Goal: Task Accomplishment & Management: Manage account settings

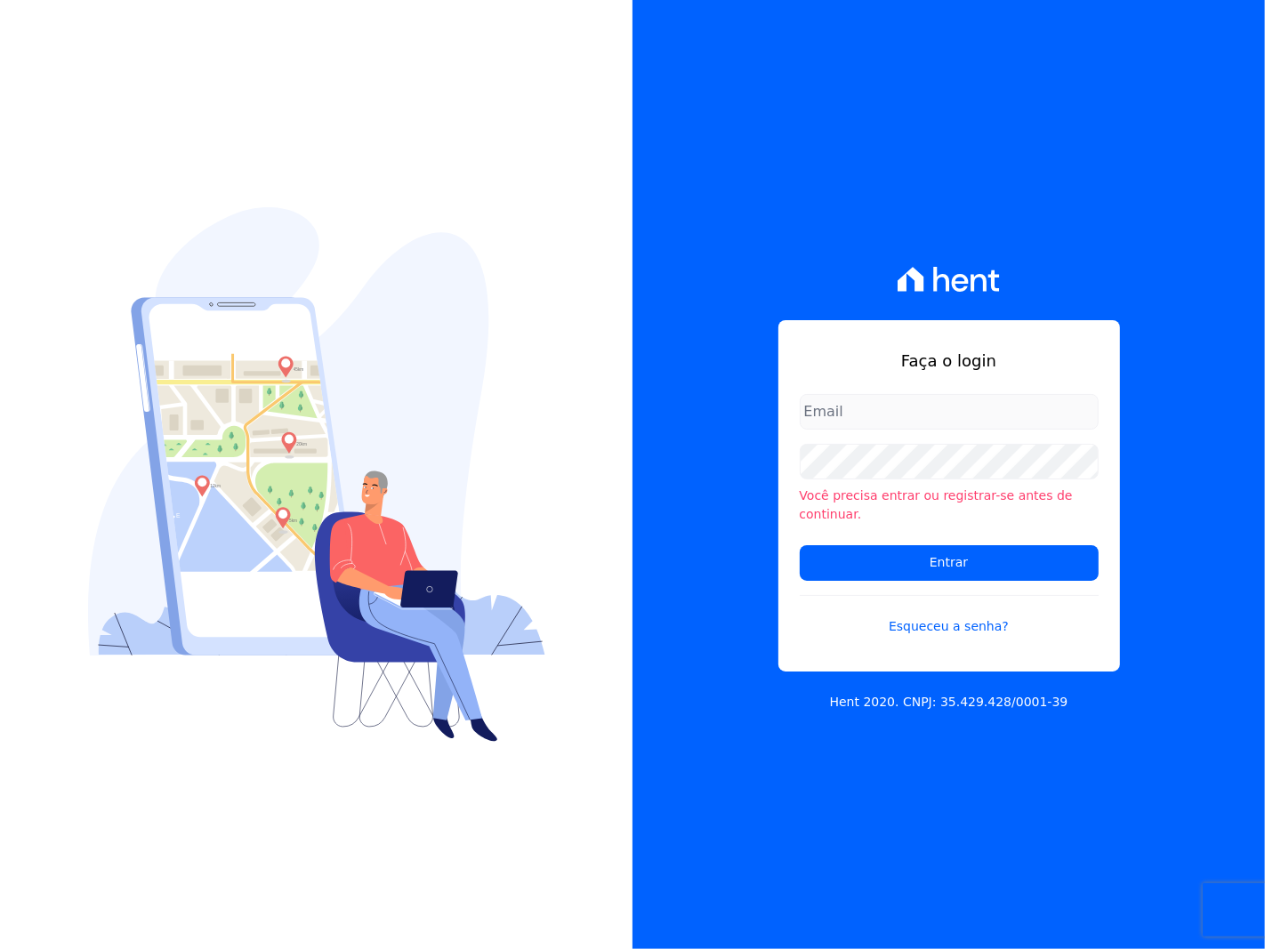
click at [943, 420] on input "email" at bounding box center [949, 412] width 299 height 36
drag, startPoint x: 1014, startPoint y: 280, endPoint x: 866, endPoint y: 205, distance: 166.7
click at [1014, 280] on div "Faça o login Você precisa entrar ou registrar-se antes de continuar. Entrar Esq…" at bounding box center [949, 474] width 633 height 949
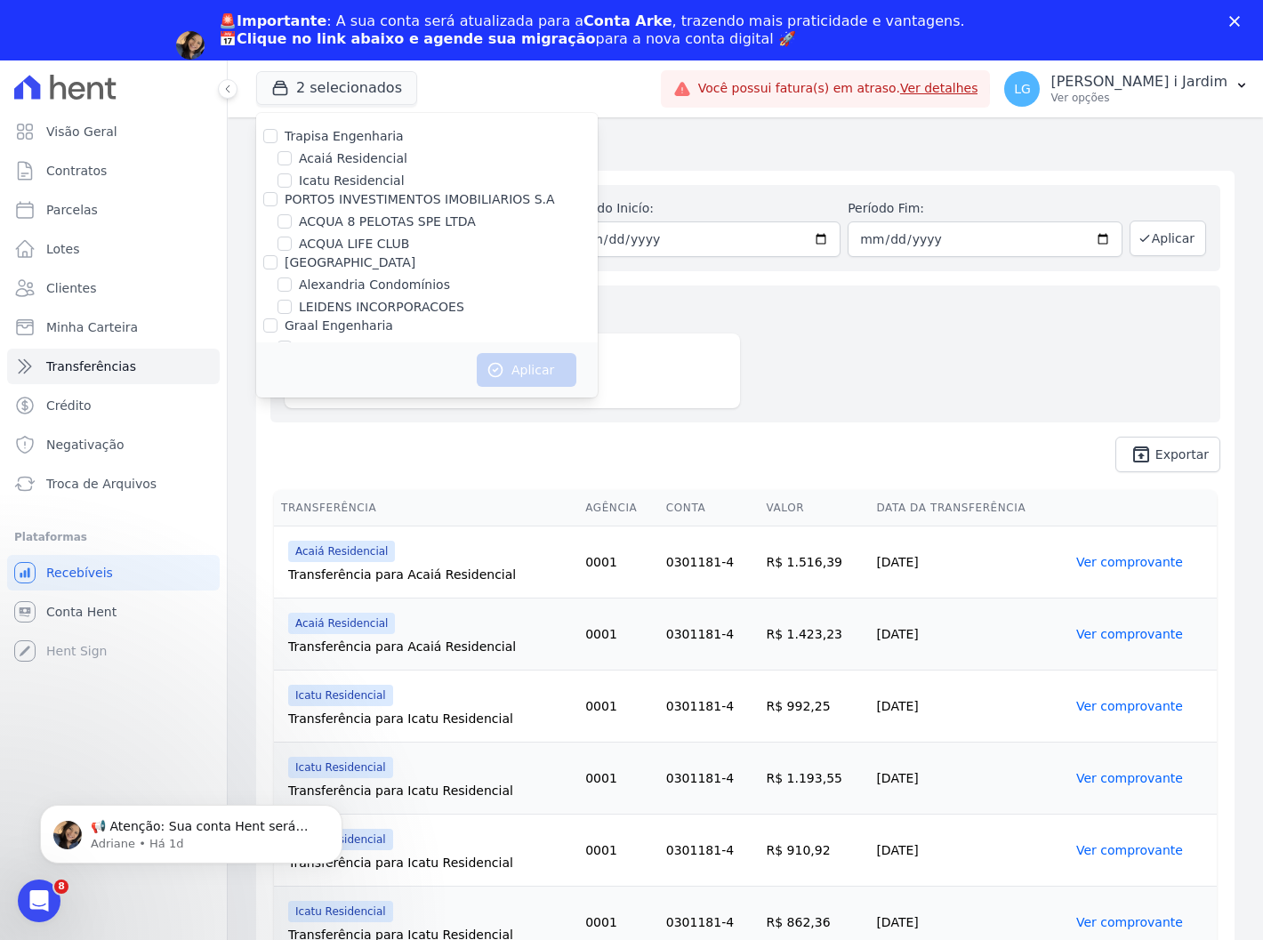
click at [443, 361] on div "Aplicar" at bounding box center [427, 370] width 342 height 55
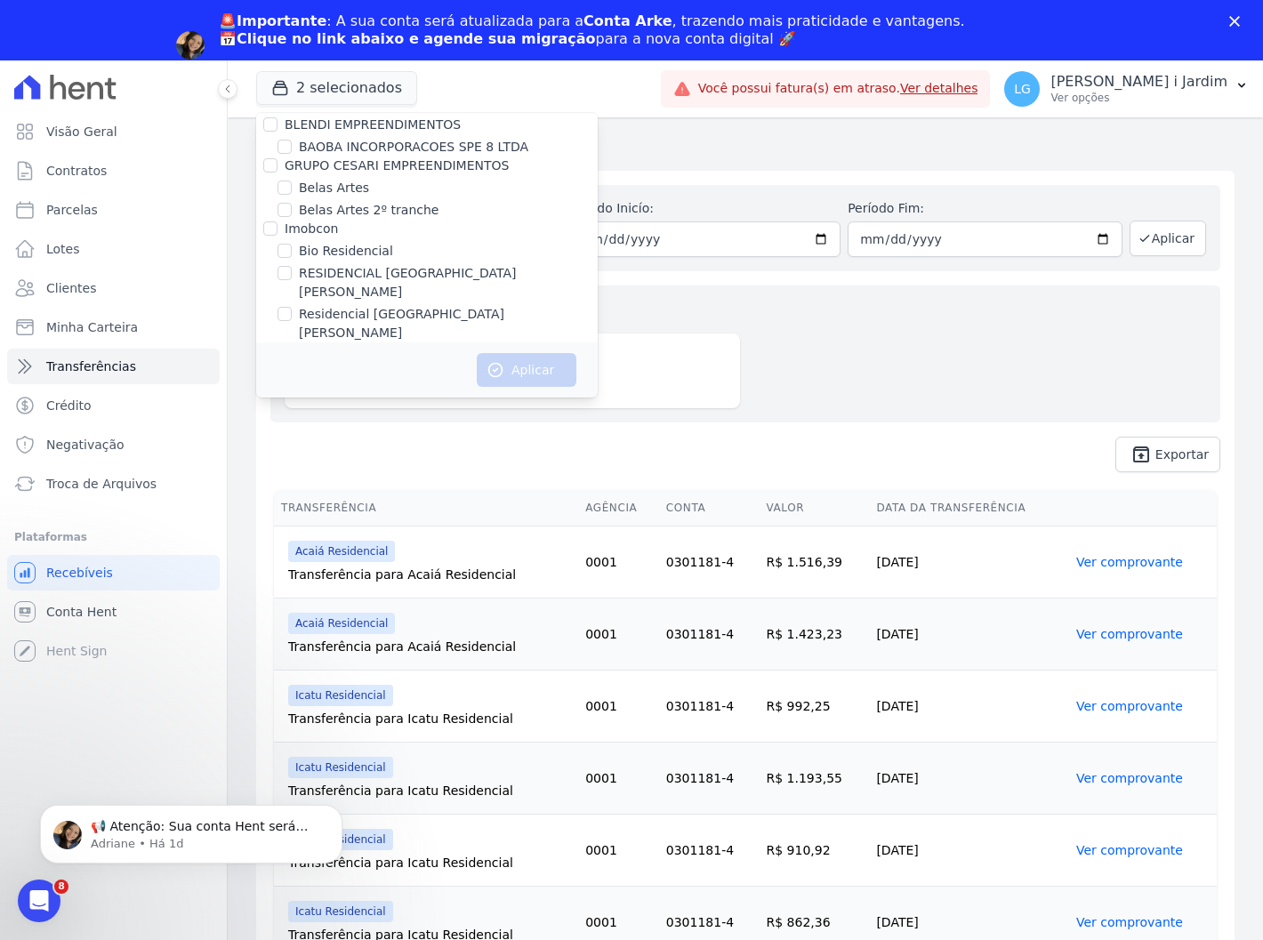
click at [354, 242] on label "Bio Residencial" at bounding box center [346, 251] width 94 height 19
click at [292, 244] on input "Bio Residencial" at bounding box center [285, 251] width 14 height 14
checkbox input "true"
click at [369, 305] on label "Residencial [GEOGRAPHIC_DATA]" at bounding box center [448, 323] width 299 height 37
click at [292, 307] on input "Residencial [GEOGRAPHIC_DATA]" at bounding box center [285, 314] width 14 height 14
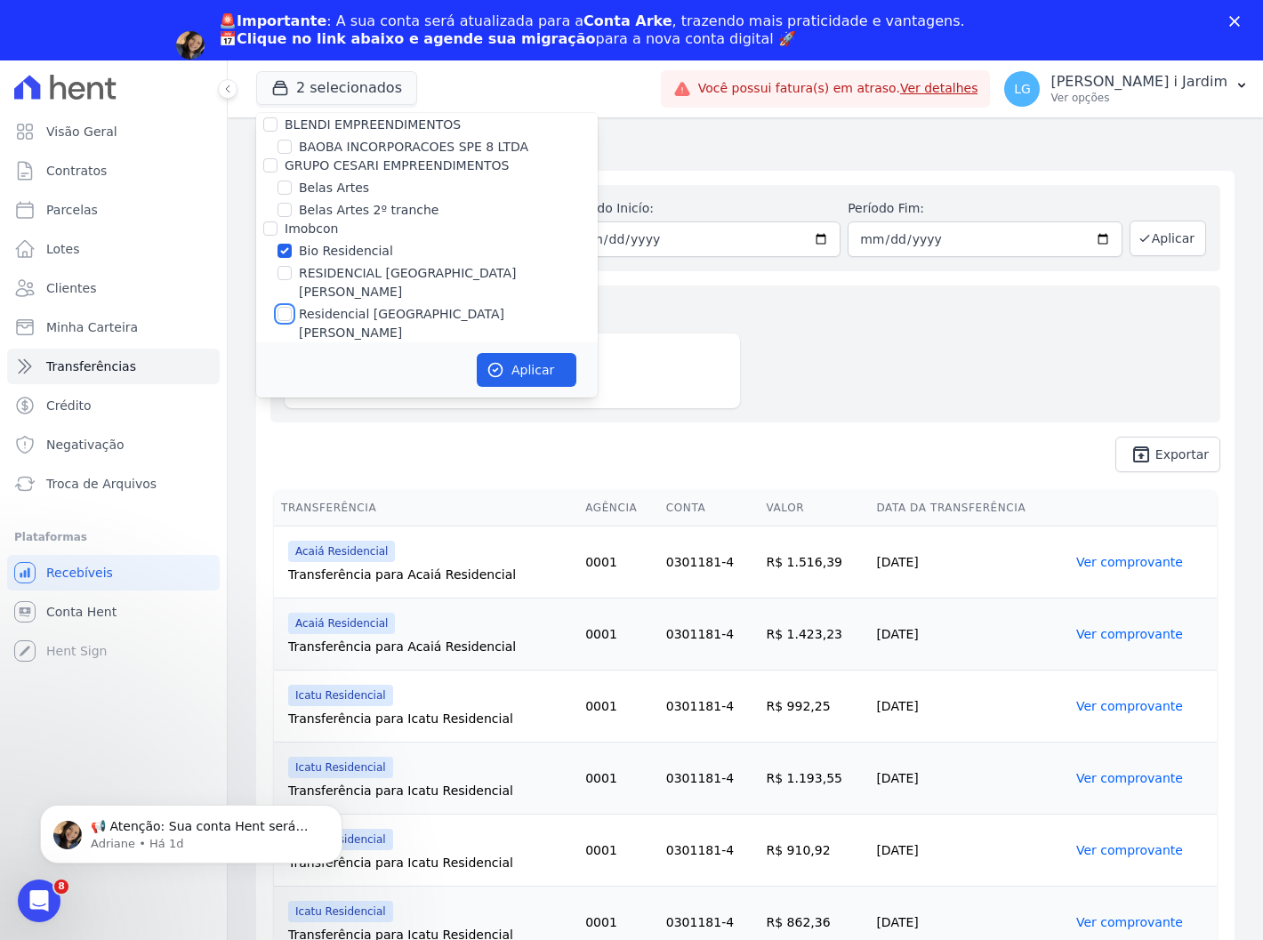
checkbox input "true"
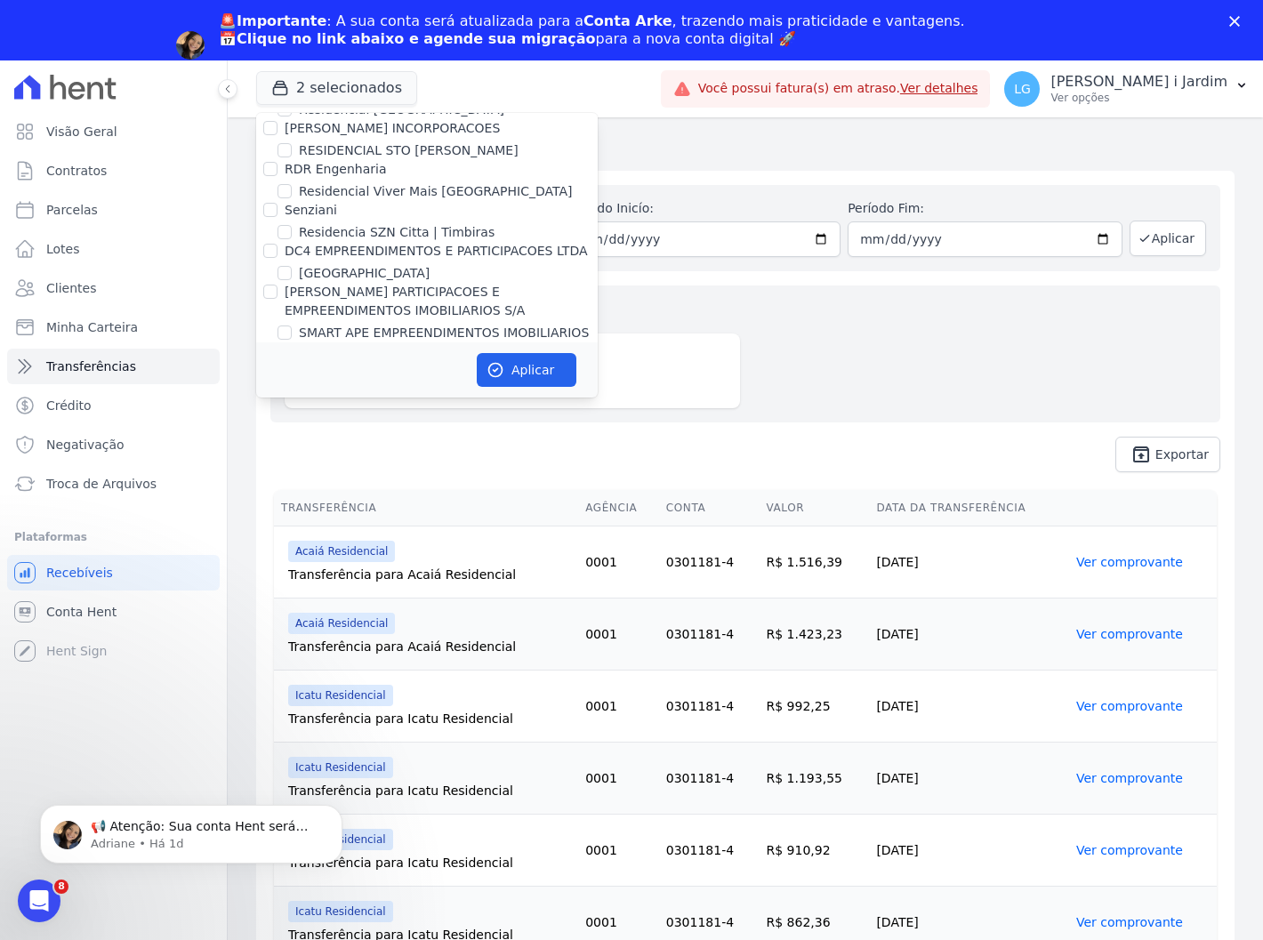
scroll to position [4515, 0]
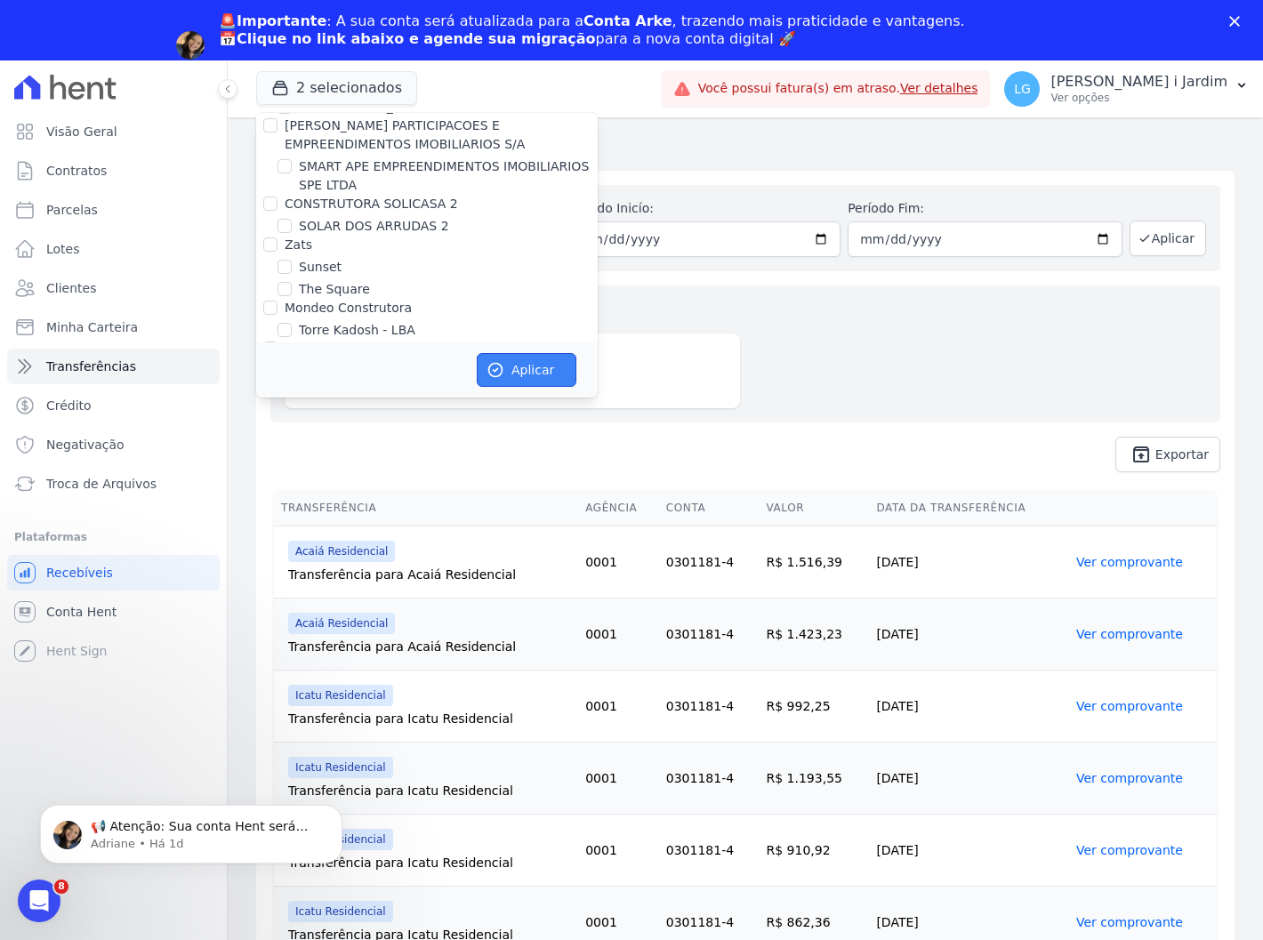
click at [489, 366] on icon "button" at bounding box center [496, 370] width 18 height 18
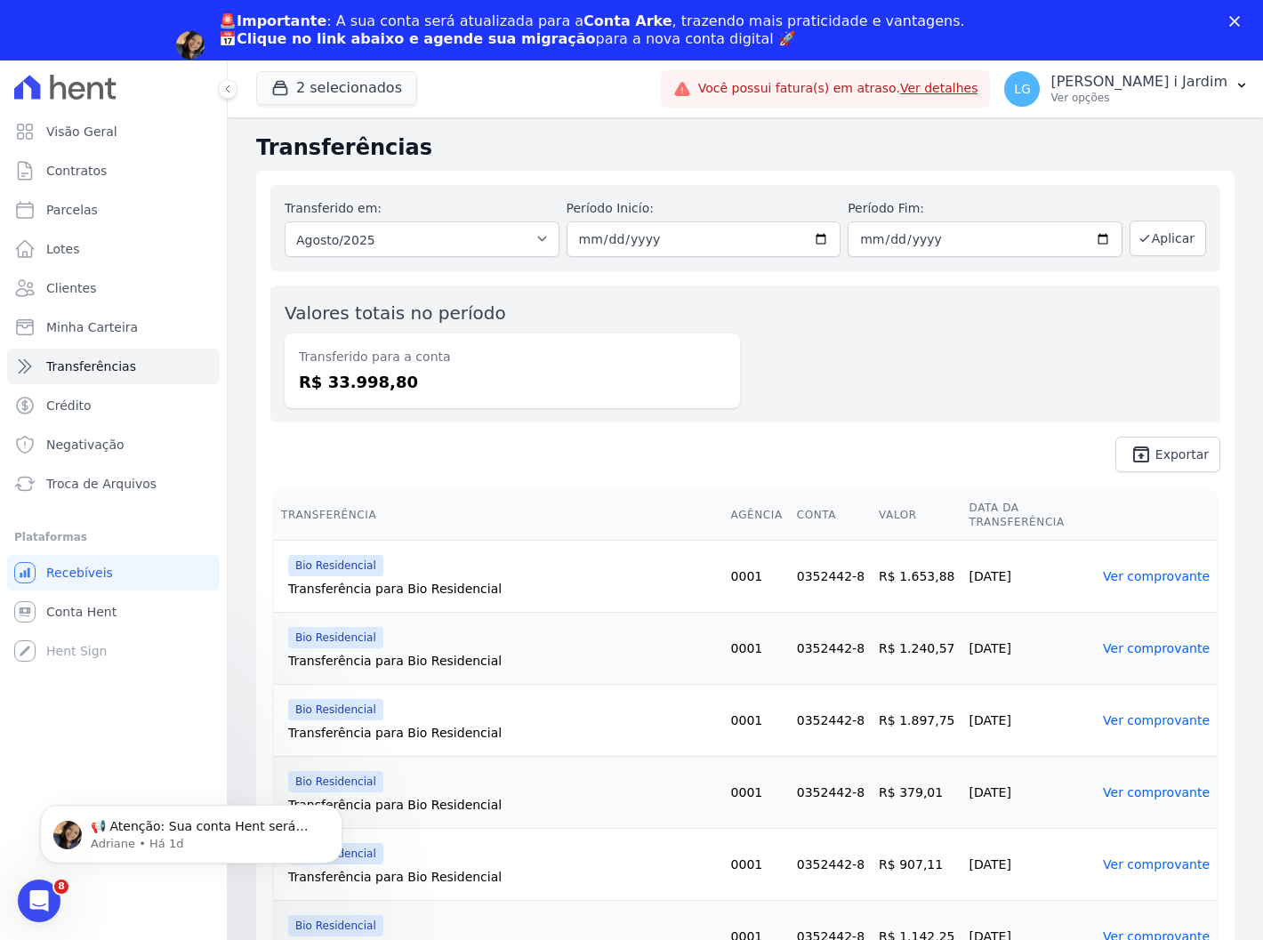
scroll to position [0, 0]
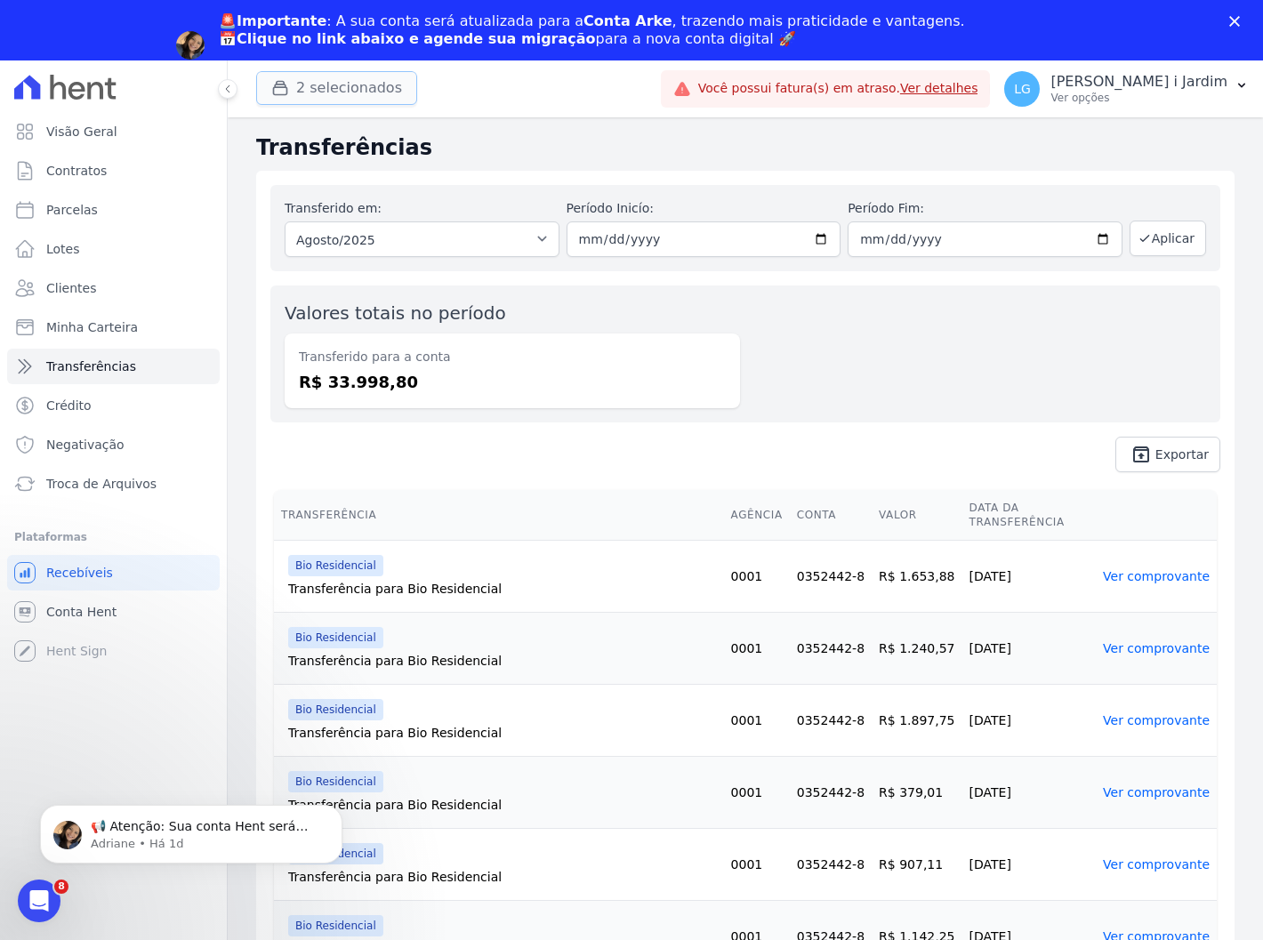
click at [368, 90] on button "2 selecionados" at bounding box center [336, 88] width 161 height 34
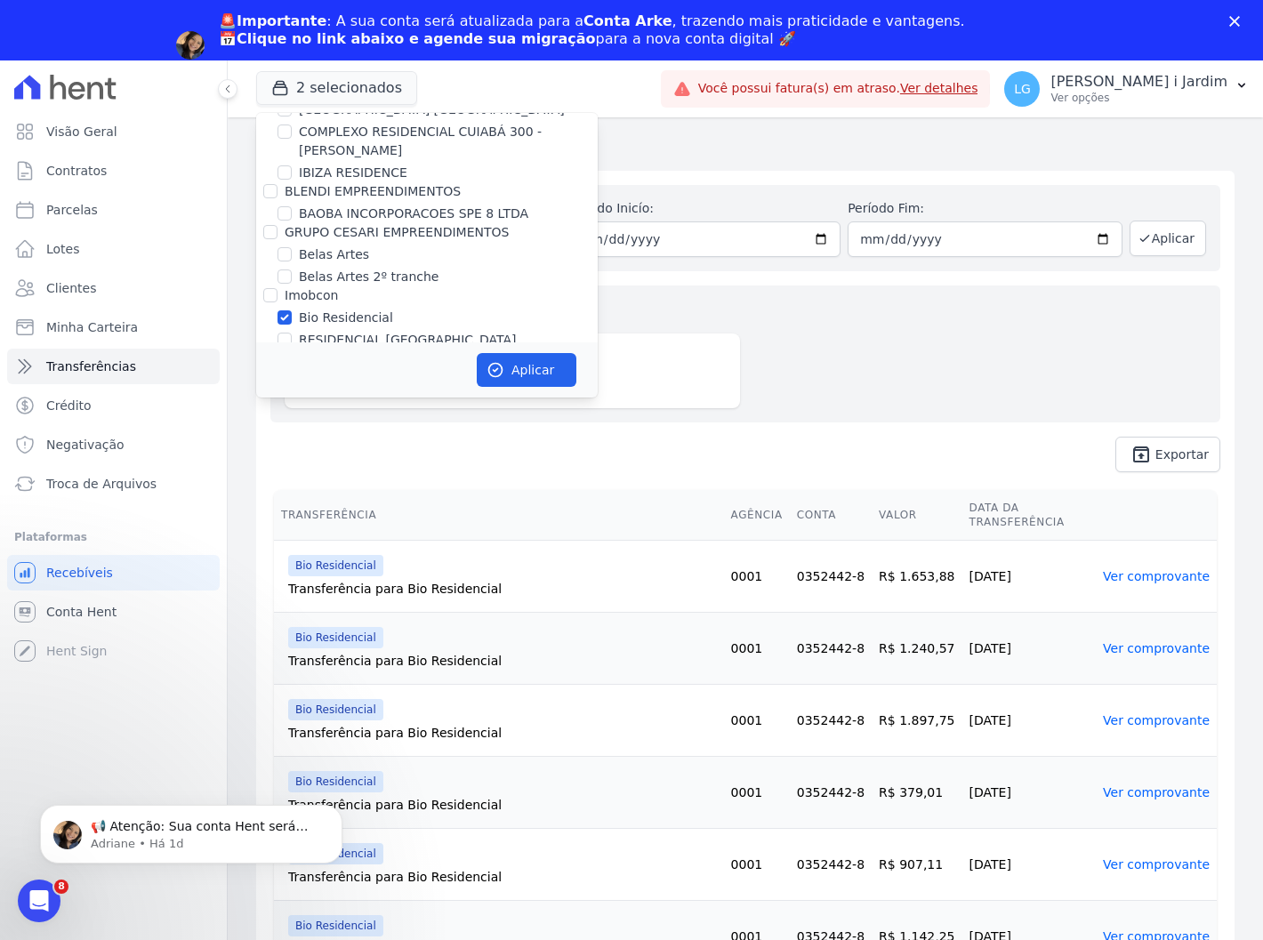
click at [350, 309] on label "Bio Residencial" at bounding box center [346, 318] width 94 height 19
click at [292, 310] on input "Bio Residencial" at bounding box center [285, 317] width 14 height 14
checkbox input "false"
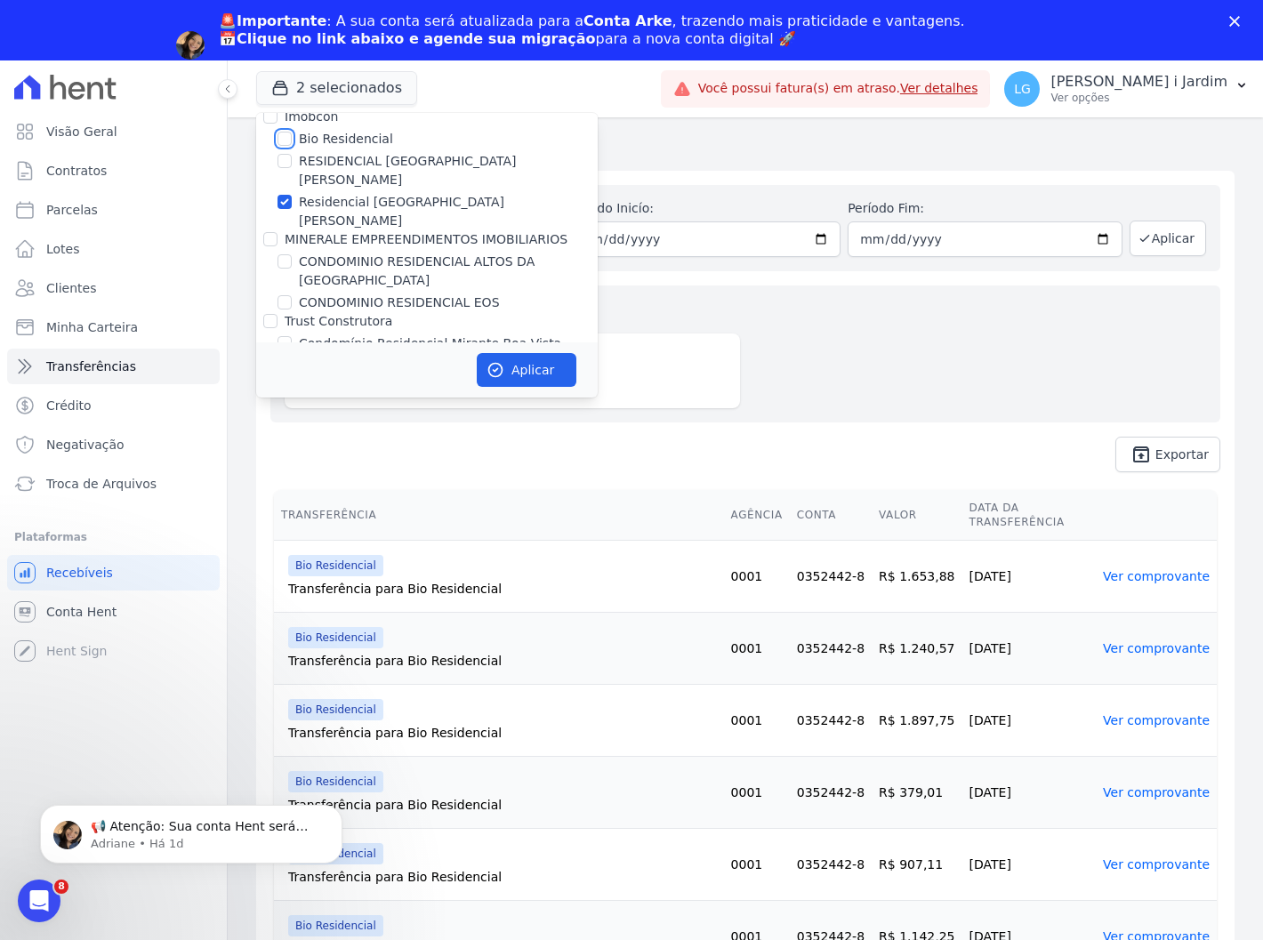
scroll to position [890, 0]
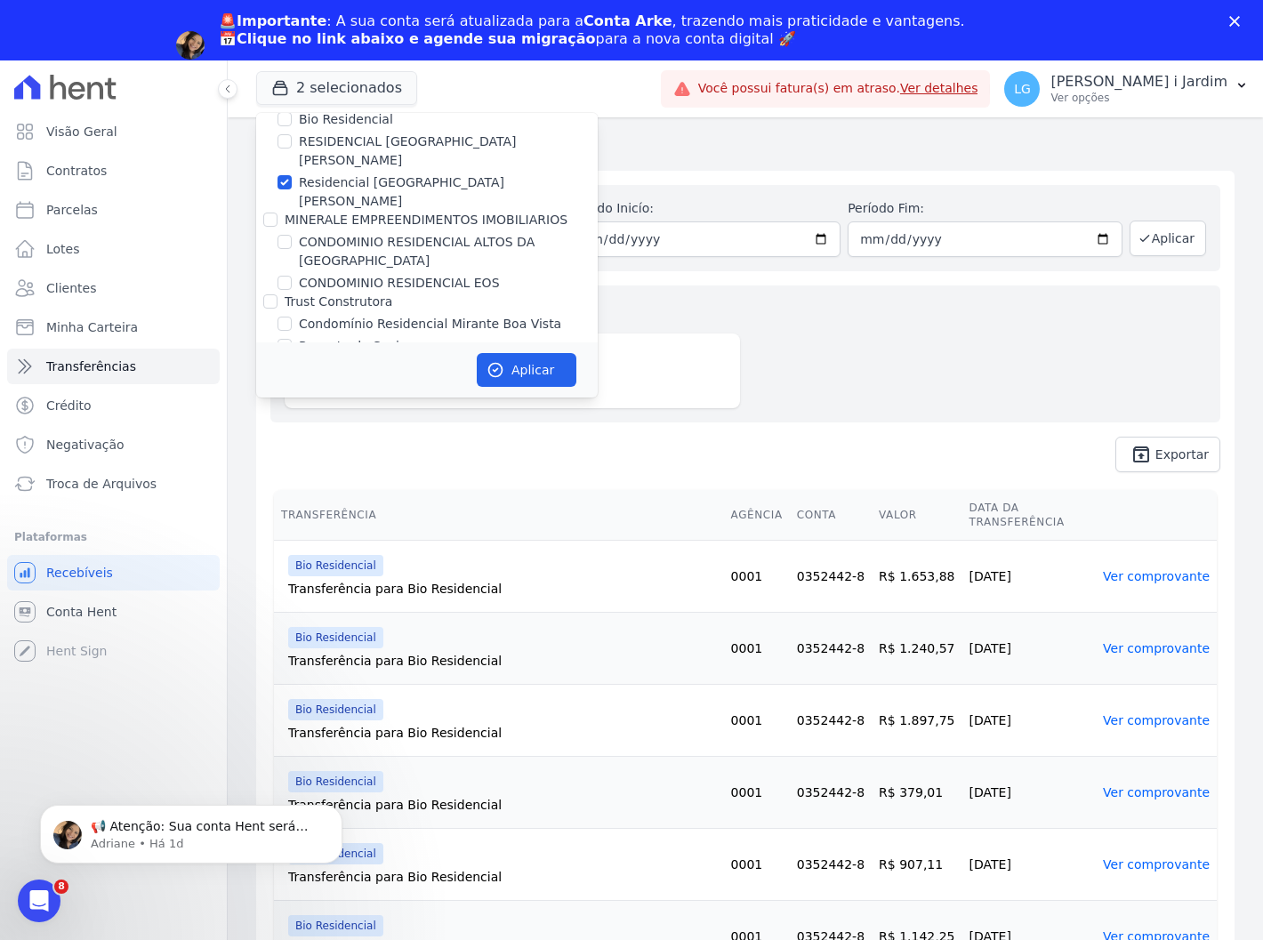
click at [354, 173] on label "Residencial [GEOGRAPHIC_DATA]" at bounding box center [448, 191] width 299 height 37
click at [292, 175] on input "Residencial [GEOGRAPHIC_DATA]" at bounding box center [285, 182] width 14 height 14
checkbox input "false"
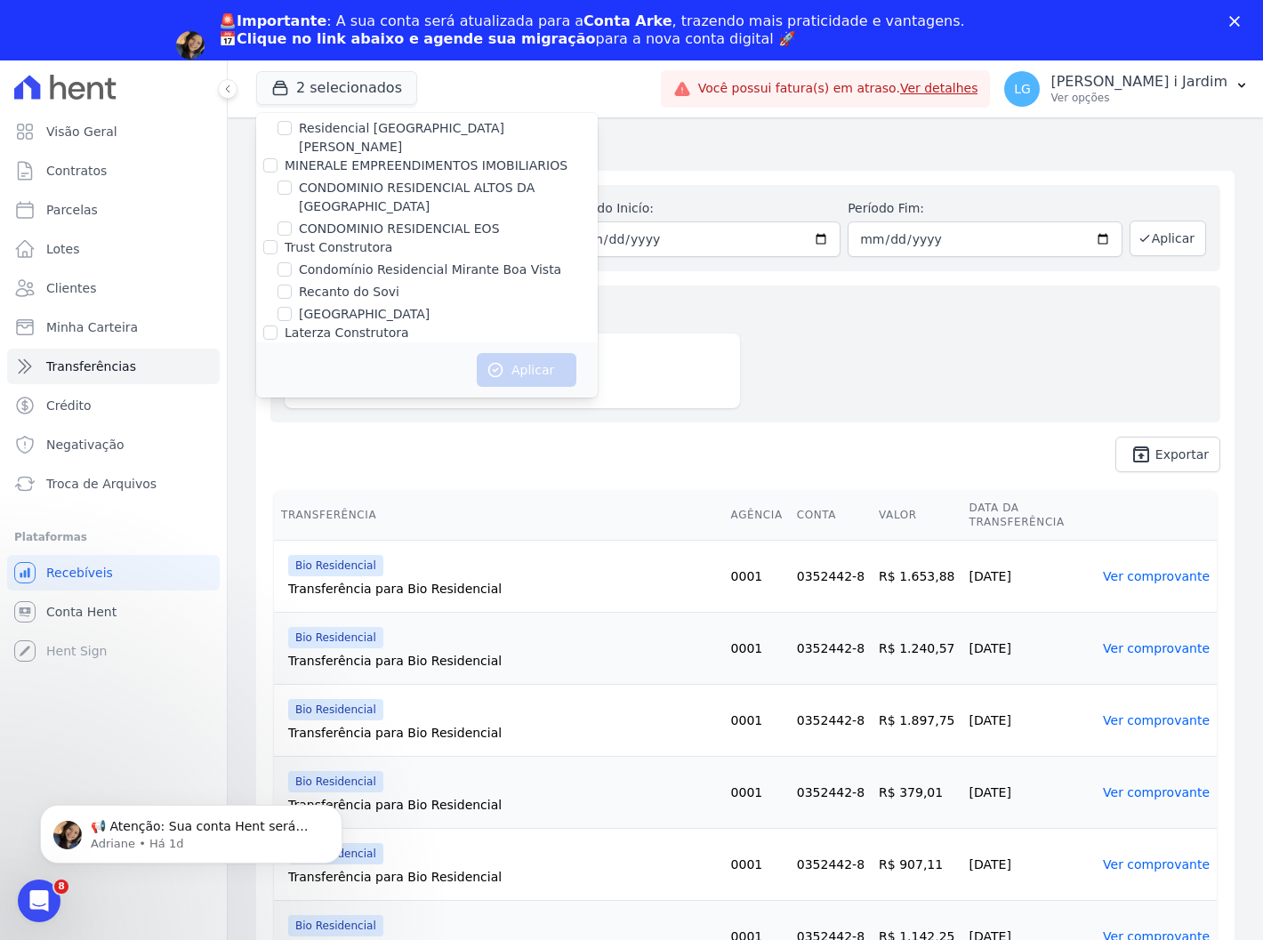
scroll to position [988, 0]
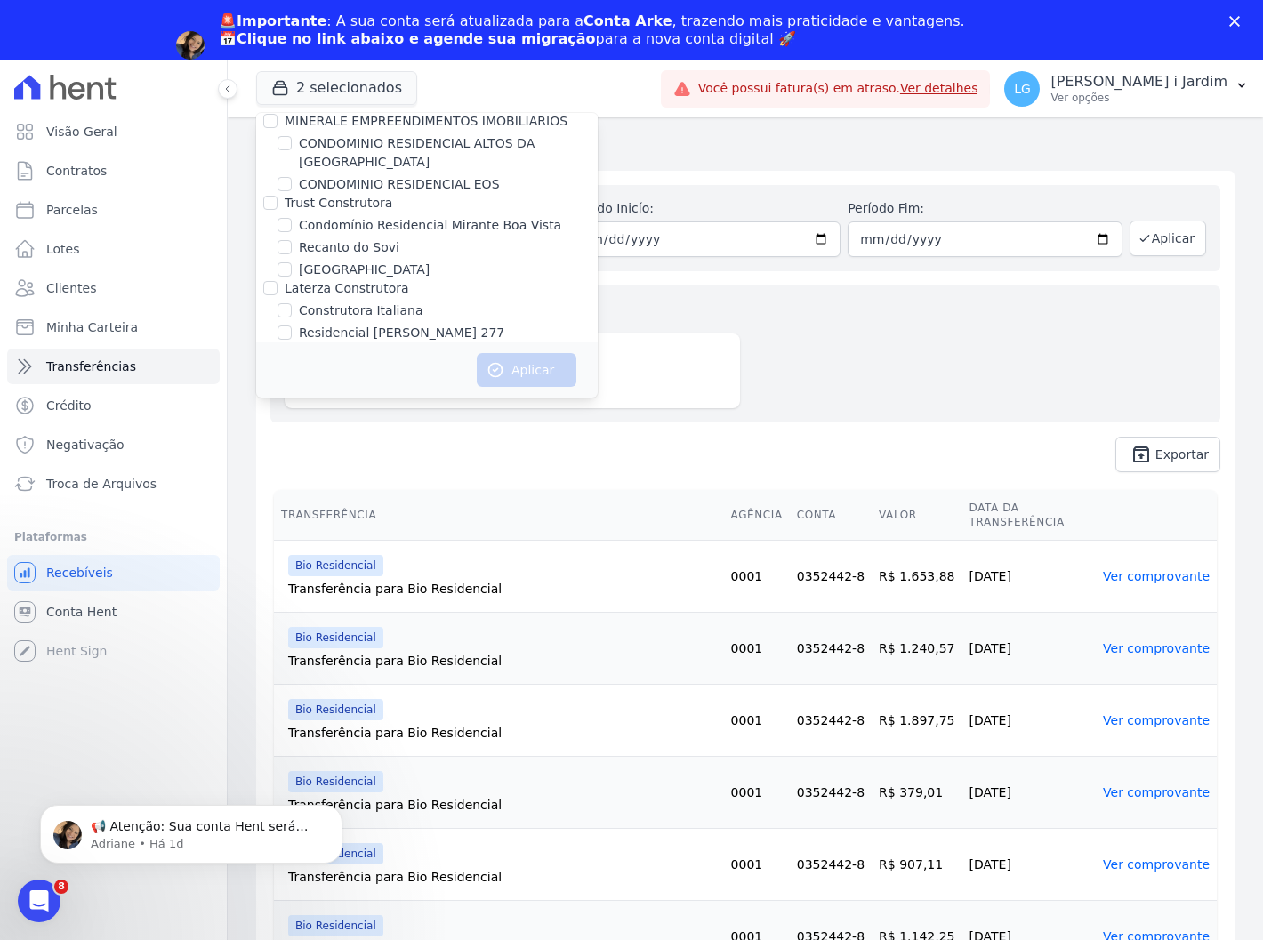
click at [356, 324] on label "Residencial [PERSON_NAME] 277" at bounding box center [402, 333] width 206 height 19
click at [292, 326] on input "Residencial [PERSON_NAME] 277" at bounding box center [285, 333] width 14 height 14
click at [358, 324] on label "Residencial [PERSON_NAME] 277" at bounding box center [402, 333] width 206 height 19
click at [292, 326] on input "Residencial [PERSON_NAME] 277" at bounding box center [285, 333] width 14 height 14
checkbox input "false"
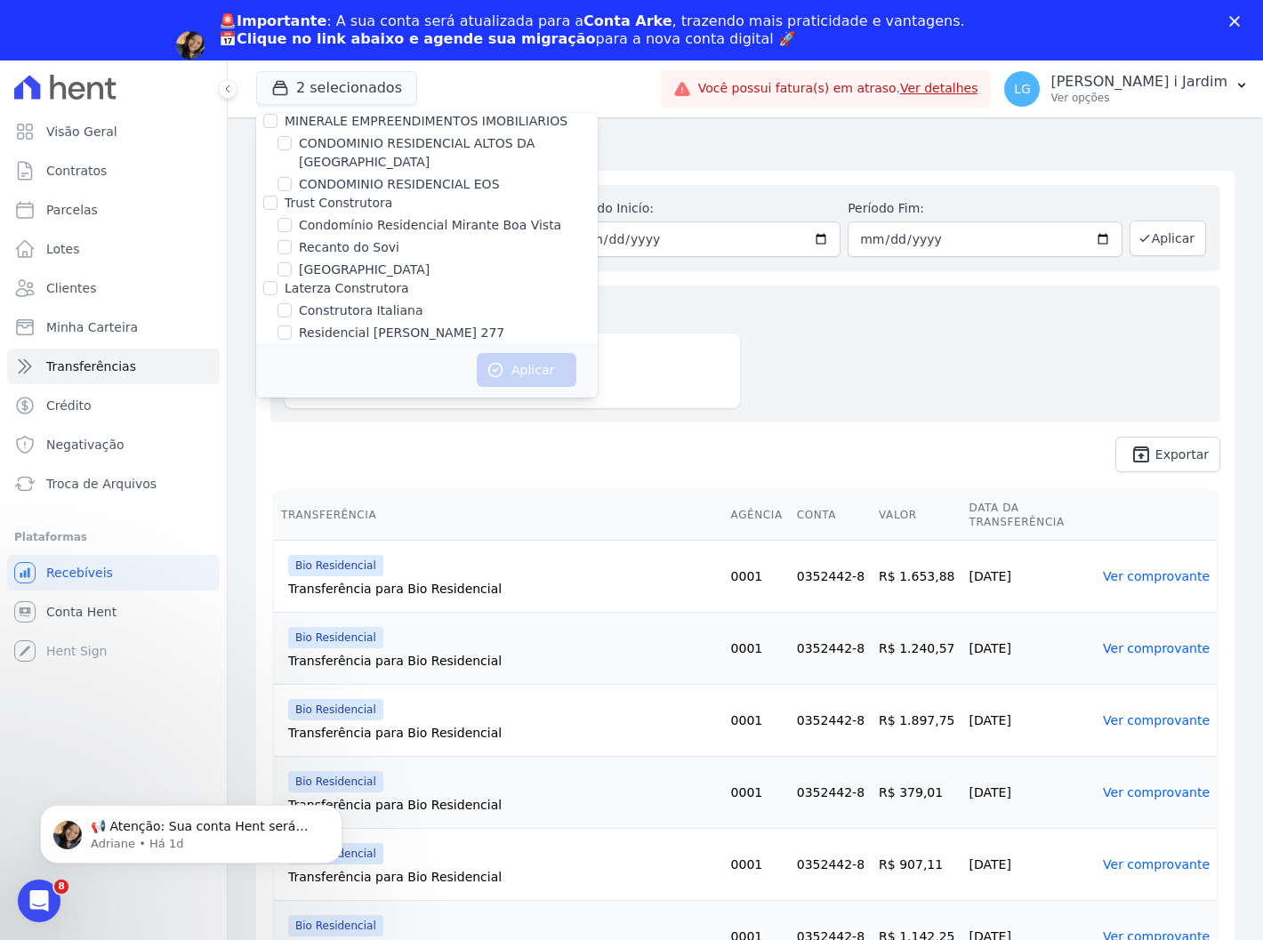
click at [359, 302] on label "Construtora Italiana" at bounding box center [361, 311] width 124 height 19
click at [292, 303] on input "Construtora Italiana" at bounding box center [285, 310] width 14 height 14
checkbox input "true"
click at [389, 368] on label "Residencial [GEOGRAPHIC_DATA]" at bounding box center [402, 377] width 206 height 19
click at [292, 370] on input "Residencial [GEOGRAPHIC_DATA]" at bounding box center [285, 377] width 14 height 14
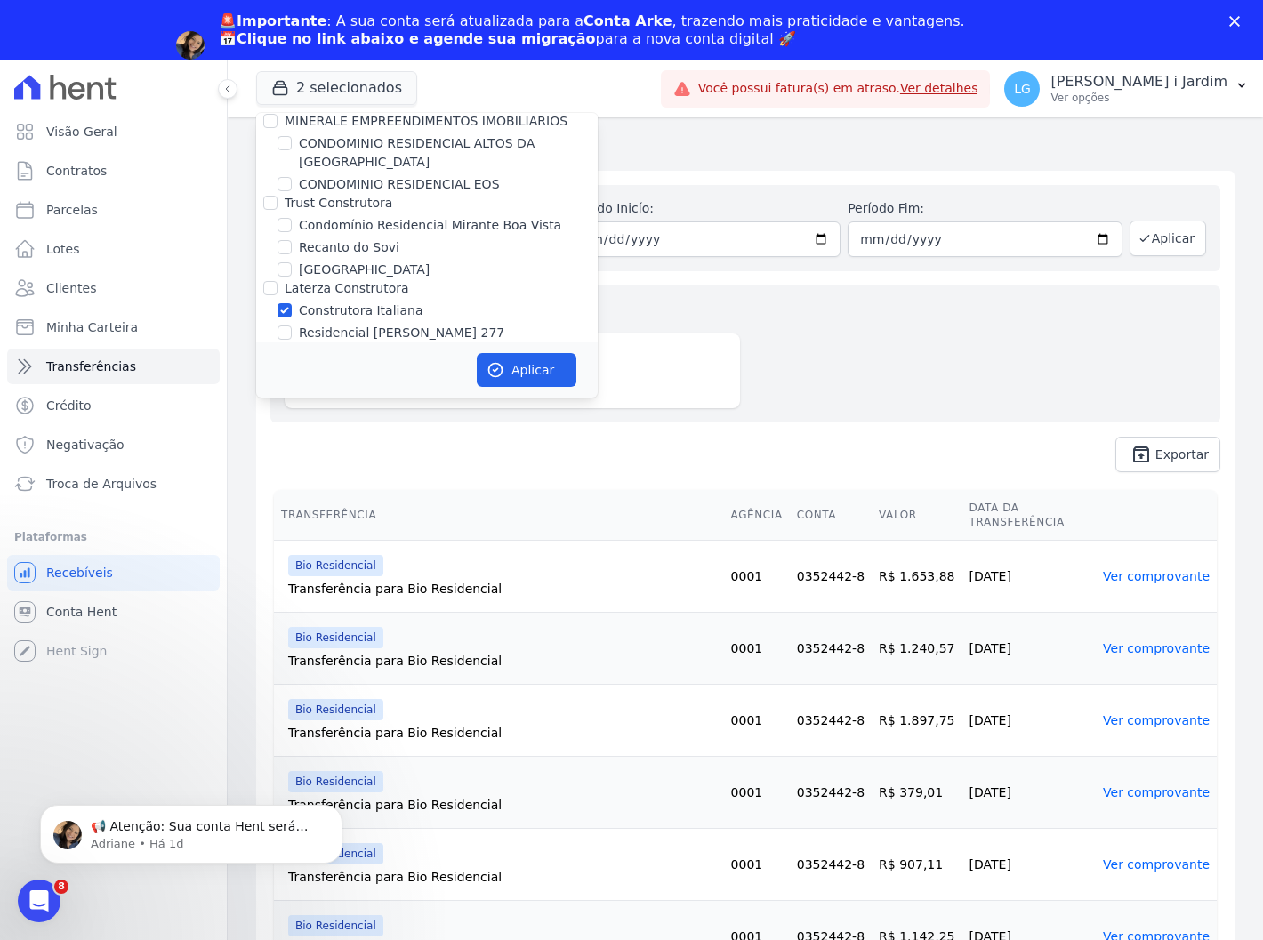
checkbox input "true"
click at [512, 368] on button "Aplicar" at bounding box center [527, 370] width 100 height 34
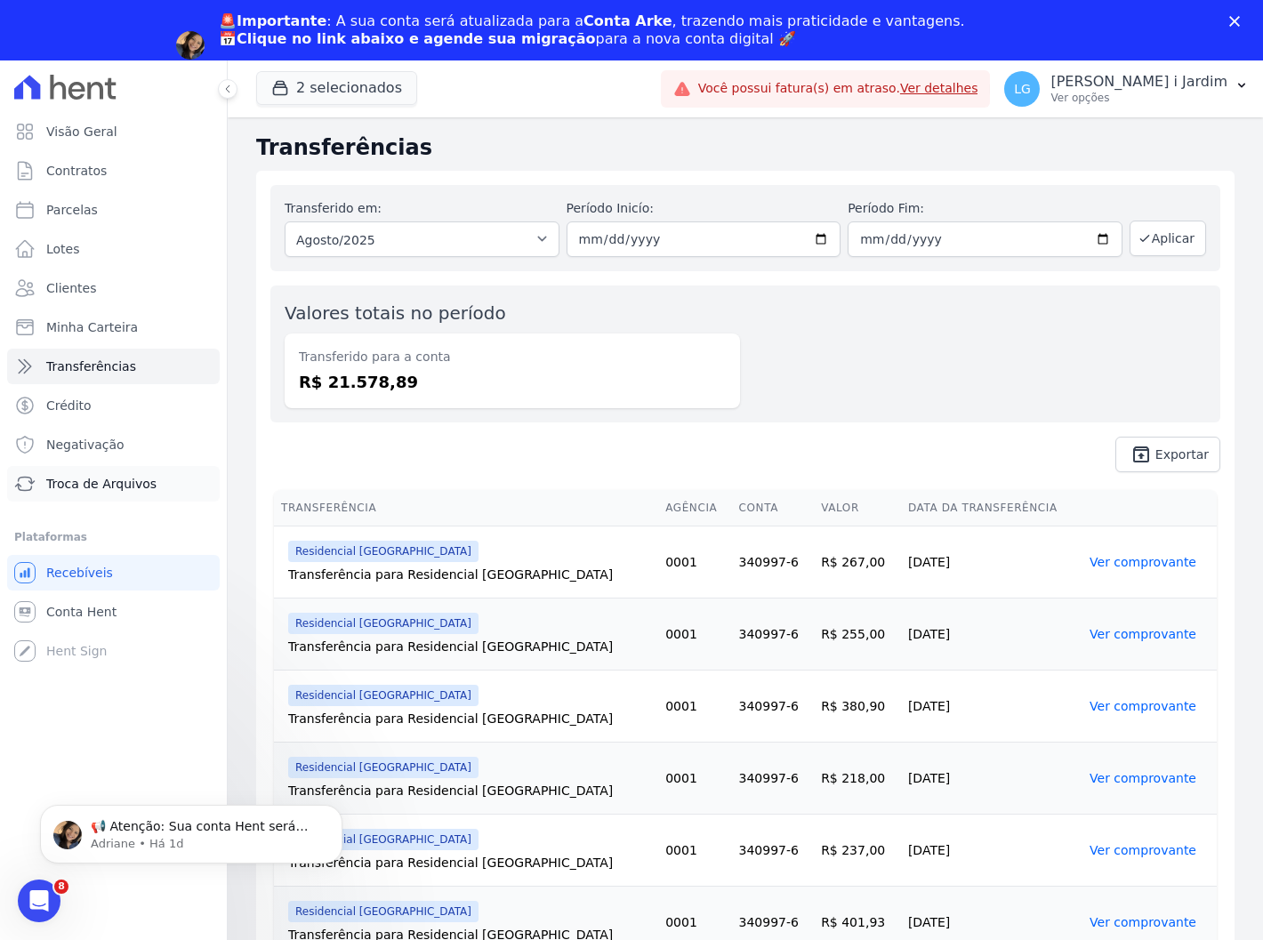
scroll to position [0, 0]
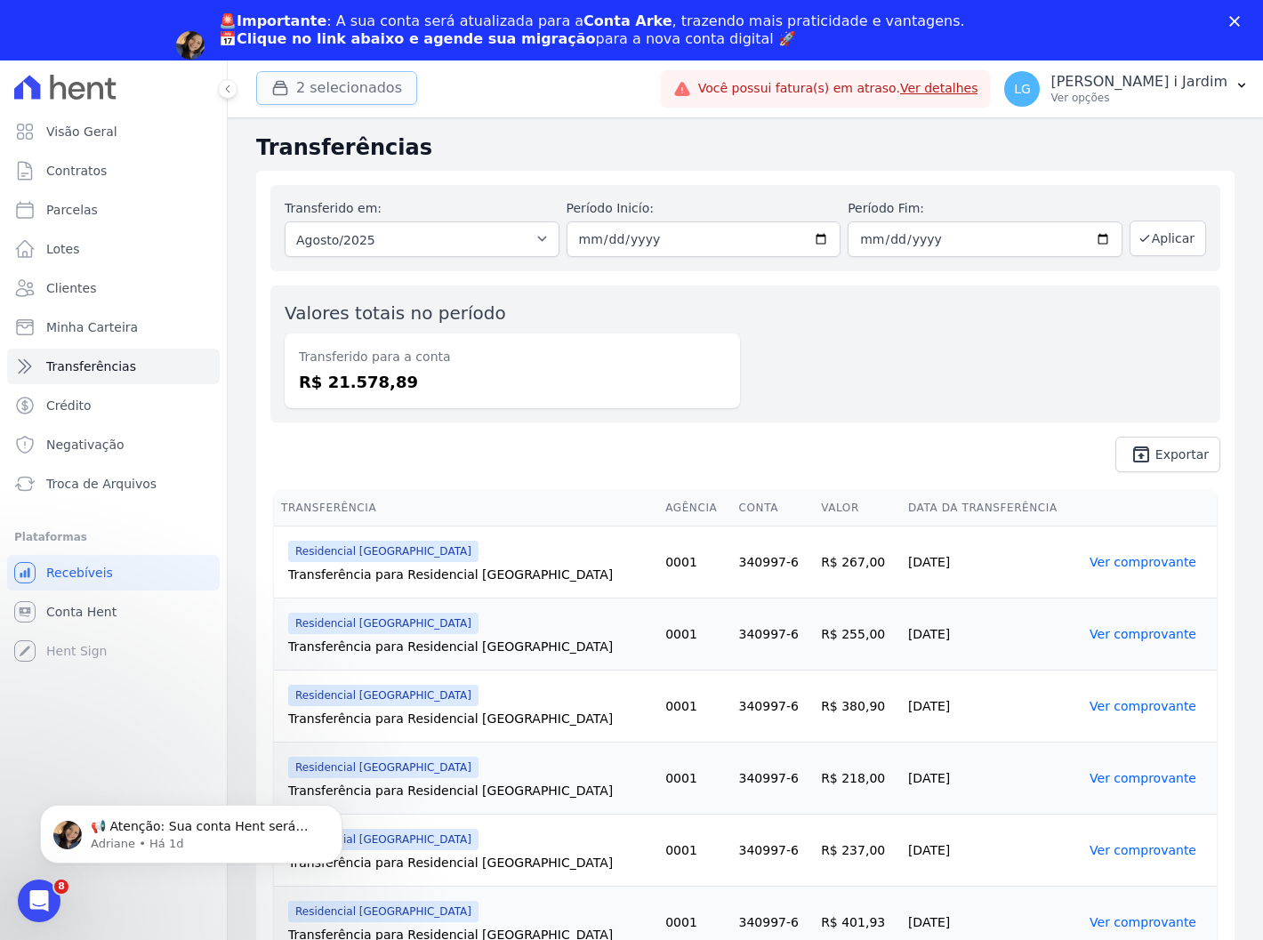
click at [366, 104] on button "2 selecionados" at bounding box center [336, 88] width 161 height 34
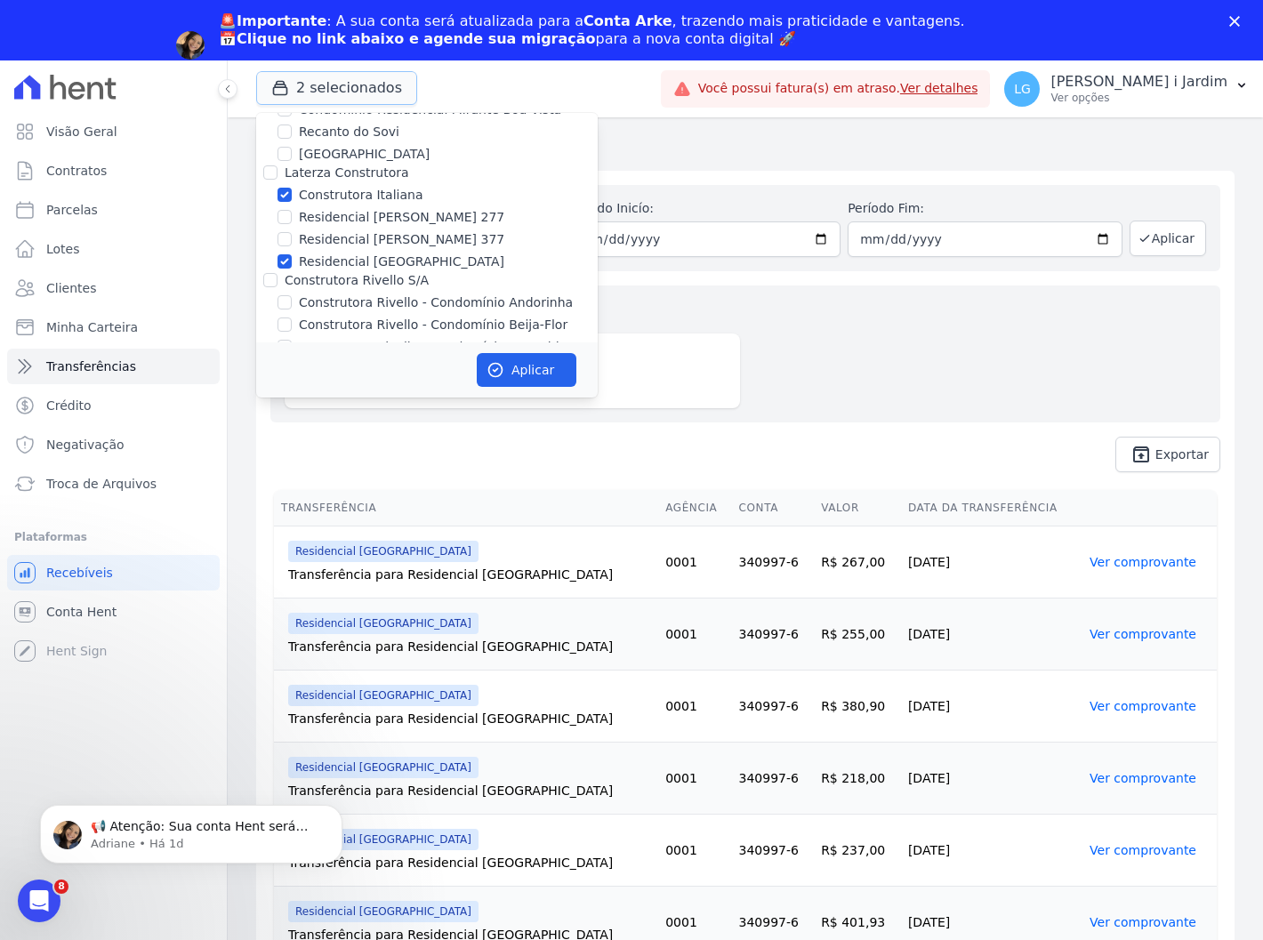
scroll to position [1087, 0]
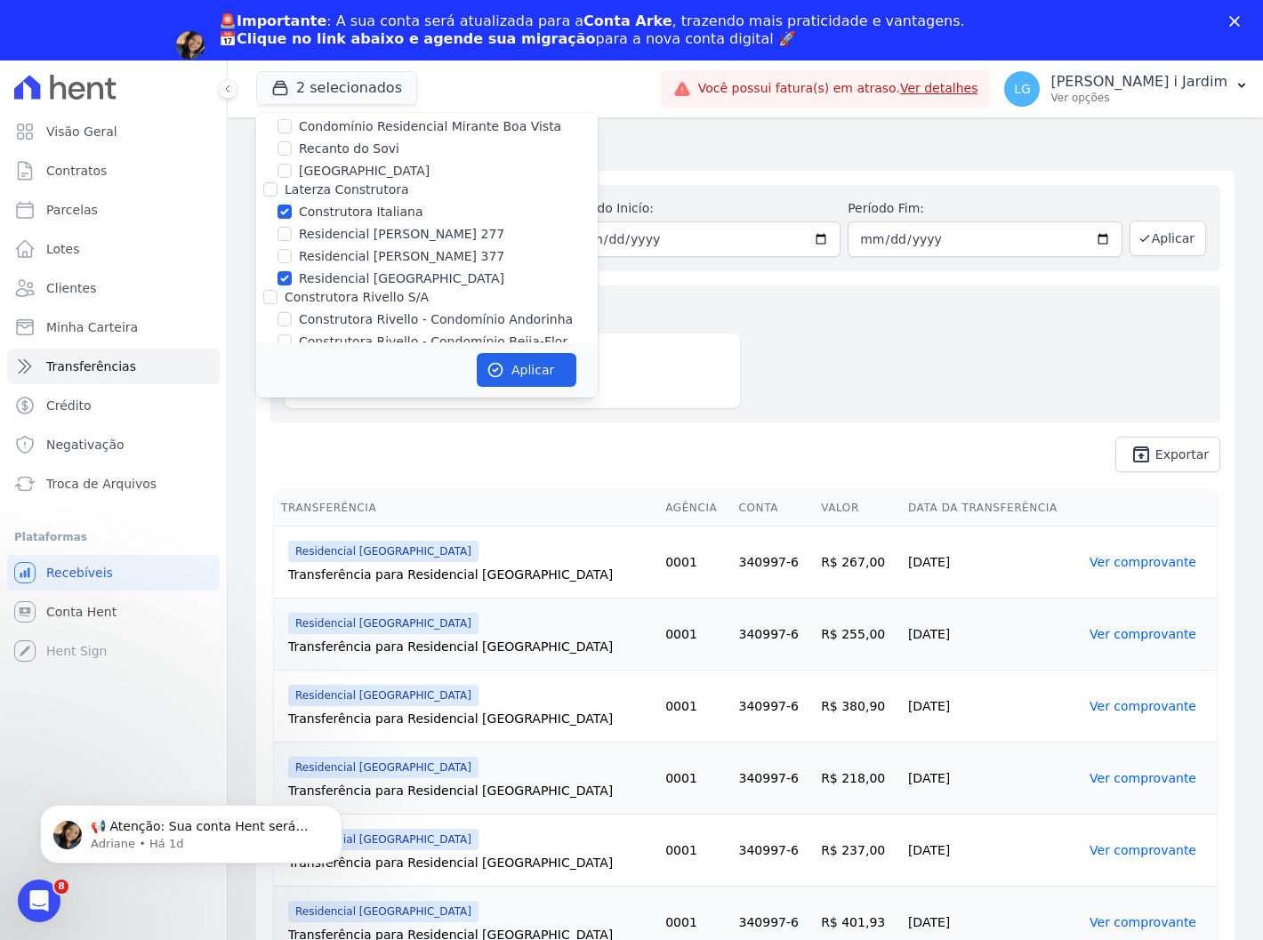
click at [352, 270] on label "Residencial [GEOGRAPHIC_DATA]" at bounding box center [402, 279] width 206 height 19
click at [292, 271] on input "Residencial [GEOGRAPHIC_DATA]" at bounding box center [285, 278] width 14 height 14
checkbox input "false"
click at [359, 203] on label "Construtora Italiana" at bounding box center [361, 212] width 124 height 19
click at [292, 205] on input "Construtora Italiana" at bounding box center [285, 212] width 14 height 14
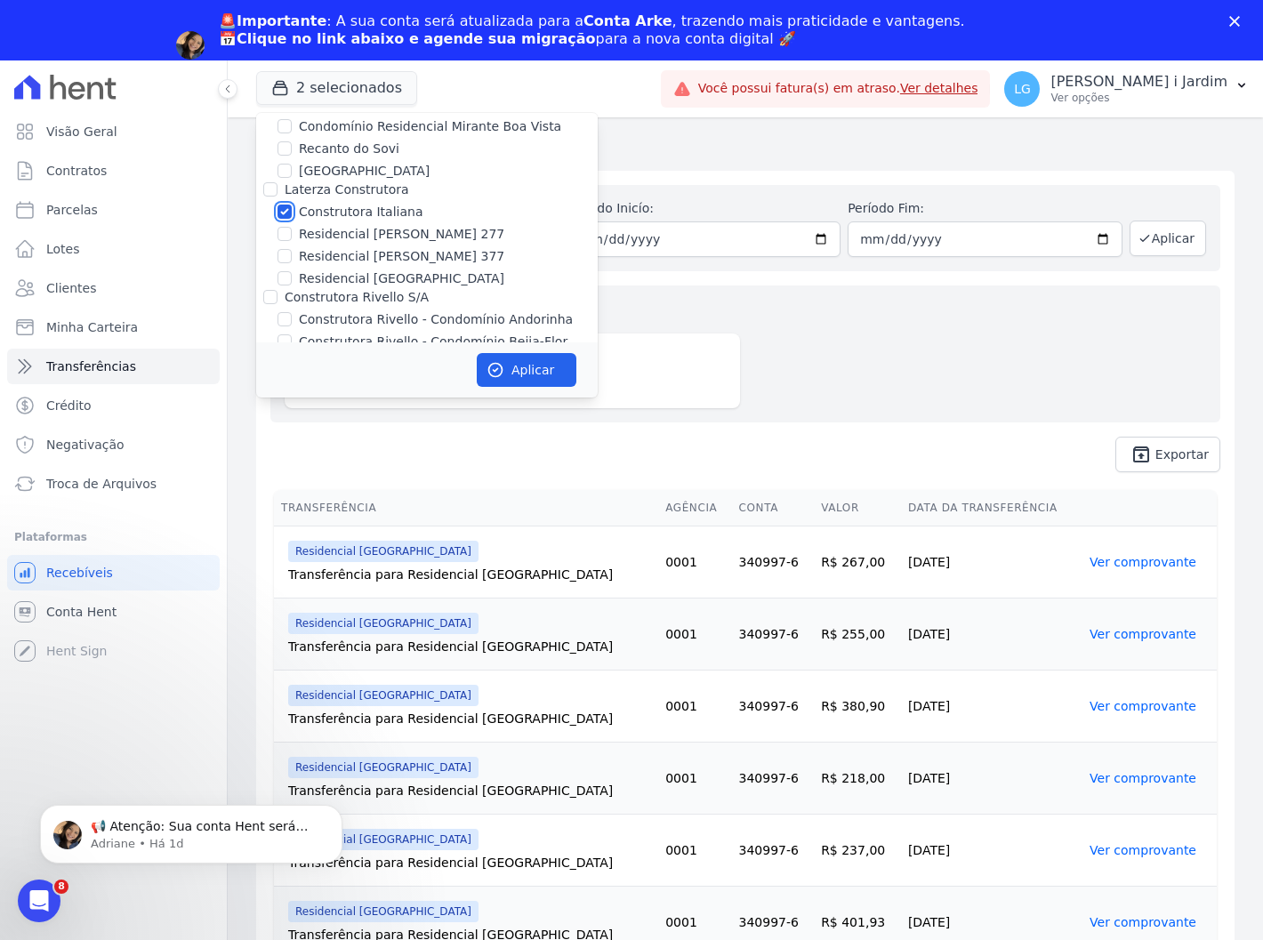
checkbox input "false"
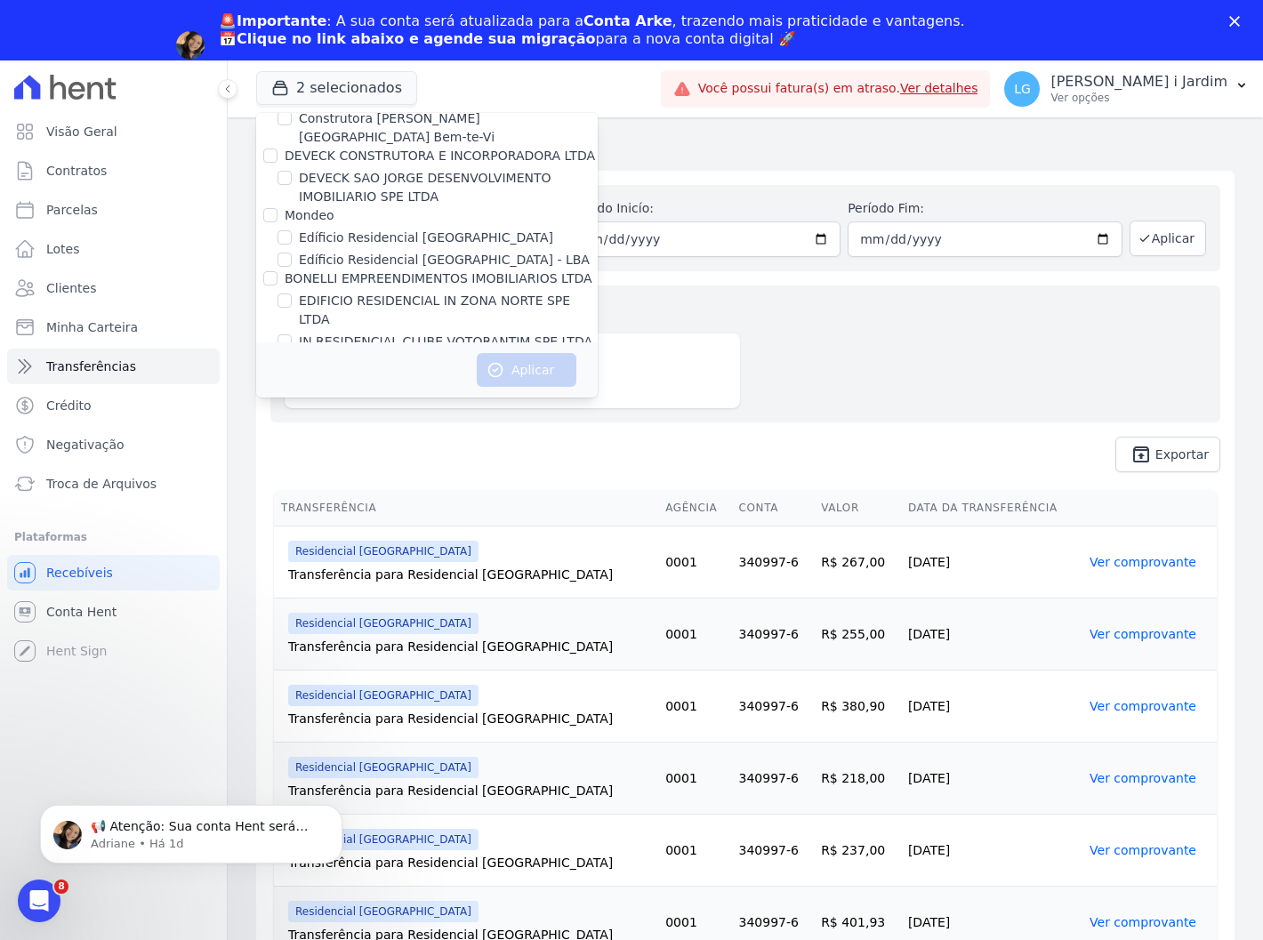
click at [370, 374] on label "[GEOGRAPHIC_DATA]" at bounding box center [364, 383] width 131 height 19
click at [292, 375] on input "[GEOGRAPHIC_DATA]" at bounding box center [285, 382] width 14 height 14
checkbox input "true"
click at [548, 375] on button "Aplicar" at bounding box center [527, 370] width 100 height 34
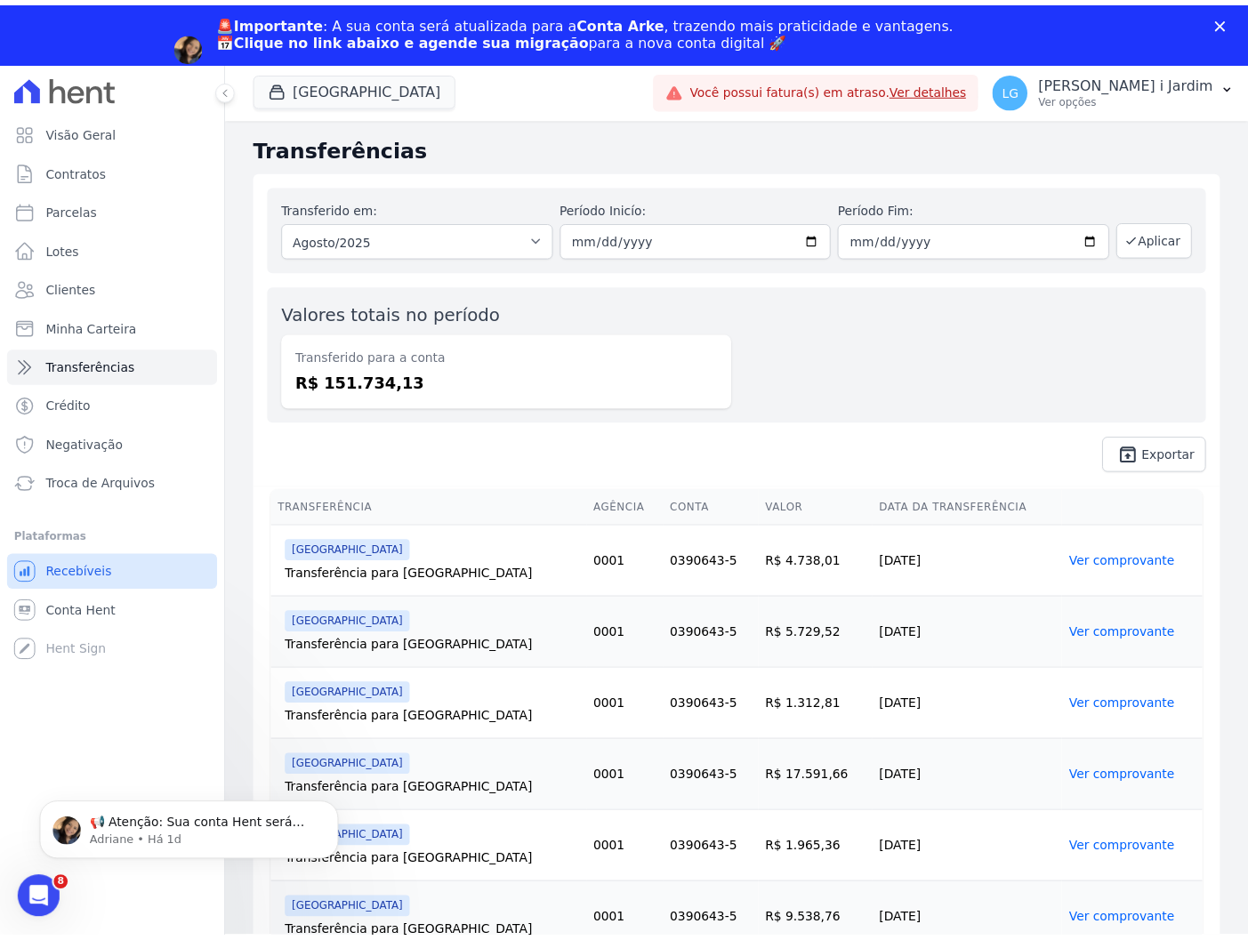
scroll to position [0, 0]
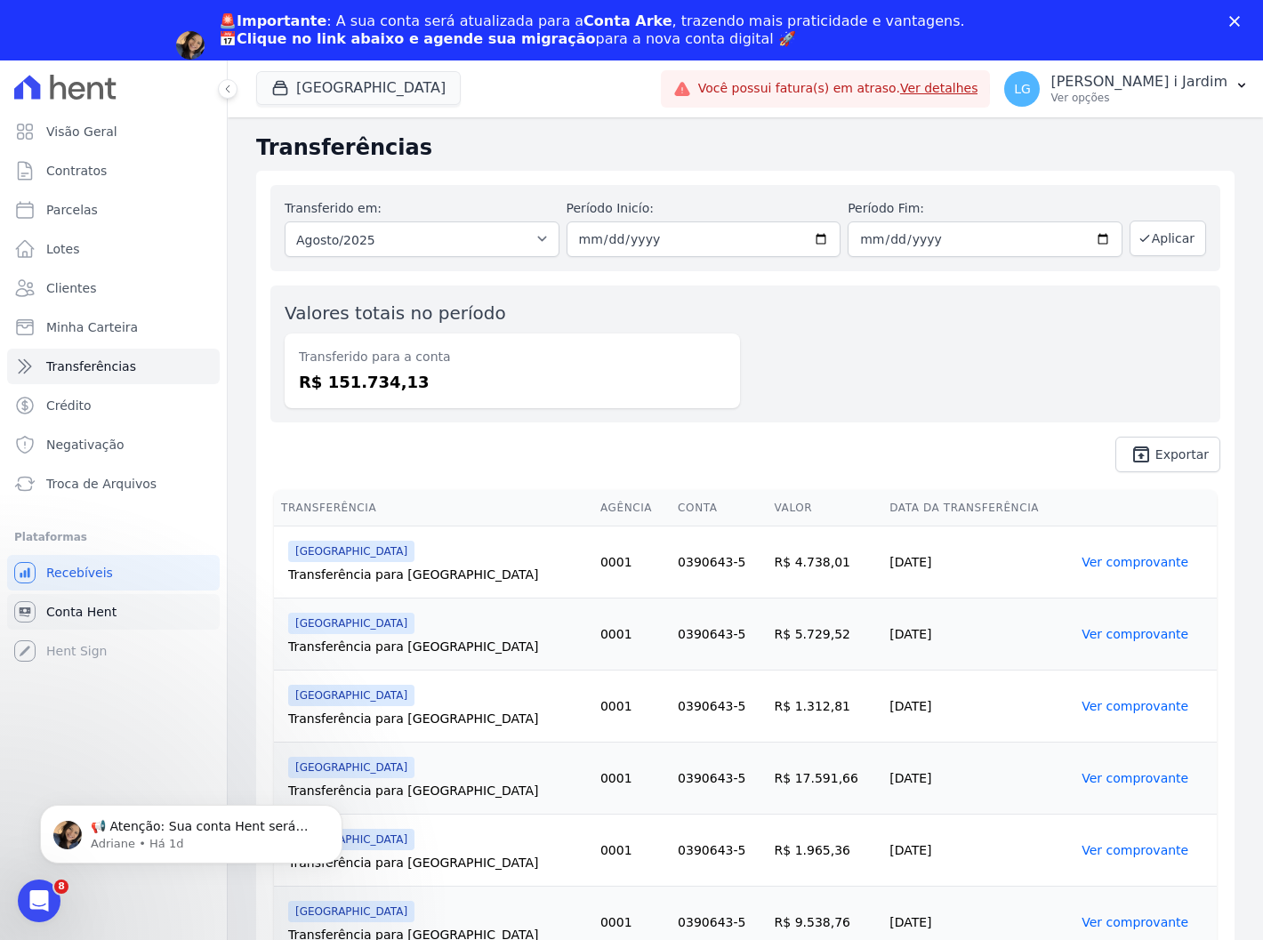
click at [128, 603] on link "Conta Hent" at bounding box center [113, 612] width 213 height 36
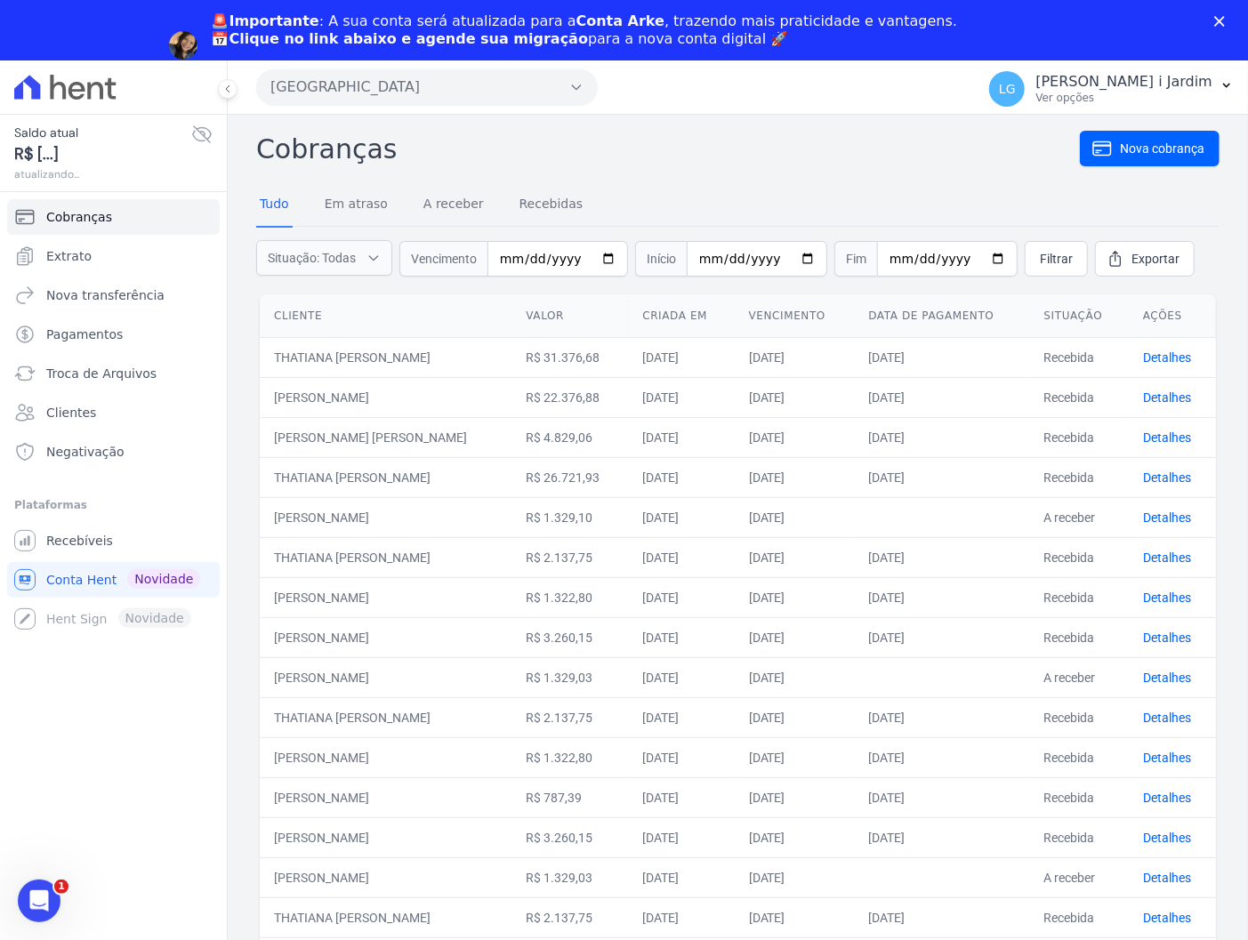
click at [199, 135] on icon at bounding box center [201, 134] width 21 height 21
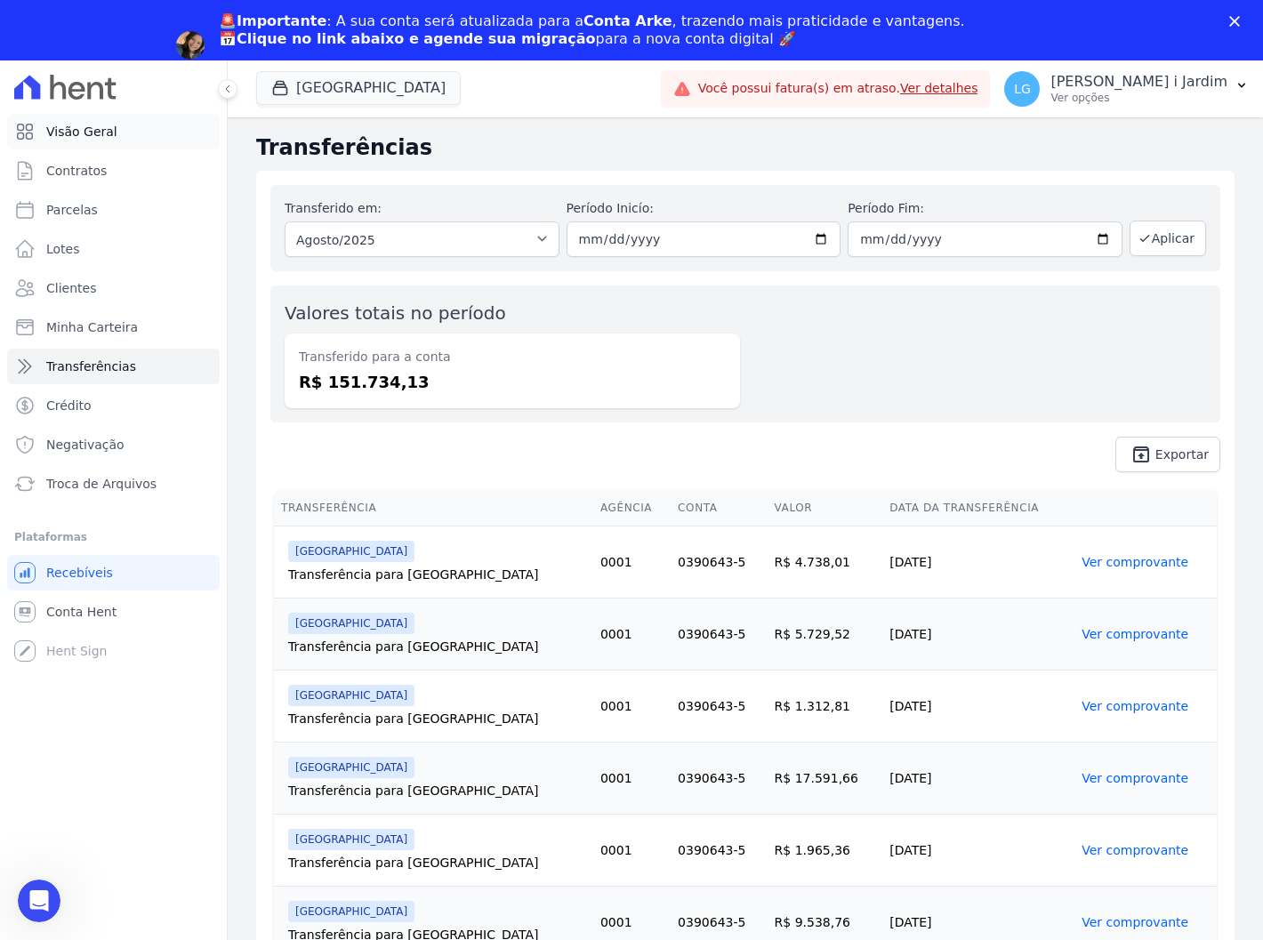
click at [109, 130] on span "Visão Geral" at bounding box center [81, 132] width 71 height 18
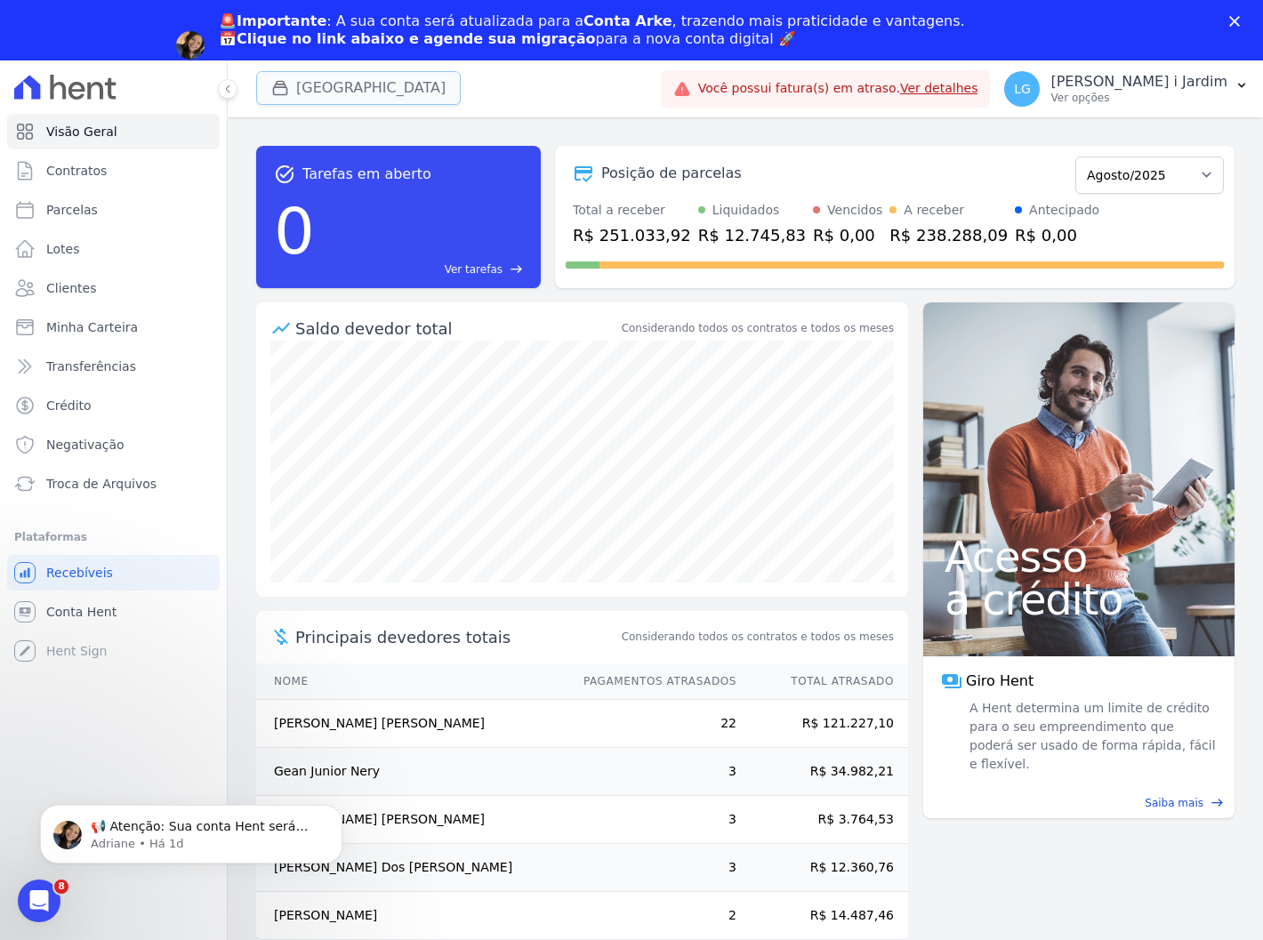
click at [401, 89] on button "[GEOGRAPHIC_DATA]" at bounding box center [358, 88] width 205 height 34
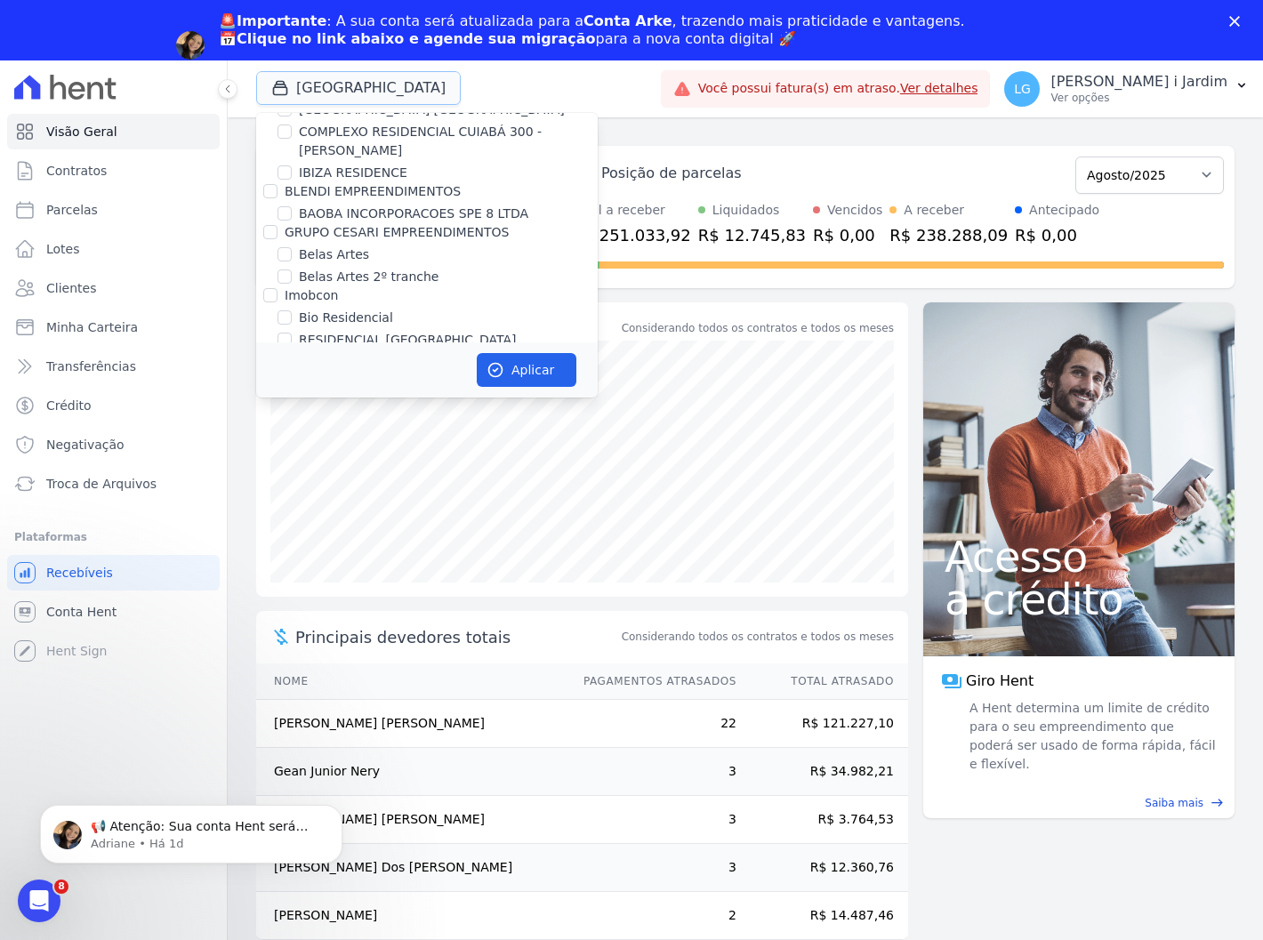
scroll to position [1482, 0]
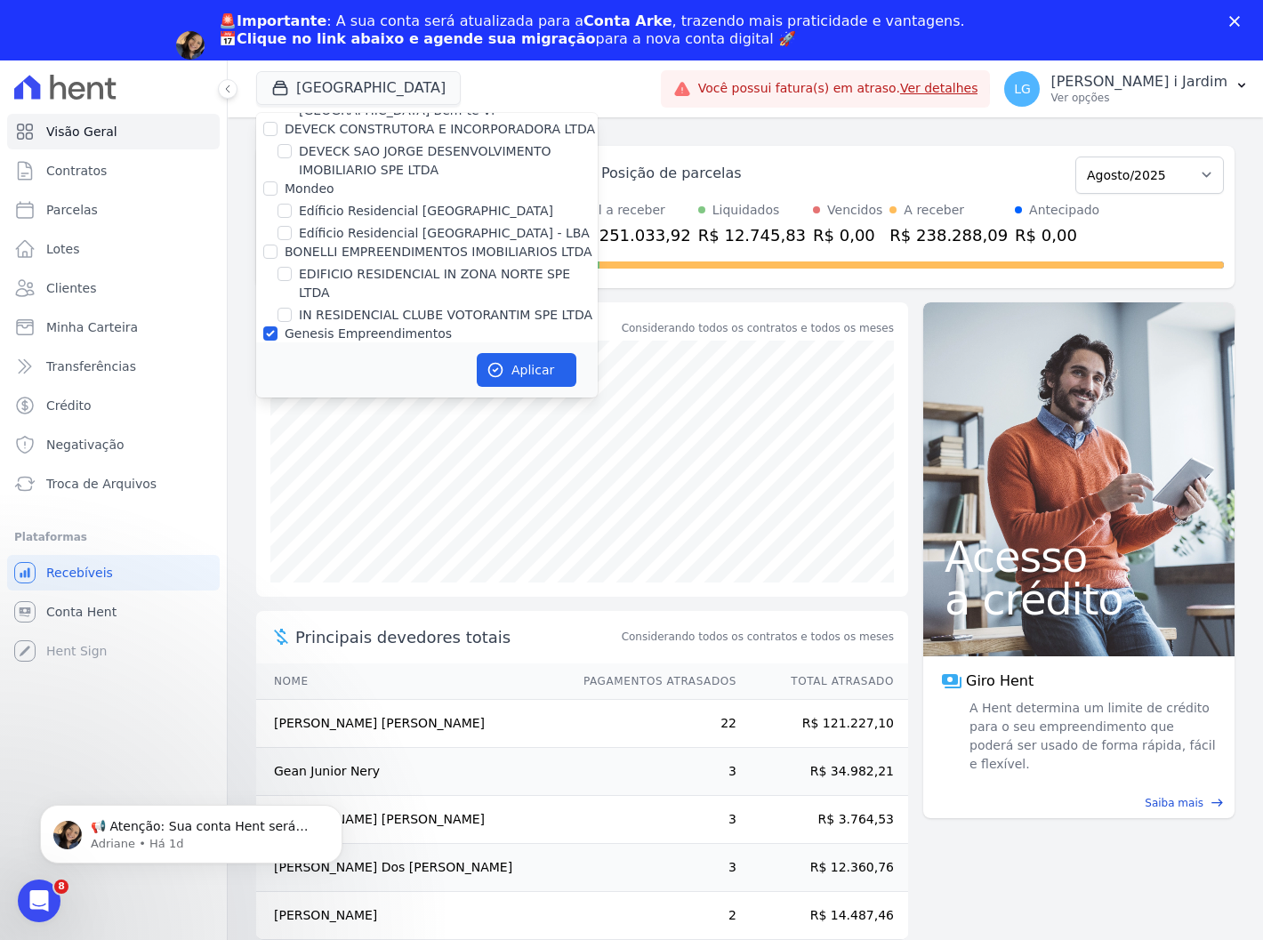
click at [387, 325] on div "Genesis Empreendimentos" at bounding box center [368, 334] width 167 height 19
click at [395, 326] on label "Genesis Empreendimentos" at bounding box center [368, 333] width 167 height 14
click at [278, 326] on input "Genesis Empreendimentos" at bounding box center [270, 333] width 14 height 14
checkbox input "false"
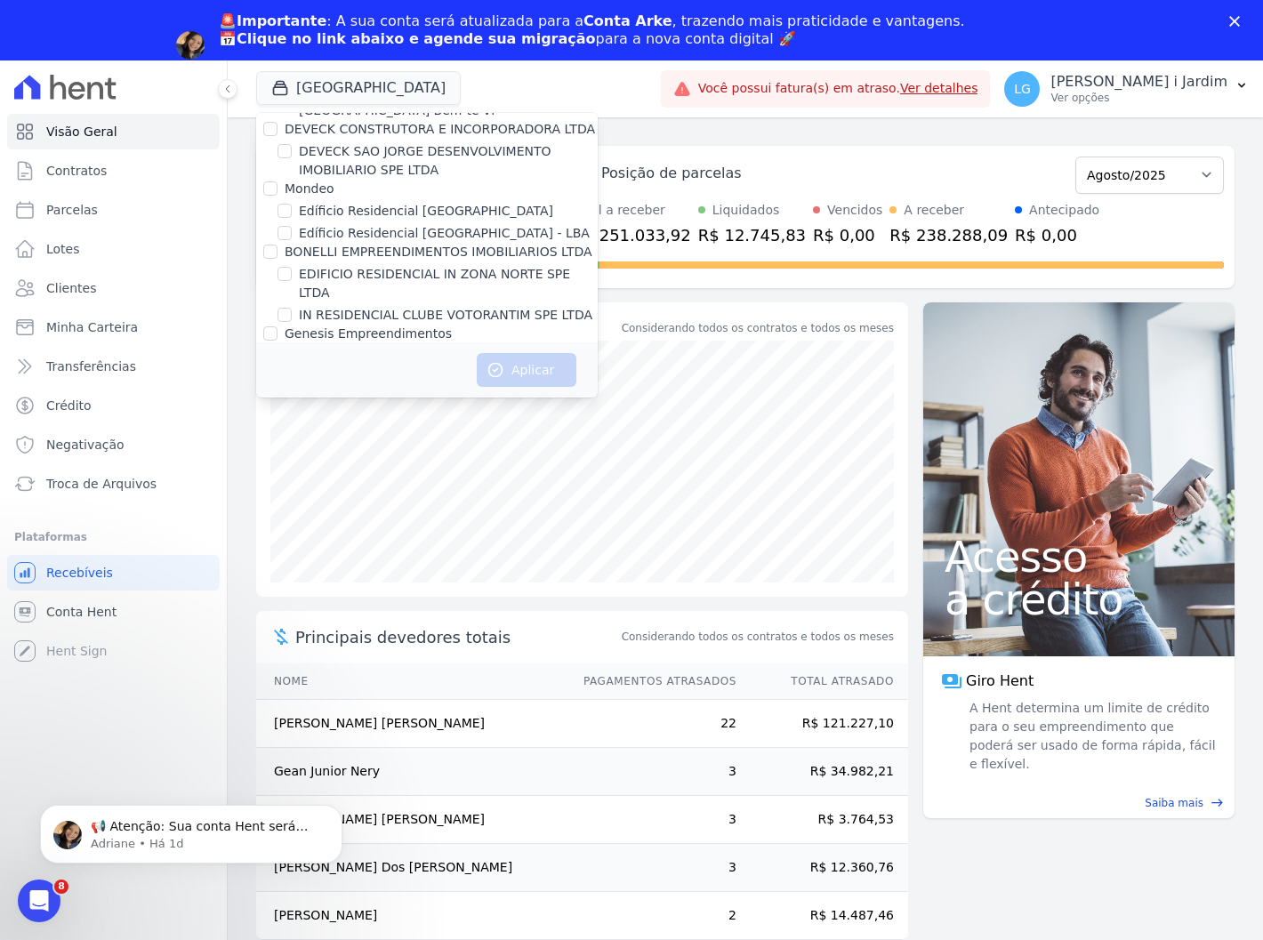
scroll to position [1036, 0]
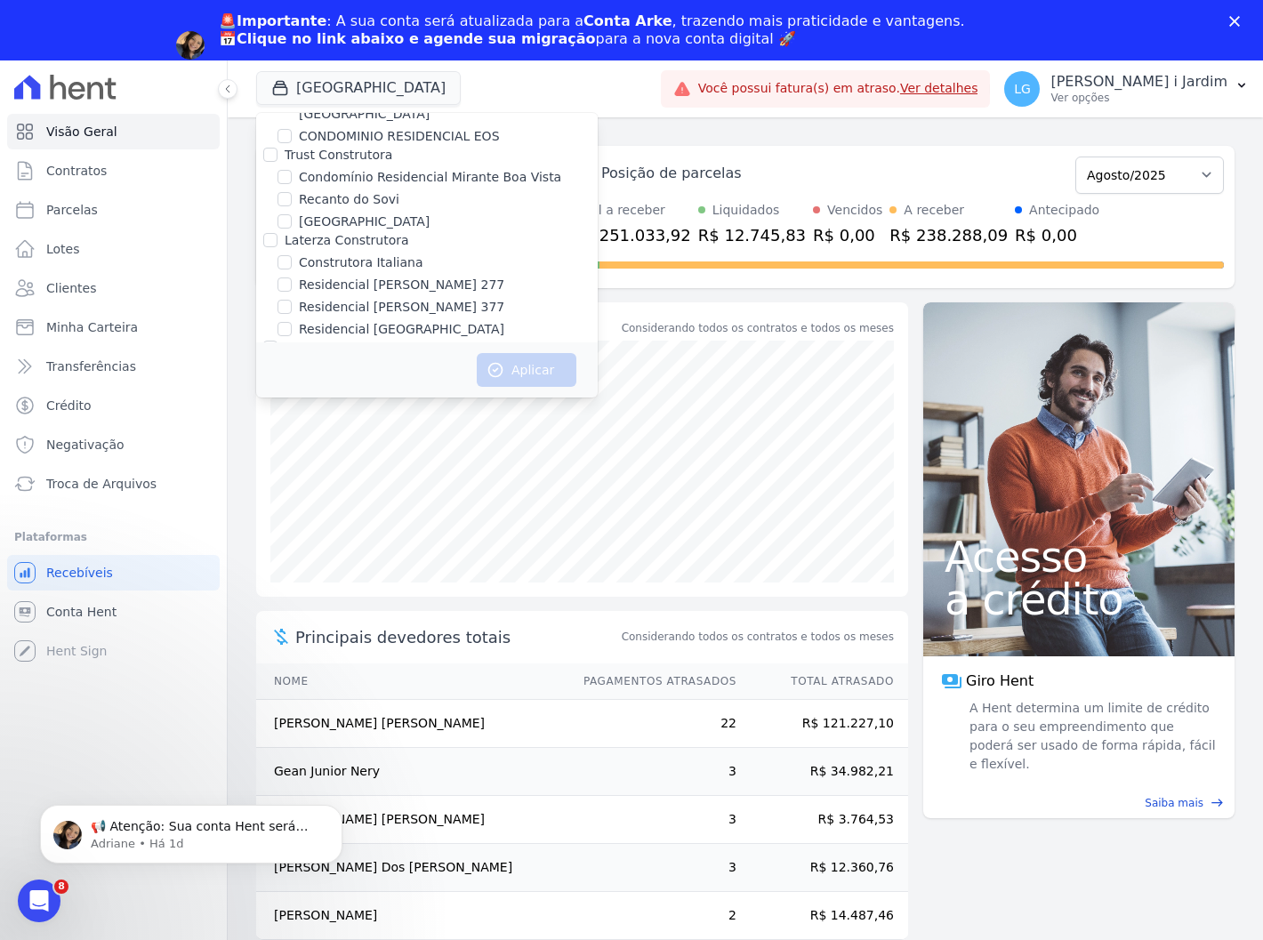
click at [394, 276] on label "Residencial [PERSON_NAME] 277" at bounding box center [402, 285] width 206 height 19
click at [292, 278] on input "Residencial [PERSON_NAME] 277" at bounding box center [285, 285] width 14 height 14
checkbox input "true"
click at [392, 298] on label "Residencial [PERSON_NAME] 377" at bounding box center [402, 307] width 206 height 19
click at [292, 300] on input "Residencial [PERSON_NAME] 377" at bounding box center [285, 307] width 14 height 14
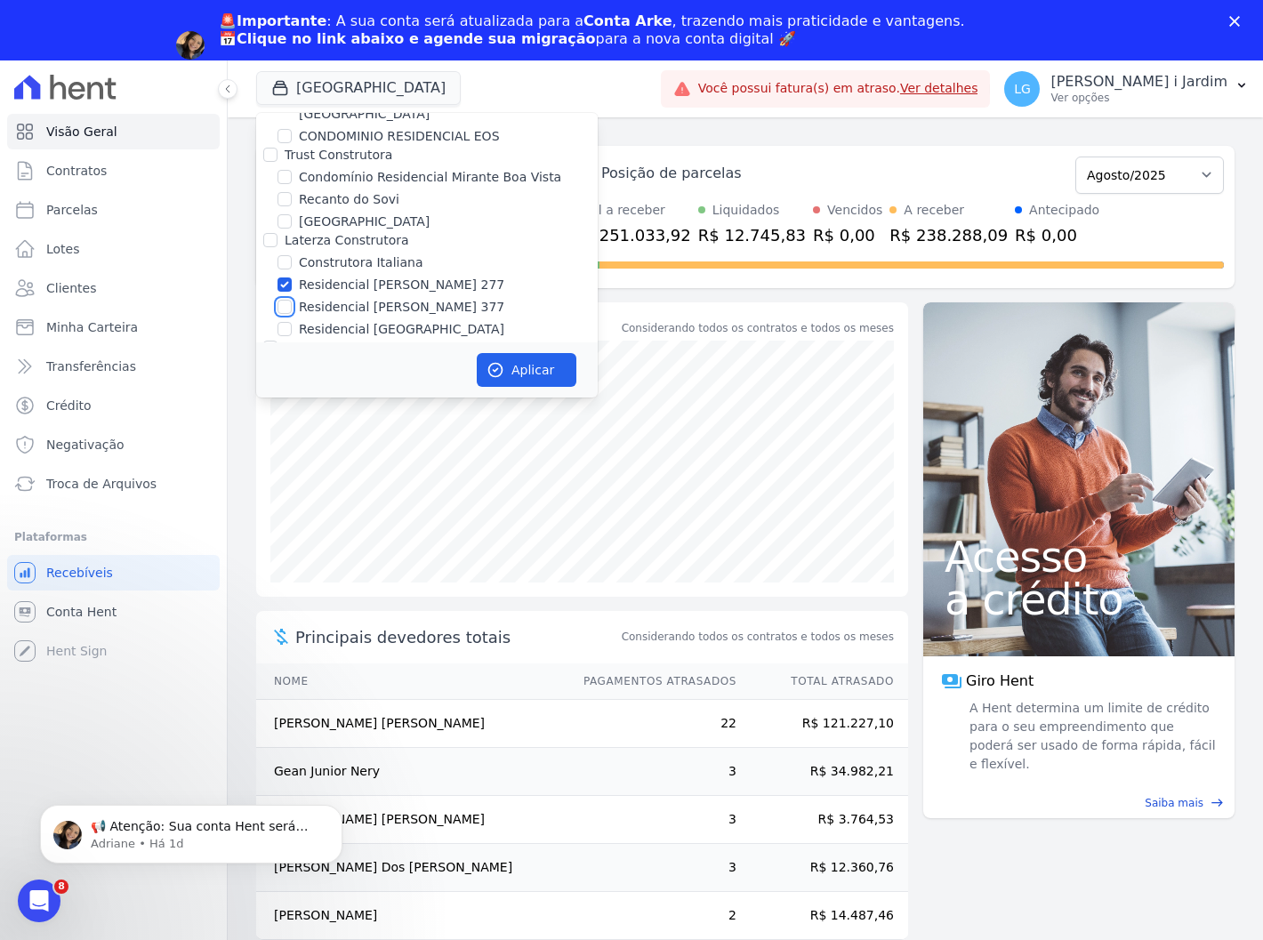
checkbox input "true"
click at [535, 369] on button "Aplicar" at bounding box center [527, 370] width 100 height 34
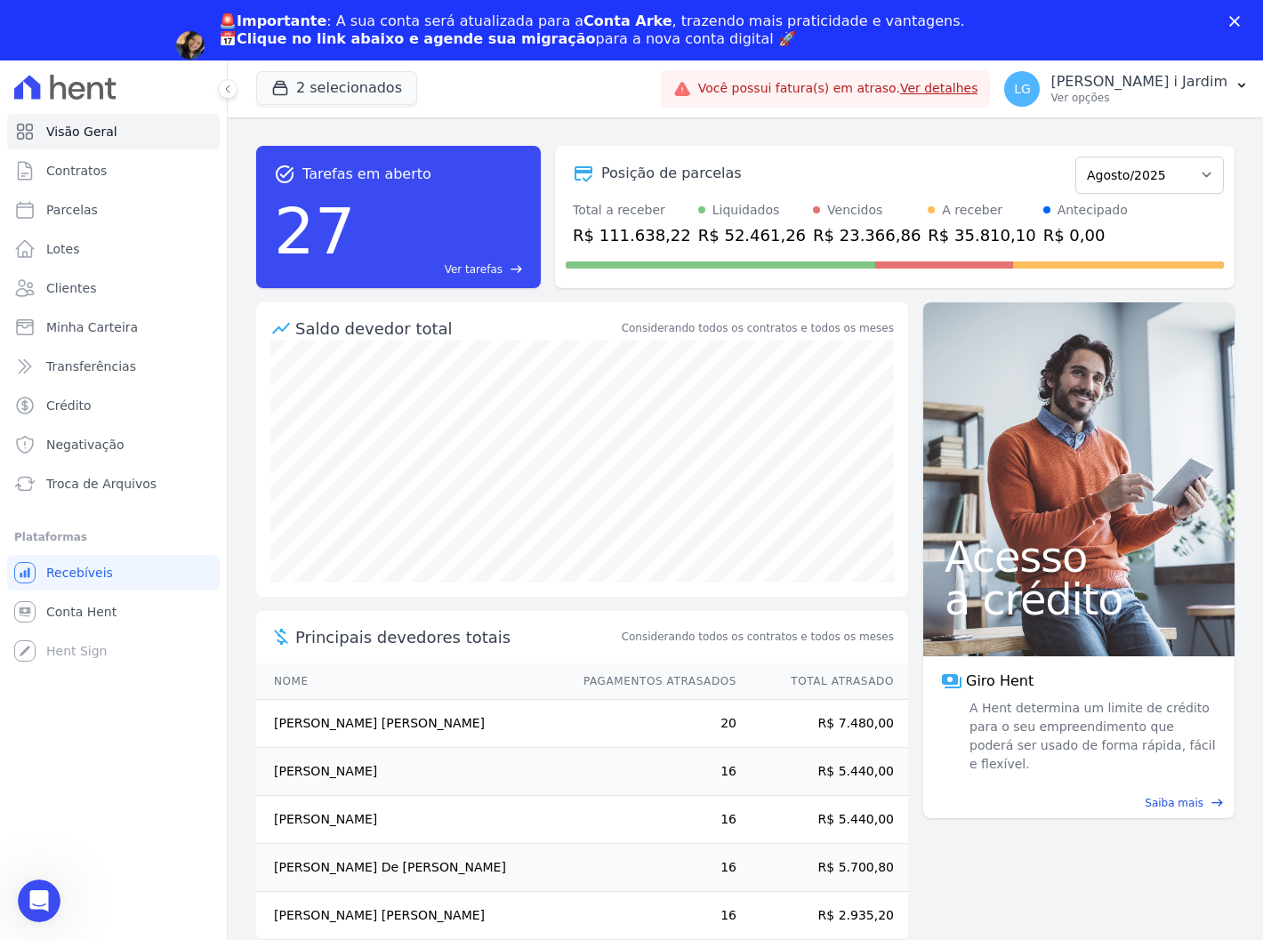
scroll to position [0, 0]
click at [140, 377] on link "Transferências" at bounding box center [113, 367] width 213 height 36
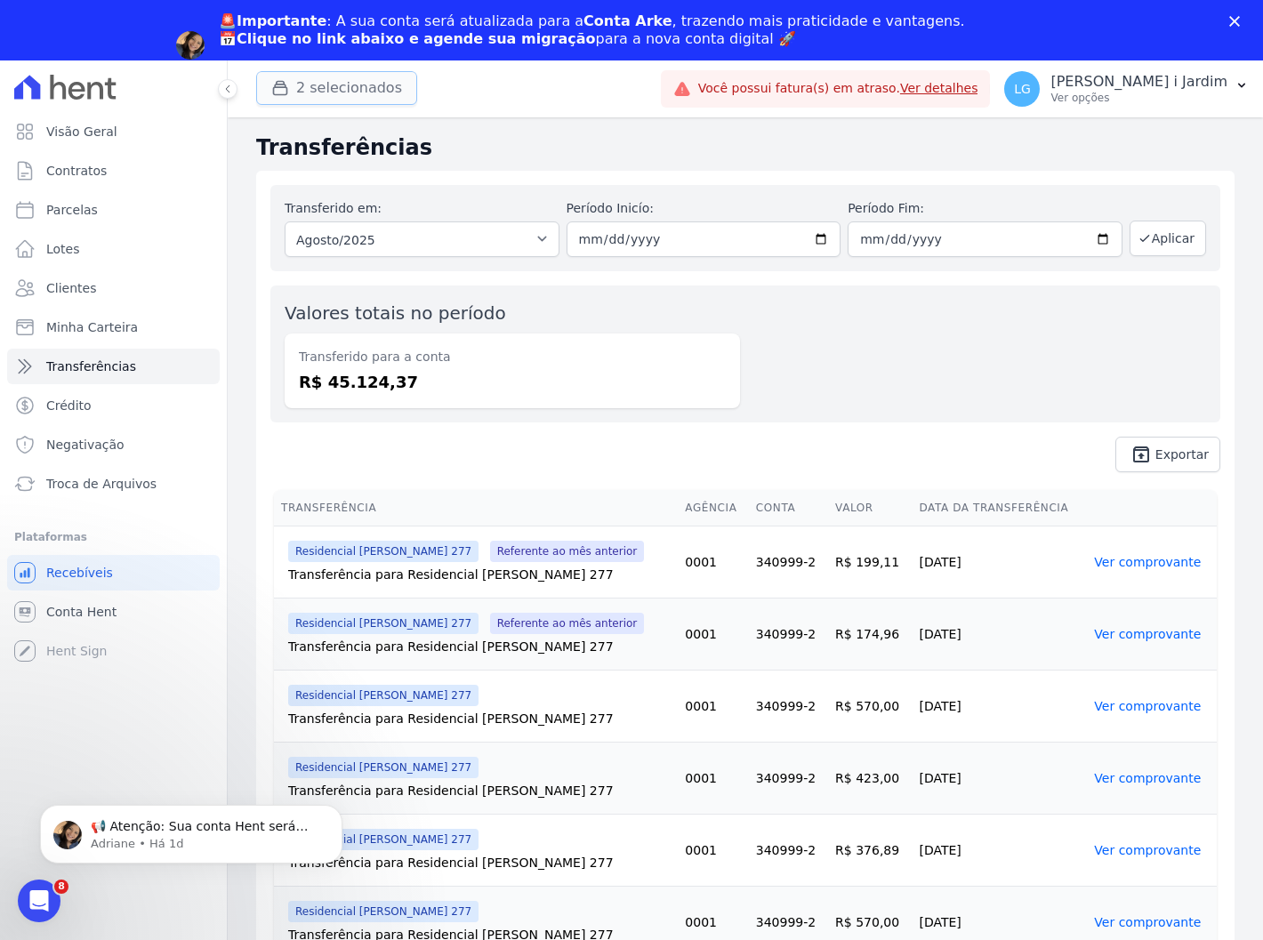
click at [356, 95] on button "2 selecionados" at bounding box center [336, 88] width 161 height 34
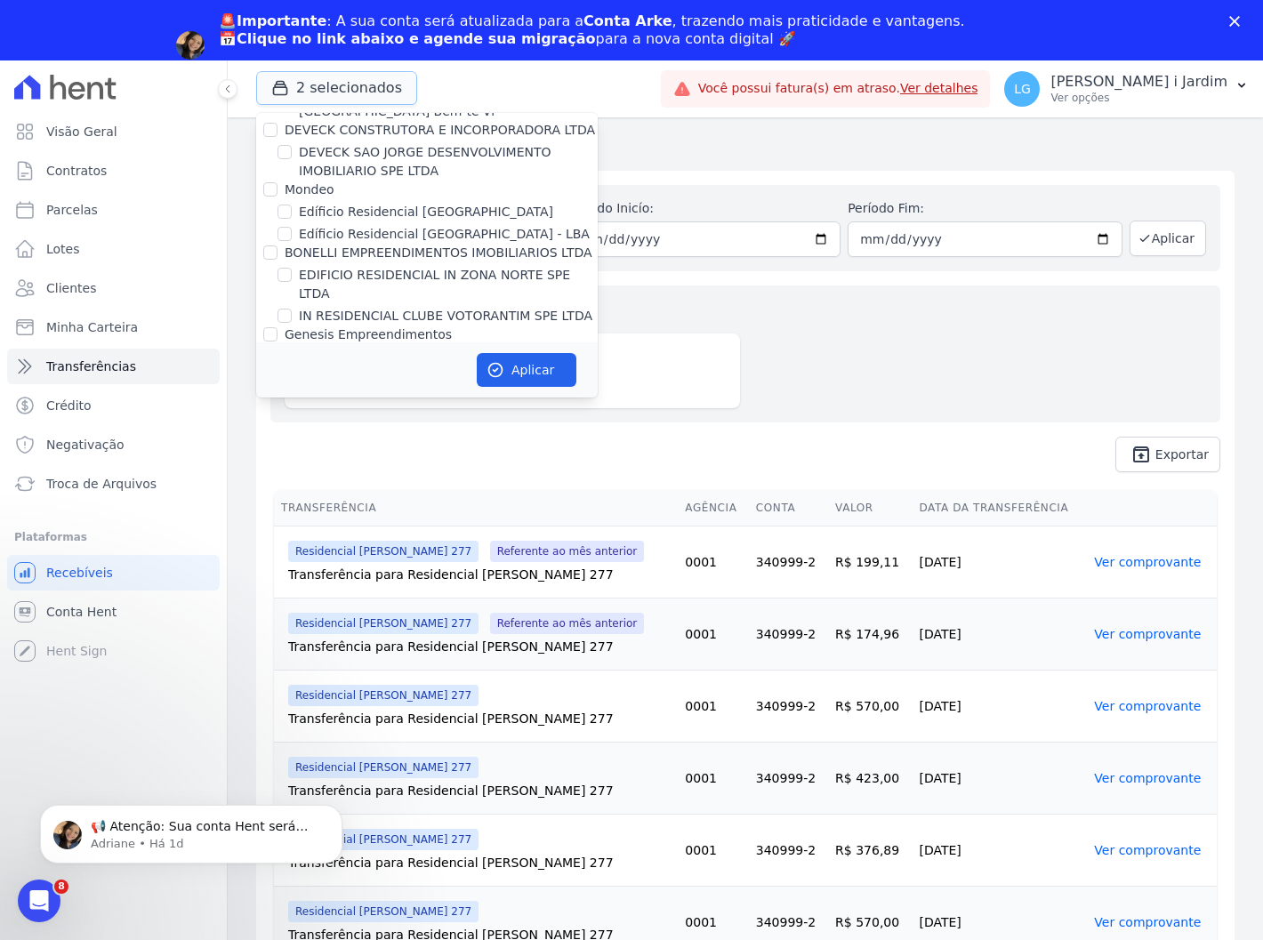
scroll to position [1087, 0]
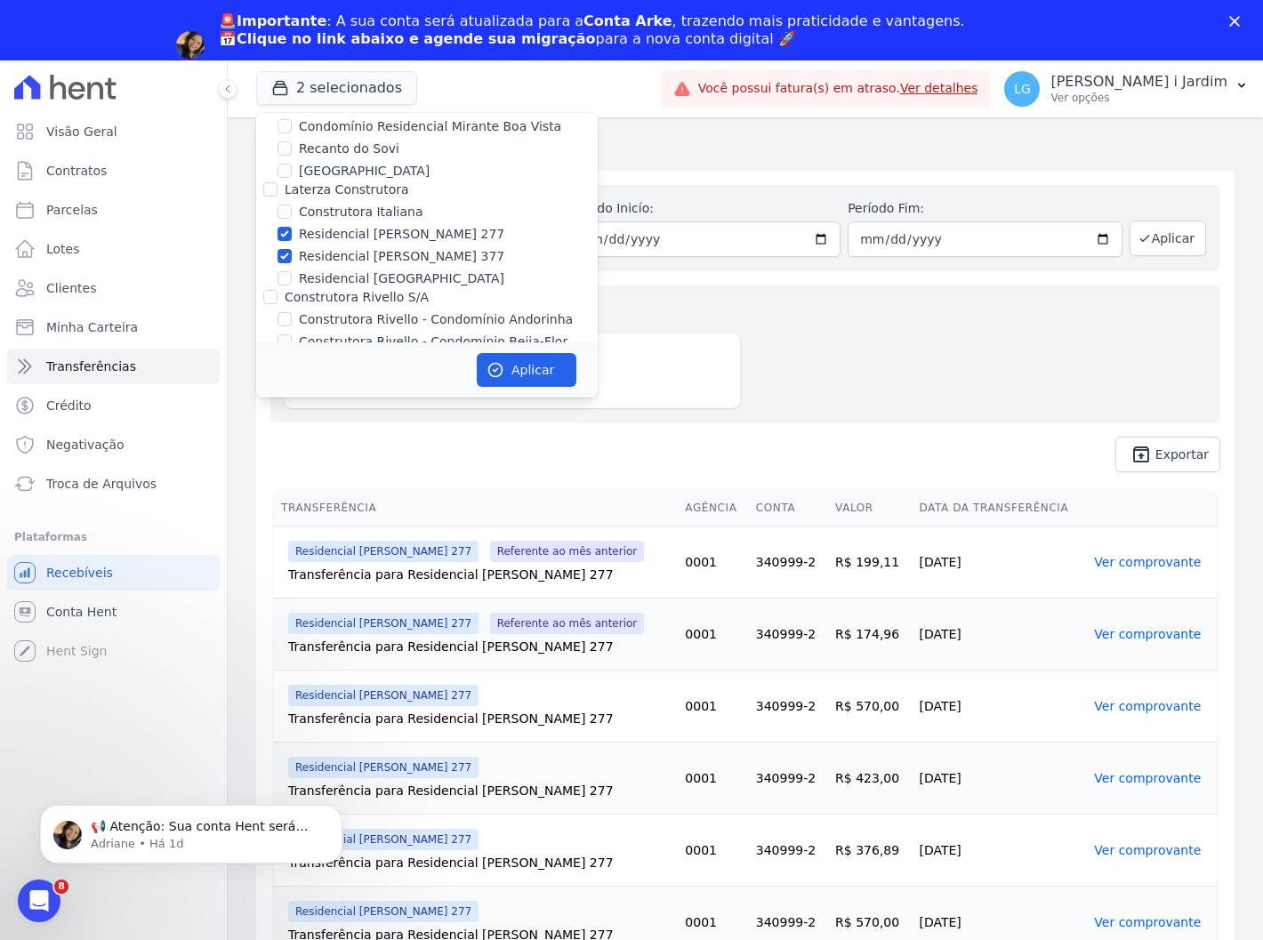
click at [367, 225] on label "Residencial [PERSON_NAME] 277" at bounding box center [402, 234] width 206 height 19
click at [292, 227] on input "Residencial [PERSON_NAME] 277" at bounding box center [285, 234] width 14 height 14
checkbox input "false"
click at [376, 247] on label "Residencial [PERSON_NAME] 377" at bounding box center [402, 256] width 206 height 19
click at [292, 249] on input "Residencial [PERSON_NAME] 377" at bounding box center [285, 256] width 14 height 14
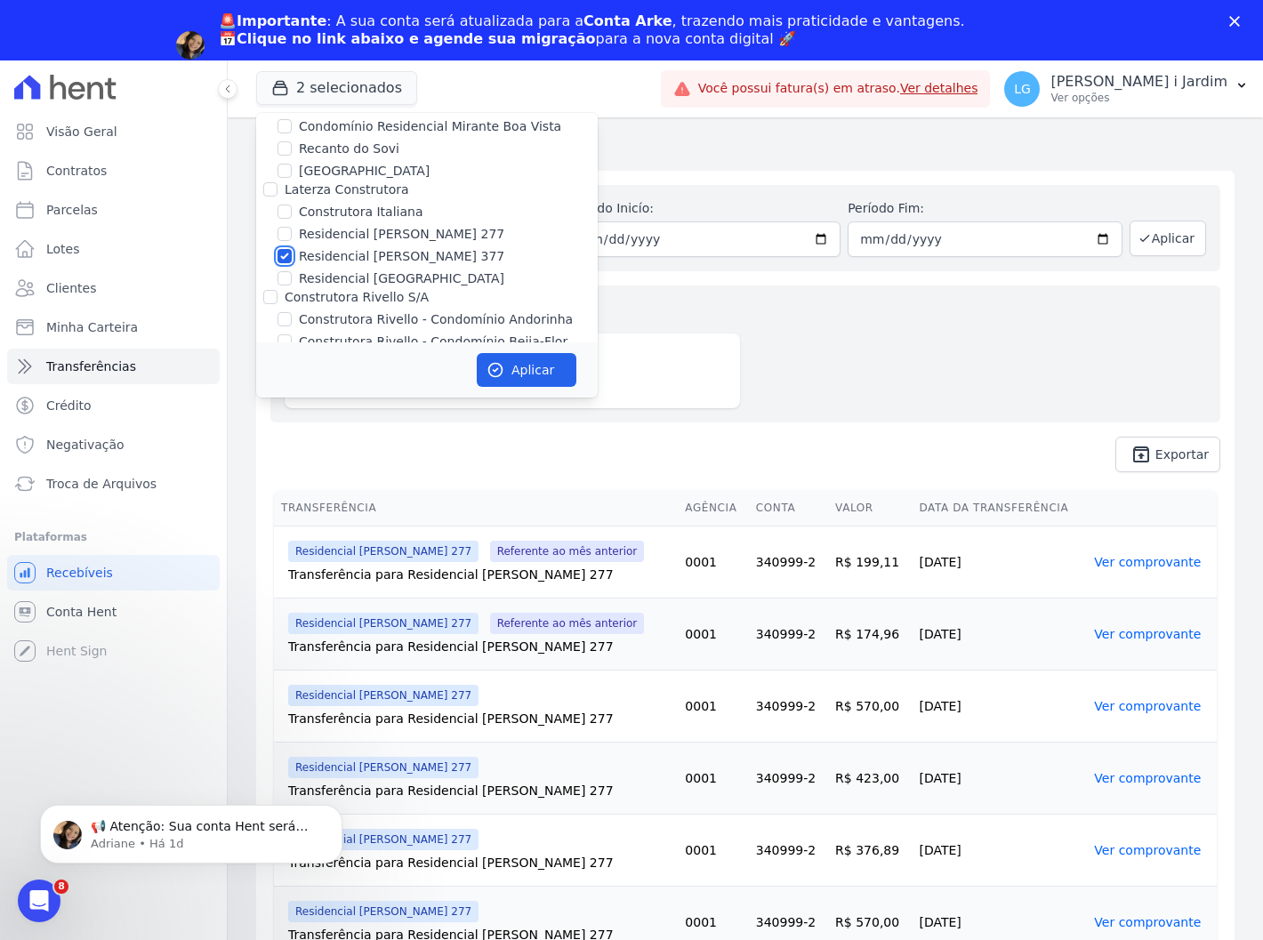
checkbox input "false"
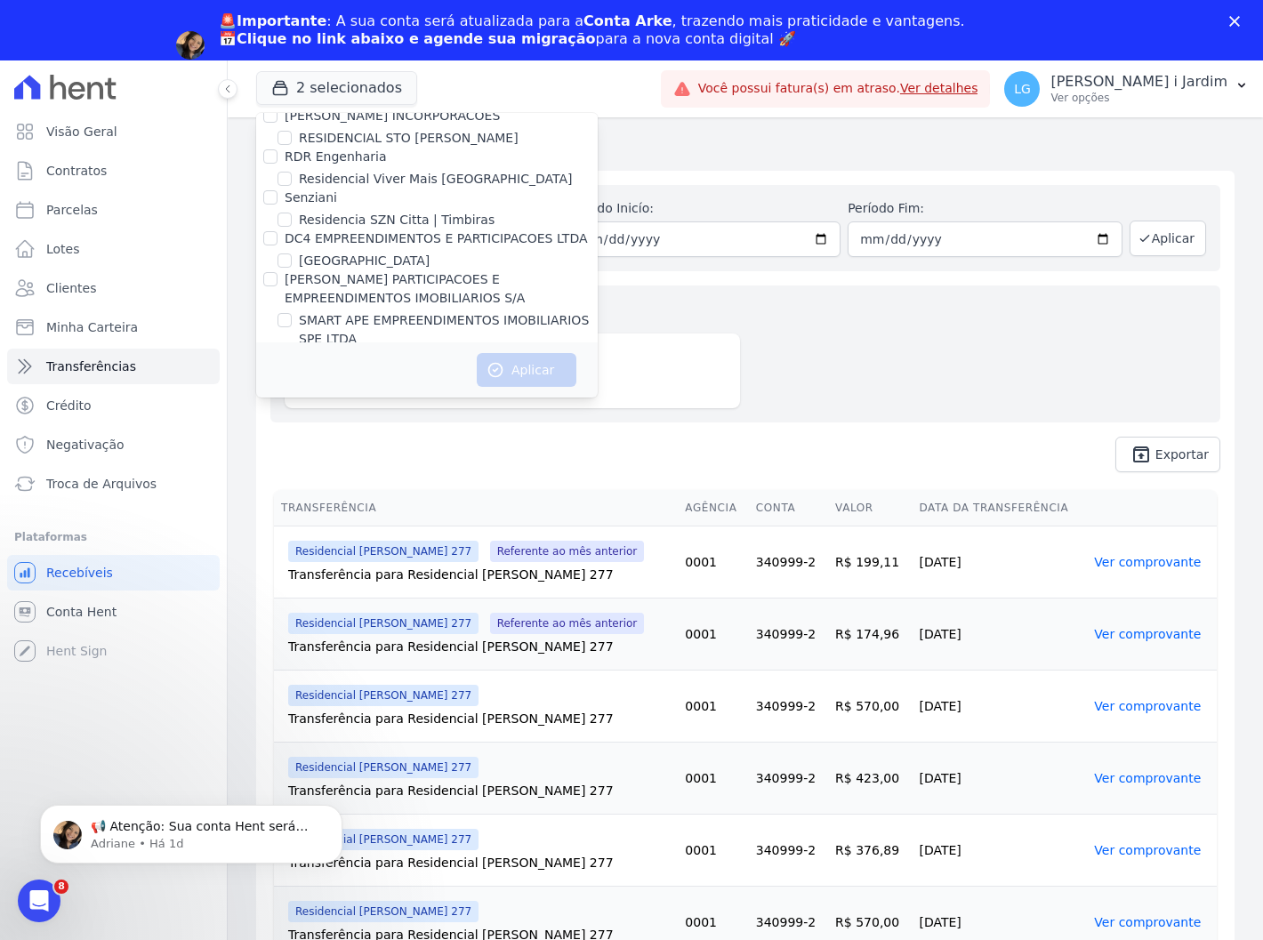
click at [369, 371] on label "SOLAR DOS ARRUDAS 2" at bounding box center [374, 380] width 150 height 19
click at [292, 373] on input "SOLAR DOS ARRUDAS 2" at bounding box center [285, 380] width 14 height 14
checkbox input "true"
click at [523, 363] on button "Aplicar" at bounding box center [527, 370] width 100 height 34
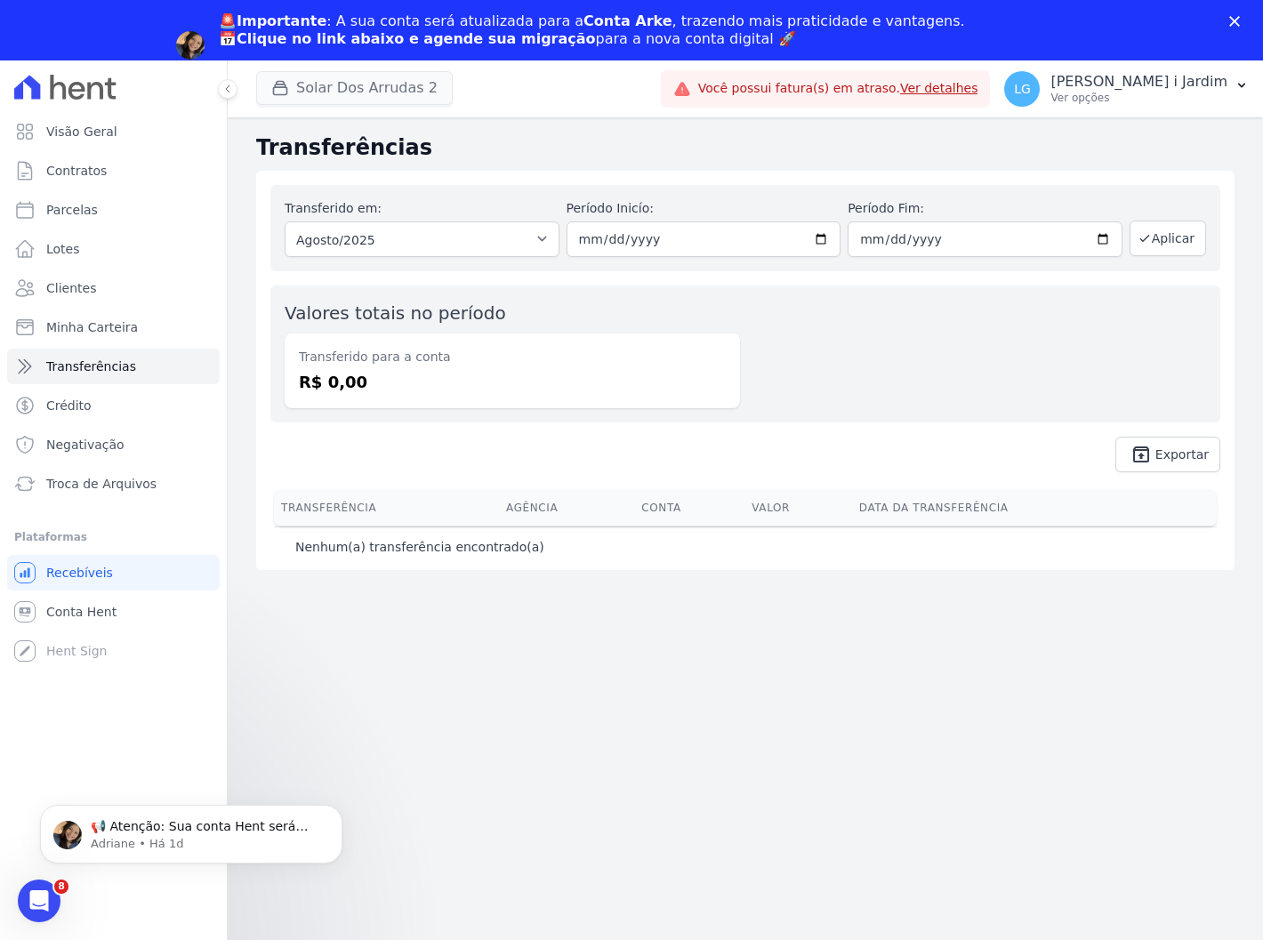
scroll to position [0, 0]
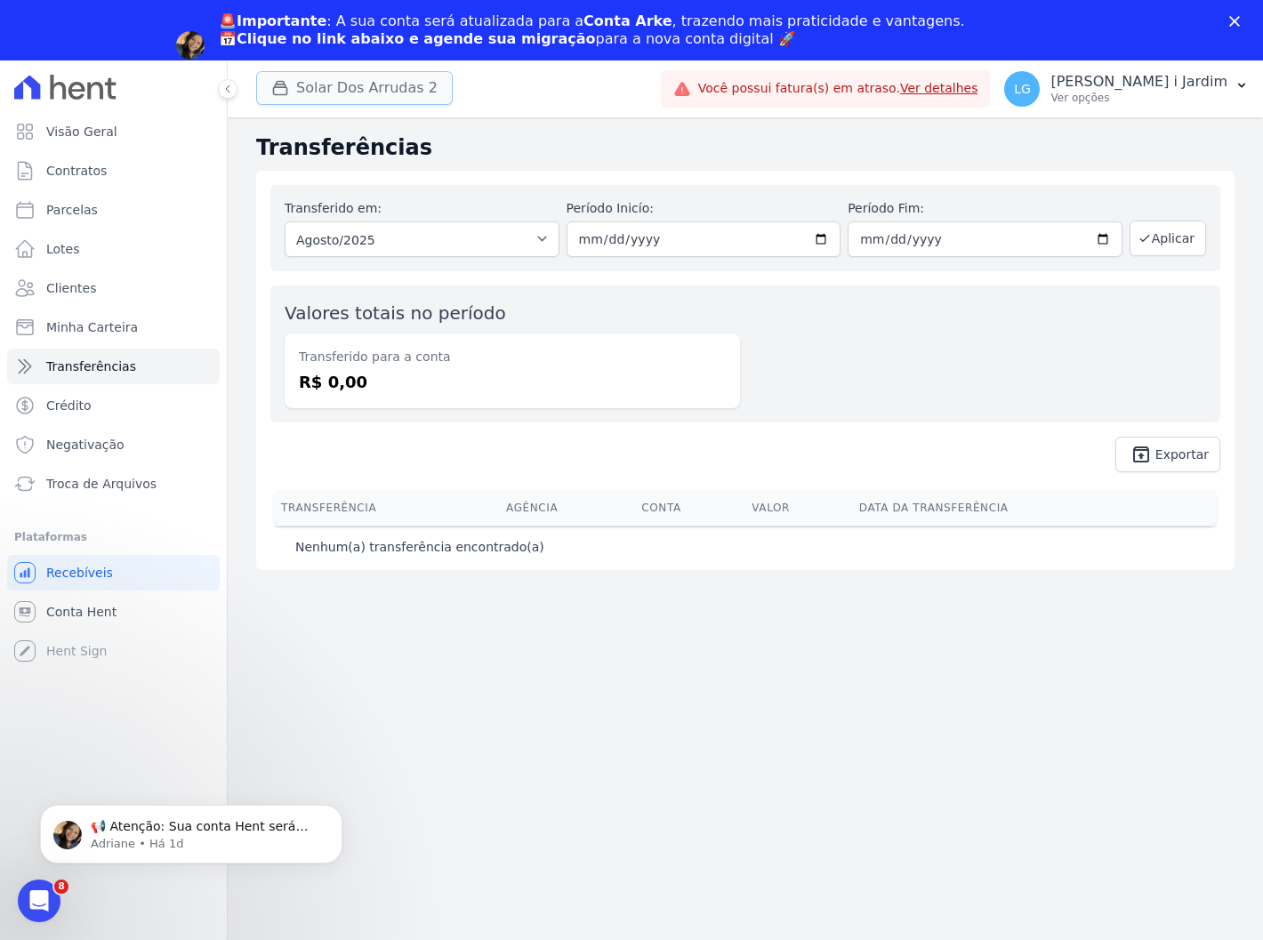
click at [387, 77] on button "Solar Dos Arrudas 2" at bounding box center [354, 88] width 197 height 34
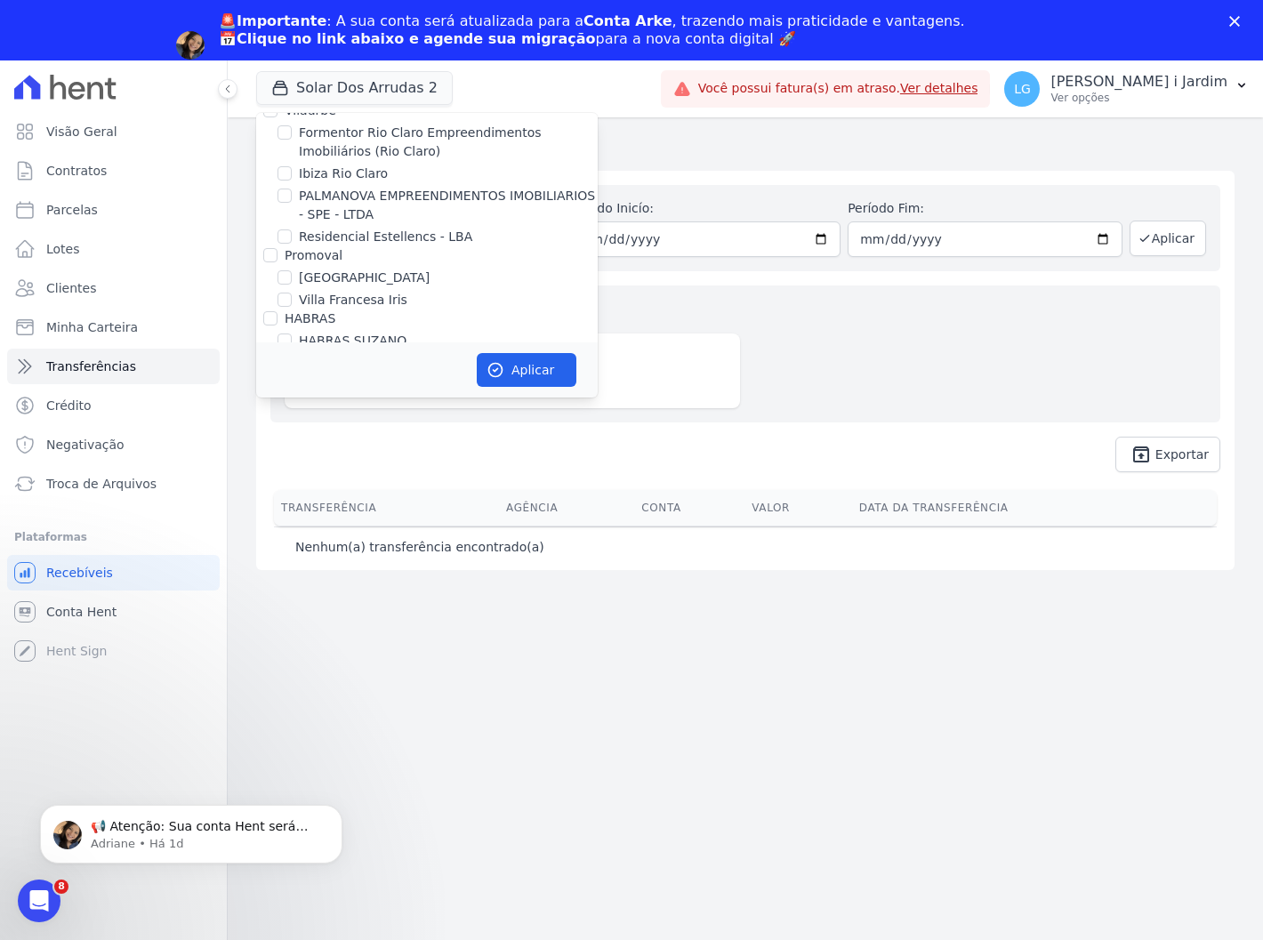
scroll to position [357, 0]
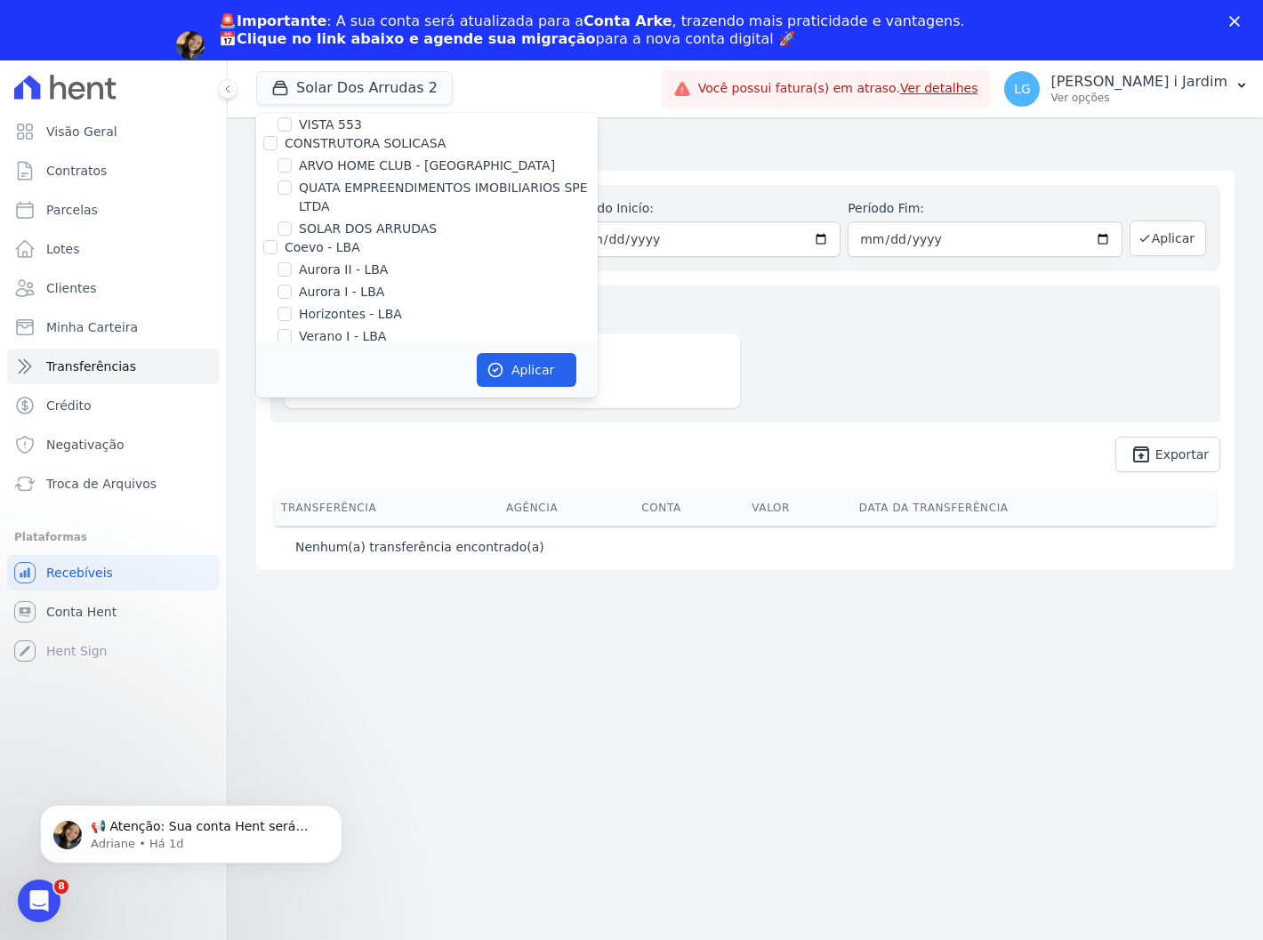
click at [380, 220] on label "SOLAR DOS ARRUDAS" at bounding box center [368, 229] width 138 height 19
click at [292, 222] on input "SOLAR DOS ARRUDAS" at bounding box center [285, 229] width 14 height 14
checkbox input "true"
click at [520, 368] on button "Aplicar" at bounding box center [527, 370] width 100 height 34
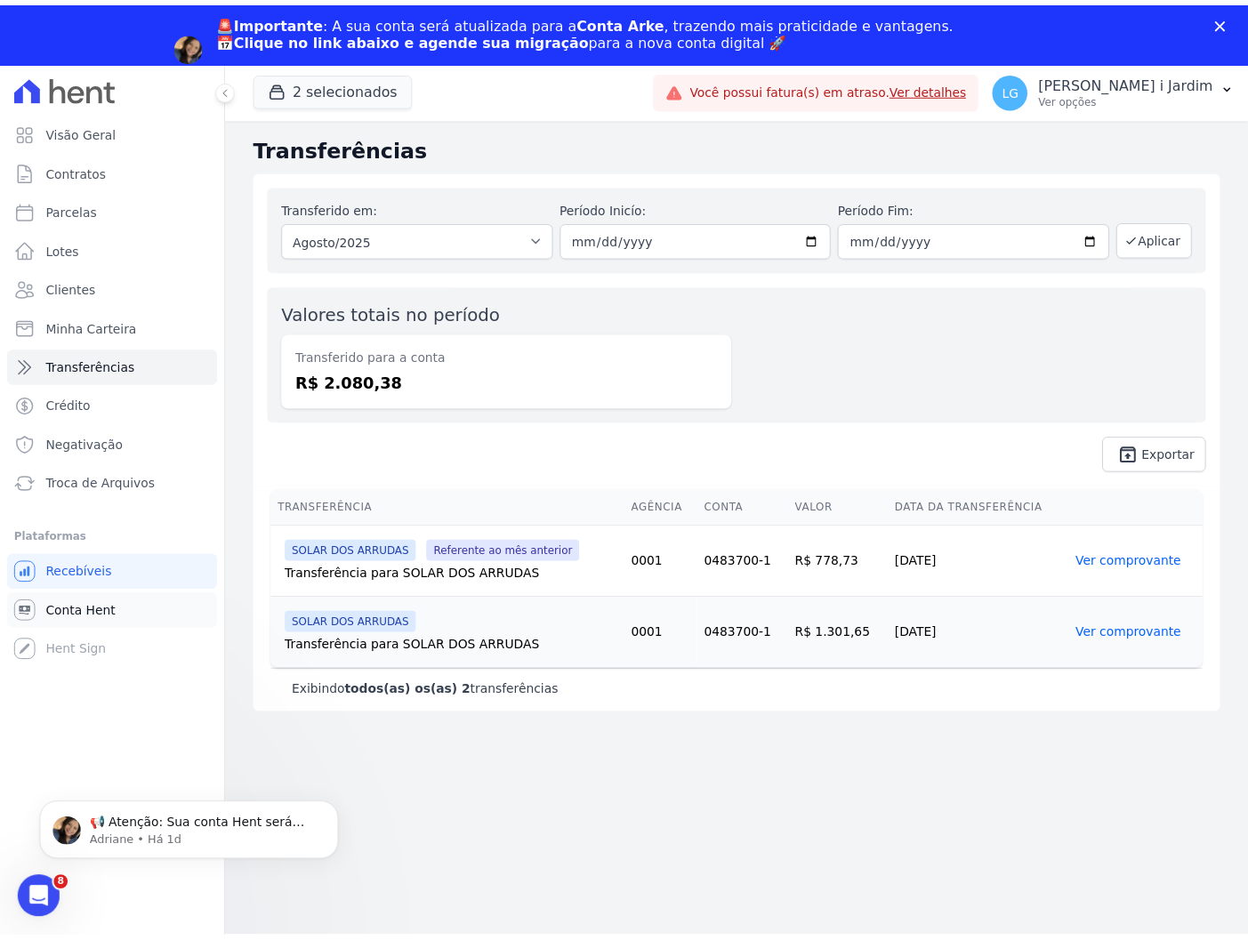
scroll to position [0, 0]
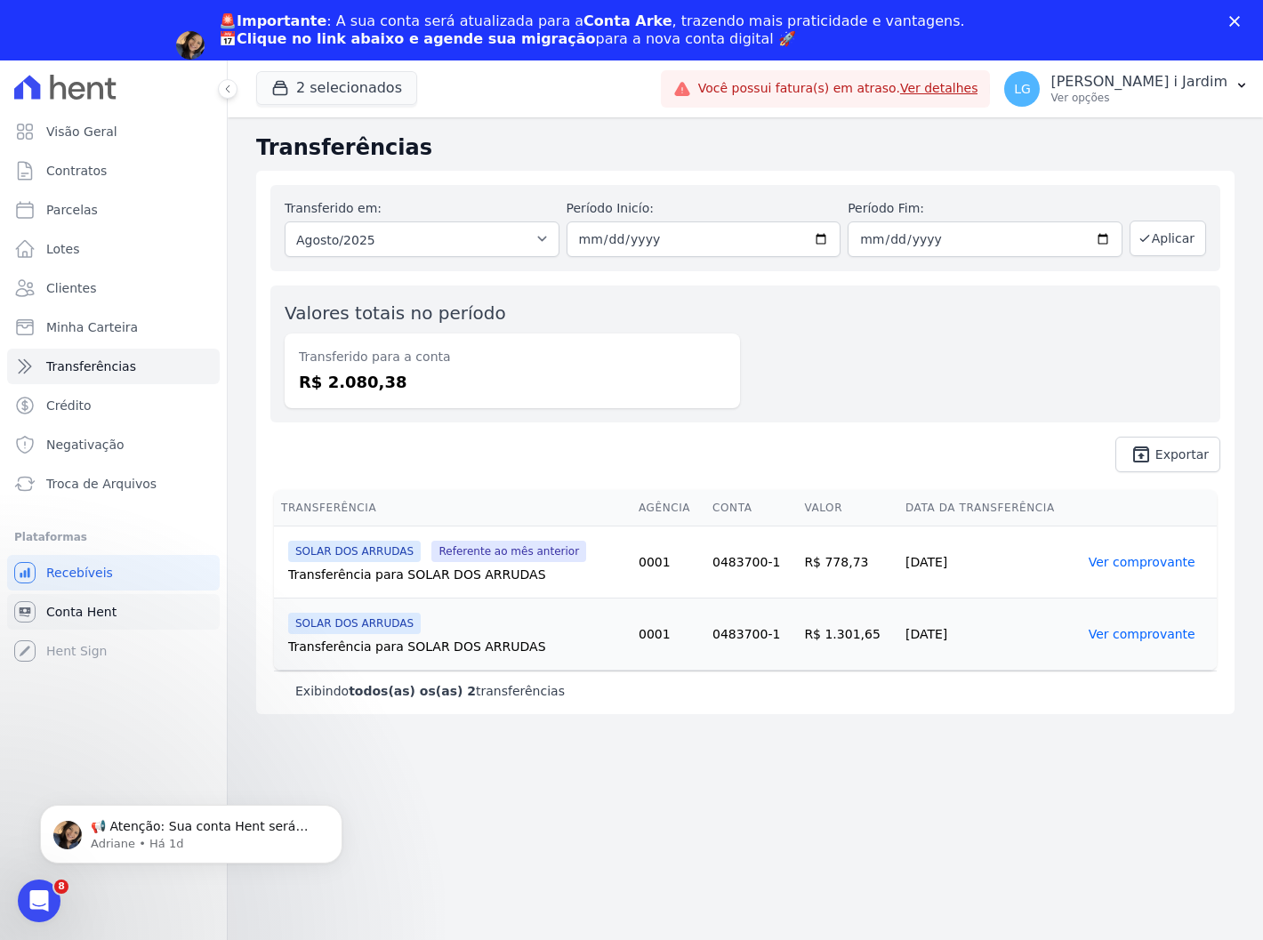
click at [130, 606] on link "Conta Hent" at bounding box center [113, 612] width 213 height 36
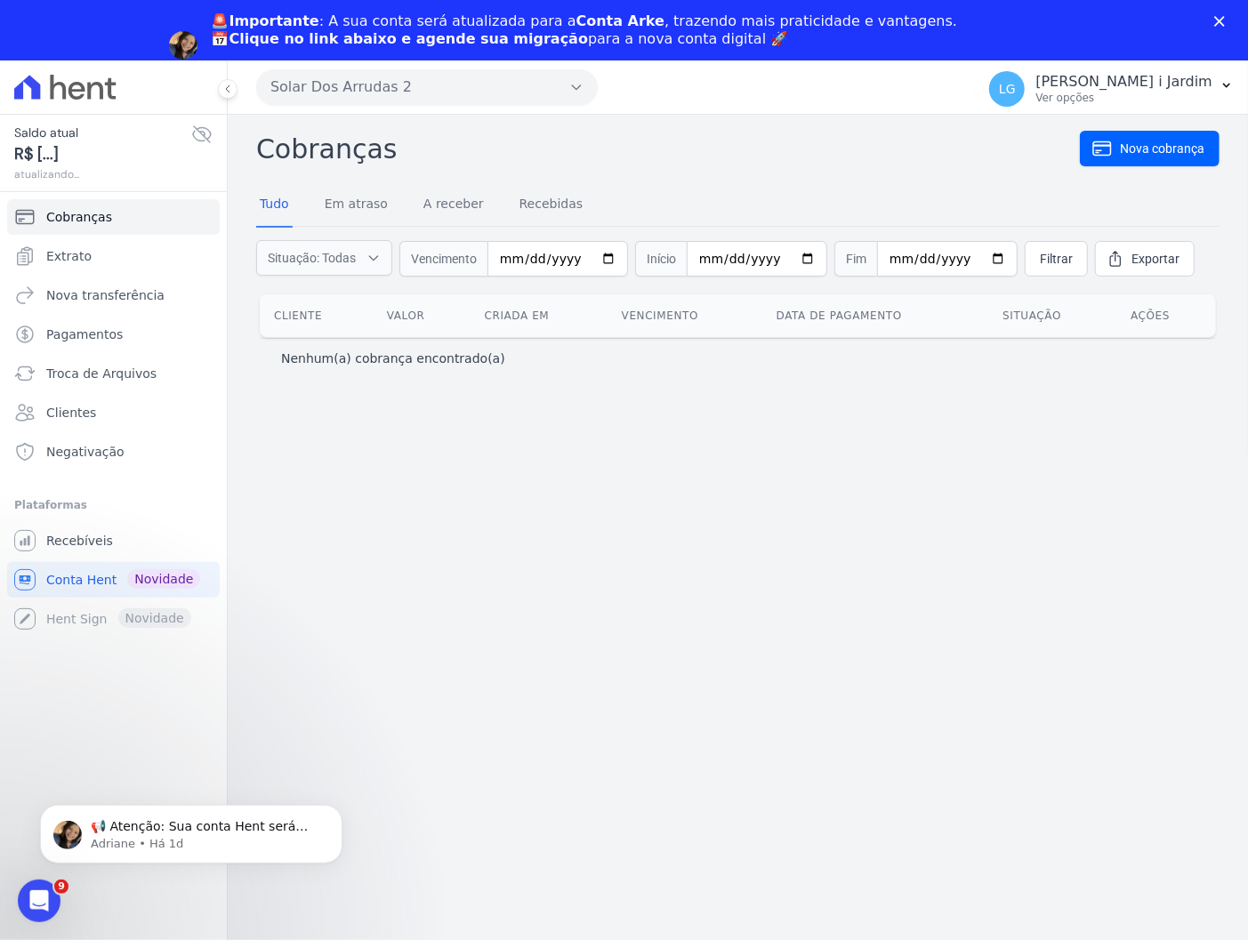
click at [202, 141] on icon at bounding box center [202, 134] width 18 height 16
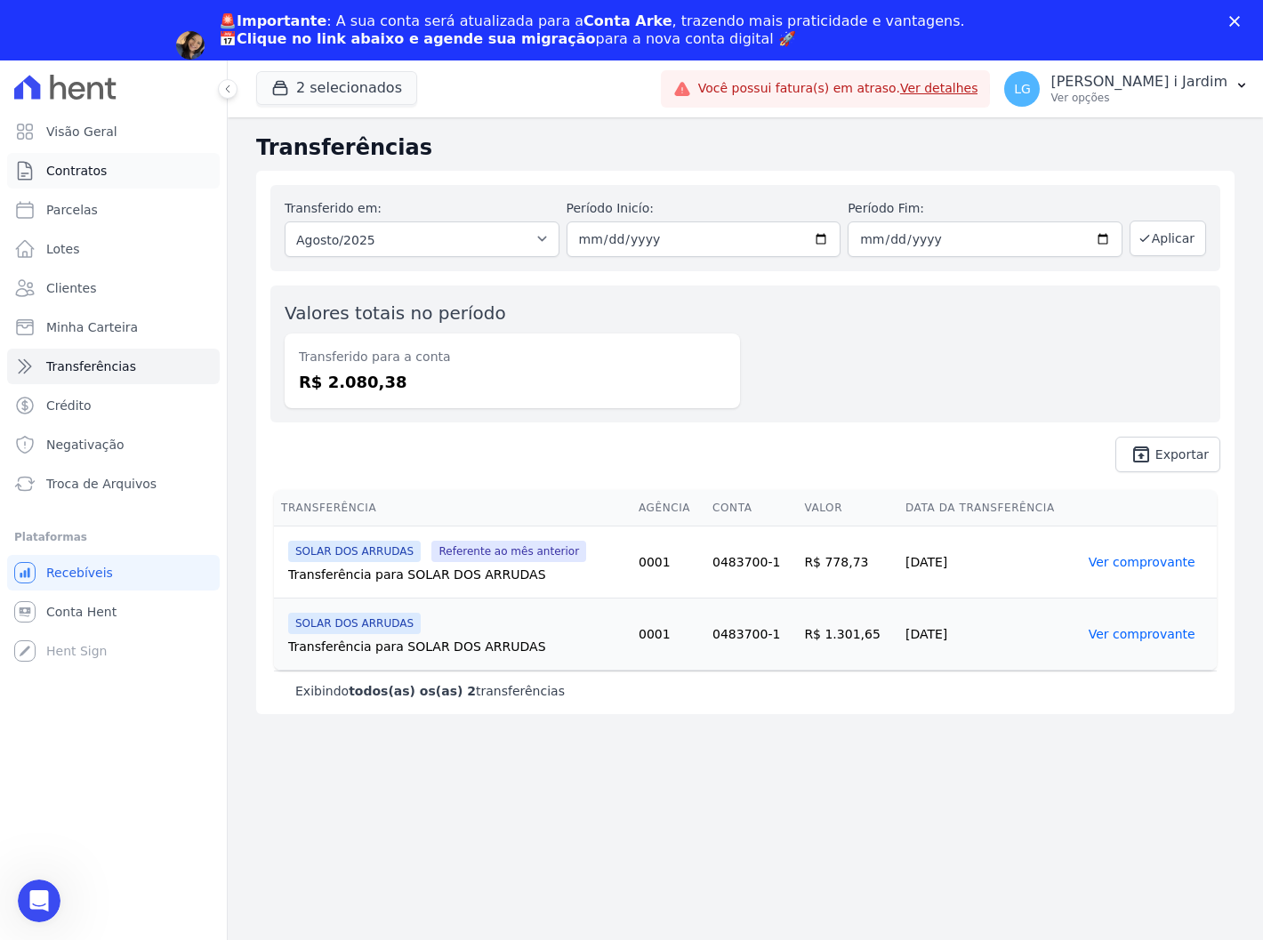
click at [164, 162] on link "Contratos" at bounding box center [113, 171] width 213 height 36
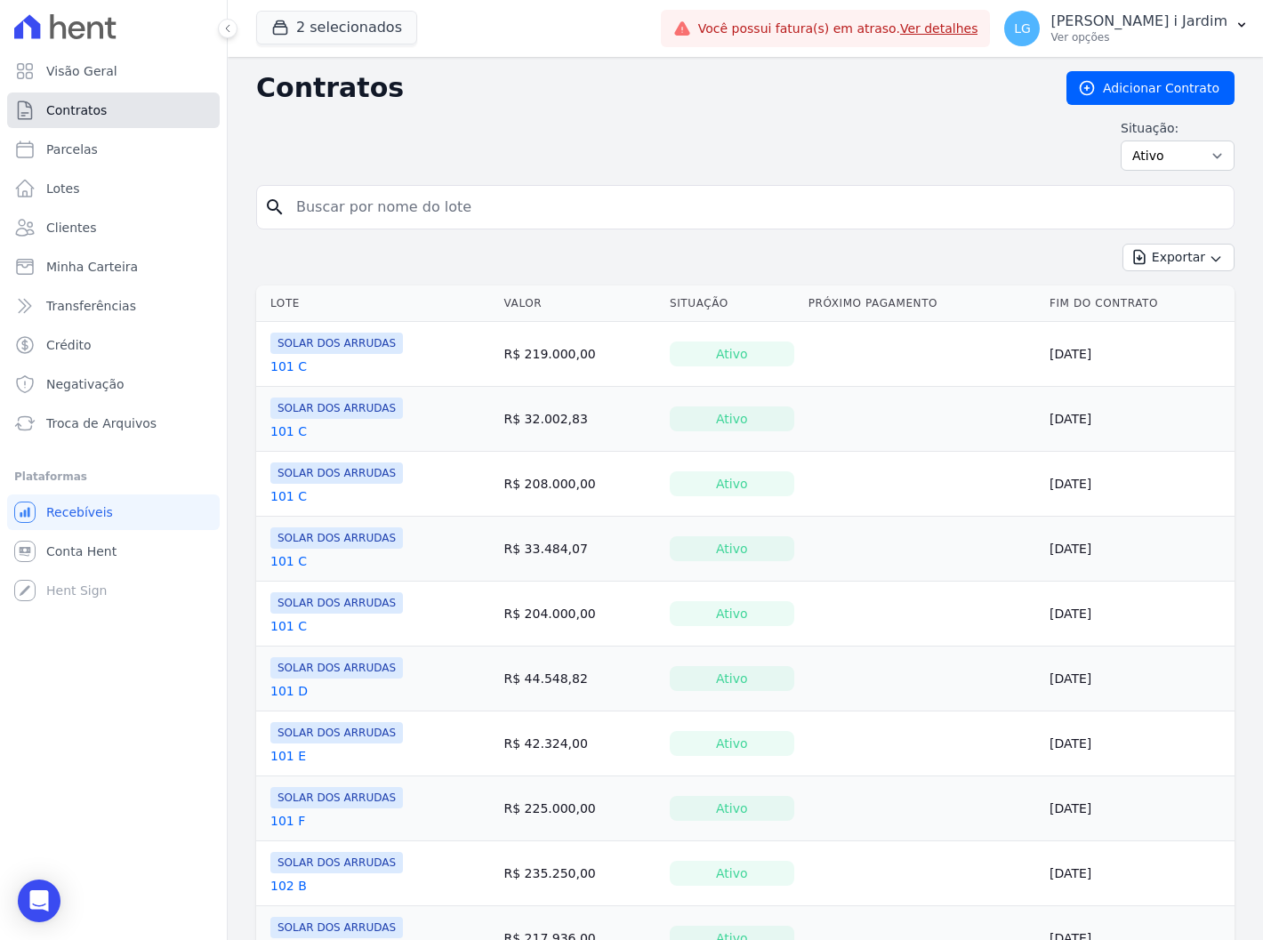
click at [164, 93] on link "Contratos" at bounding box center [113, 111] width 213 height 36
click at [165, 76] on link "Visão Geral" at bounding box center [113, 71] width 213 height 36
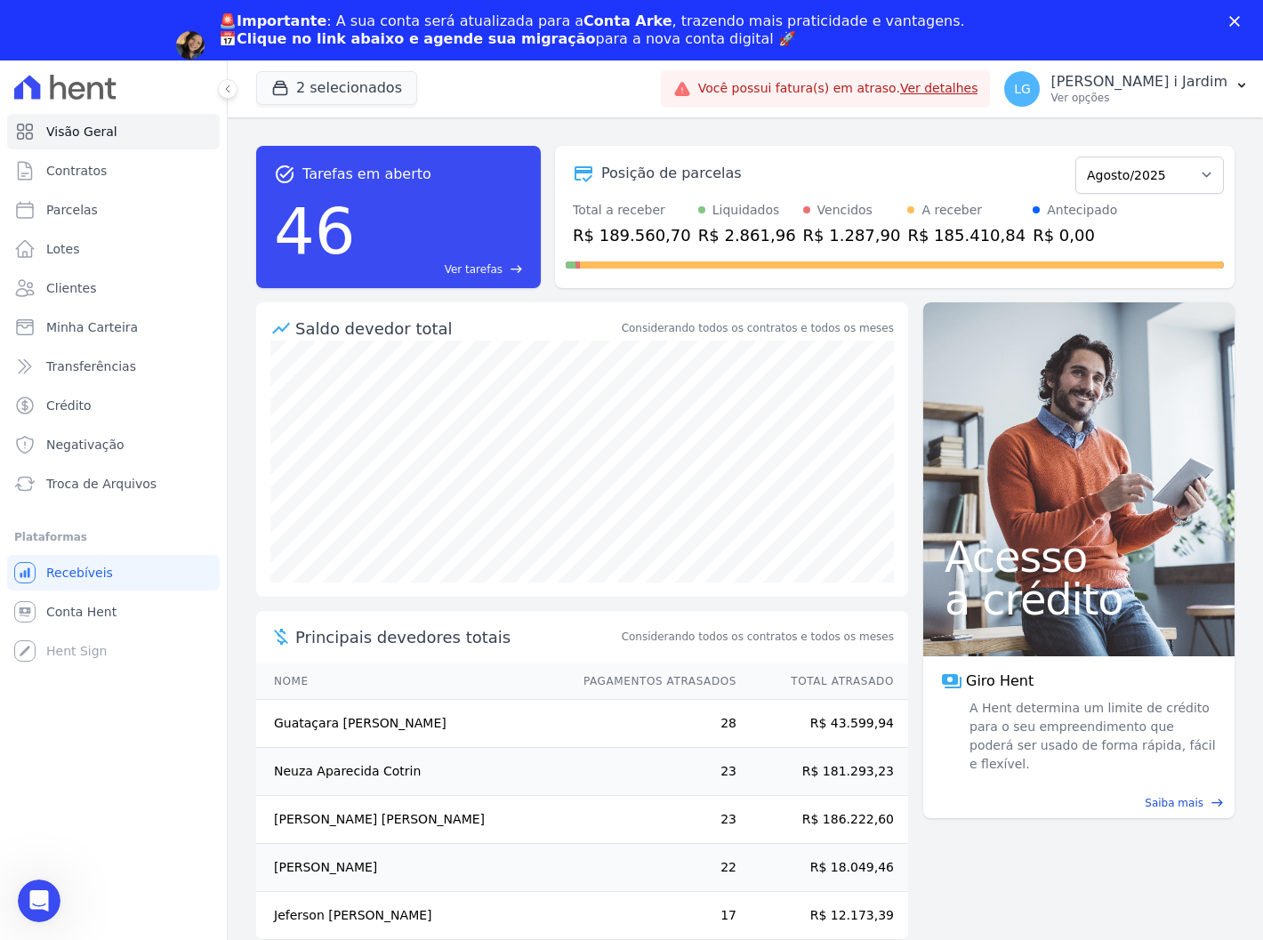
click at [726, 241] on div "R$ 2.861,96" at bounding box center [747, 235] width 98 height 24
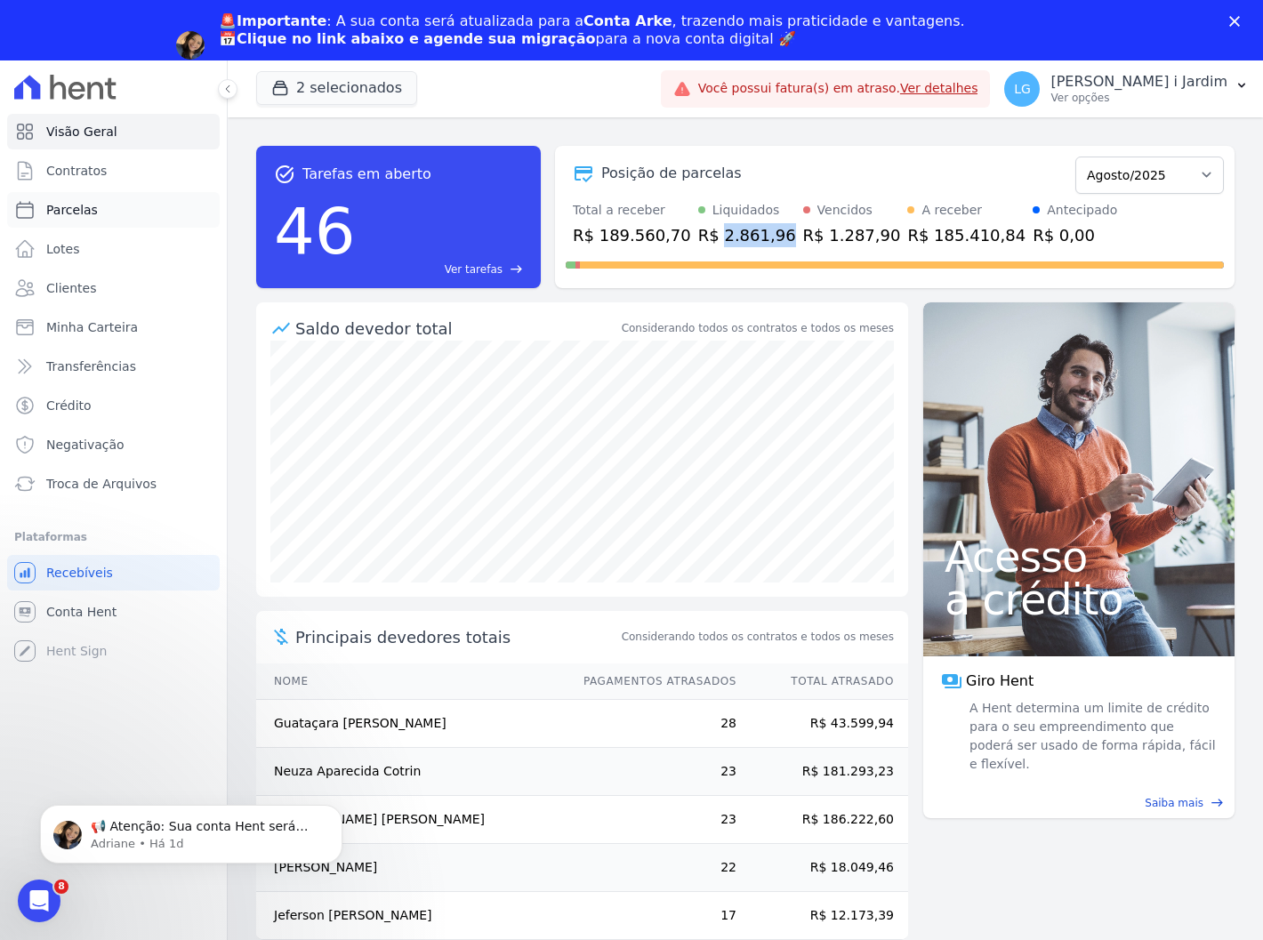
click at [149, 208] on link "Parcelas" at bounding box center [113, 210] width 213 height 36
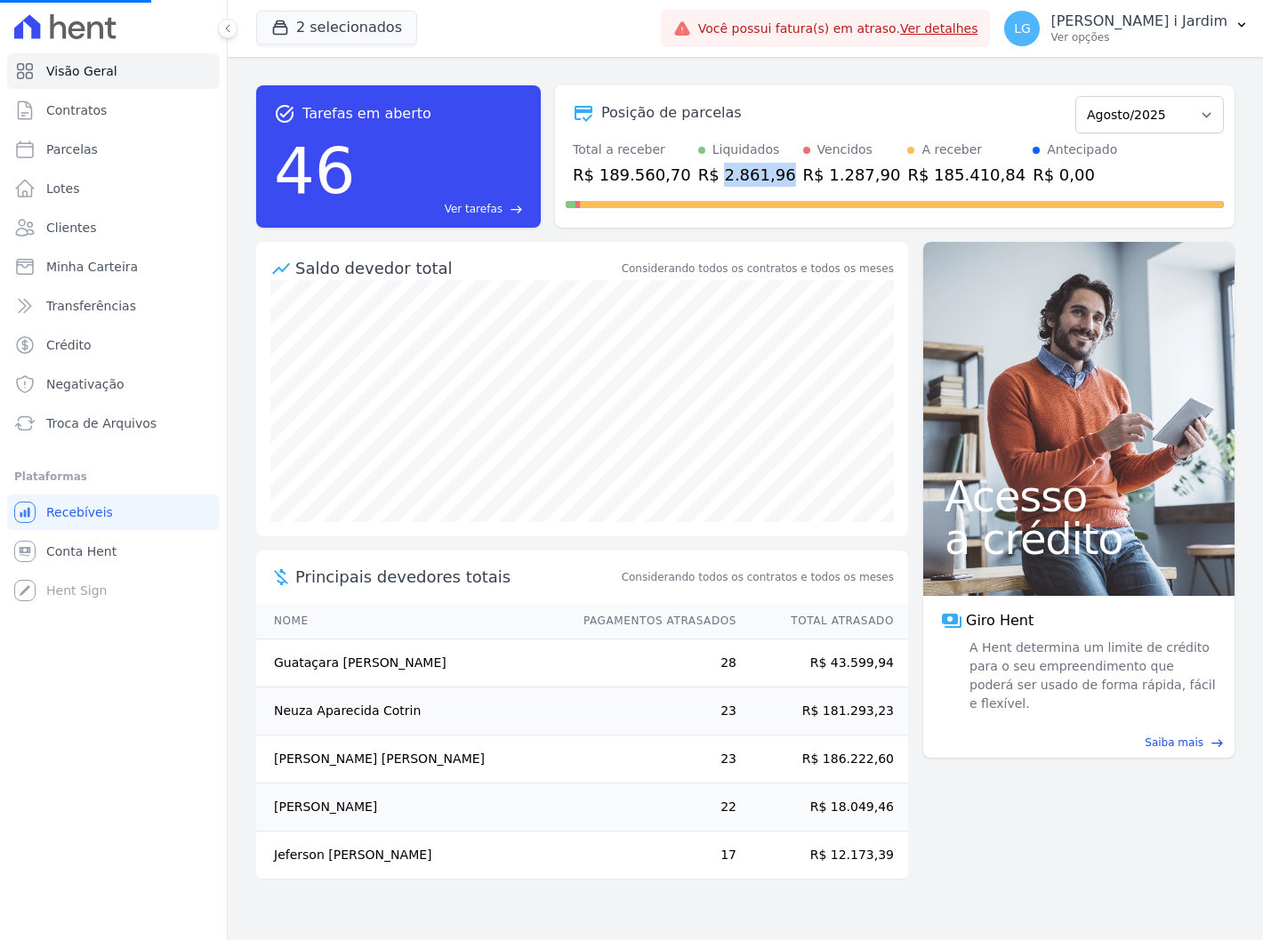
select select
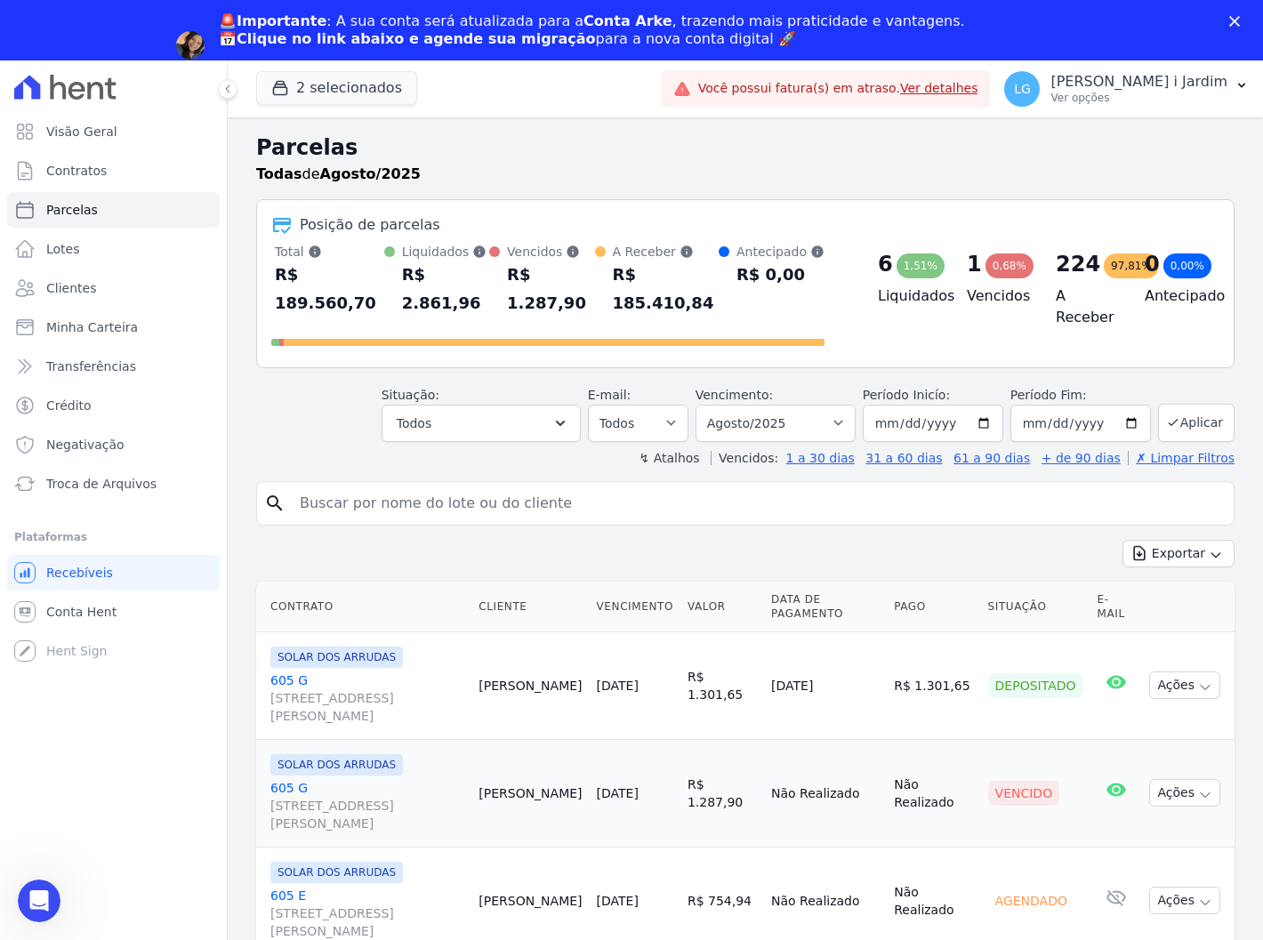
click at [512, 339] on header "Parcelas Todas de Agosto/2025 Posição de parcelas Total Soma das parcelas pagas…" at bounding box center [745, 299] width 979 height 335
click at [466, 405] on button "Todos" at bounding box center [481, 423] width 199 height 37
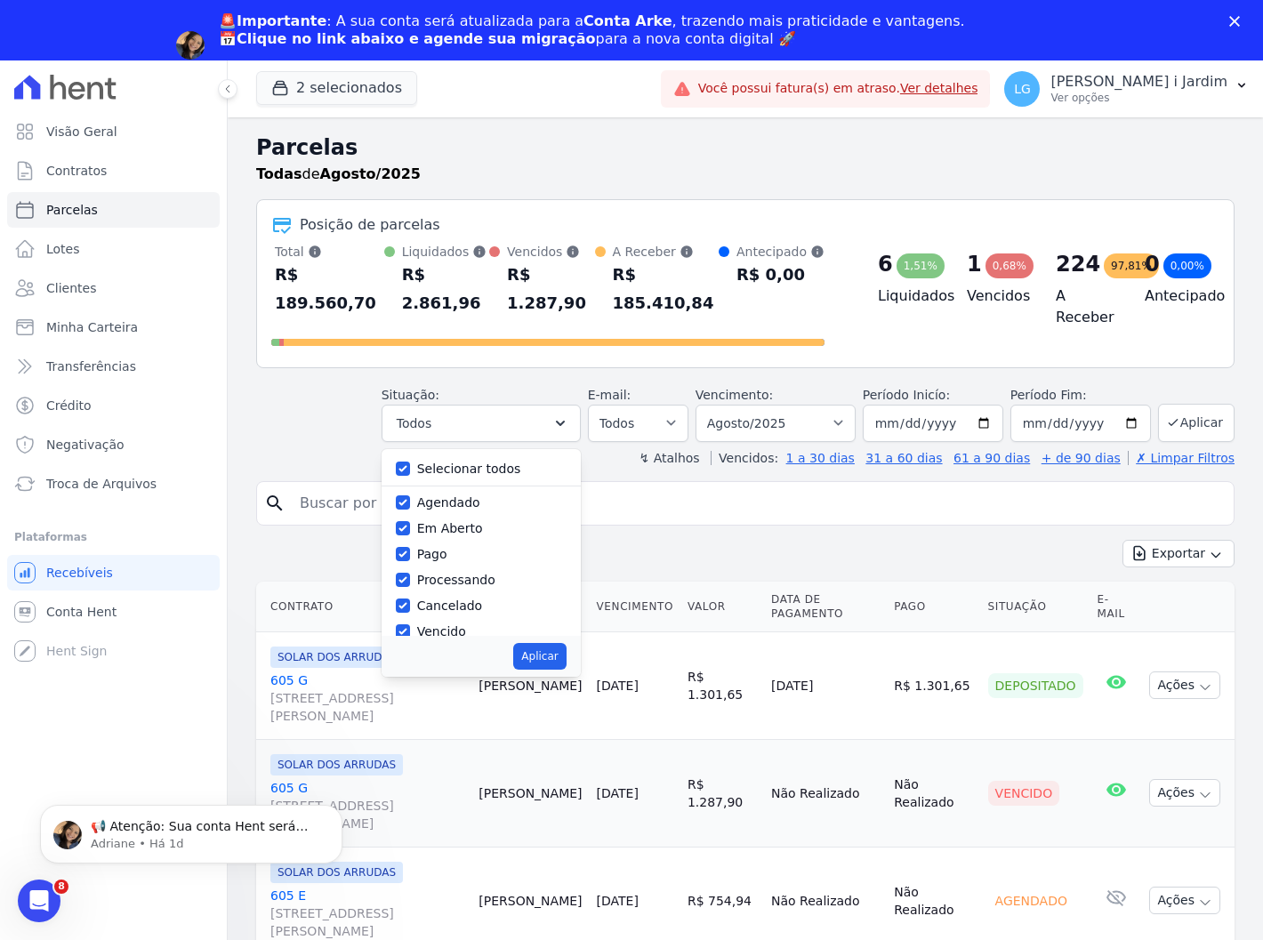
click at [504, 462] on label "Selecionar todos" at bounding box center [469, 469] width 104 height 14
click at [410, 462] on input "Selecionar todos" at bounding box center [403, 469] width 14 height 14
checkbox input "false"
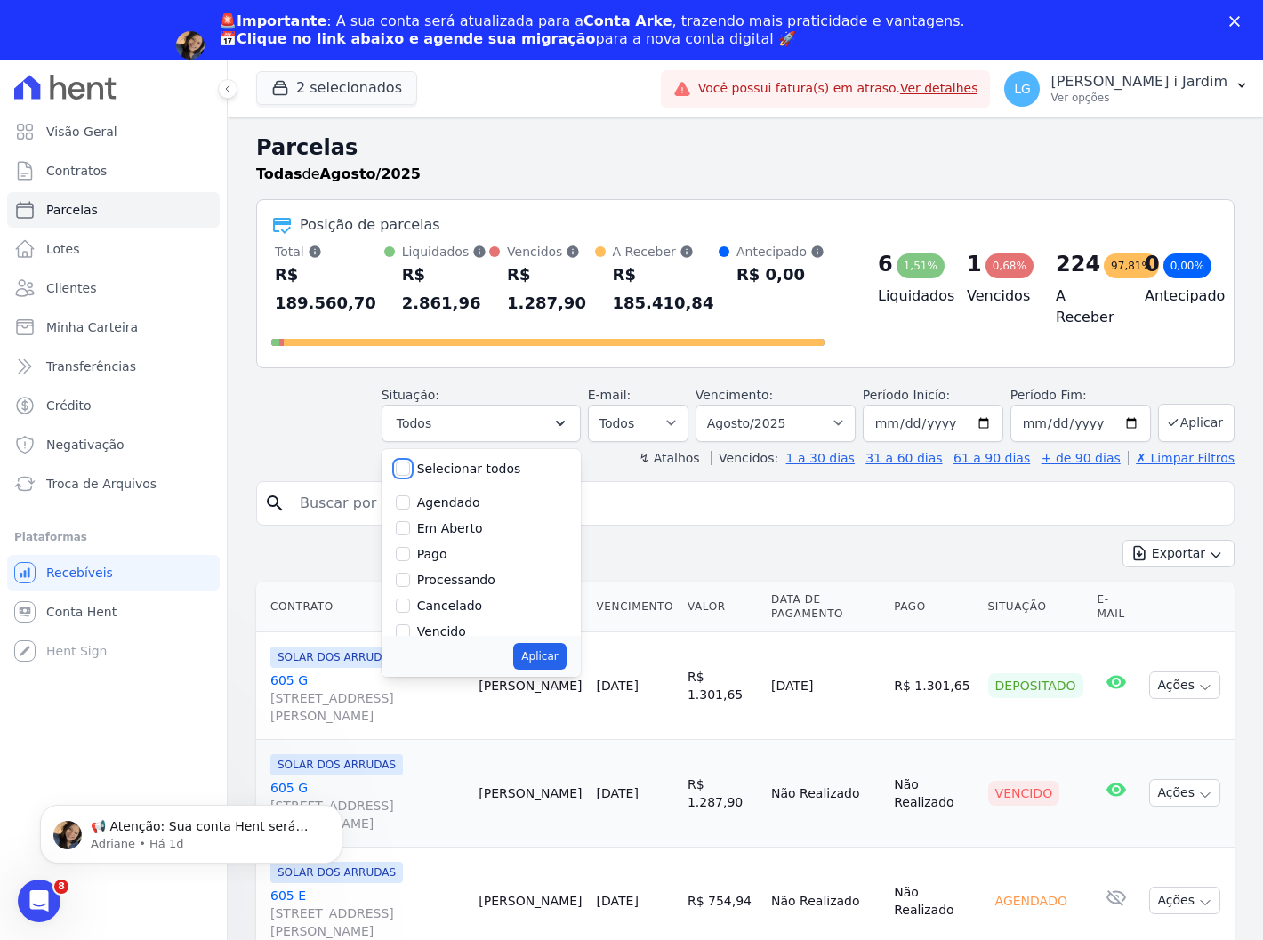
checkbox input "false"
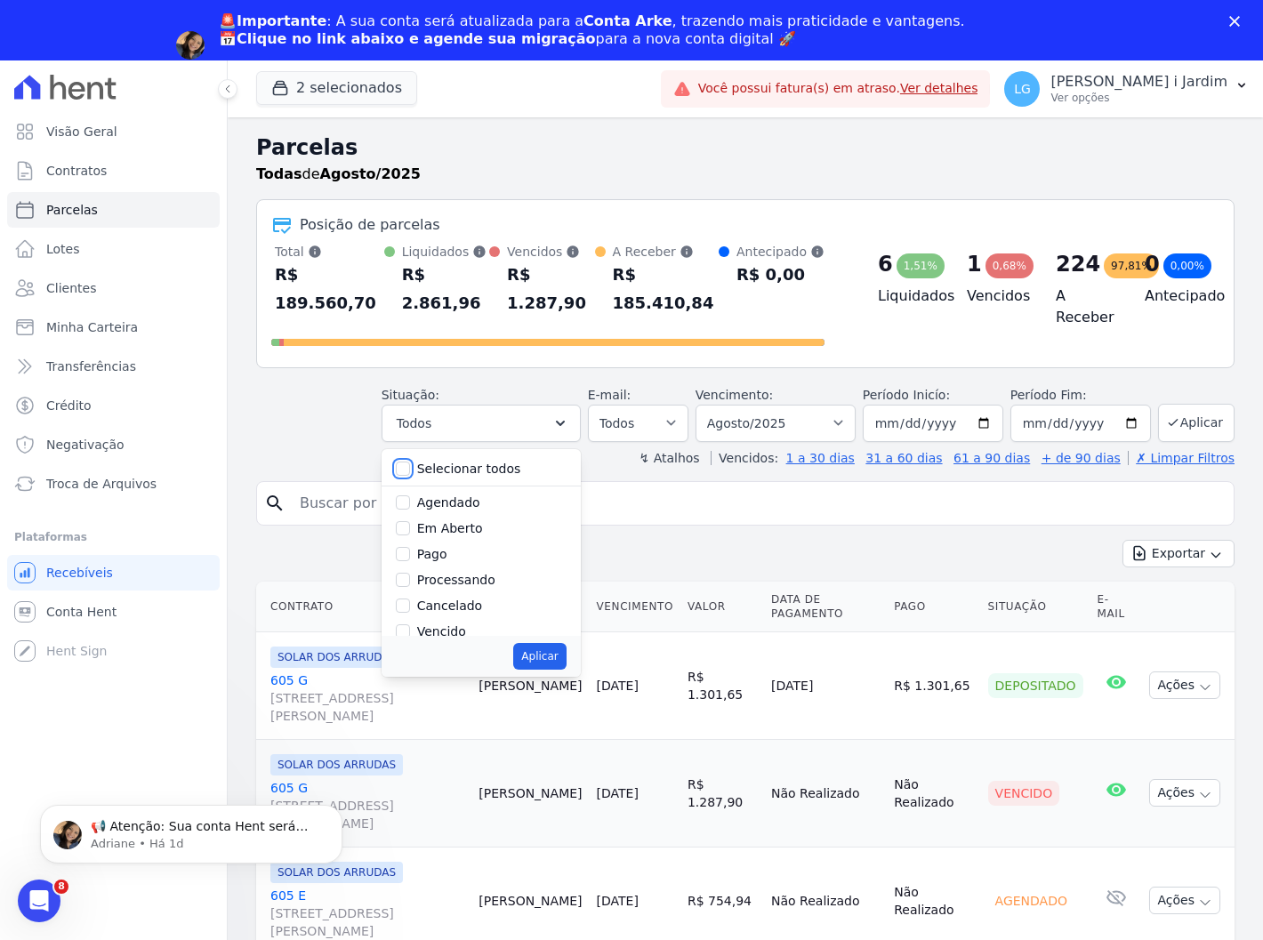
checkbox input "false"
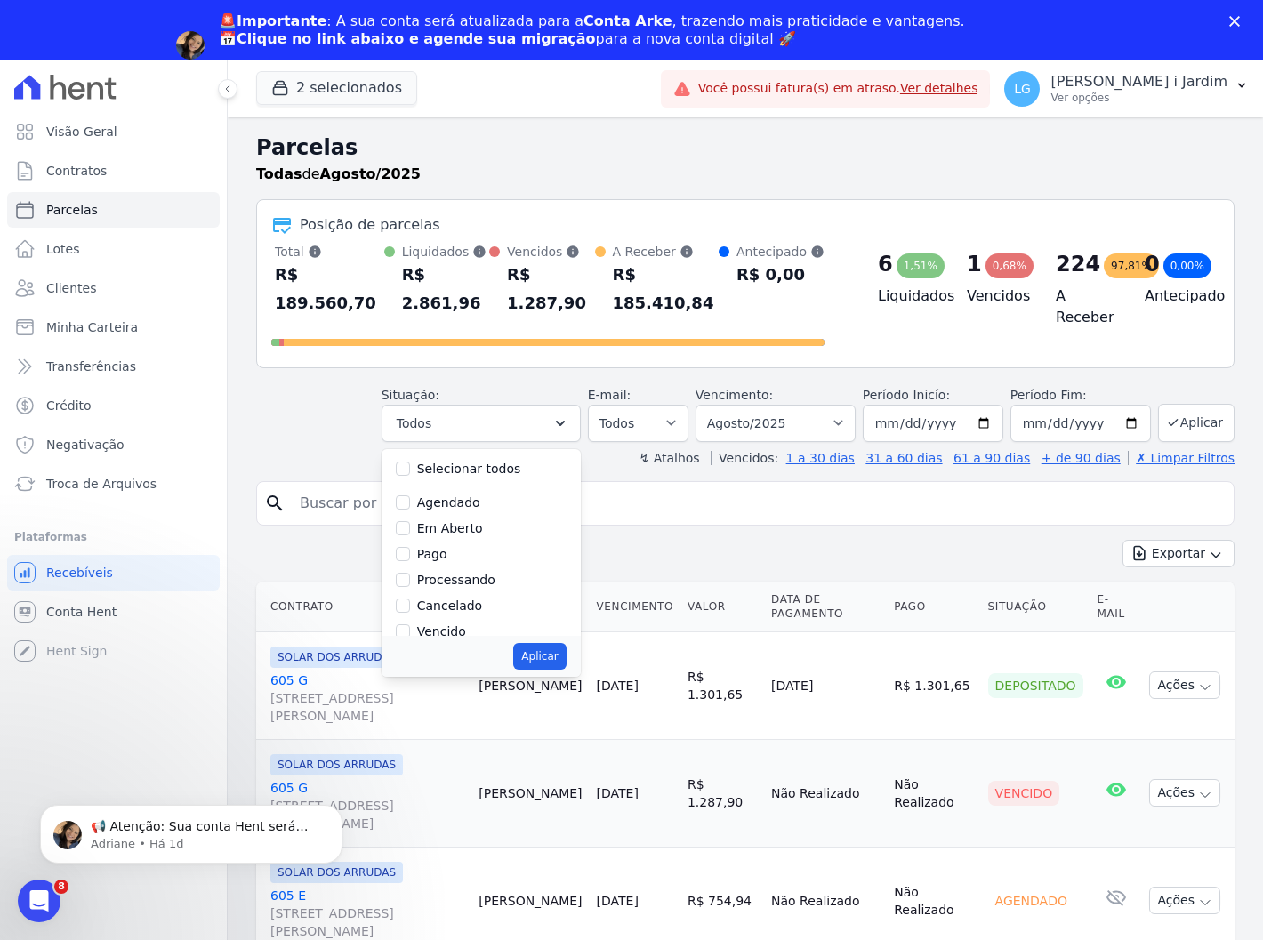
click at [474, 521] on label "Em Aberto" at bounding box center [450, 528] width 66 height 14
click at [410, 521] on input "Em Aberto" at bounding box center [403, 528] width 14 height 14
checkbox input "true"
click at [557, 643] on button "Aplicar" at bounding box center [539, 656] width 52 height 27
select select "pending"
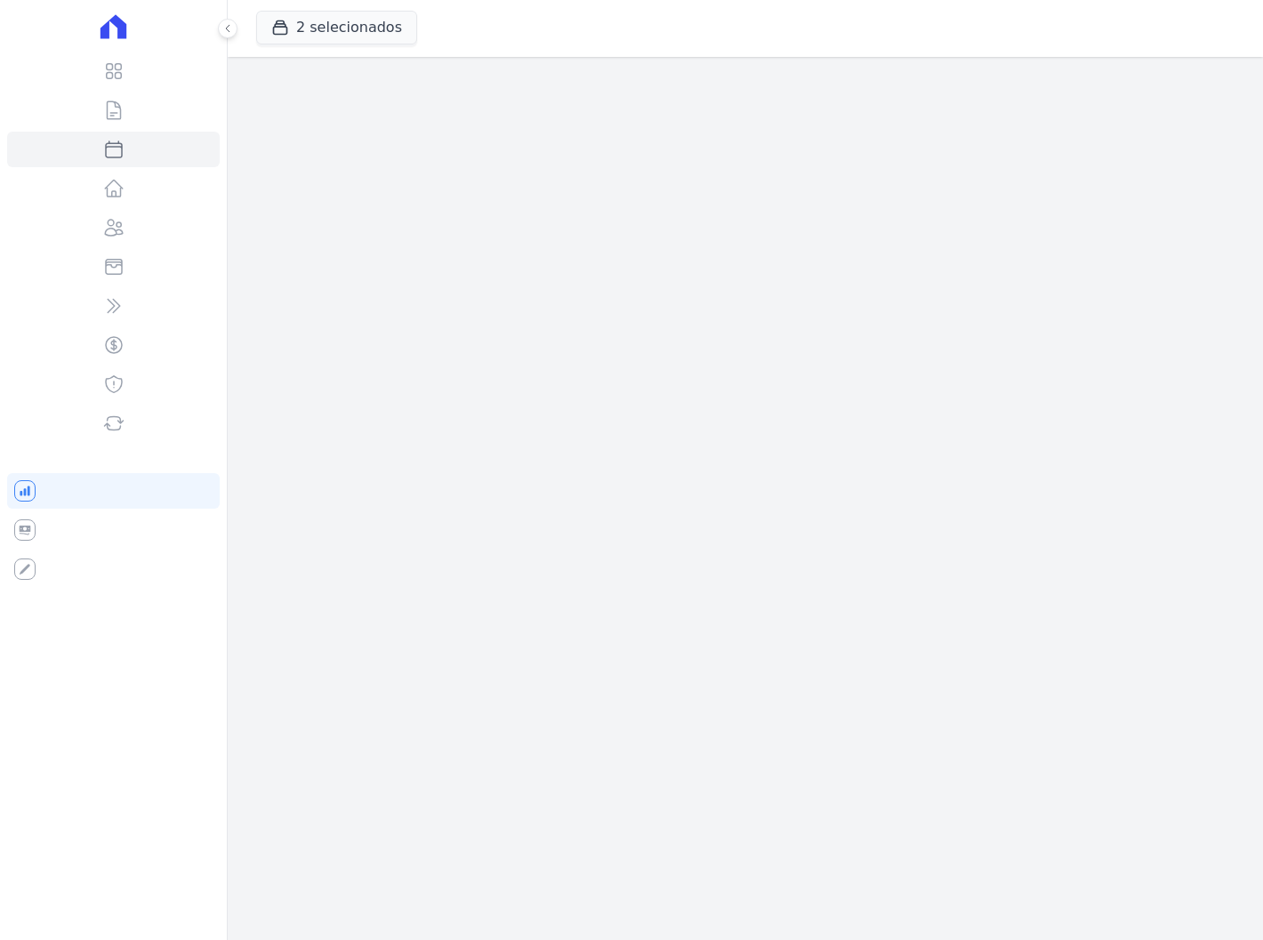
select select
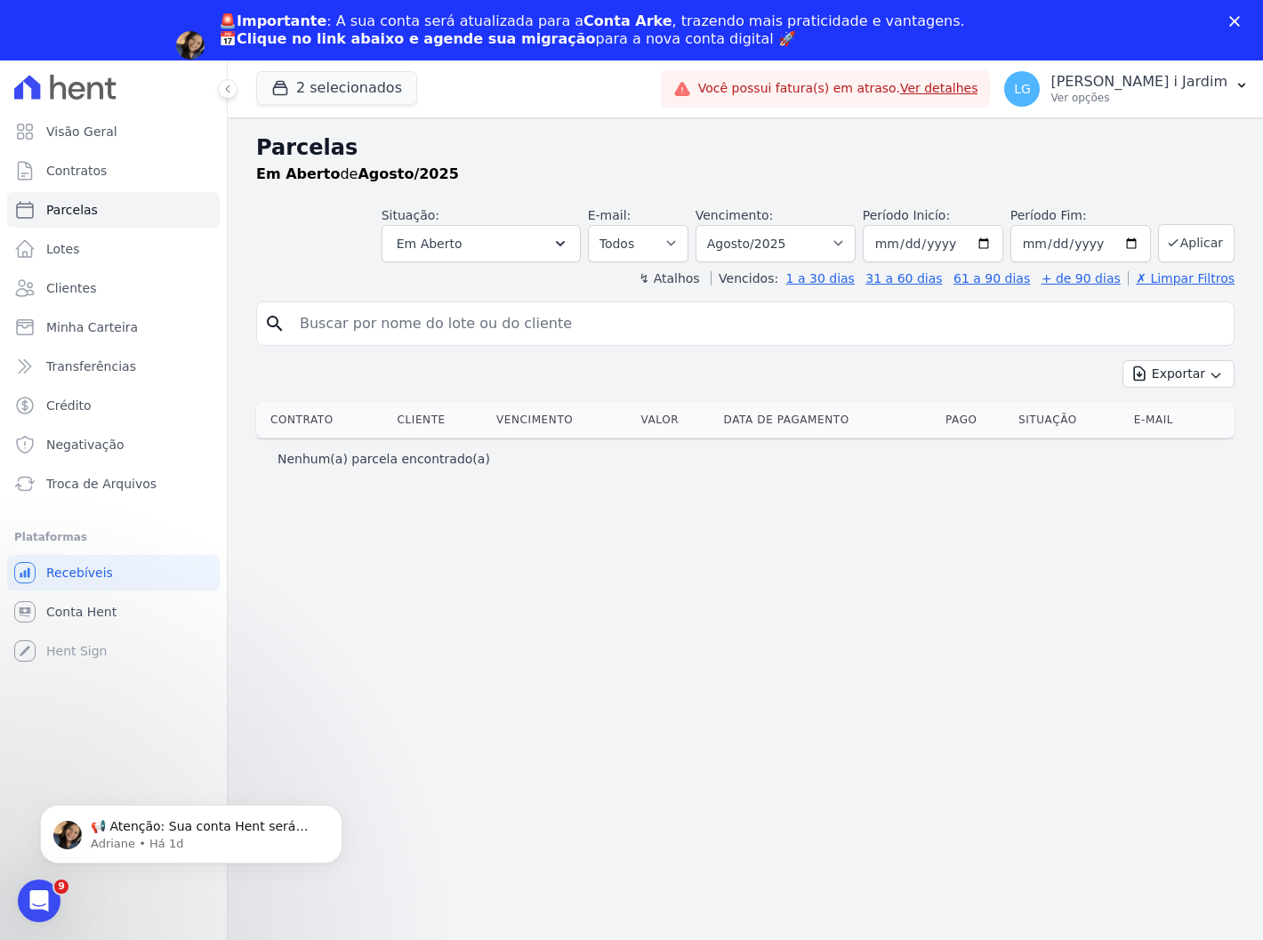
drag, startPoint x: 544, startPoint y: 614, endPoint x: 480, endPoint y: 616, distance: 64.1
click at [544, 615] on div "Parcelas Em Aberto de Agosto/2025 Situação: Agendado Em Aberto Pago Processando…" at bounding box center [746, 558] width 1036 height 883
click at [575, 227] on button "Em Aberto" at bounding box center [481, 243] width 199 height 37
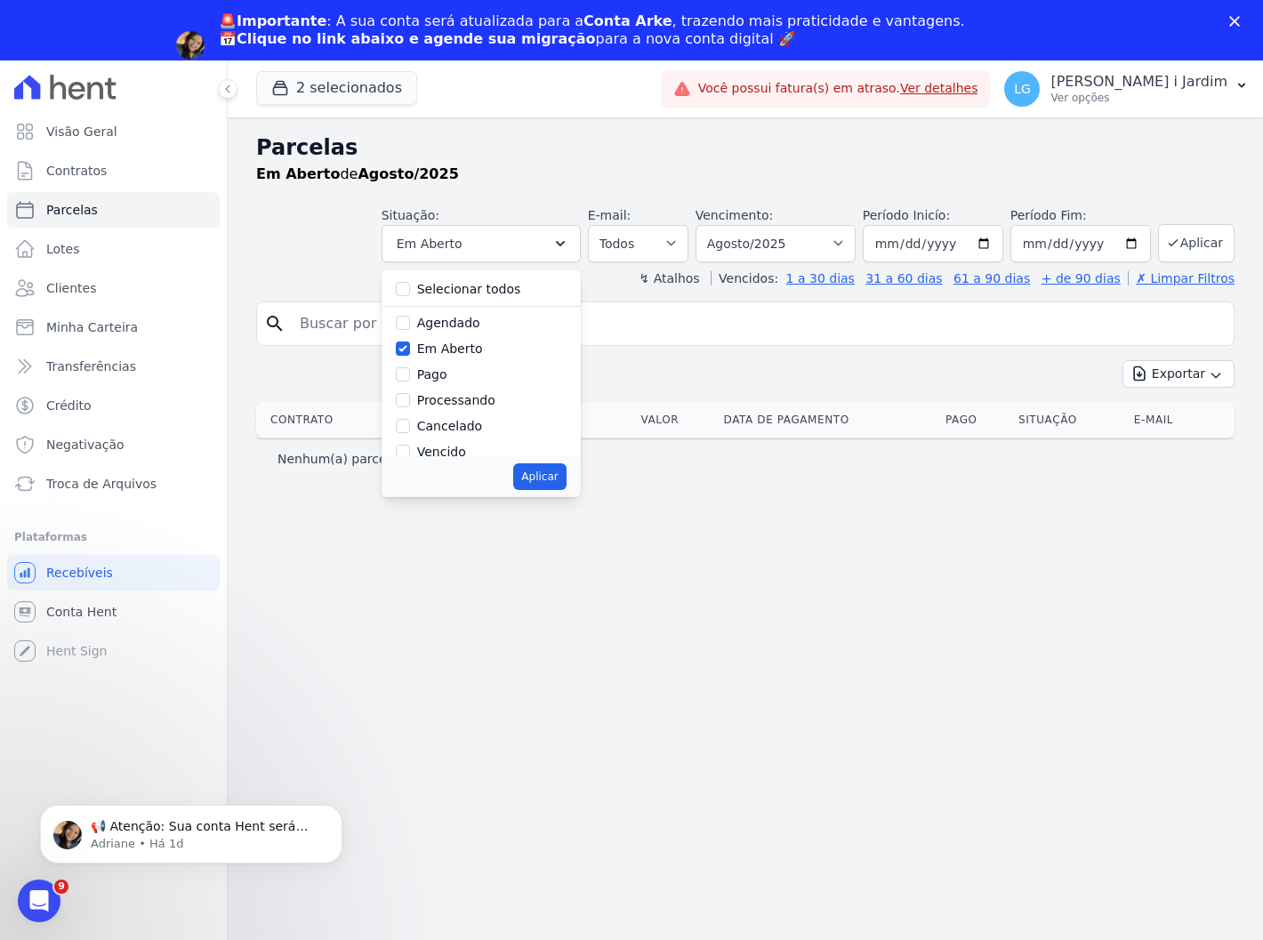
click at [480, 349] on label "Em Aberto" at bounding box center [450, 349] width 66 height 14
click at [410, 349] on input "Em Aberto" at bounding box center [403, 349] width 14 height 14
checkbox input "false"
click at [480, 414] on div "Depositado" at bounding box center [452, 405] width 71 height 19
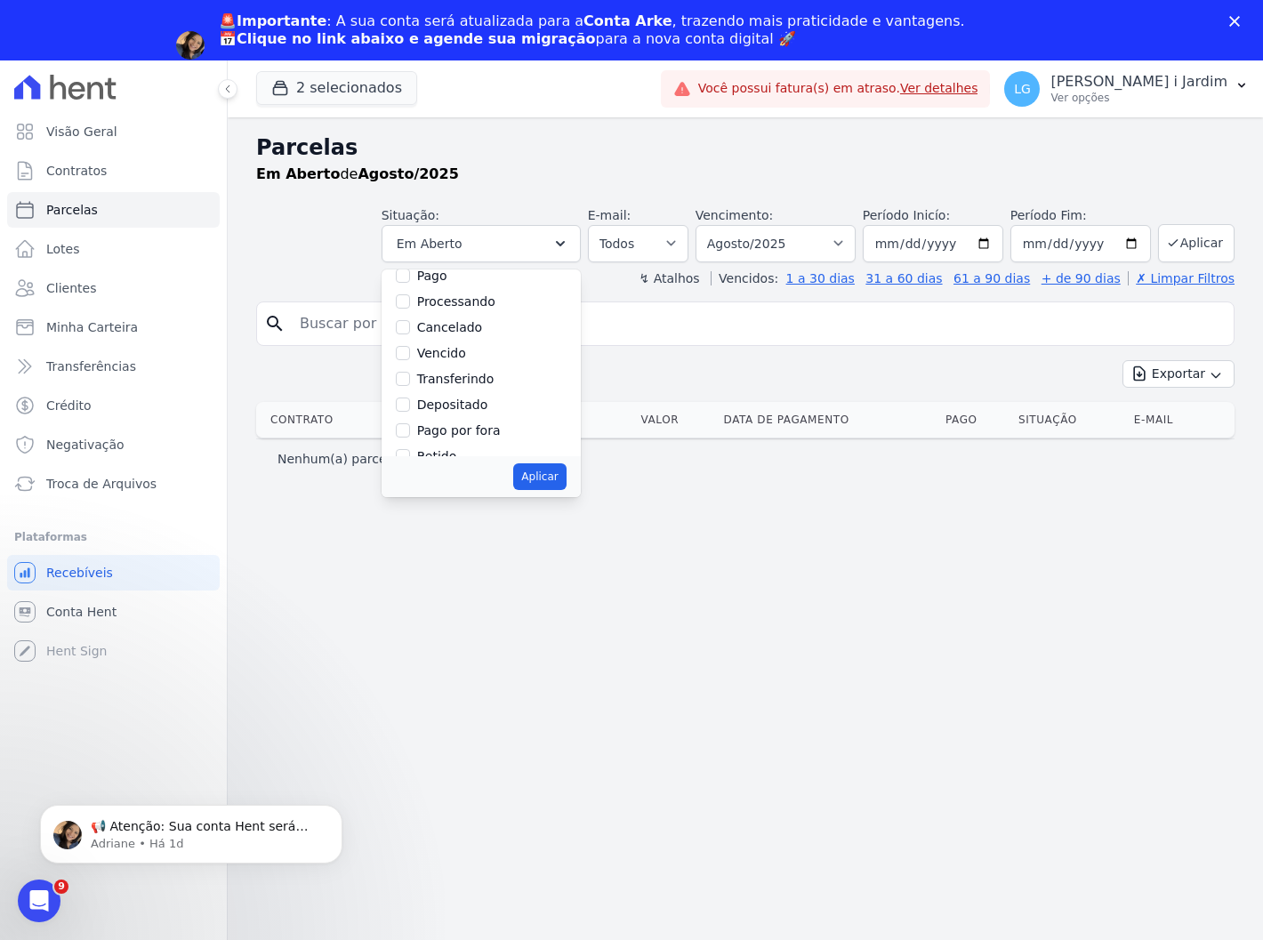
click at [477, 398] on label "Depositado" at bounding box center [452, 405] width 71 height 14
click at [410, 398] on input "Depositado" at bounding box center [403, 405] width 14 height 14
checkbox input "true"
drag, startPoint x: 502, startPoint y: 431, endPoint x: 513, endPoint y: 442, distance: 15.7
click at [501, 432] on label "Pago por fora" at bounding box center [459, 430] width 84 height 14
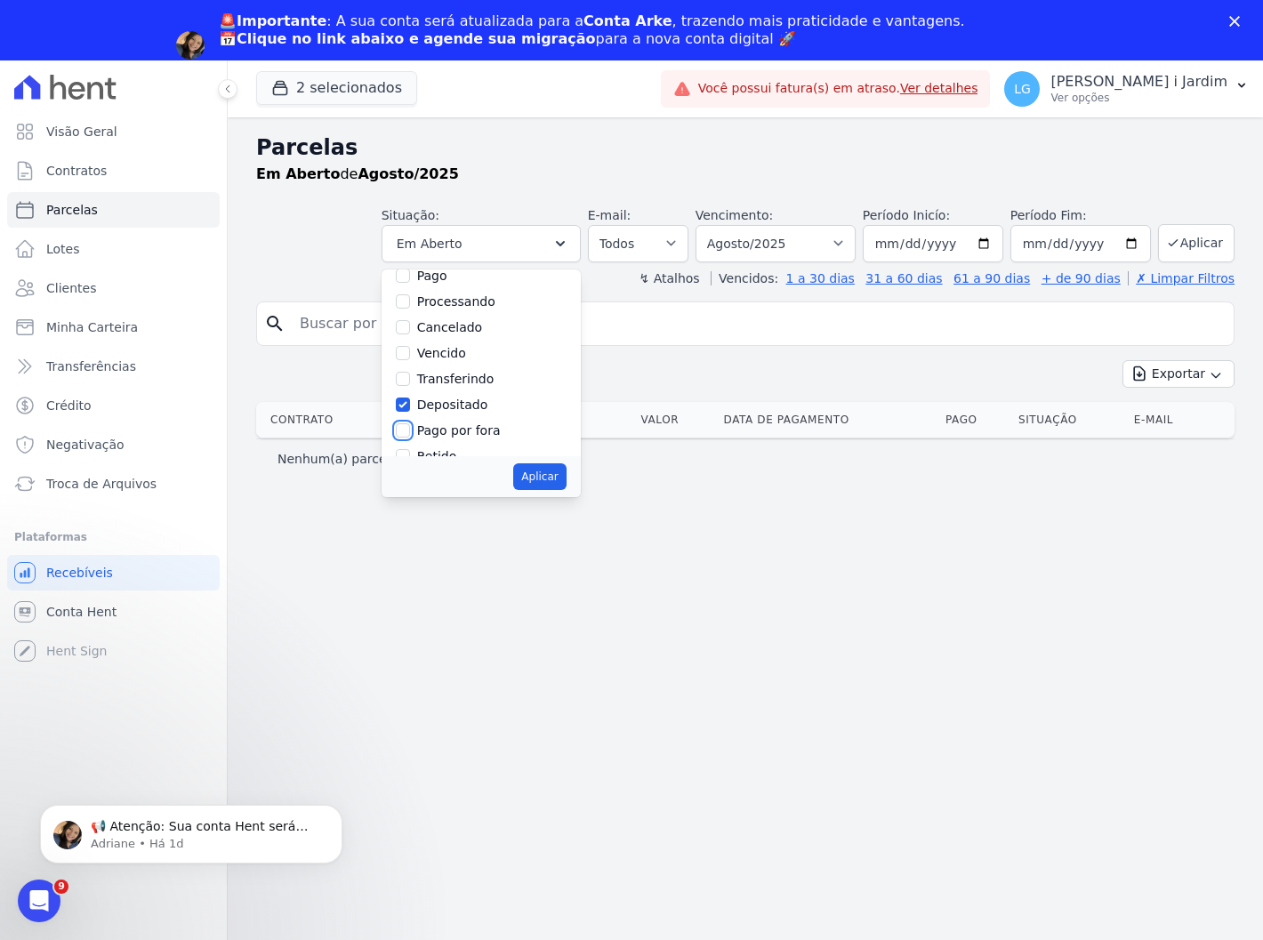
click at [410, 432] on input "Pago por fora" at bounding box center [403, 430] width 14 height 14
checkbox input "true"
click at [550, 477] on button "Aplicar" at bounding box center [539, 476] width 52 height 27
select select "deposited"
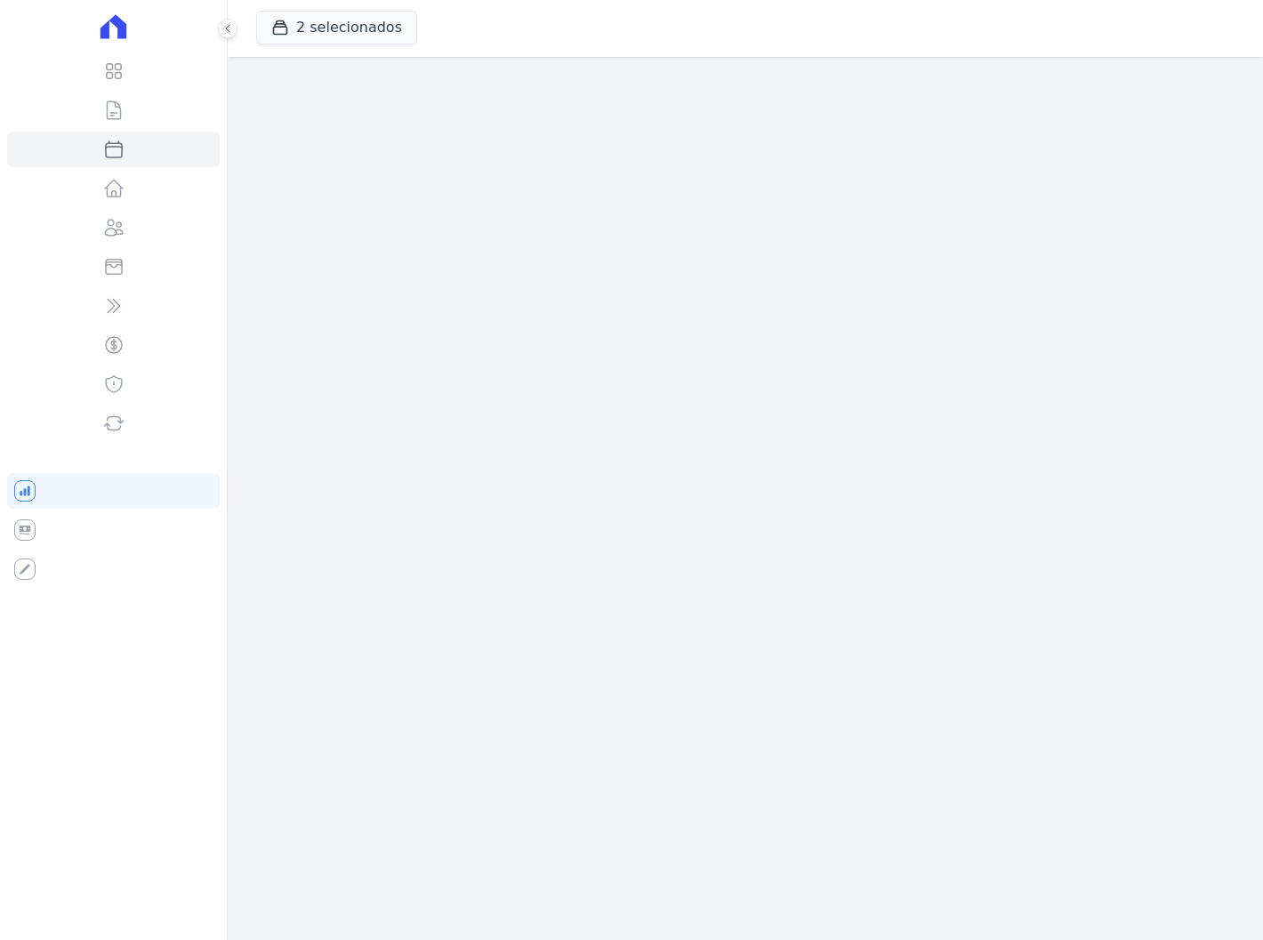
select select
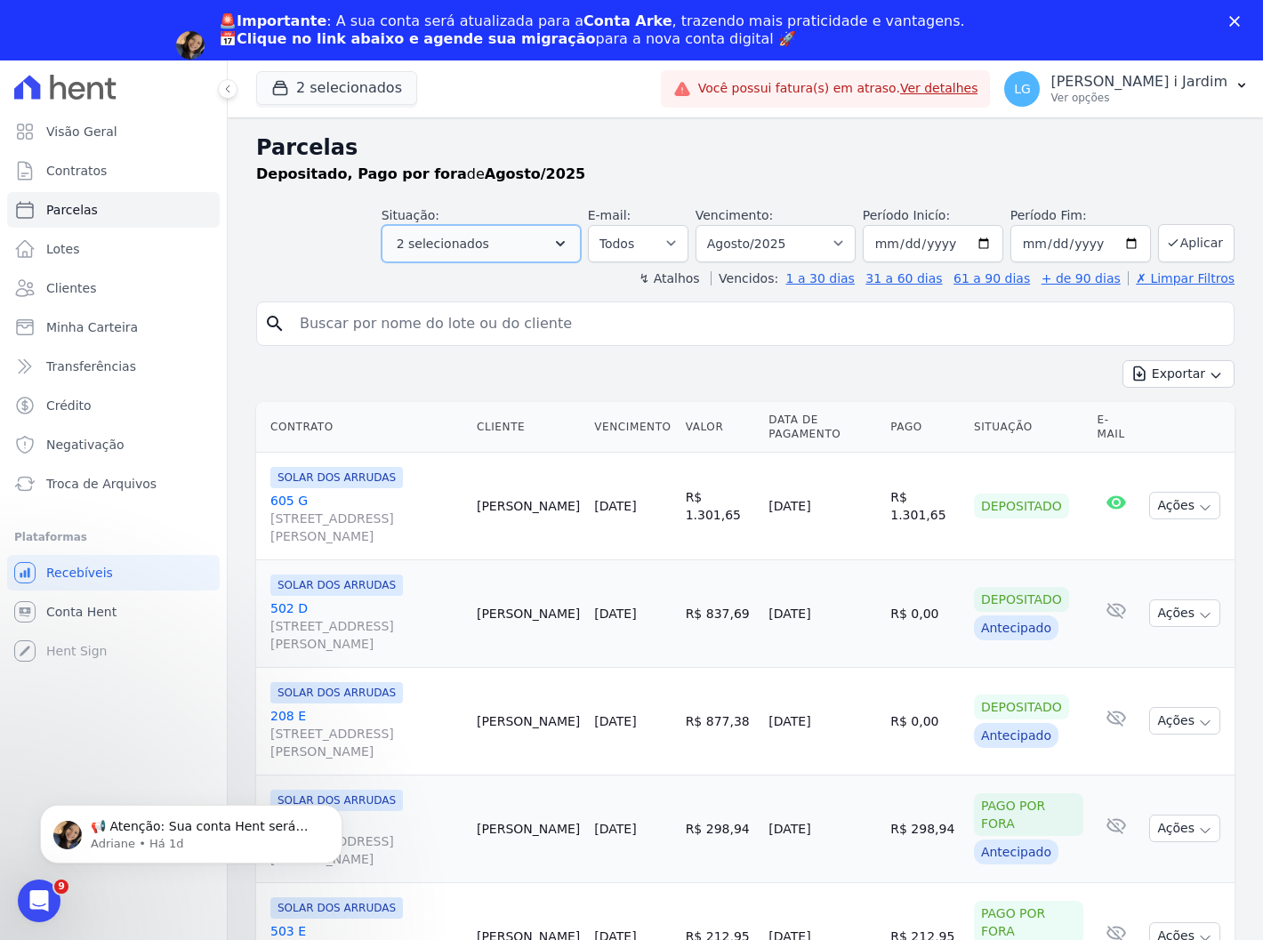
click at [438, 231] on button "2 selecionados" at bounding box center [481, 243] width 199 height 37
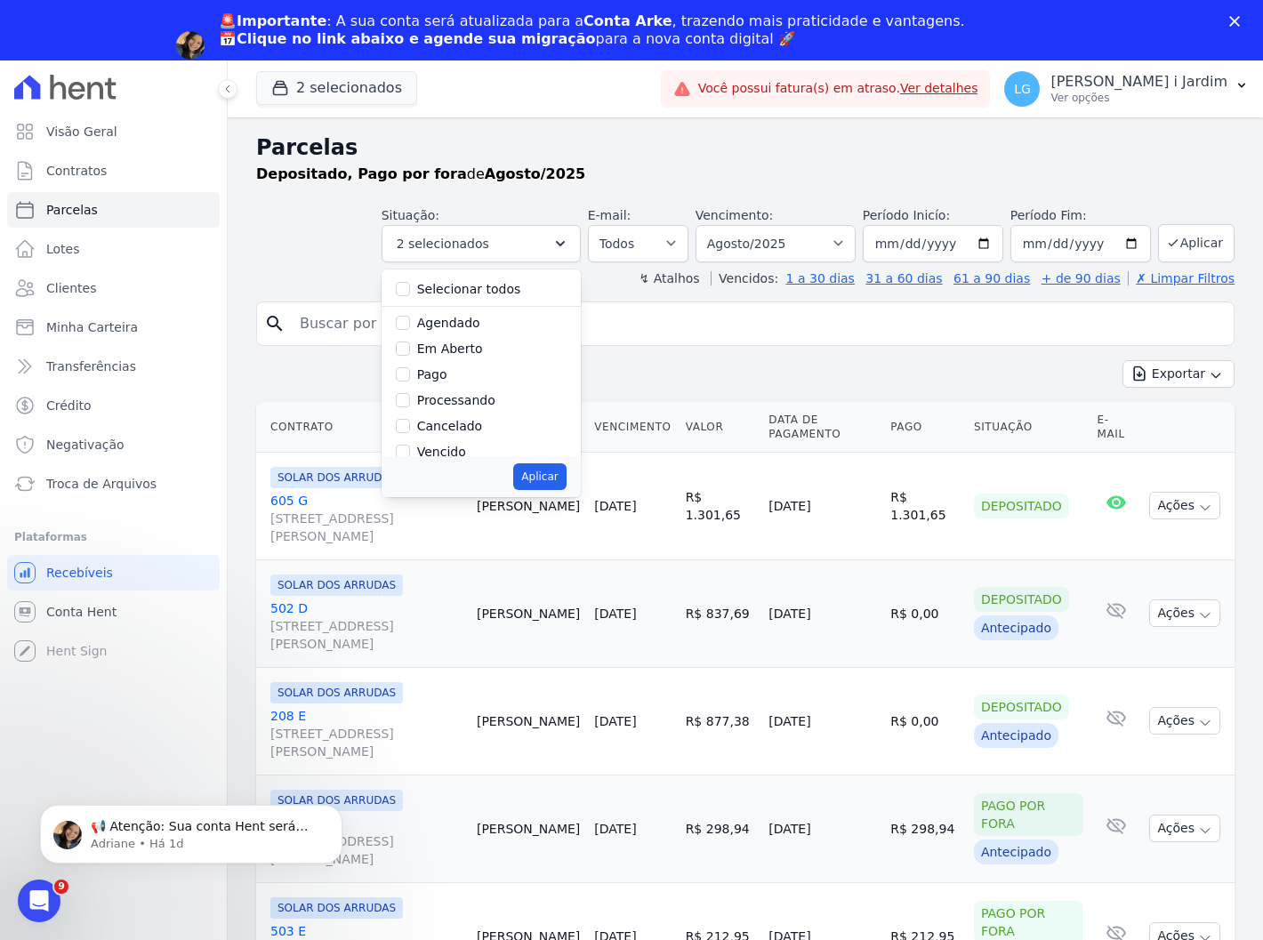
click at [459, 342] on label "Em Aberto" at bounding box center [450, 349] width 66 height 14
click at [410, 342] on input "Em Aberto" at bounding box center [403, 349] width 14 height 14
checkbox input "true"
click at [472, 323] on label "Agendado" at bounding box center [448, 323] width 63 height 14
click at [410, 323] on input "Agendado" at bounding box center [403, 323] width 14 height 14
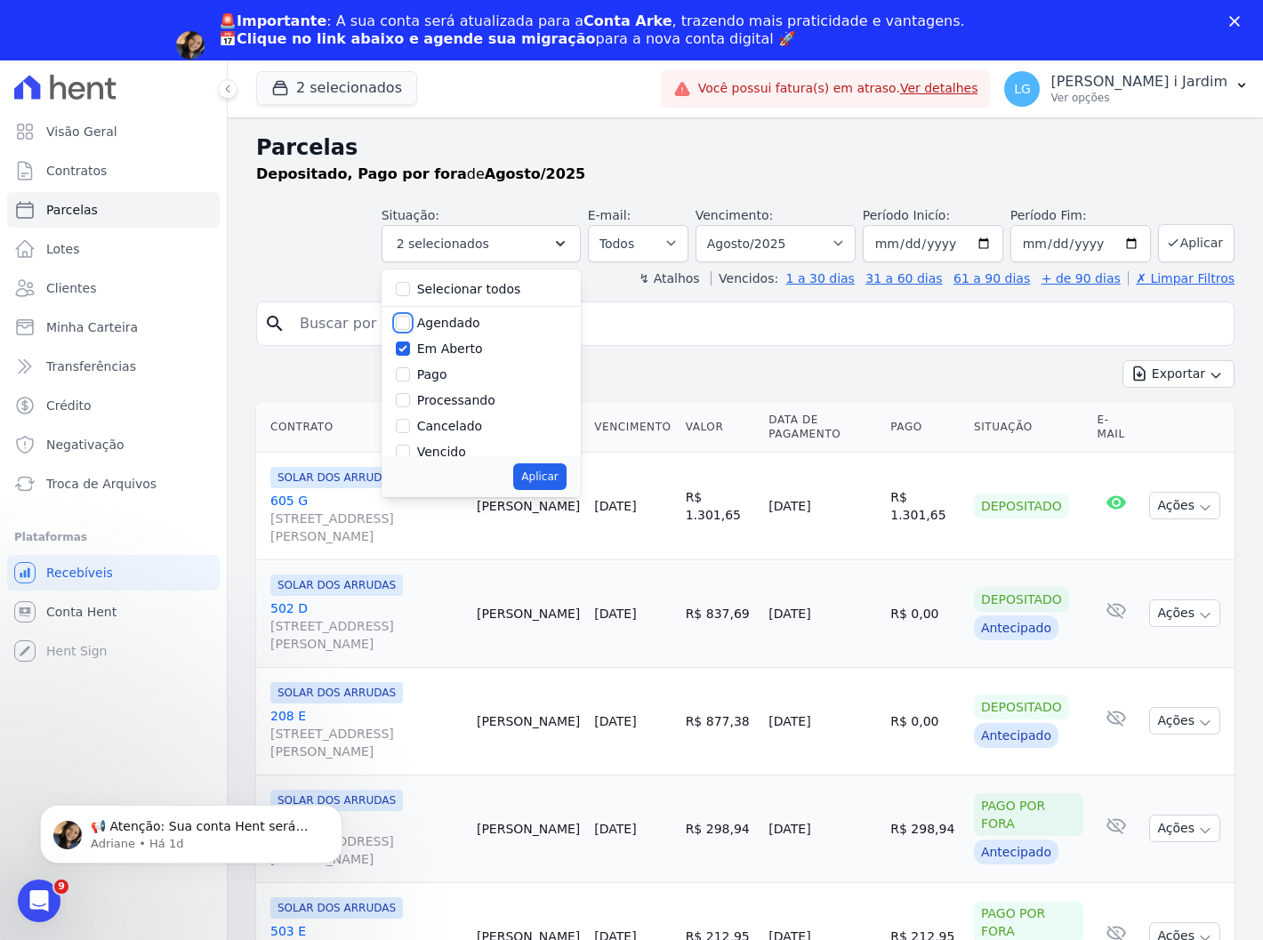
checkbox input "true"
click at [555, 487] on button "Aplicar" at bounding box center [539, 476] width 52 height 27
select select "scheduled"
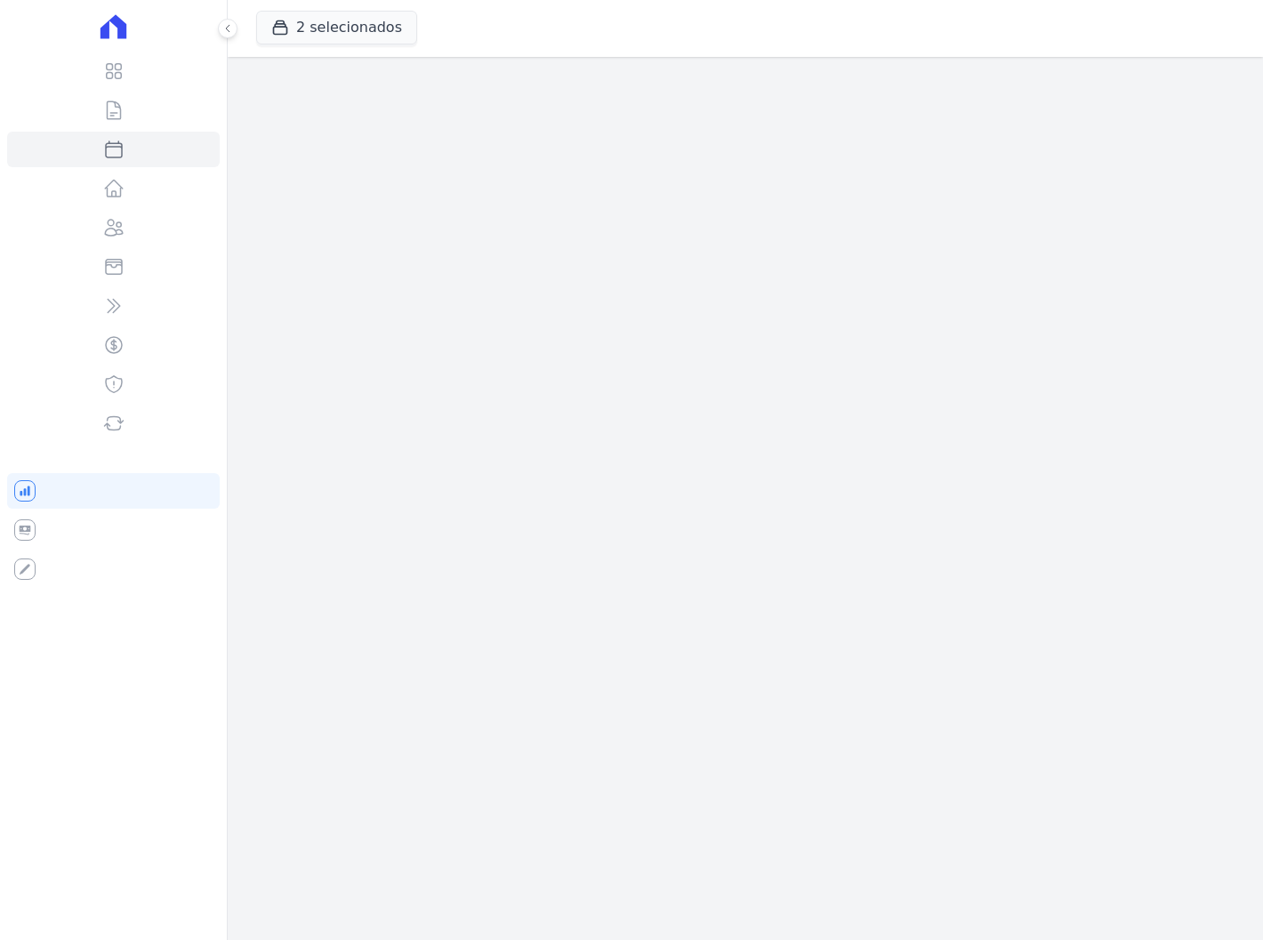
select select
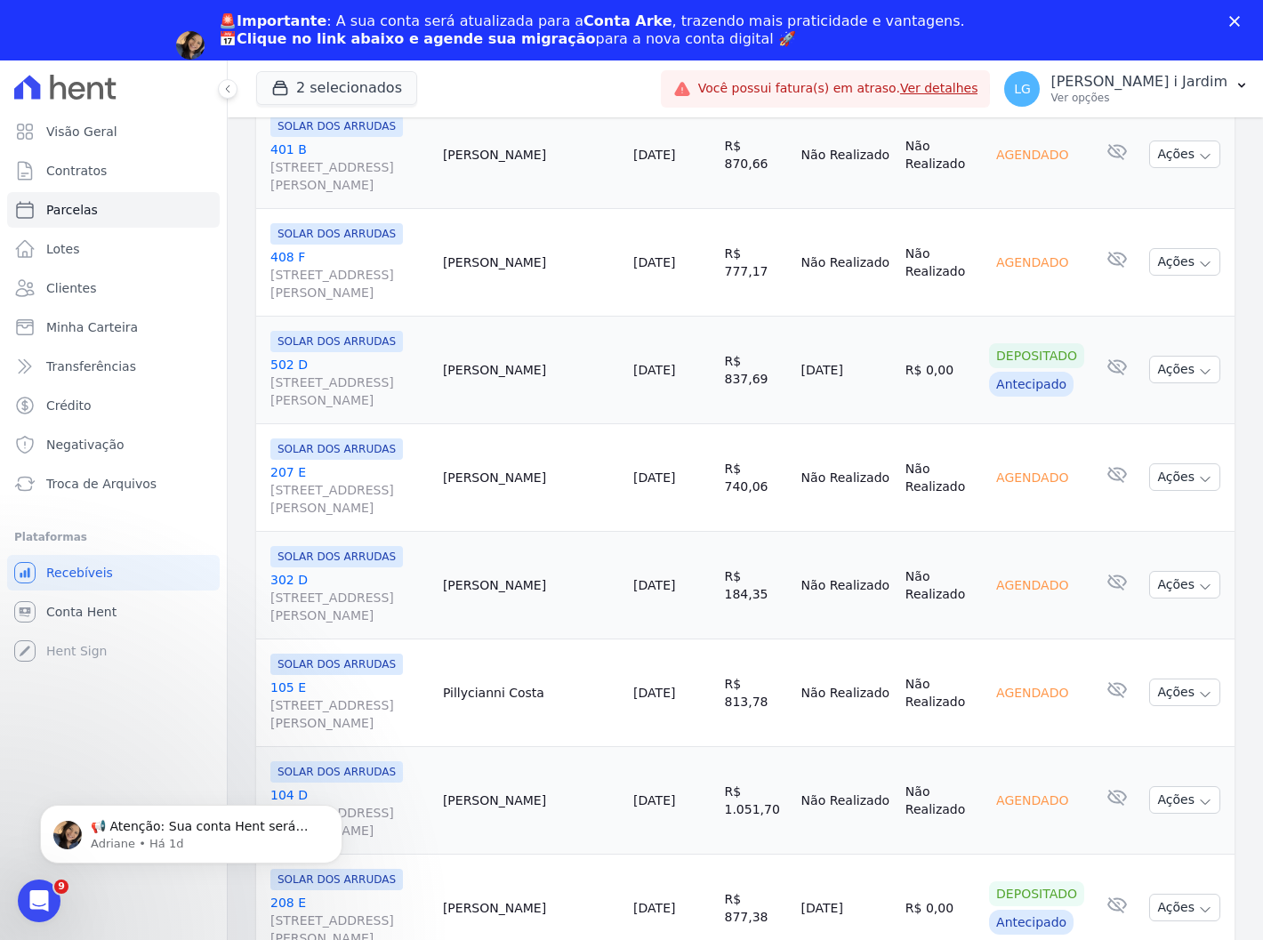
click at [265, 611] on td "SOLAR DOS ARRUDAS [STREET_ADDRESS][PERSON_NAME]" at bounding box center [346, 585] width 180 height 108
click at [318, 90] on button "2 selecionados" at bounding box center [336, 88] width 161 height 34
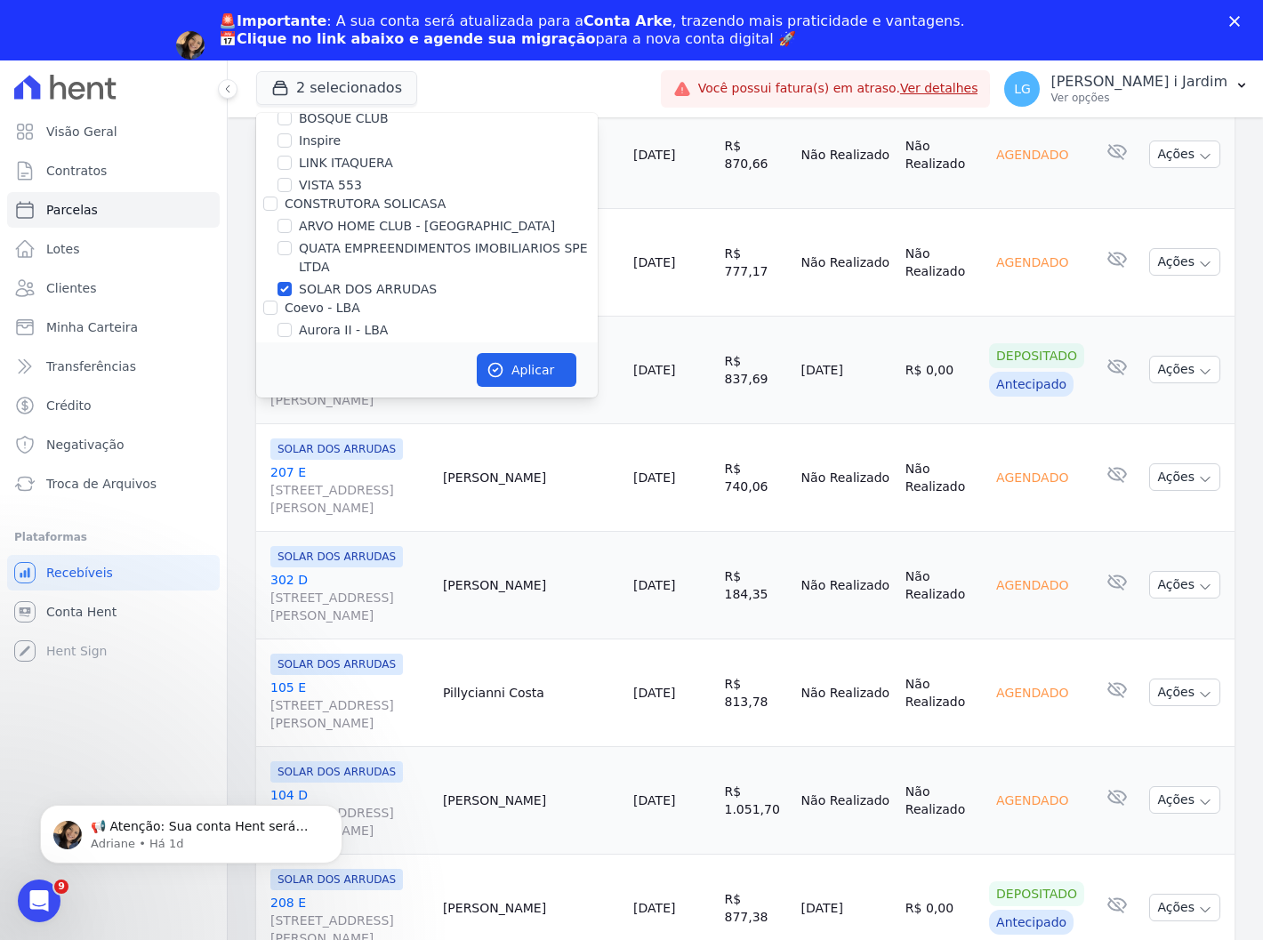
click at [308, 289] on label "SOLAR DOS ARRUDAS" at bounding box center [368, 289] width 138 height 19
click at [292, 289] on input "SOLAR DOS ARRUDAS" at bounding box center [285, 289] width 14 height 14
checkbox input "false"
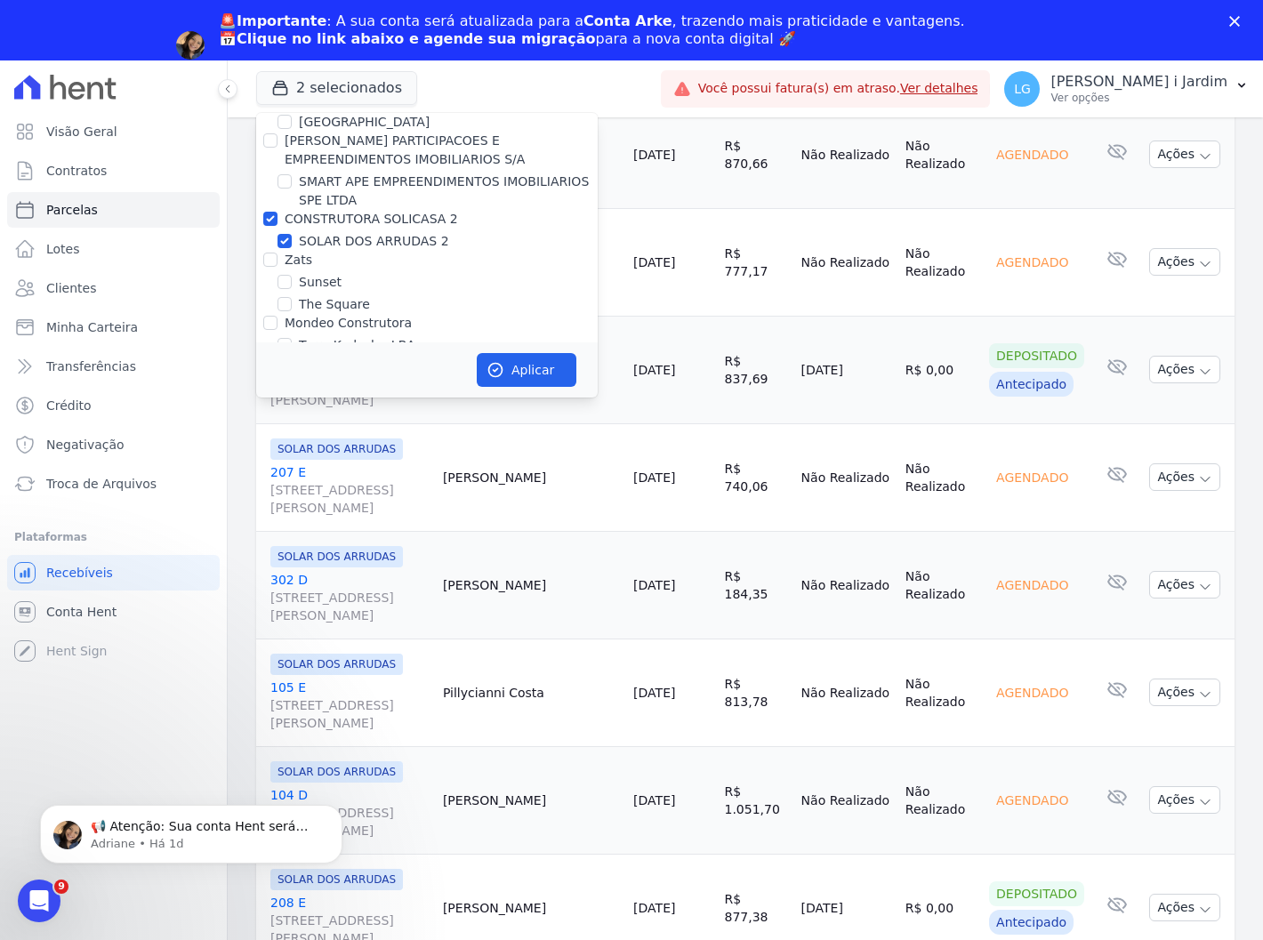
scroll to position [4448, 0]
click at [326, 228] on label "SOLAR DOS ARRUDAS 2" at bounding box center [374, 237] width 150 height 19
click at [292, 230] on input "SOLAR DOS ARRUDAS 2" at bounding box center [285, 237] width 14 height 14
checkbox input "false"
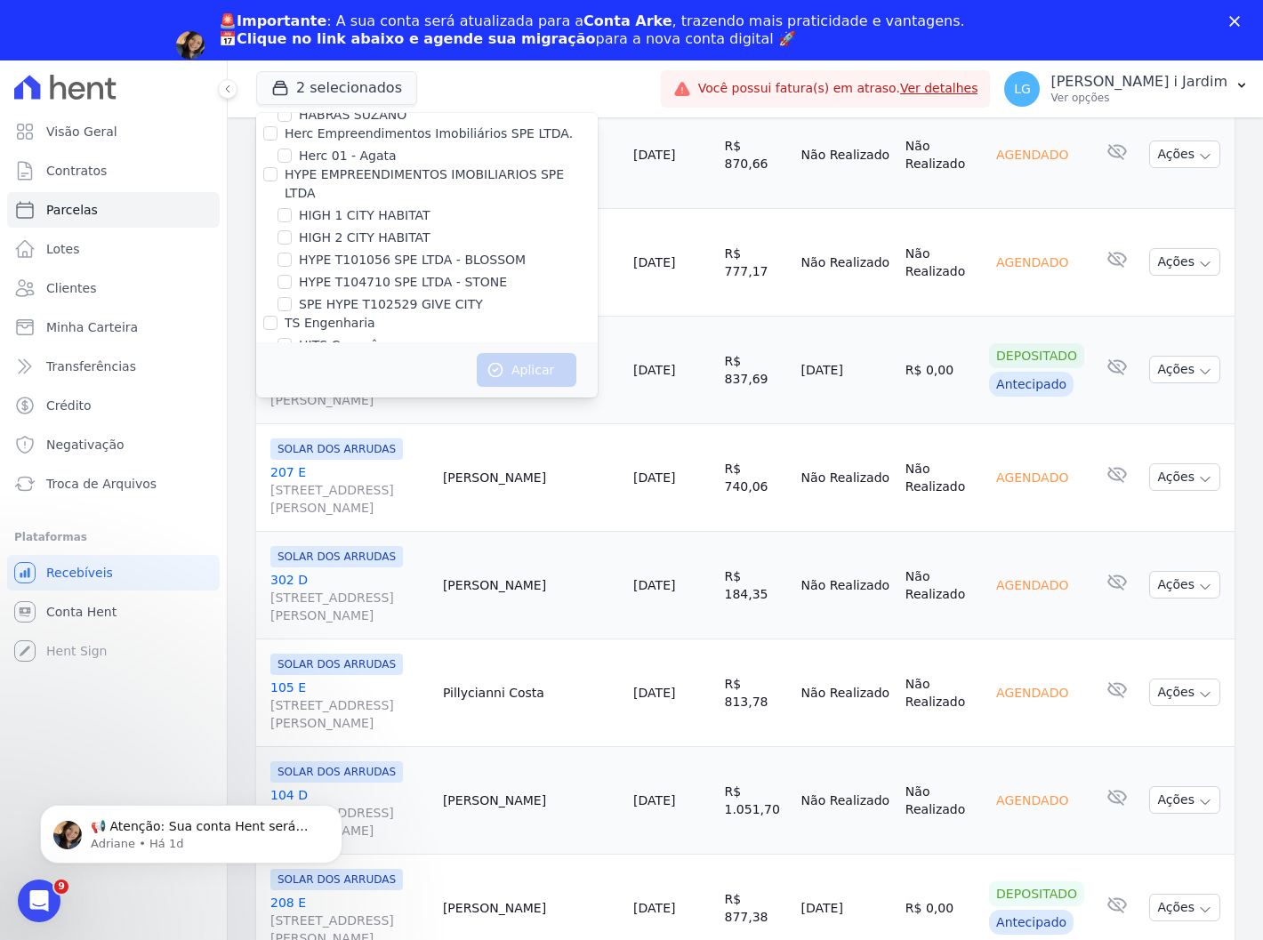
scroll to position [2245, 0]
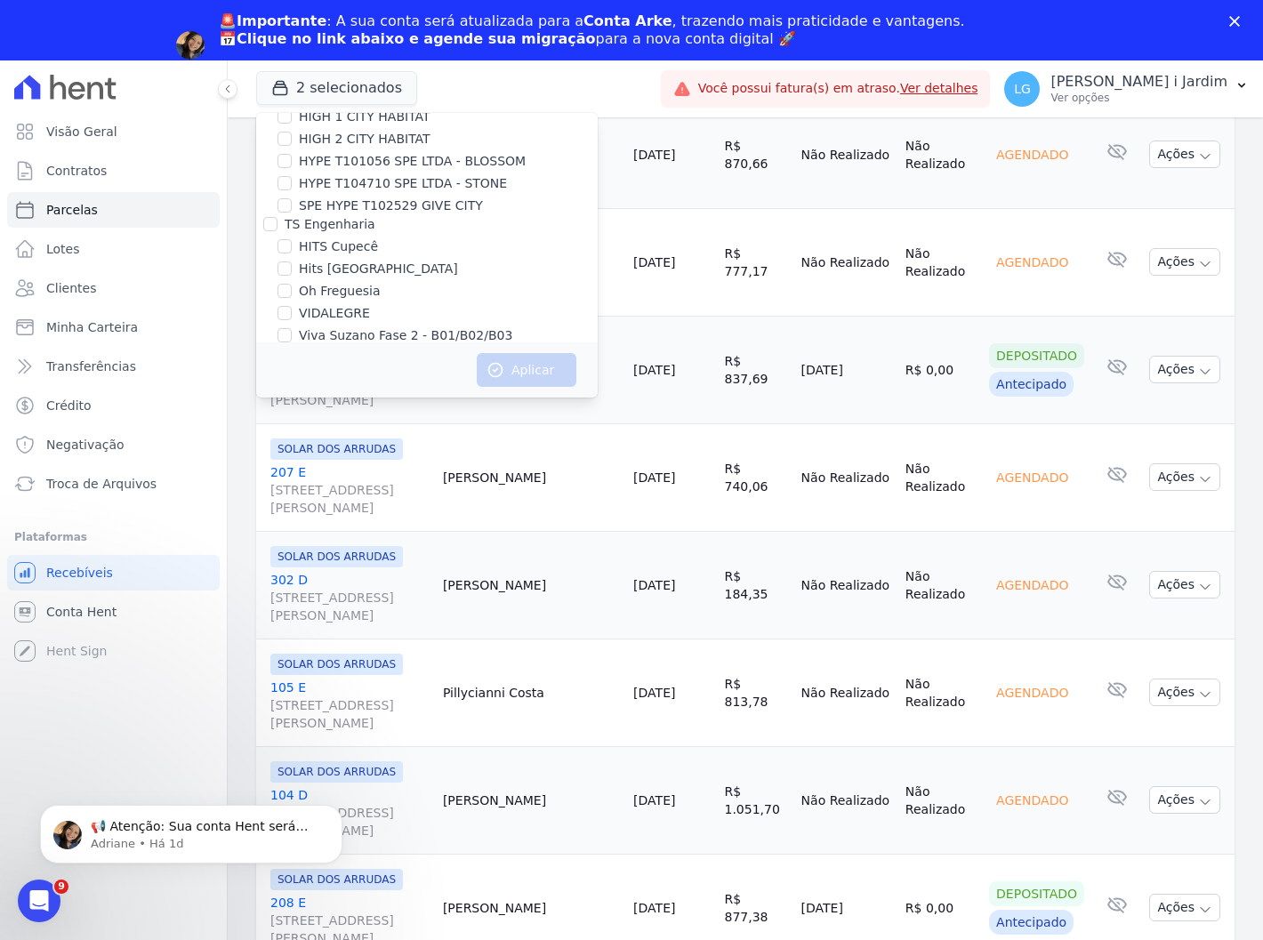
click at [397, 326] on label "Viva Suzano Fase 2 - B01/B02/B03" at bounding box center [406, 335] width 214 height 19
click at [292, 328] on input "Viva Suzano Fase 2 - B01/B02/B03" at bounding box center [285, 335] width 14 height 14
checkbox input "true"
click at [514, 367] on button "Aplicar" at bounding box center [527, 370] width 100 height 34
select select
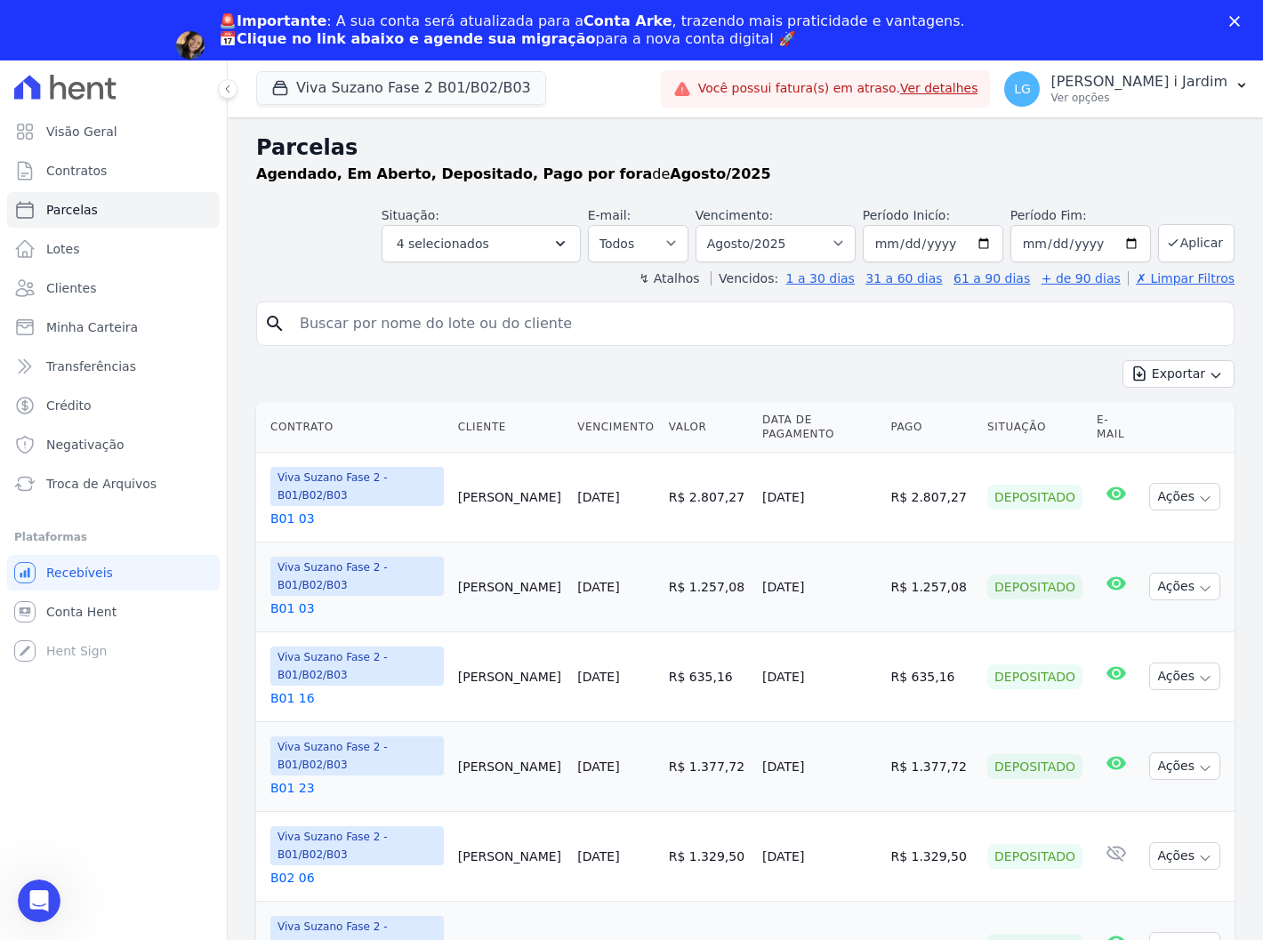
scroll to position [0, 0]
click at [126, 366] on link "Transferências" at bounding box center [113, 367] width 213 height 36
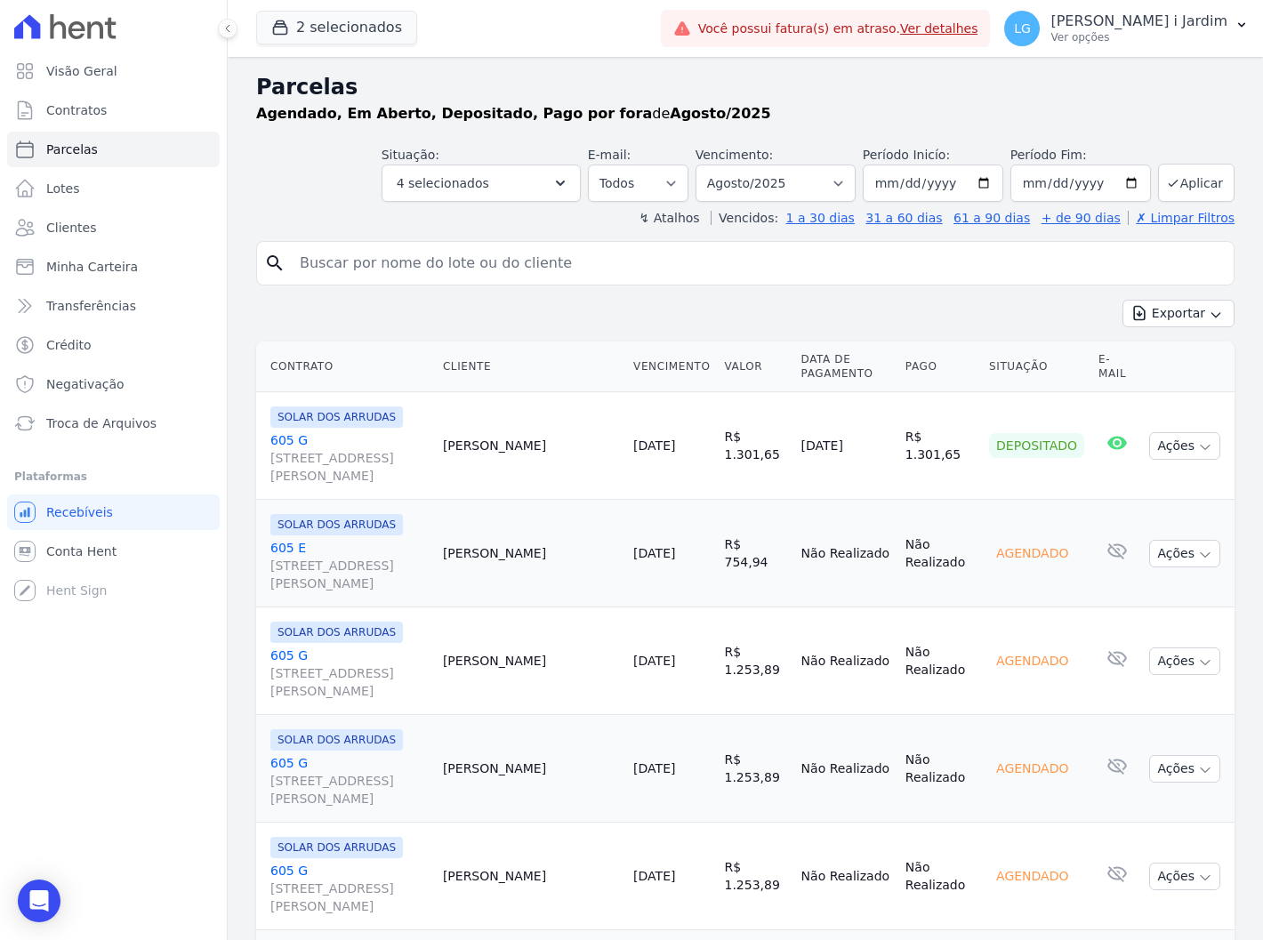
select select
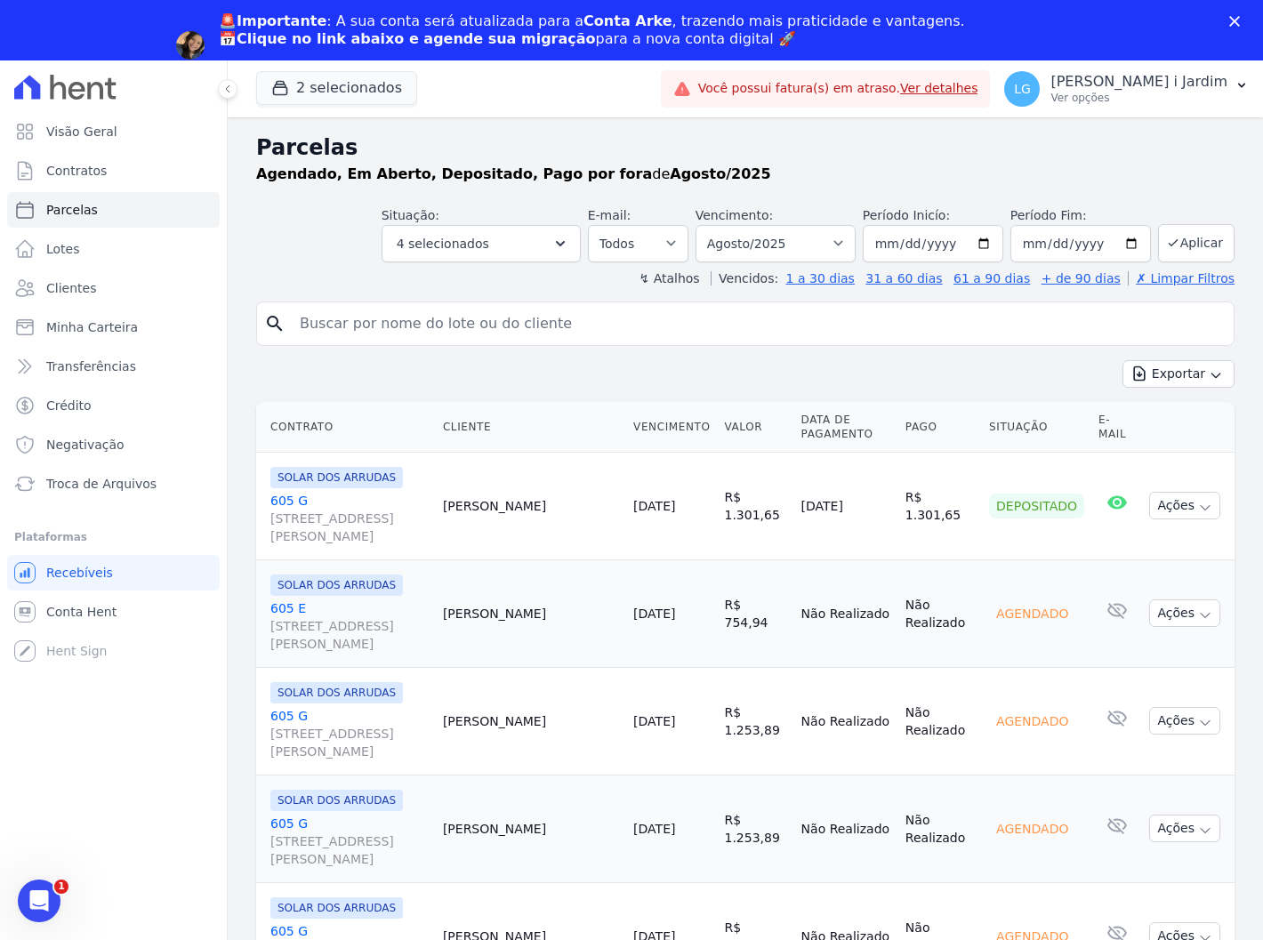
click at [305, 34] on b "Clique no link abaixo e agende sua migração" at bounding box center [416, 38] width 359 height 17
click at [327, 85] on button "2 selecionados" at bounding box center [336, 88] width 161 height 34
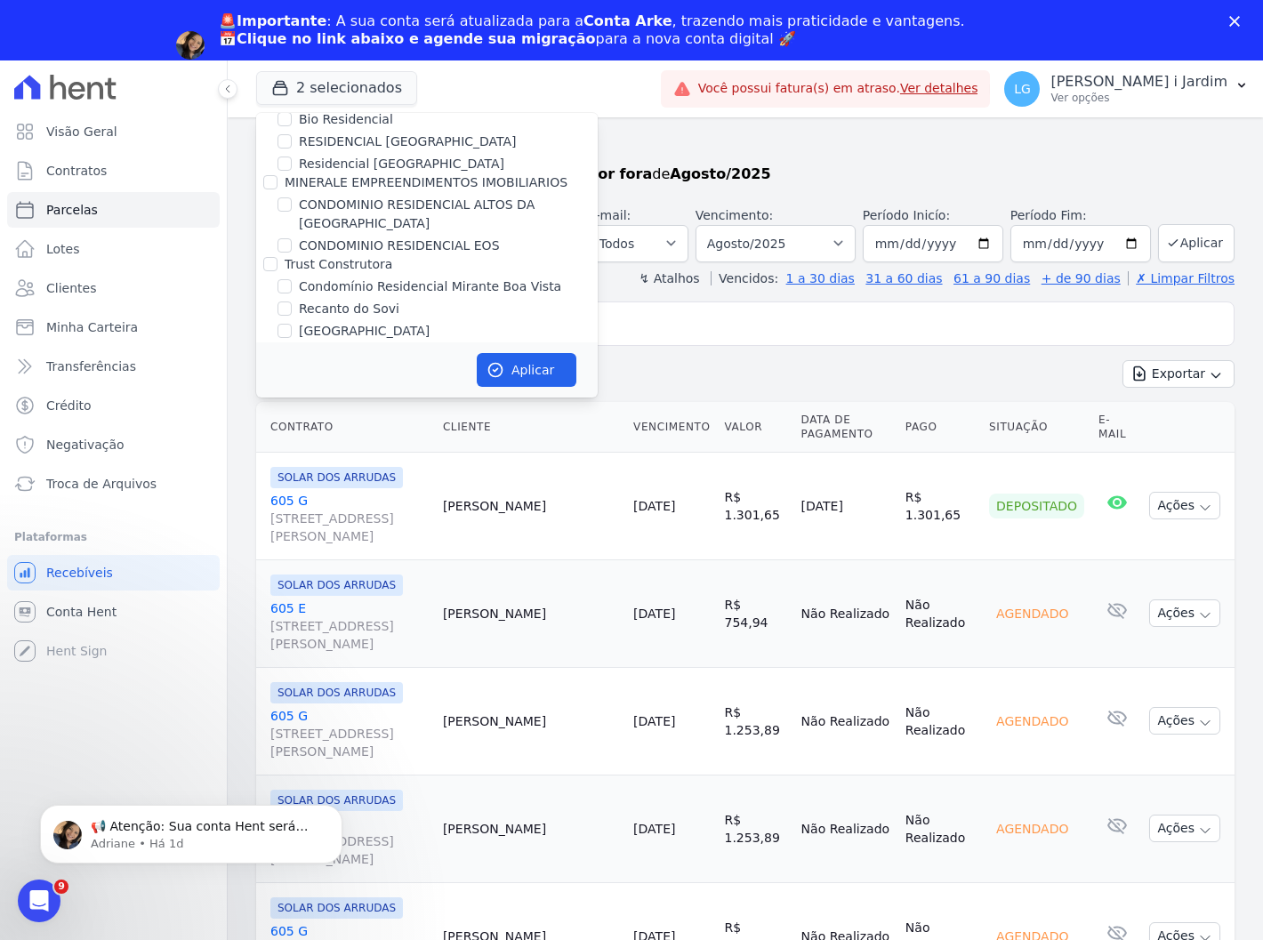
scroll to position [296, 0]
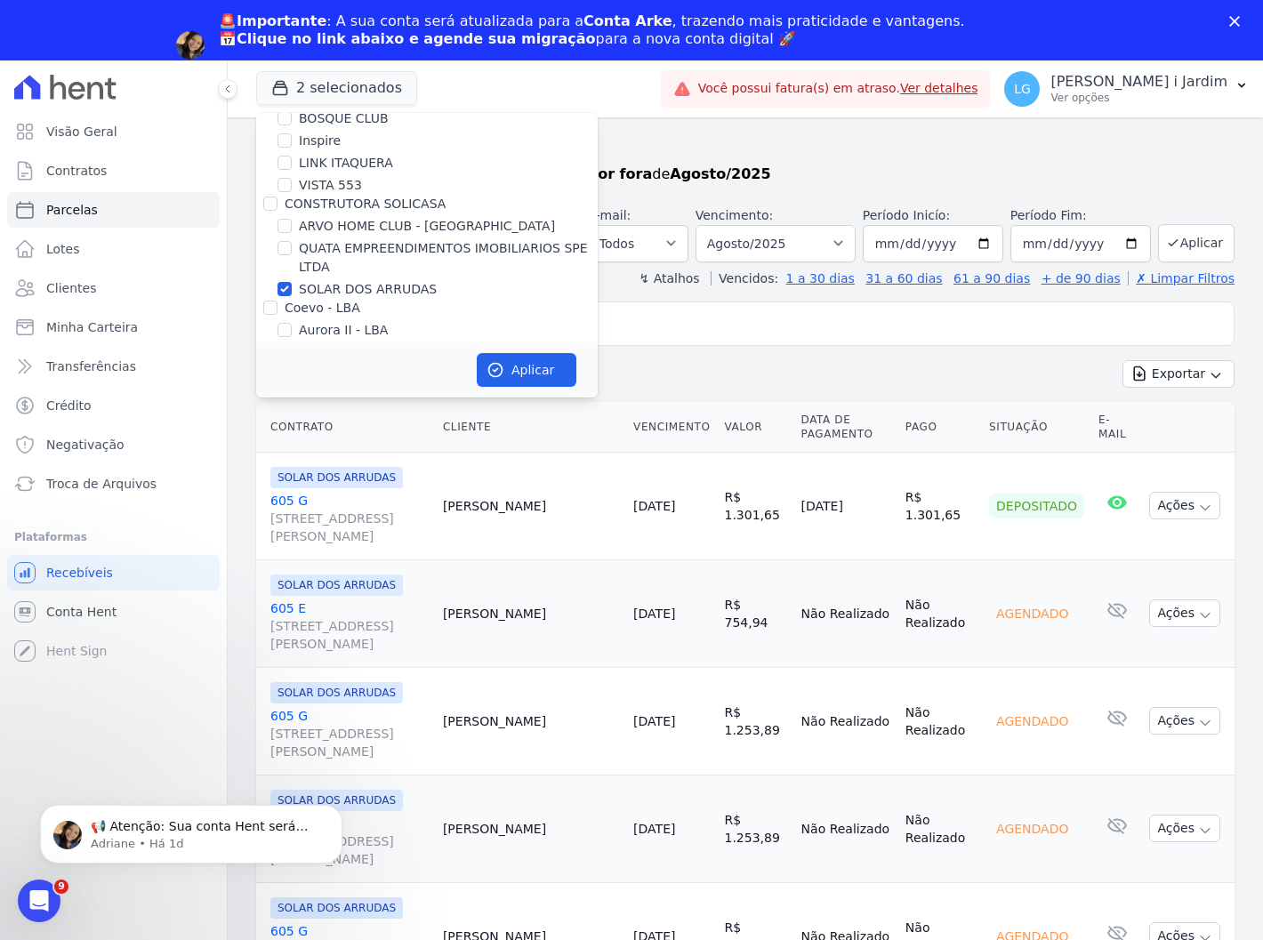
click at [331, 290] on label "SOLAR DOS ARRUDAS" at bounding box center [368, 289] width 138 height 19
click at [292, 290] on input "SOLAR DOS ARRUDAS" at bounding box center [285, 289] width 14 height 14
checkbox input "false"
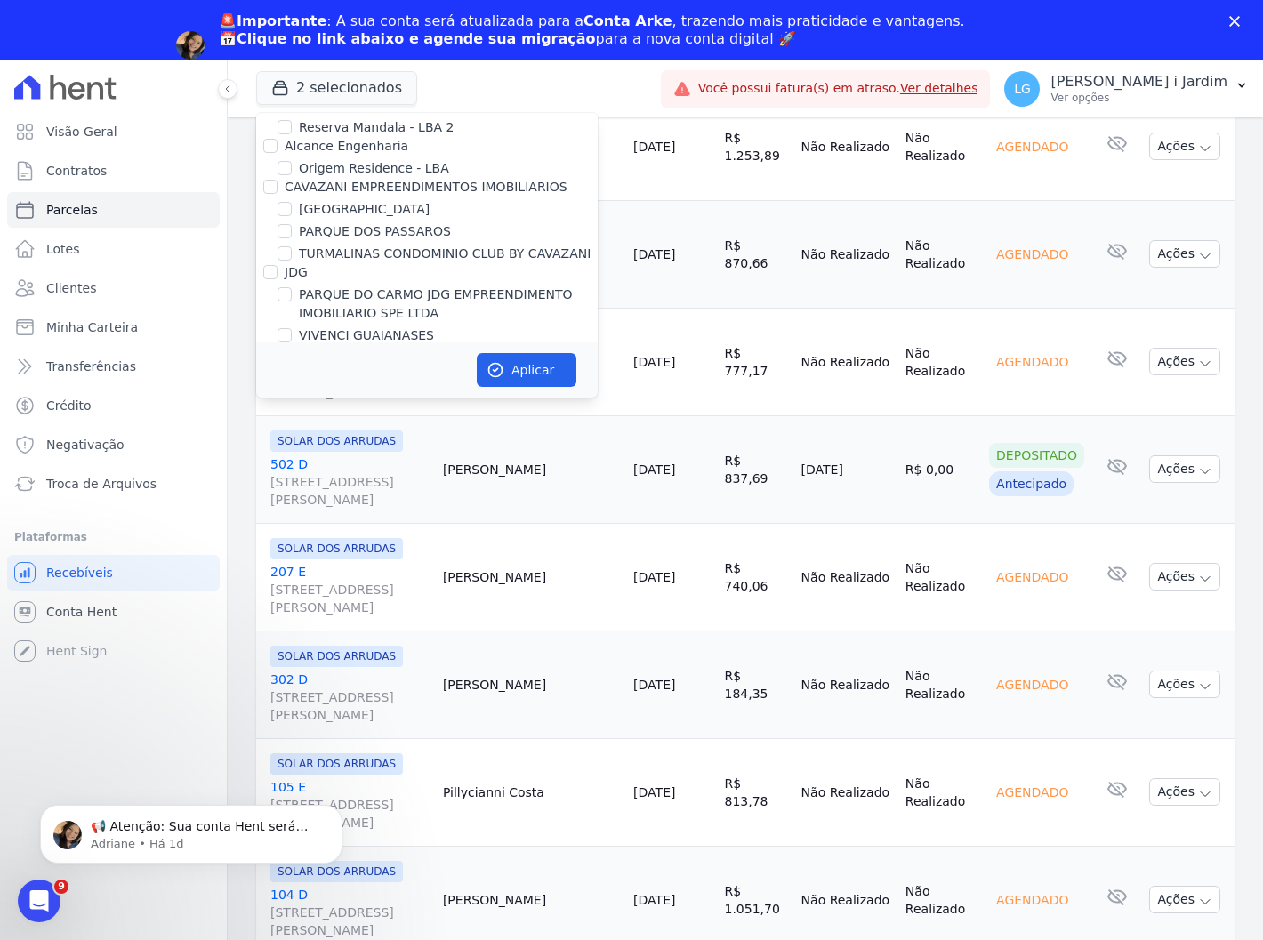
scroll to position [4250, 0]
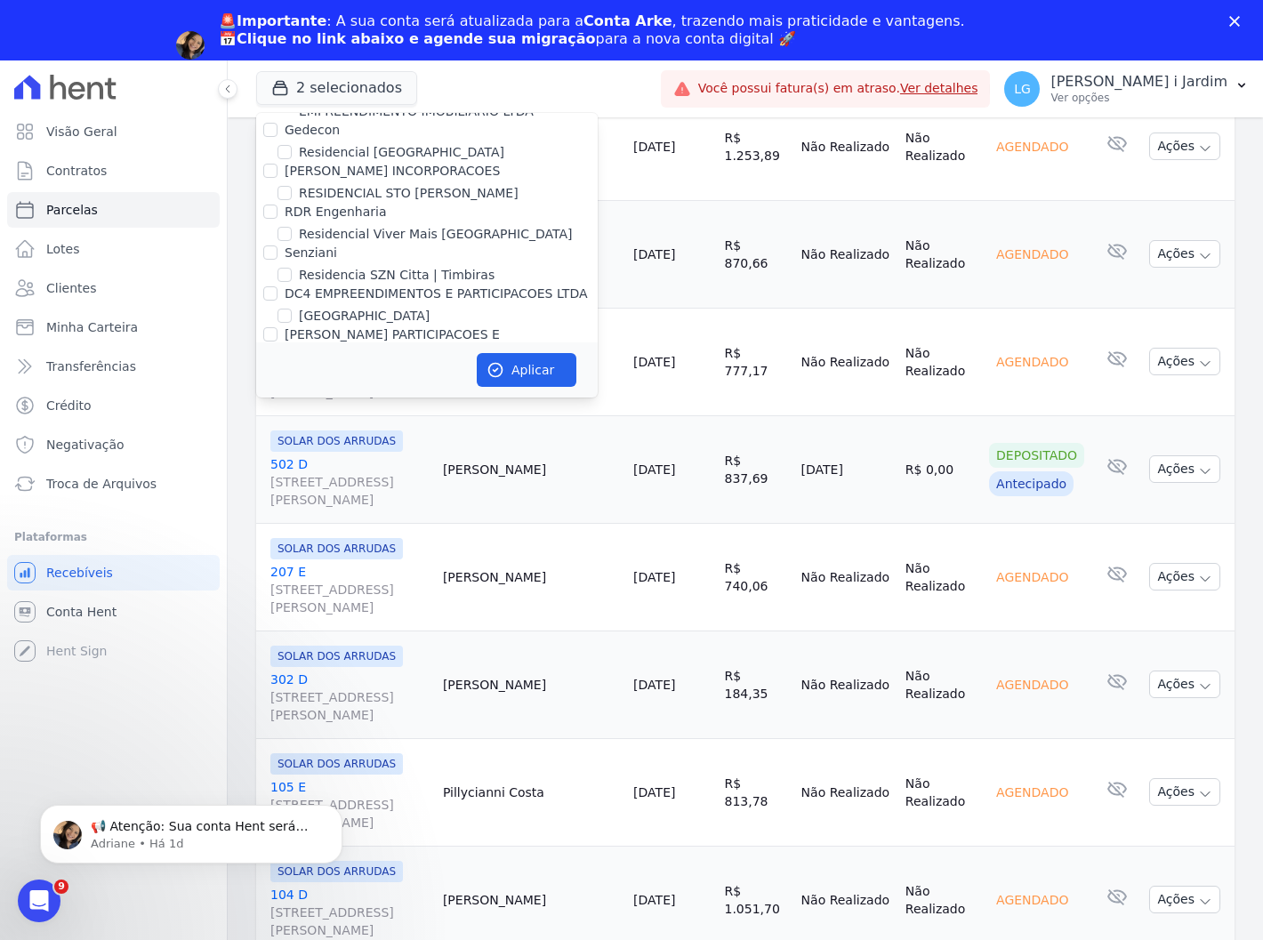
click at [325, 406] on label "CONSTRUTORA SOLICASA 2" at bounding box center [371, 413] width 173 height 14
click at [278, 406] on input "CONSTRUTORA SOLICASA 2" at bounding box center [270, 413] width 14 height 14
checkbox input "false"
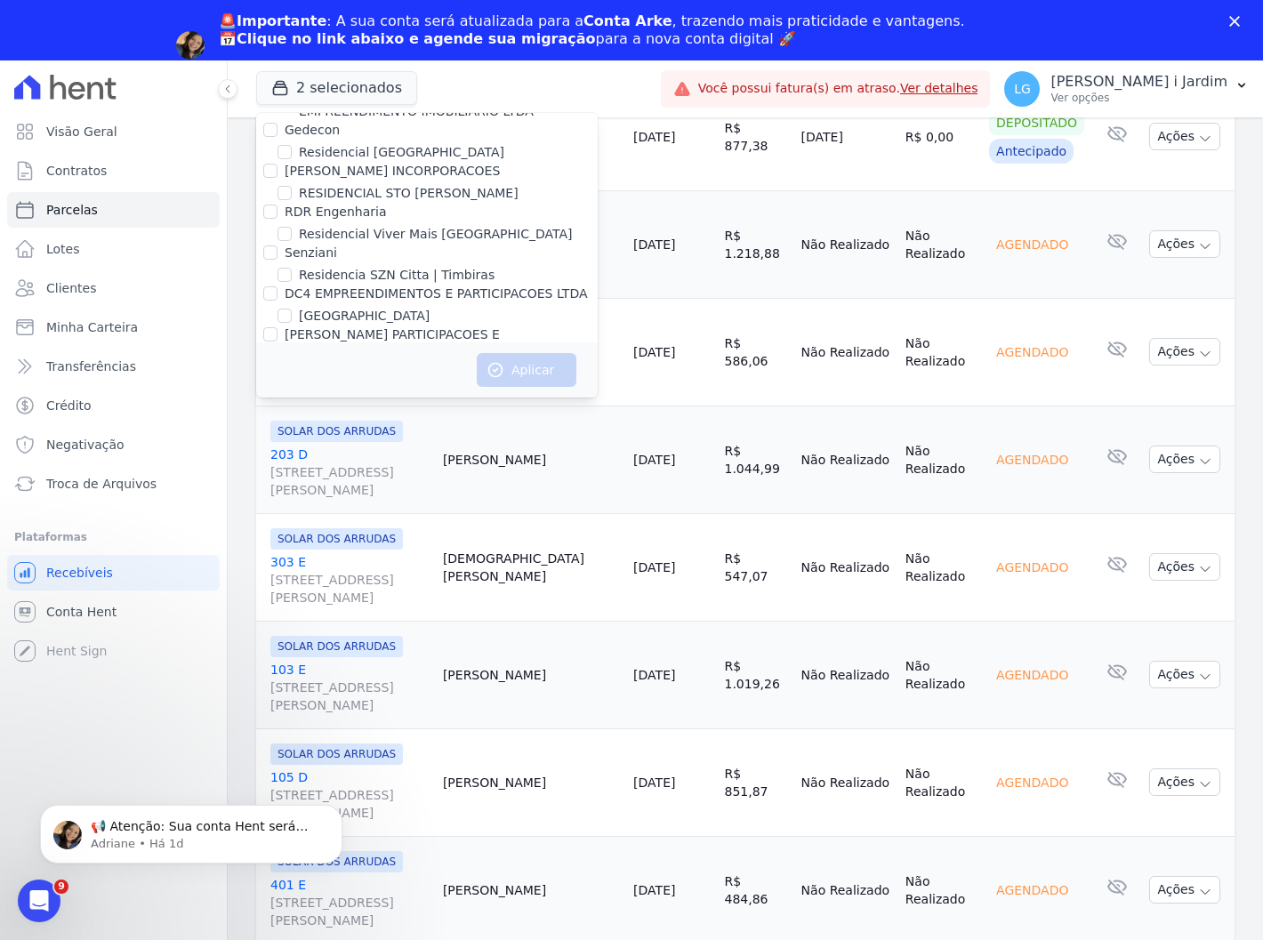
scroll to position [1455, 0]
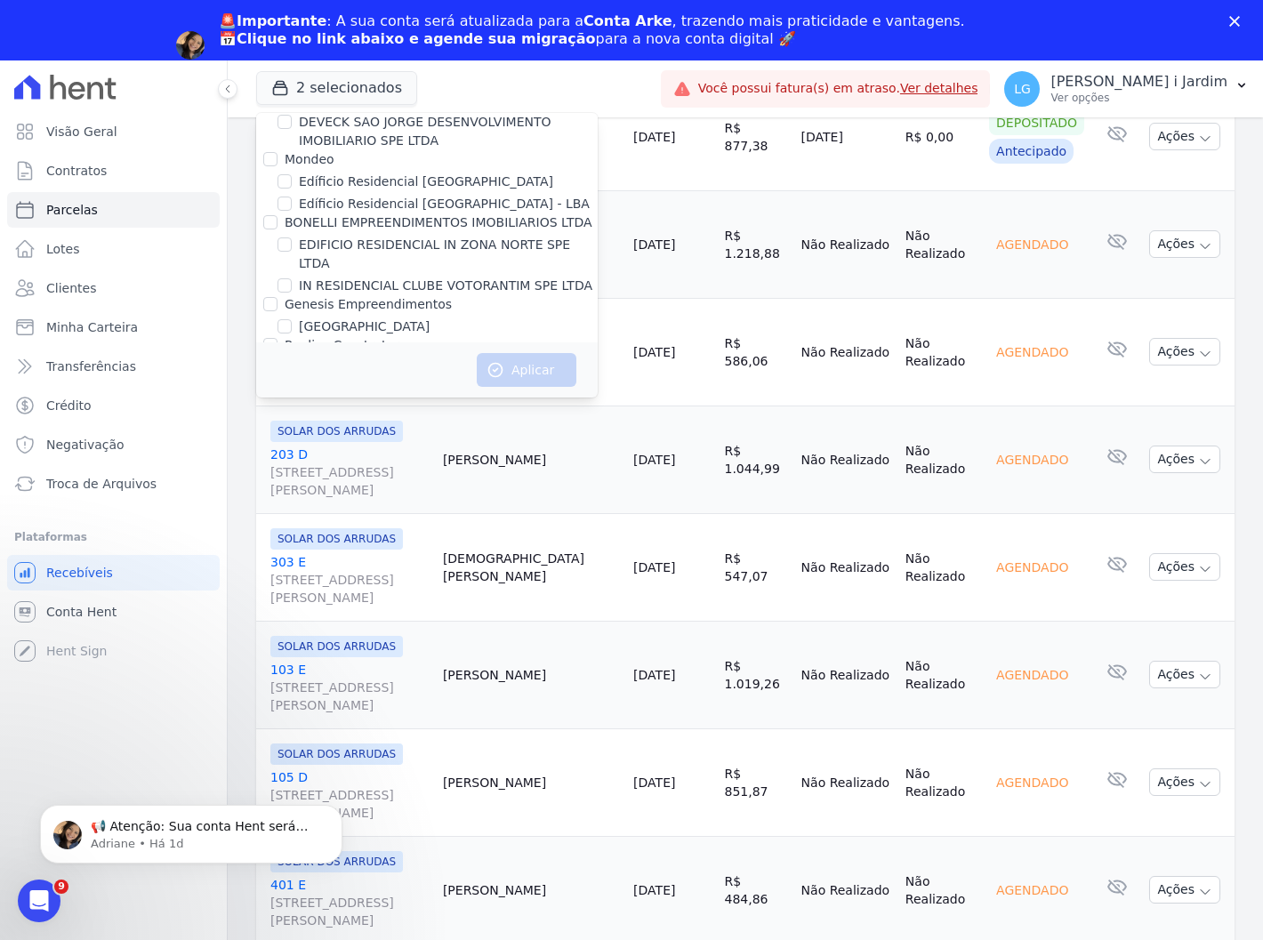
click at [376, 318] on label "[GEOGRAPHIC_DATA]" at bounding box center [364, 327] width 131 height 19
click at [292, 319] on input "[GEOGRAPHIC_DATA]" at bounding box center [285, 326] width 14 height 14
checkbox input "true"
click at [526, 368] on button "Aplicar" at bounding box center [527, 370] width 100 height 34
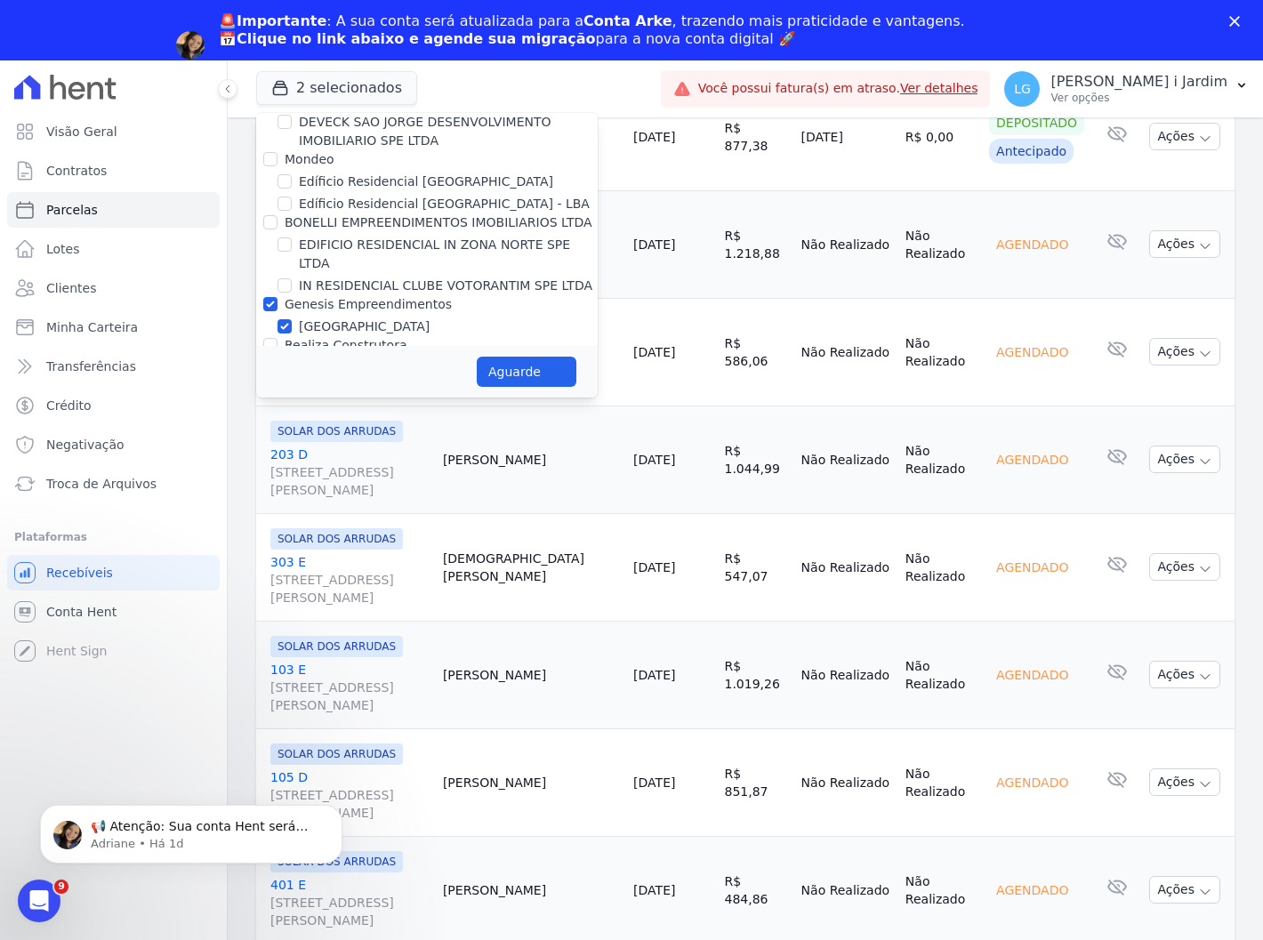
select select
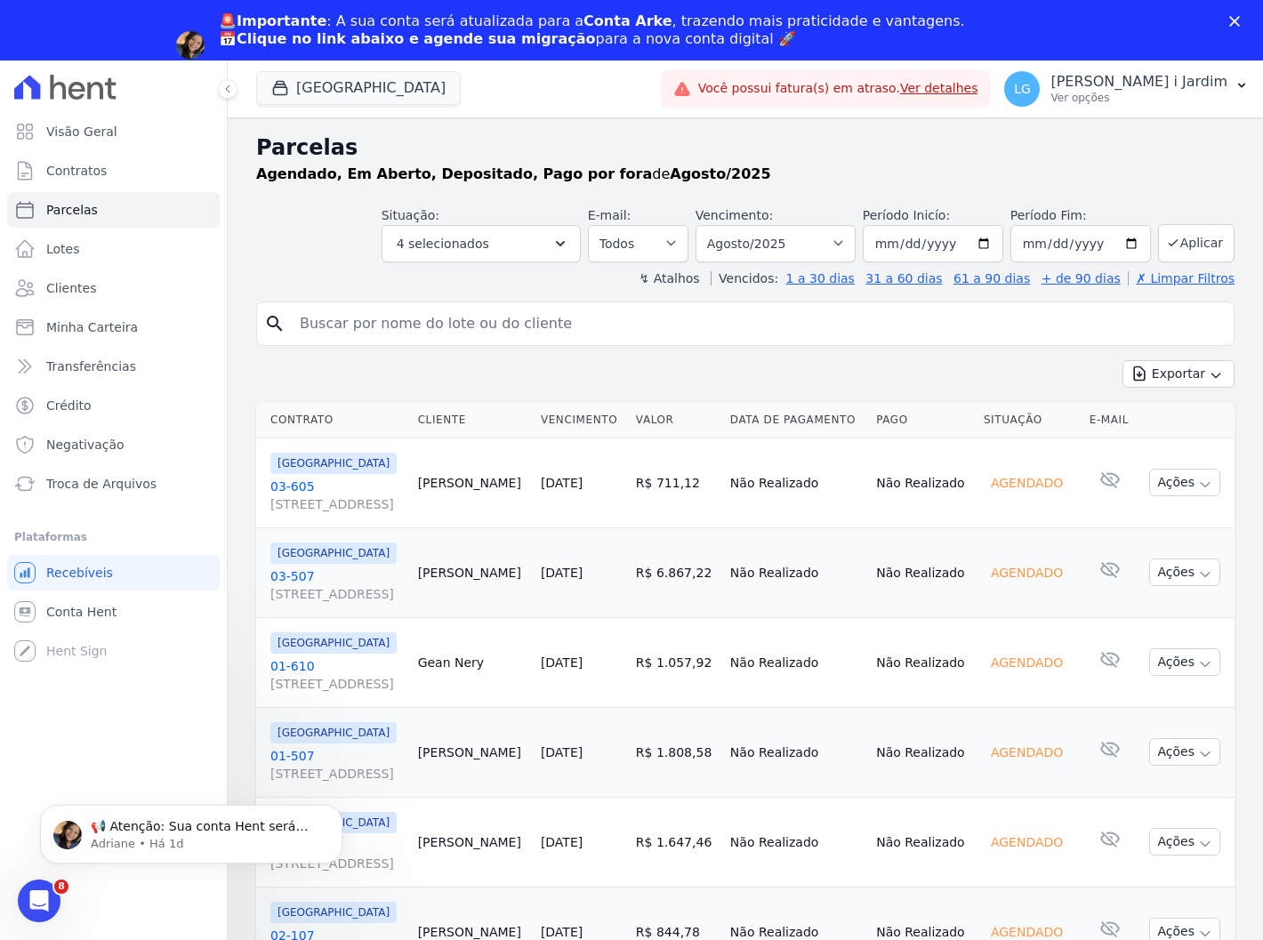
scroll to position [0, 0]
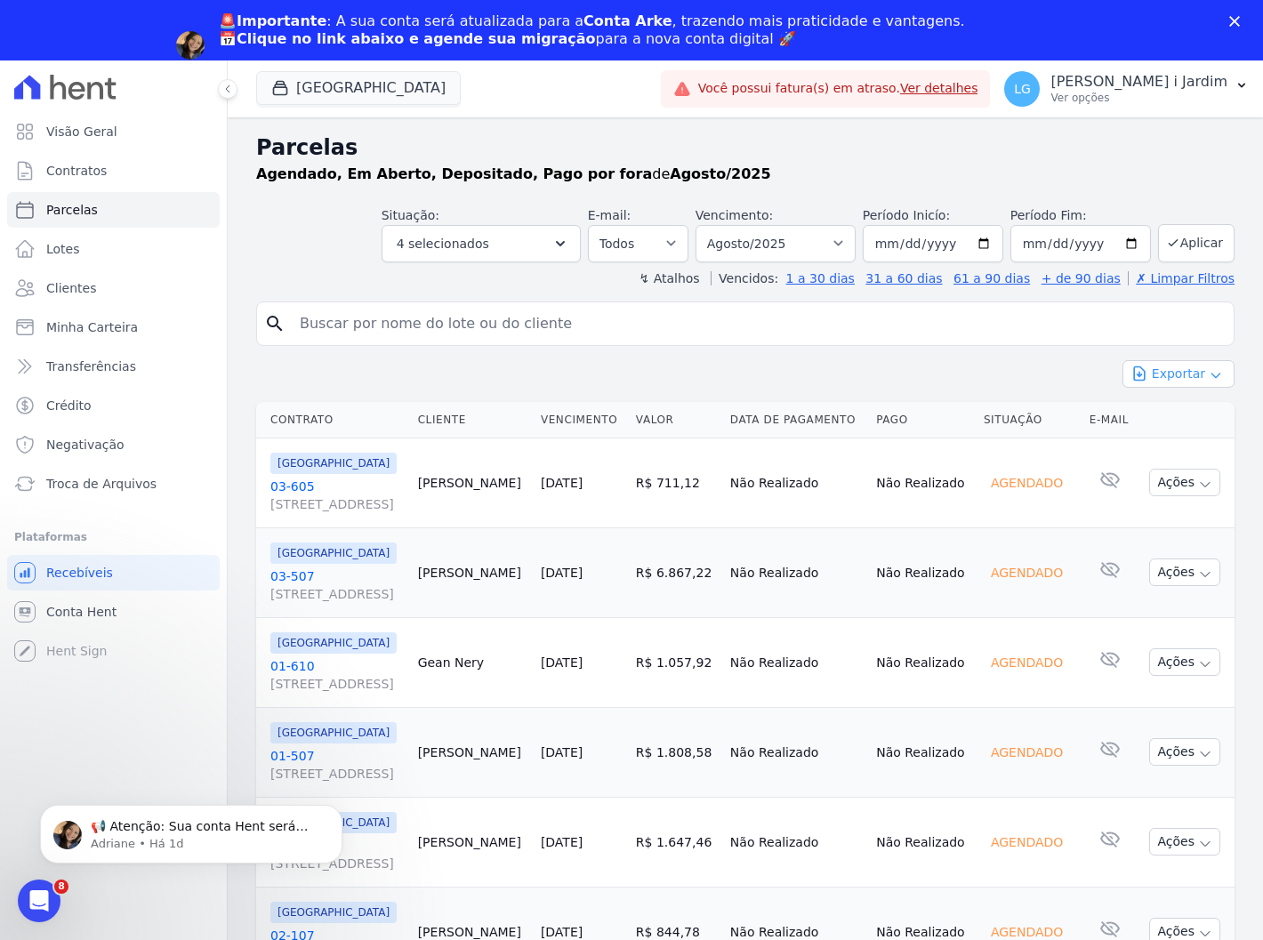
click at [1209, 379] on icon "button" at bounding box center [1216, 375] width 14 height 14
click at [1173, 438] on span "Exportar CSV" at bounding box center [1177, 447] width 94 height 18
click at [910, 184] on div "Agendado, Em Aberto, Depositado, Pago por fora de Agosto/2025" at bounding box center [745, 174] width 979 height 21
click at [512, 244] on button "4 selecionados" at bounding box center [481, 243] width 199 height 37
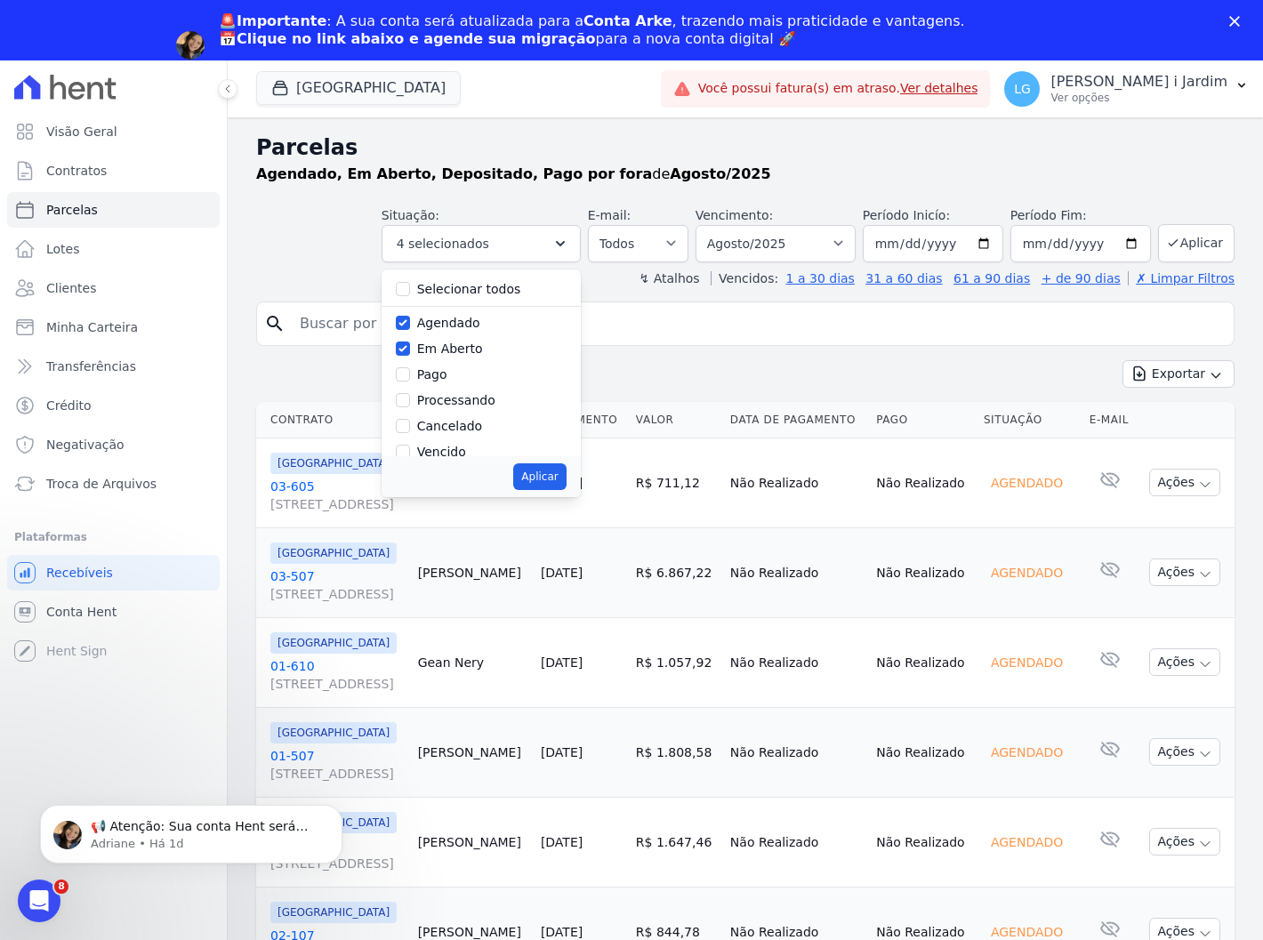
click at [455, 289] on label "Selecionar todos" at bounding box center [469, 289] width 104 height 14
click at [410, 289] on input "Selecionar todos" at bounding box center [403, 289] width 14 height 14
checkbox input "true"
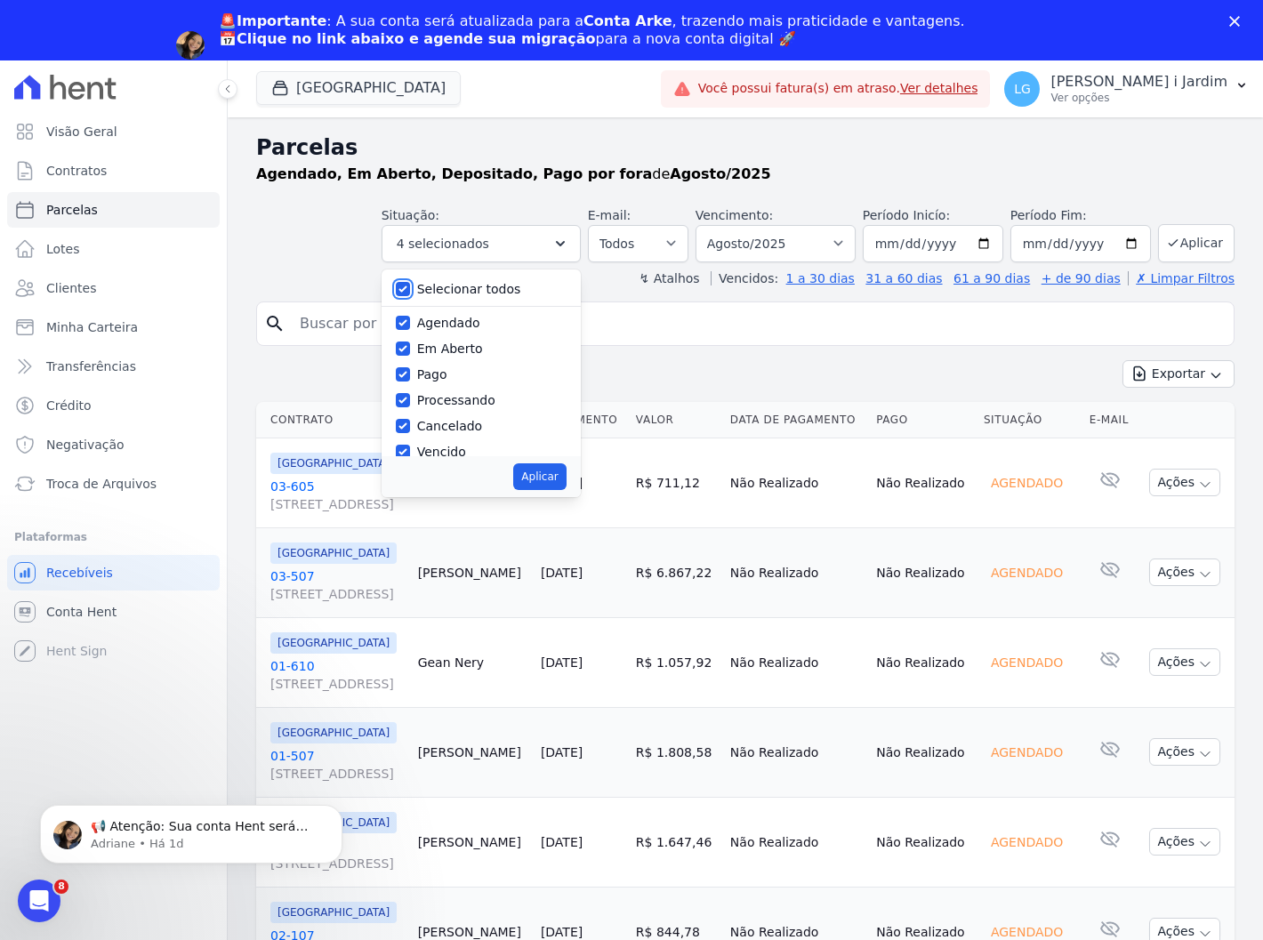
checkbox input "true"
click at [768, 245] on select "Filtrar por período ──────── Todos os meses Abril/2023 Maio/2023 Junho/2023 Jul…" at bounding box center [776, 243] width 160 height 37
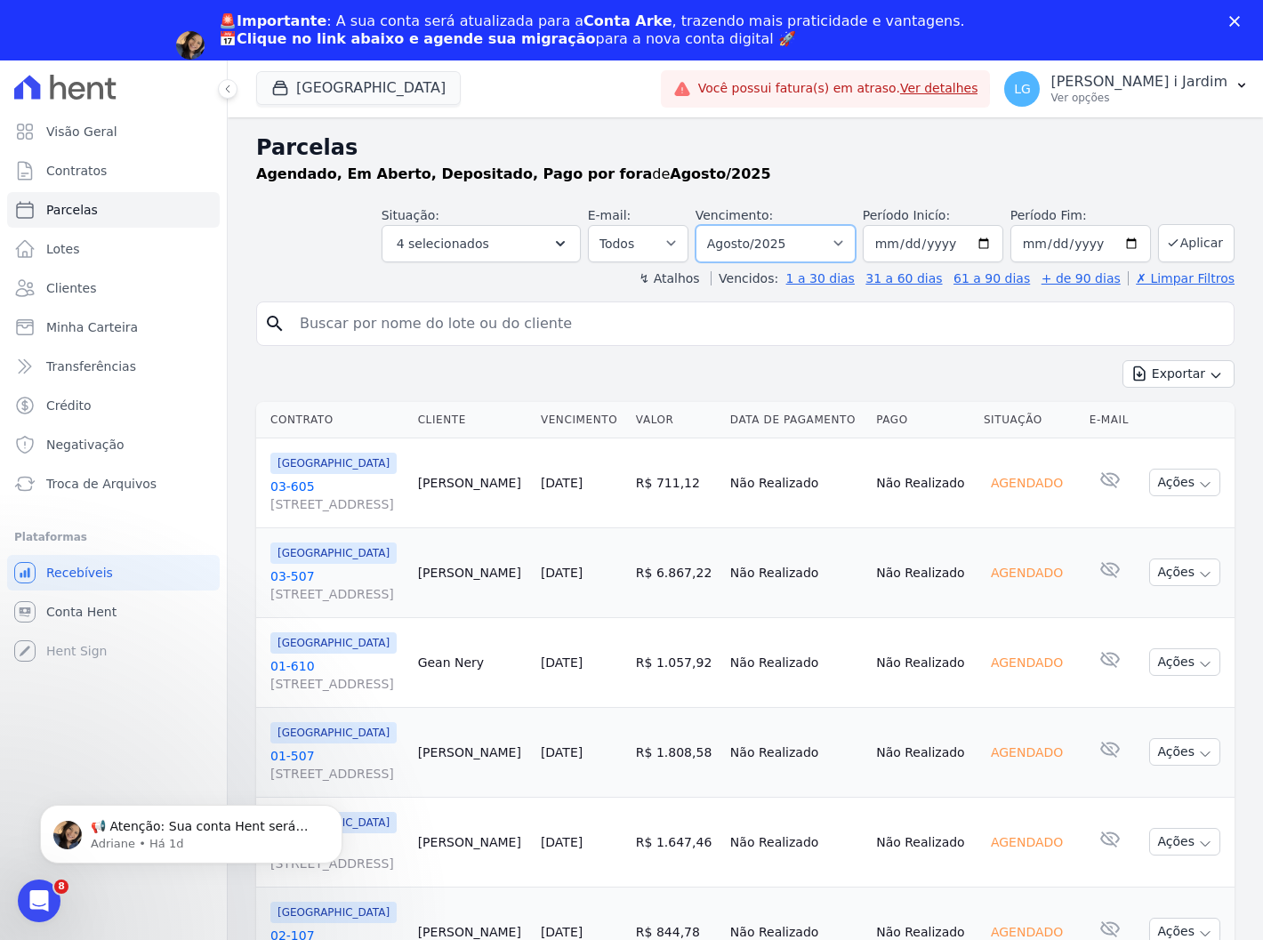
select select "06/2025"
click at [706, 225] on select "Filtrar por período ──────── Todos os meses Abril/2023 Maio/2023 Junho/2023 Jul…" at bounding box center [776, 243] width 160 height 37
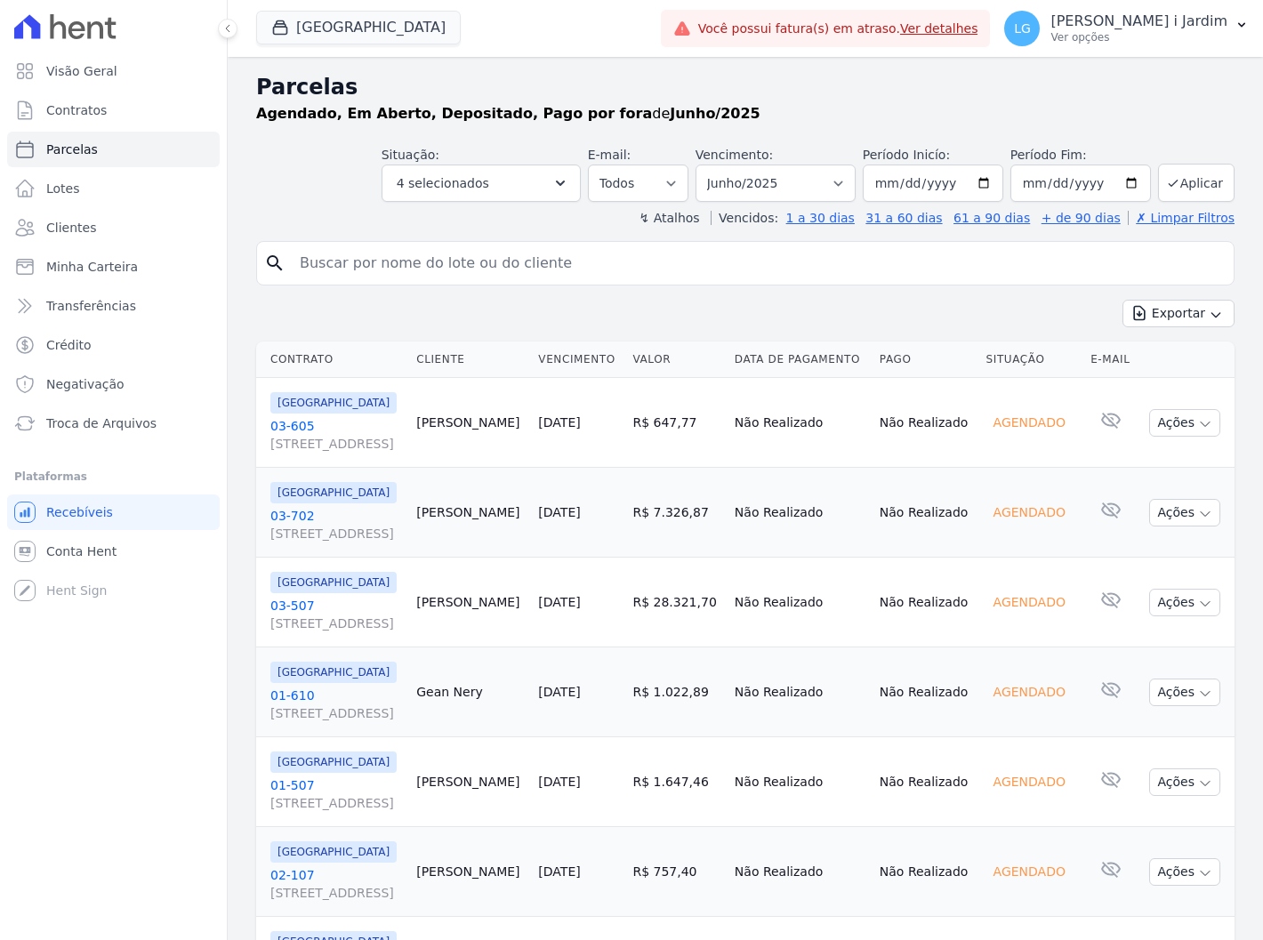
select select
click at [1175, 167] on button "Aplicar" at bounding box center [1196, 183] width 77 height 38
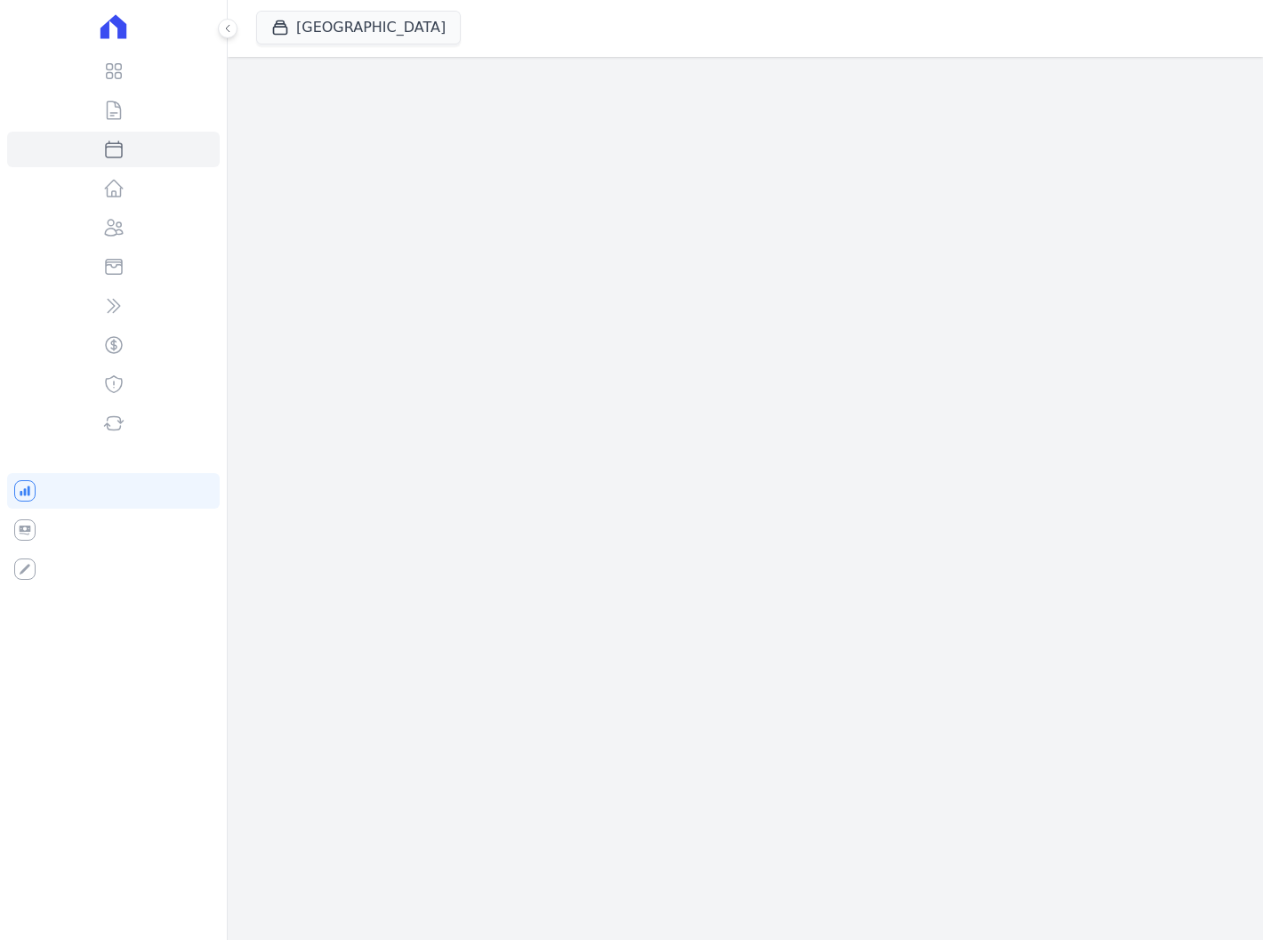
select select
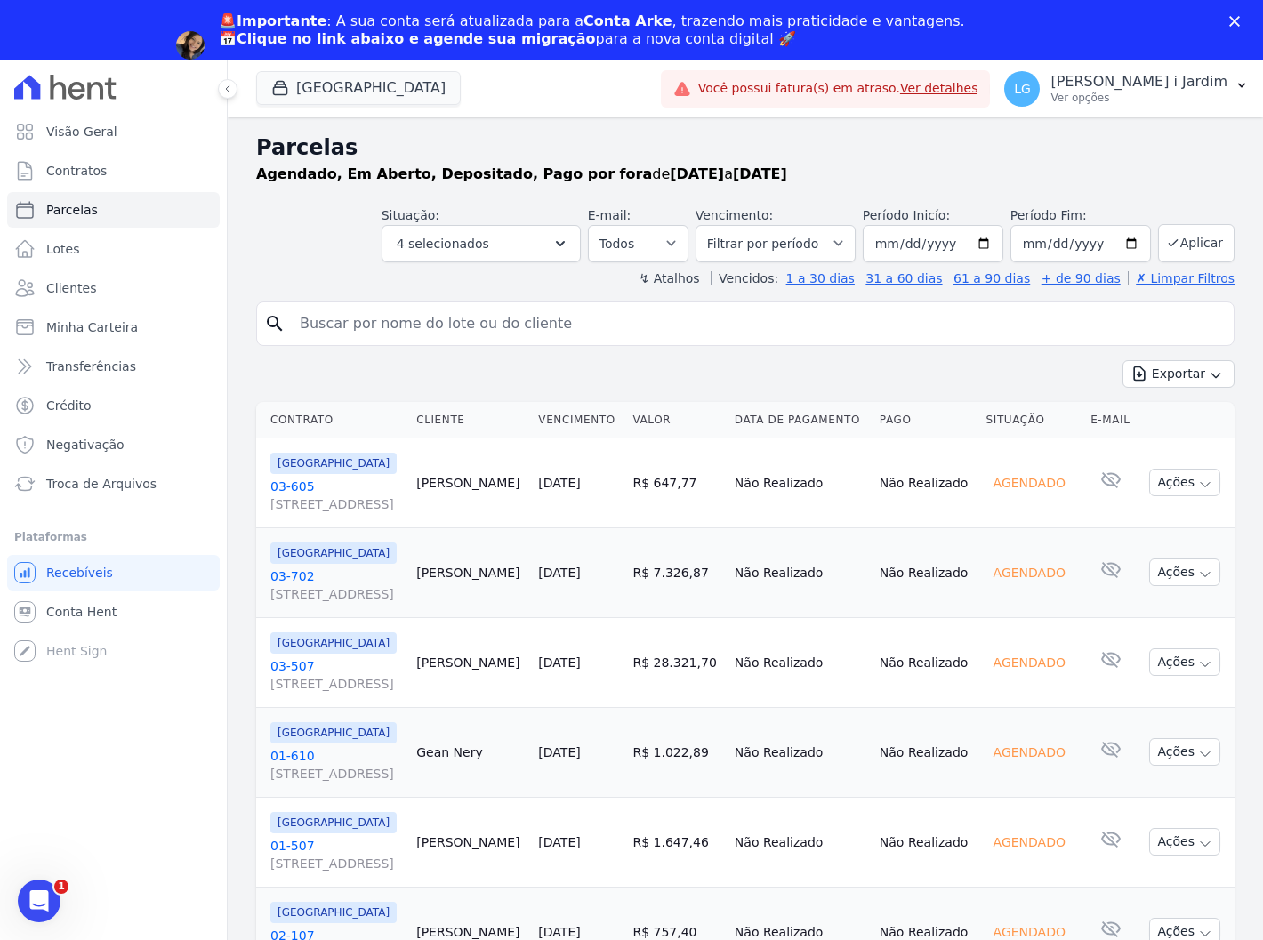
click at [555, 189] on div "Parcelas Agendado, Em Aberto, Depositado, Pago por fora de 01/06/2025 a 30/06/2…" at bounding box center [745, 166] width 979 height 68
drag, startPoint x: 531, startPoint y: 244, endPoint x: 482, endPoint y: 290, distance: 67.3
click at [525, 251] on button "4 selecionados" at bounding box center [481, 243] width 199 height 37
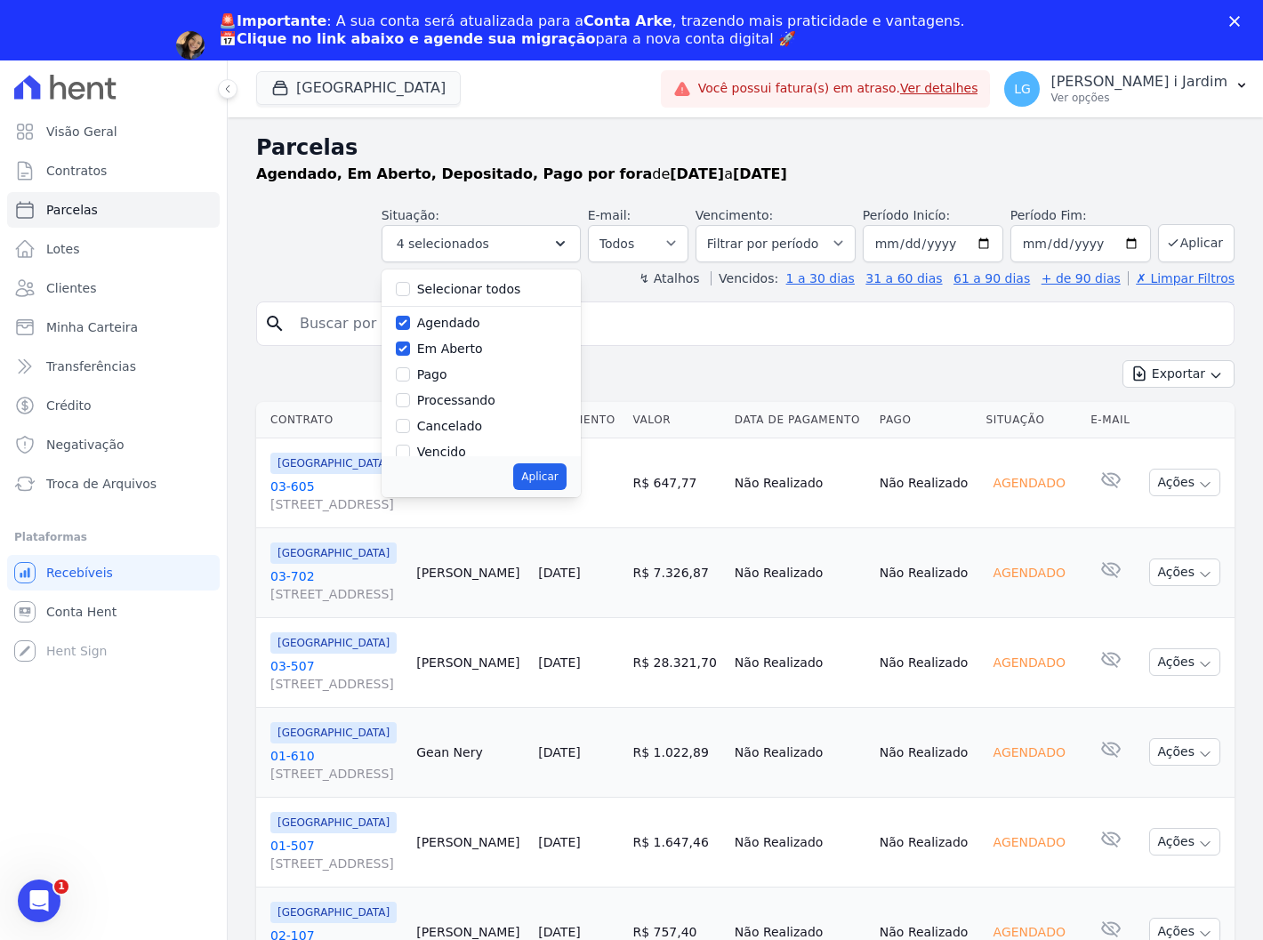
drag, startPoint x: 476, startPoint y: 294, endPoint x: 489, endPoint y: 356, distance: 63.7
click at [476, 292] on label "Selecionar todos" at bounding box center [469, 289] width 104 height 14
click at [410, 292] on input "Selecionar todos" at bounding box center [403, 289] width 14 height 14
checkbox input "true"
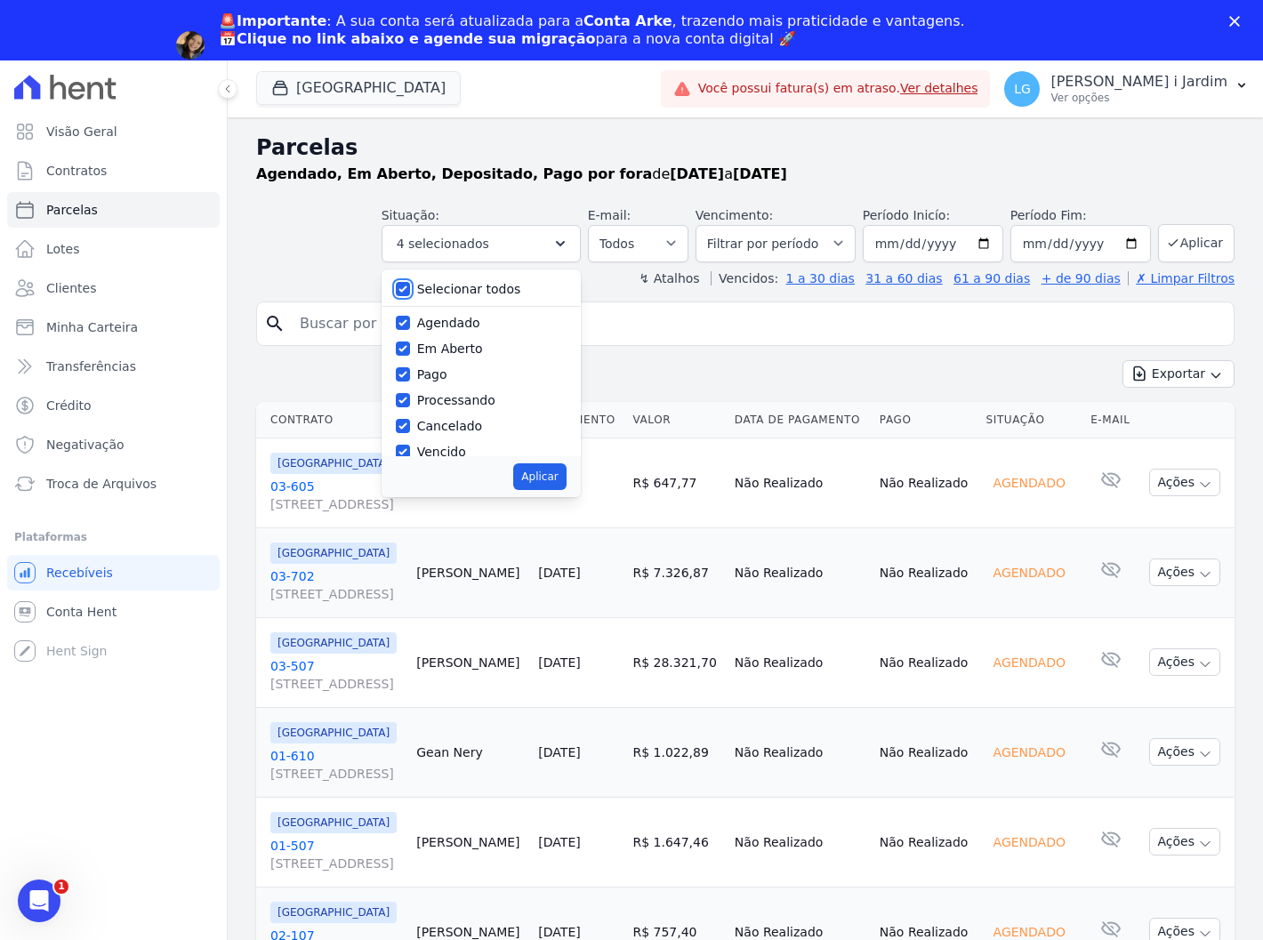
checkbox input "true"
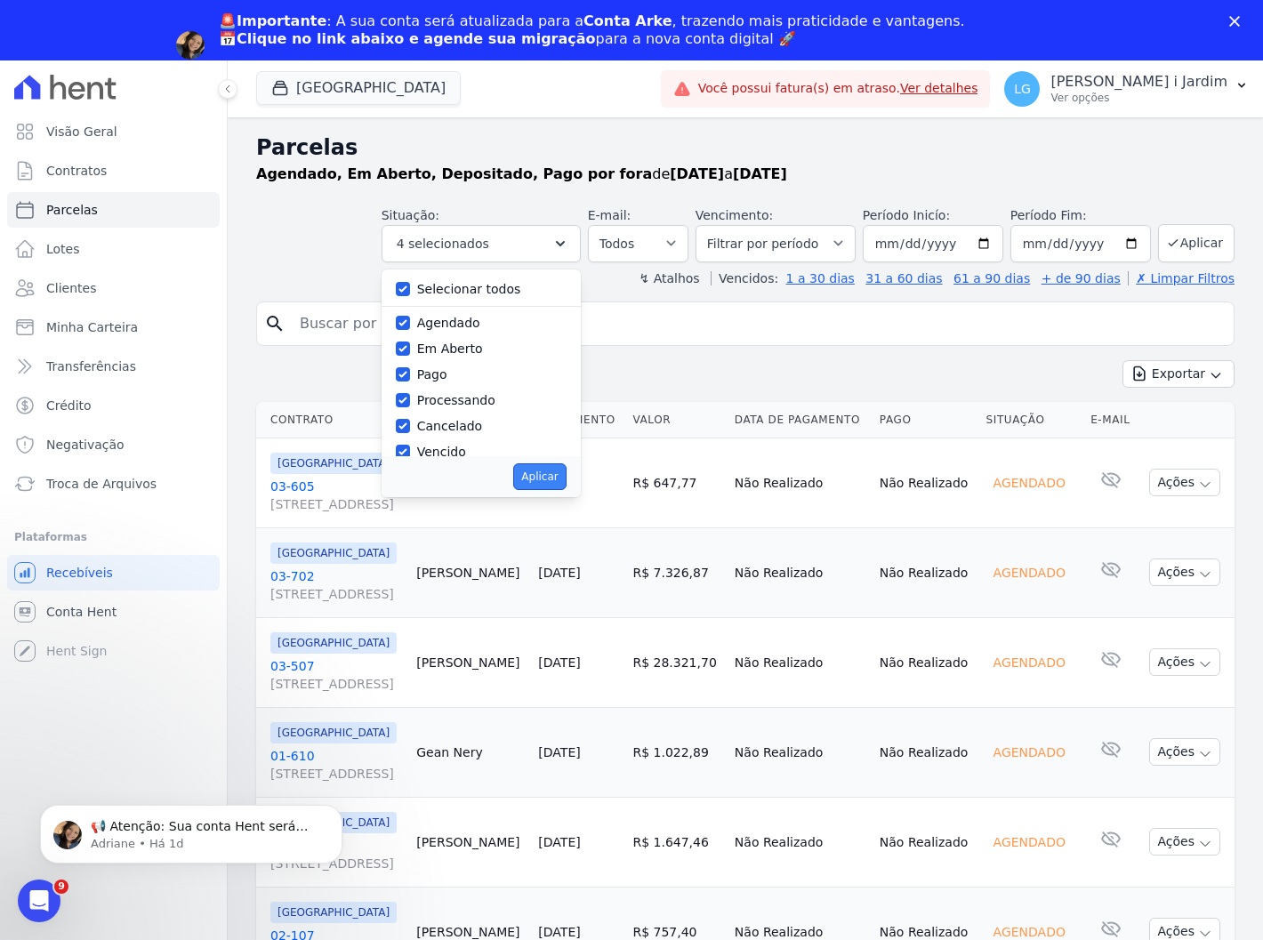
click at [558, 481] on button "Aplicar" at bounding box center [539, 476] width 52 height 27
select select "scheduled"
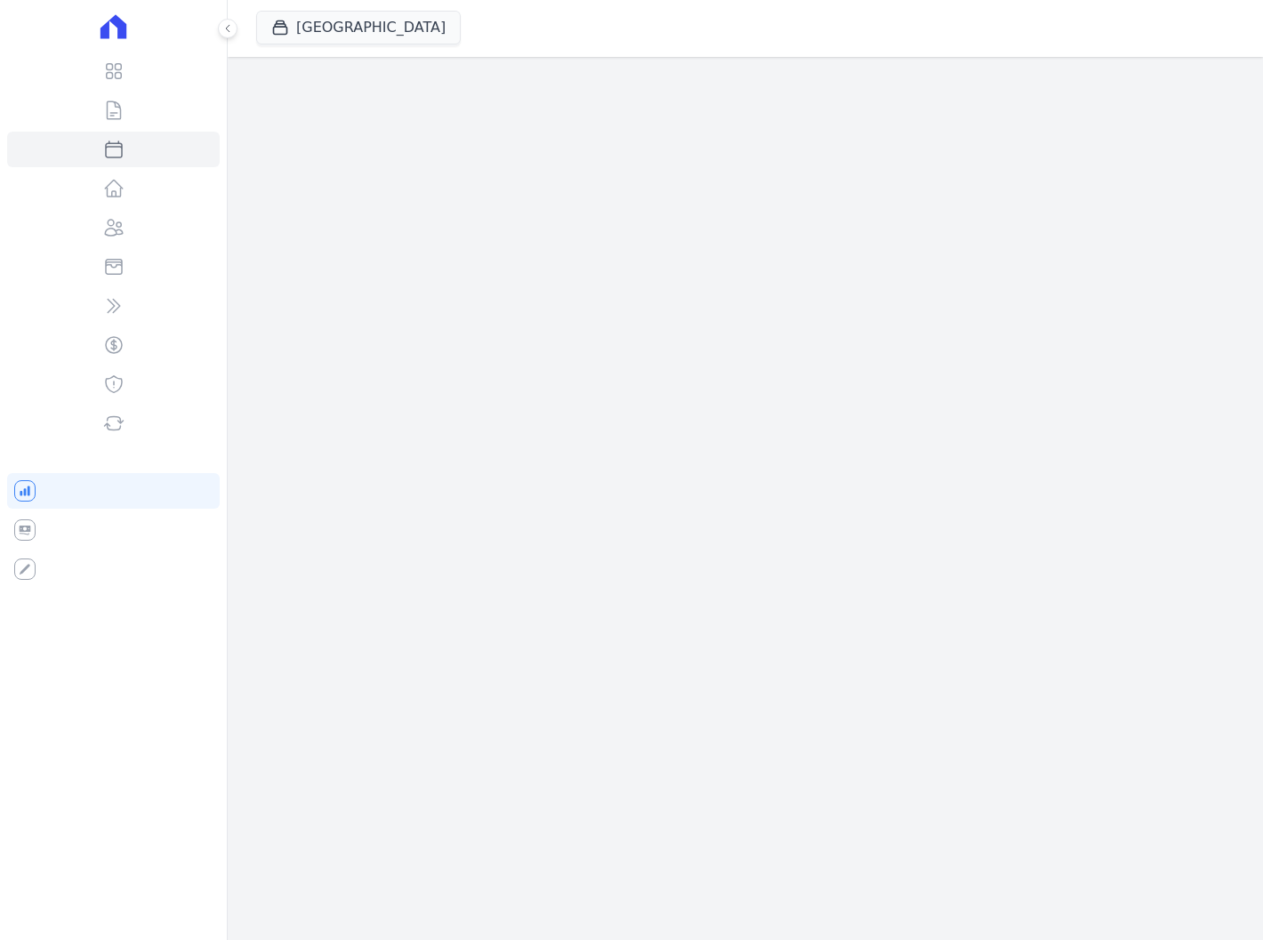
select select
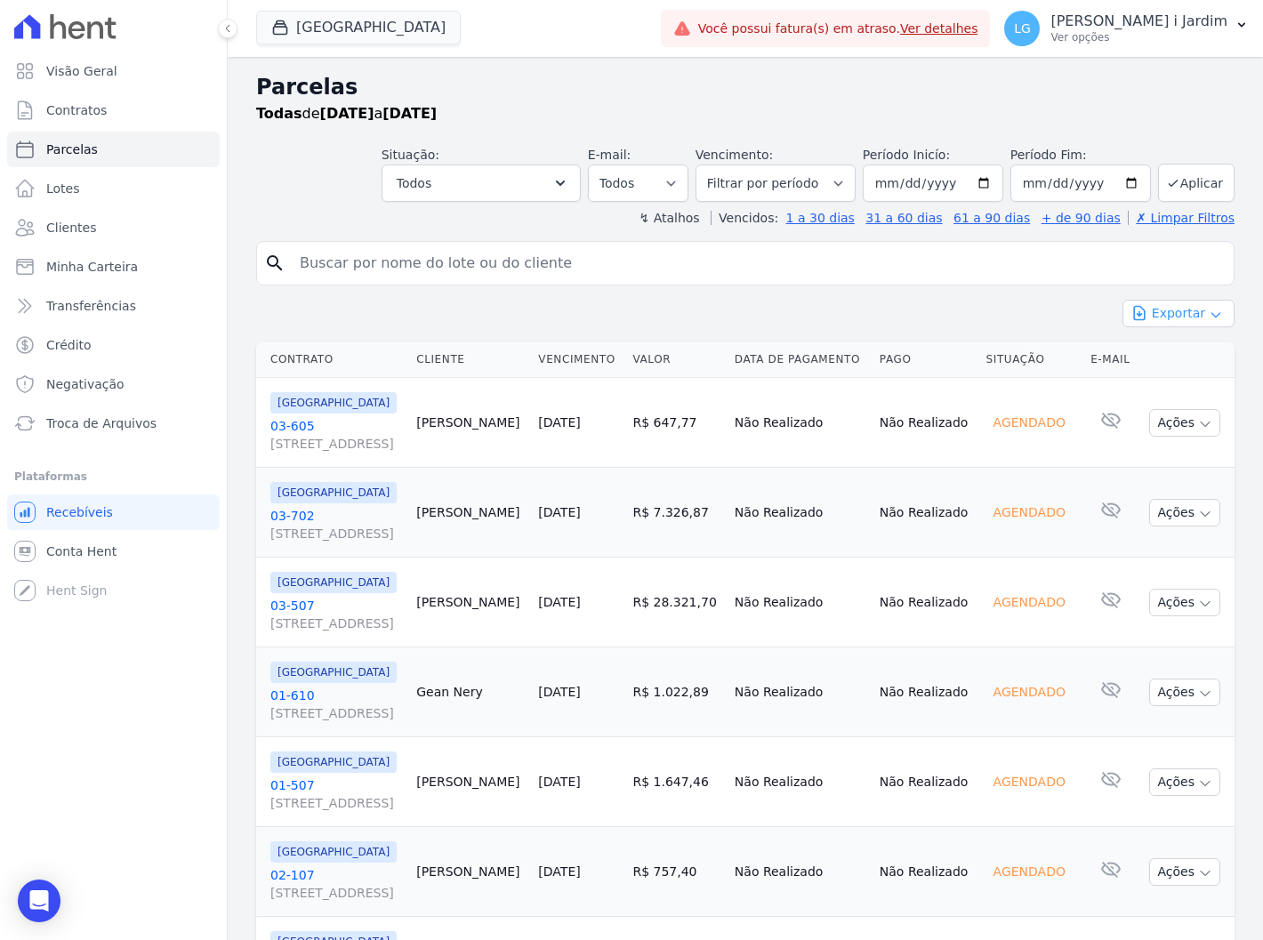
click at [1179, 314] on button "Exportar" at bounding box center [1179, 314] width 112 height 28
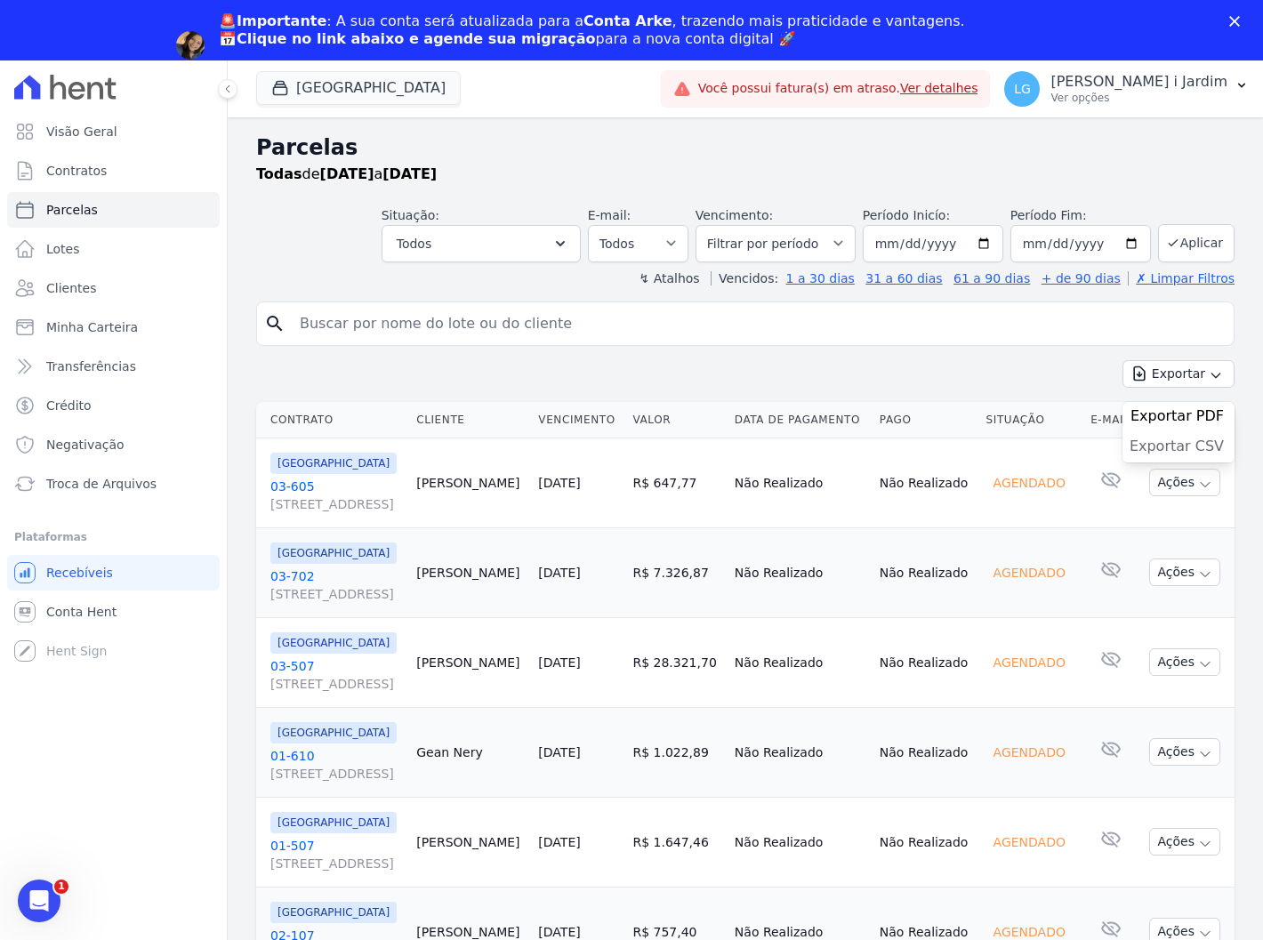
click at [1154, 440] on span "Exportar CSV" at bounding box center [1177, 447] width 94 height 18
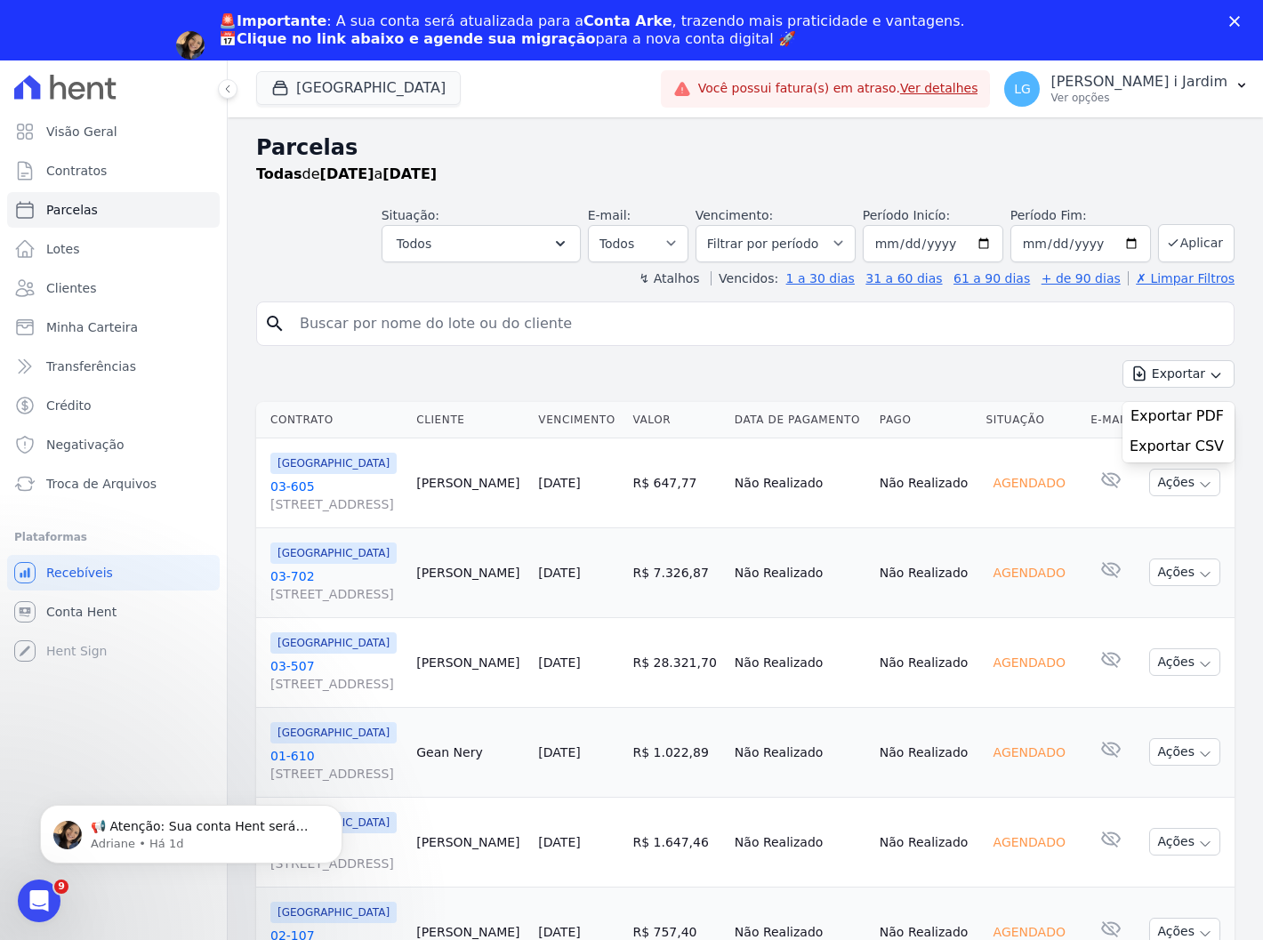
click at [908, 367] on div "Exportar Exportar PDF Exportar CSV" at bounding box center [745, 381] width 979 height 42
click at [902, 378] on div "Exportar Exportar PDF Exportar CSV" at bounding box center [745, 381] width 979 height 42
click at [389, 270] on div "↯ Atalhos Vencidos: 1 a 30 dias 31 a 60 dias 61 a 90 dias + de 90 dias ✗ Limpar…" at bounding box center [745, 279] width 979 height 18
click at [113, 140] on link "Visão Geral" at bounding box center [113, 132] width 213 height 36
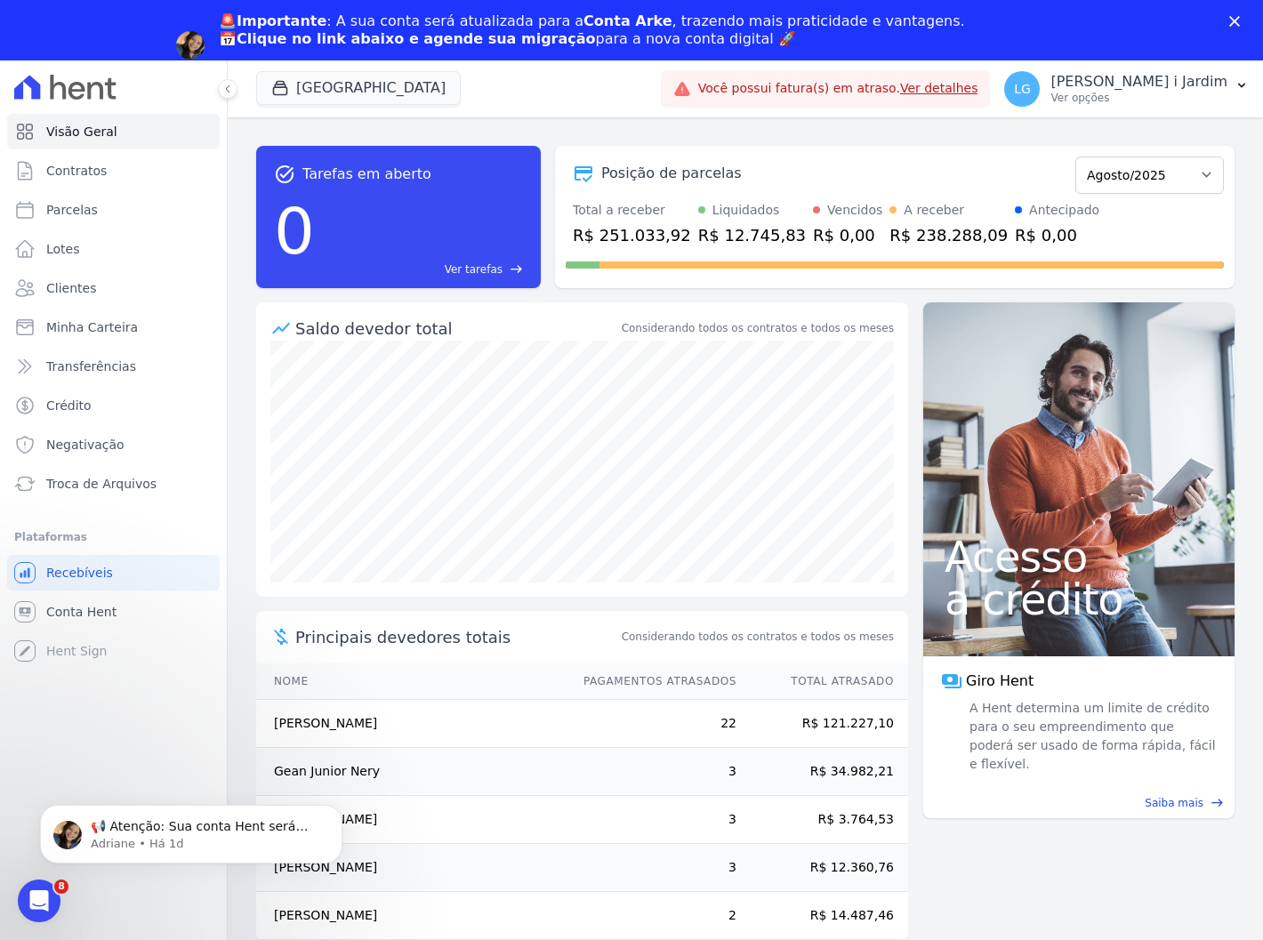
click at [635, 243] on div "R$ 251.033,92" at bounding box center [632, 235] width 118 height 24
click at [890, 244] on div "R$ 238.288,09" at bounding box center [949, 235] width 118 height 24
copy div "238.288,09"
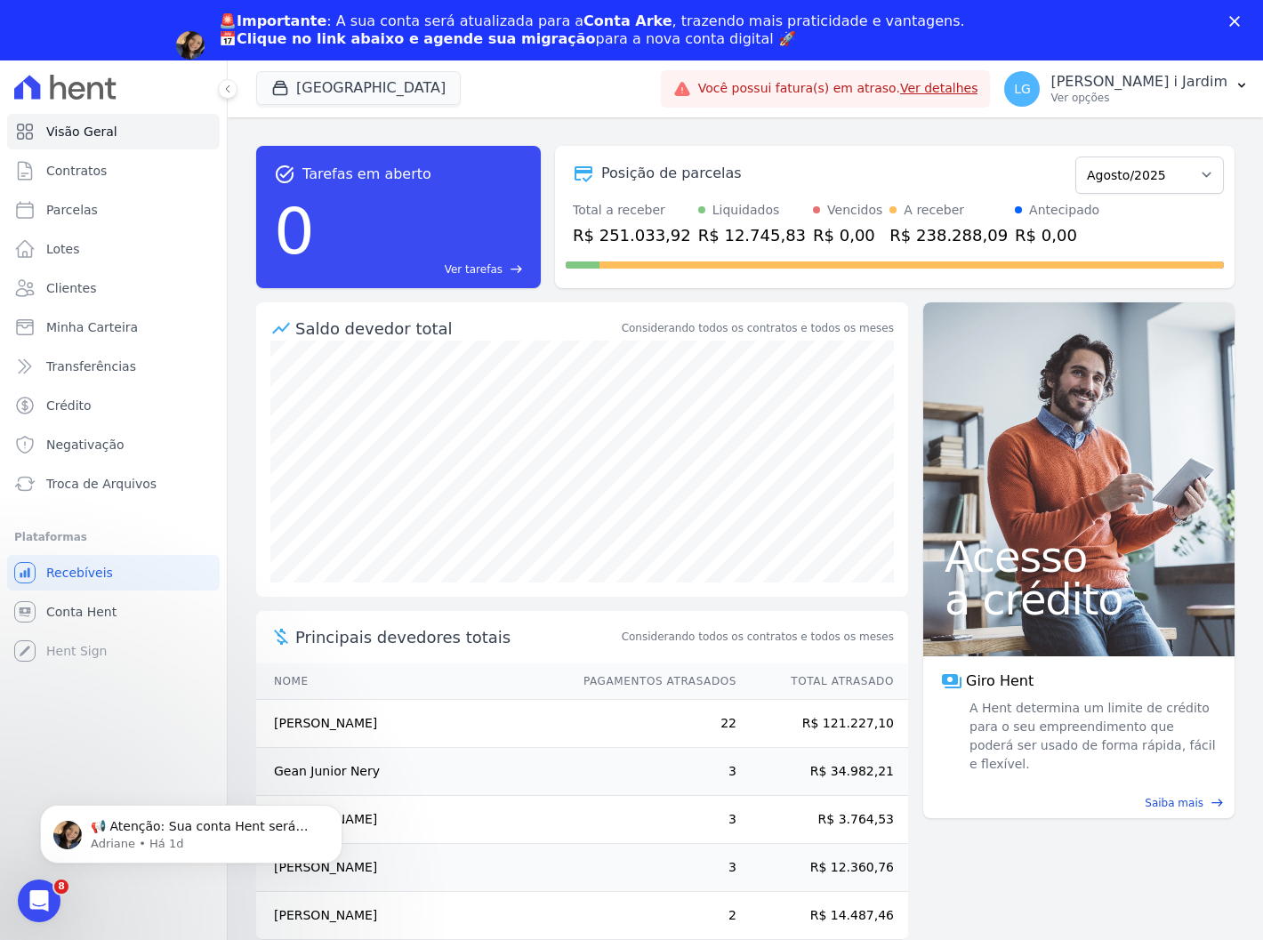
click at [821, 290] on div "task_alt Tarefas em aberto 0 Ver tarefas east Posição de parcelas Abril/2023 Ma…" at bounding box center [745, 217] width 979 height 171
click at [624, 231] on div "R$ 251.033,92" at bounding box center [632, 235] width 118 height 24
copy div "251.033,92"
click at [127, 380] on link "Transferências" at bounding box center [113, 367] width 213 height 36
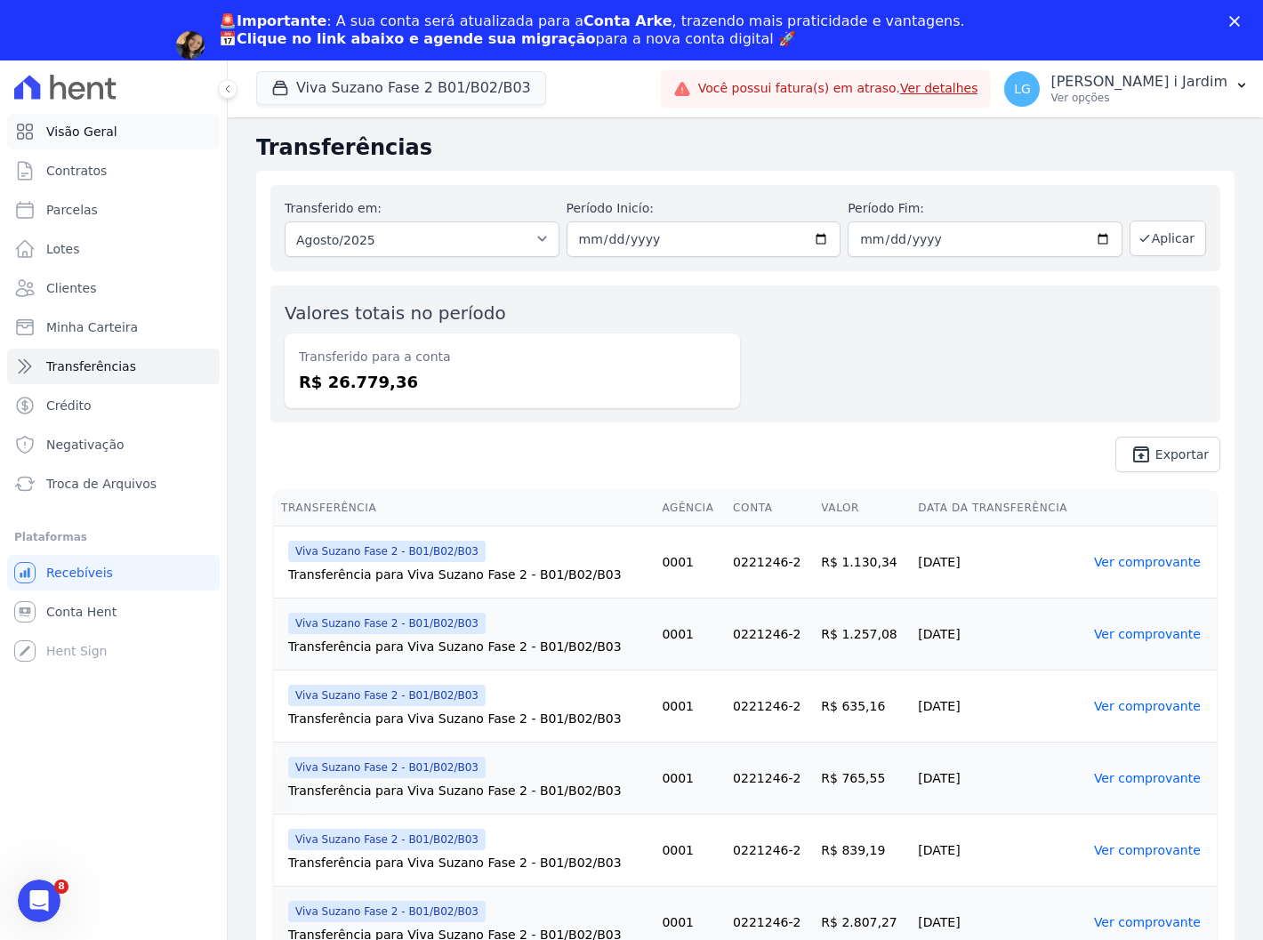
click at [147, 140] on link "Visão Geral" at bounding box center [113, 132] width 213 height 36
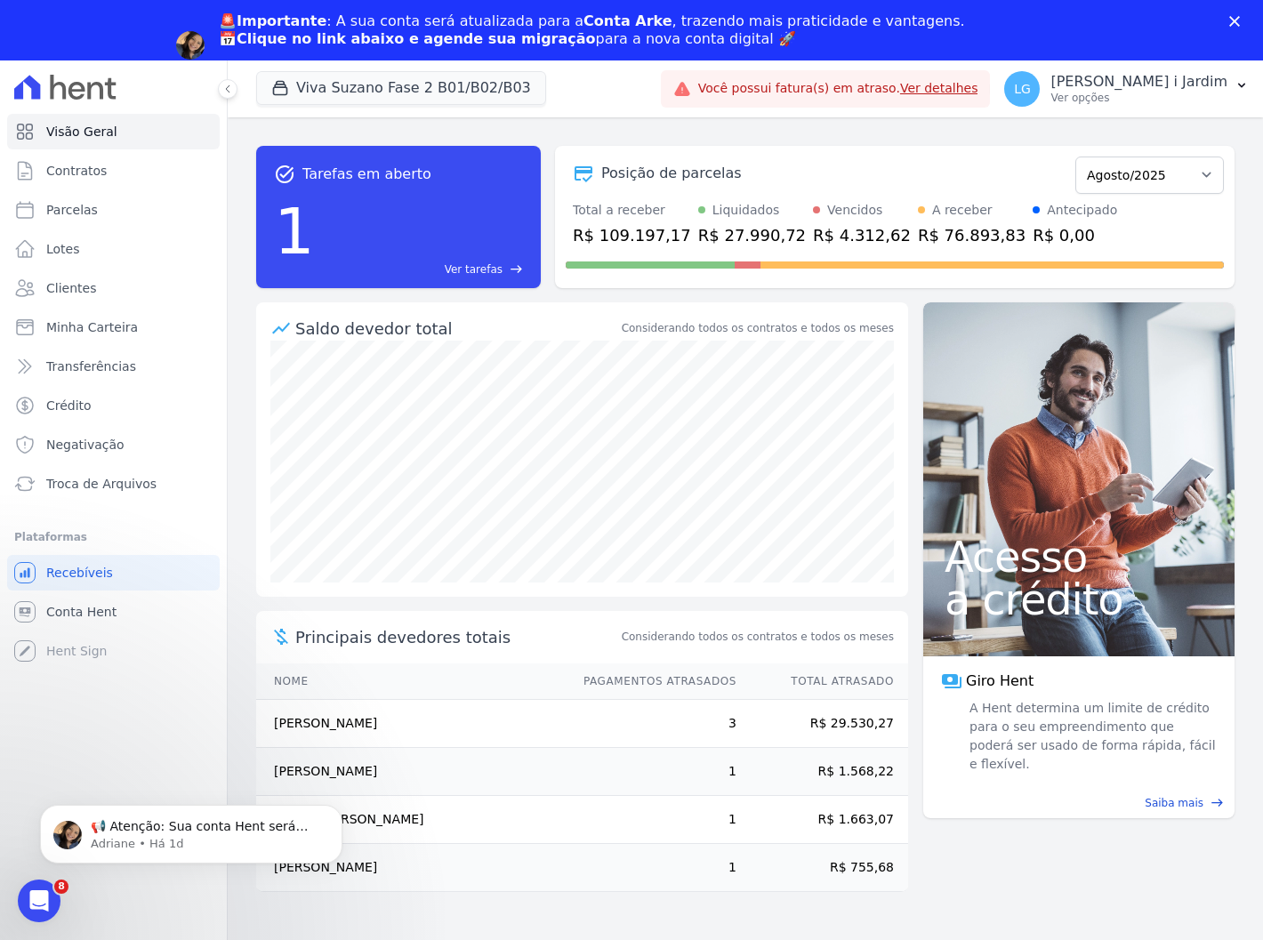
click at [323, 69] on div "Viva Suzano Fase 2 B01/B02/B03 Trapisa Engenharia Acaiá Residencial Icatu Resid…" at bounding box center [455, 89] width 398 height 59
click at [327, 92] on button "Viva Suzano Fase 2 B01/B02/B03" at bounding box center [401, 88] width 290 height 34
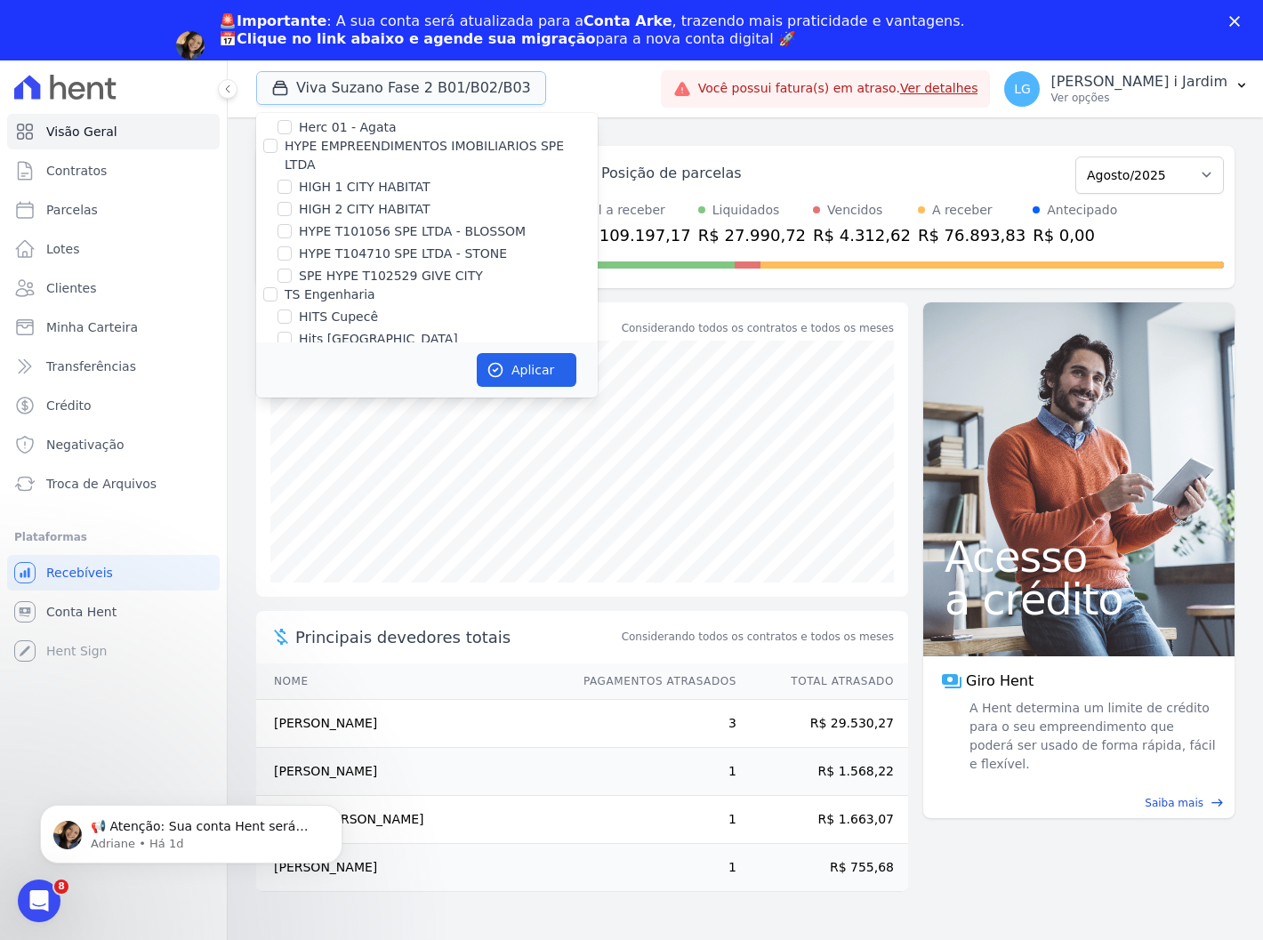
scroll to position [2174, 0]
click at [353, 398] on label "Viva Suzano Fase 2 - B01/B02/B03" at bounding box center [406, 407] width 214 height 19
click at [292, 399] on input "Viva Suzano Fase 2 - B01/B02/B03" at bounding box center [285, 406] width 14 height 14
checkbox input "false"
click at [365, 420] on label "Viva Suzano Fase 2 - B04/B05" at bounding box center [391, 429] width 185 height 19
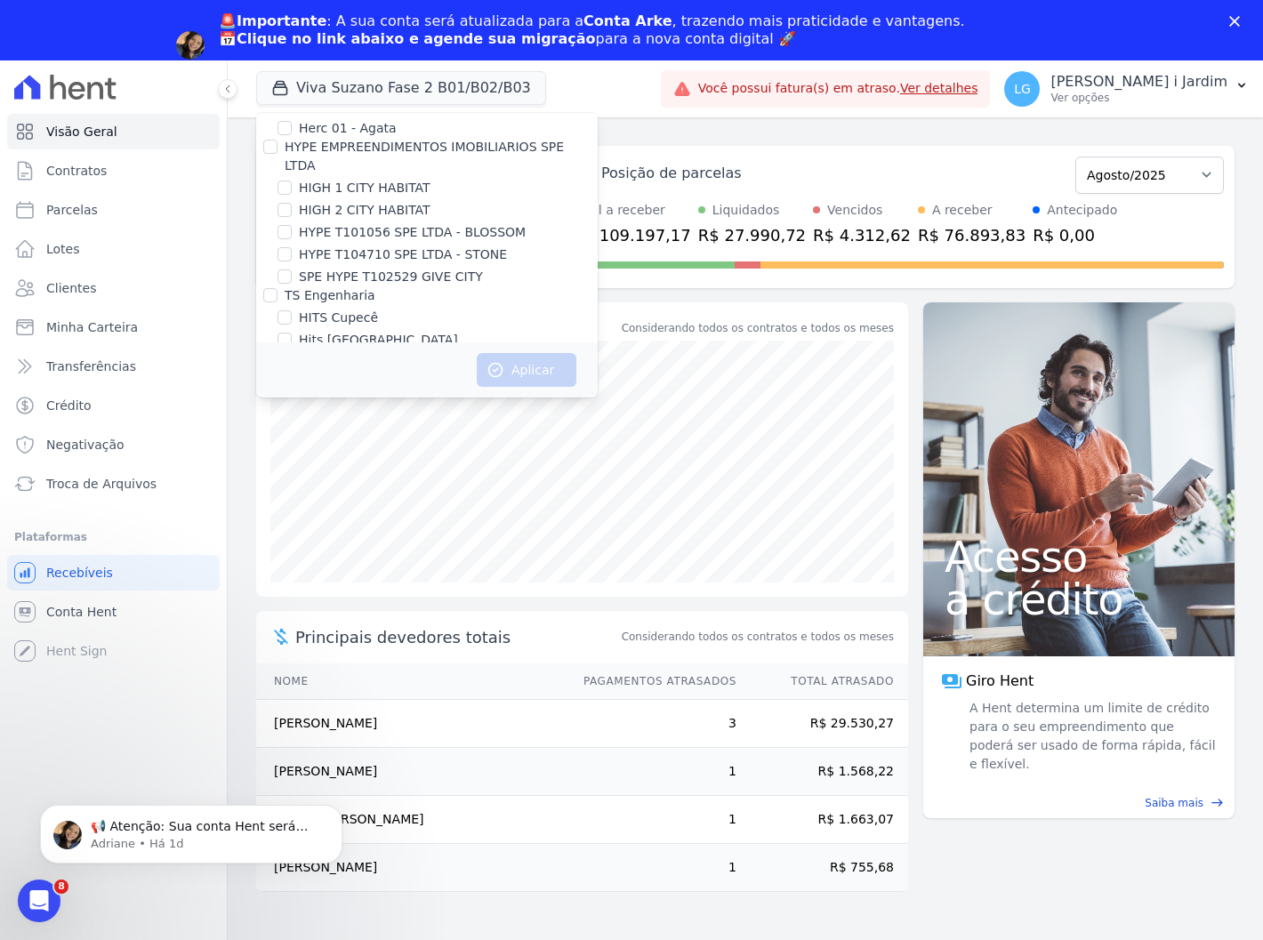
click at [292, 422] on input "Viva Suzano Fase 2 - B04/B05" at bounding box center [285, 429] width 14 height 14
checkbox input "true"
click at [498, 362] on icon "button" at bounding box center [496, 370] width 18 height 18
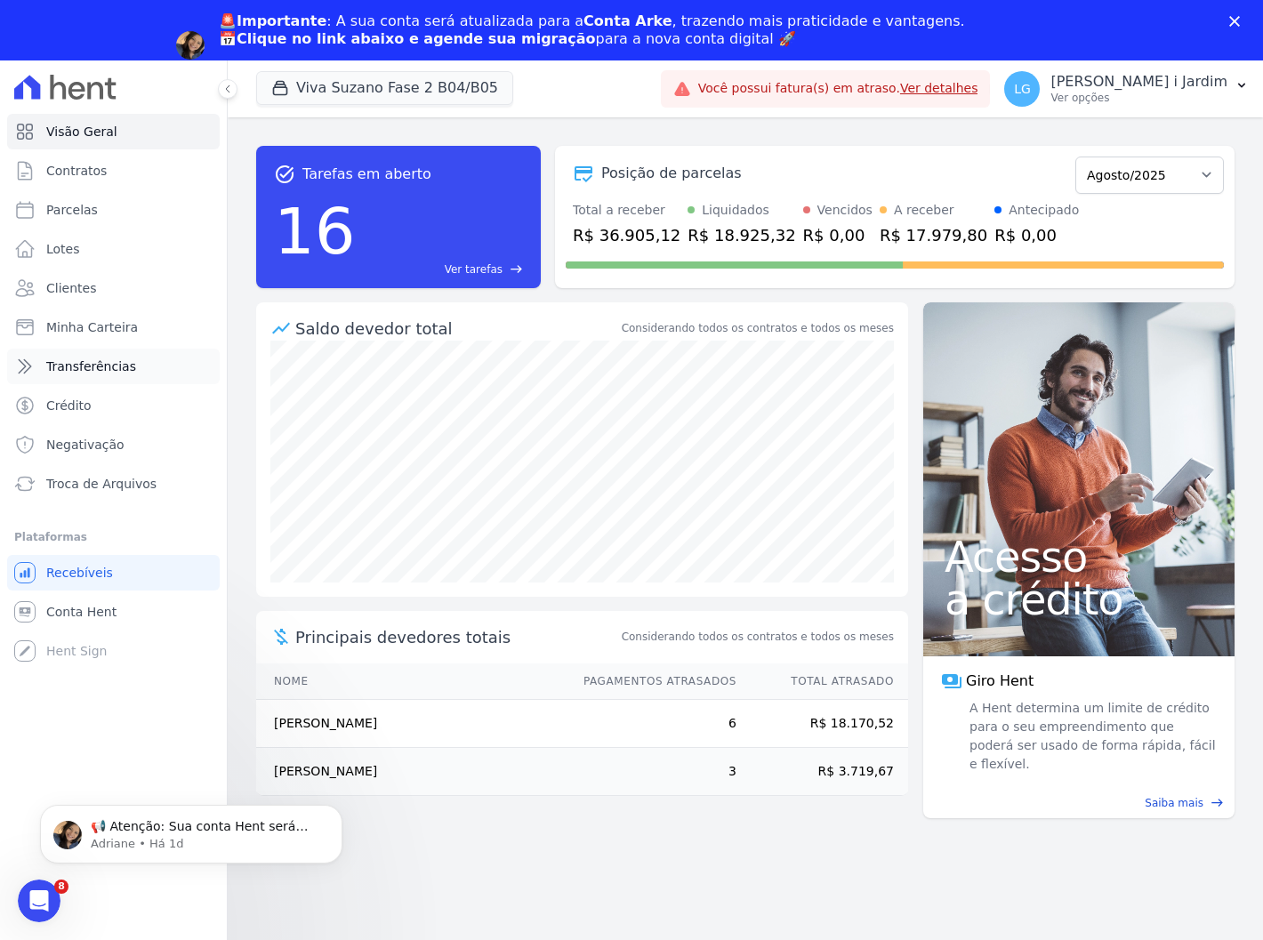
scroll to position [0, 0]
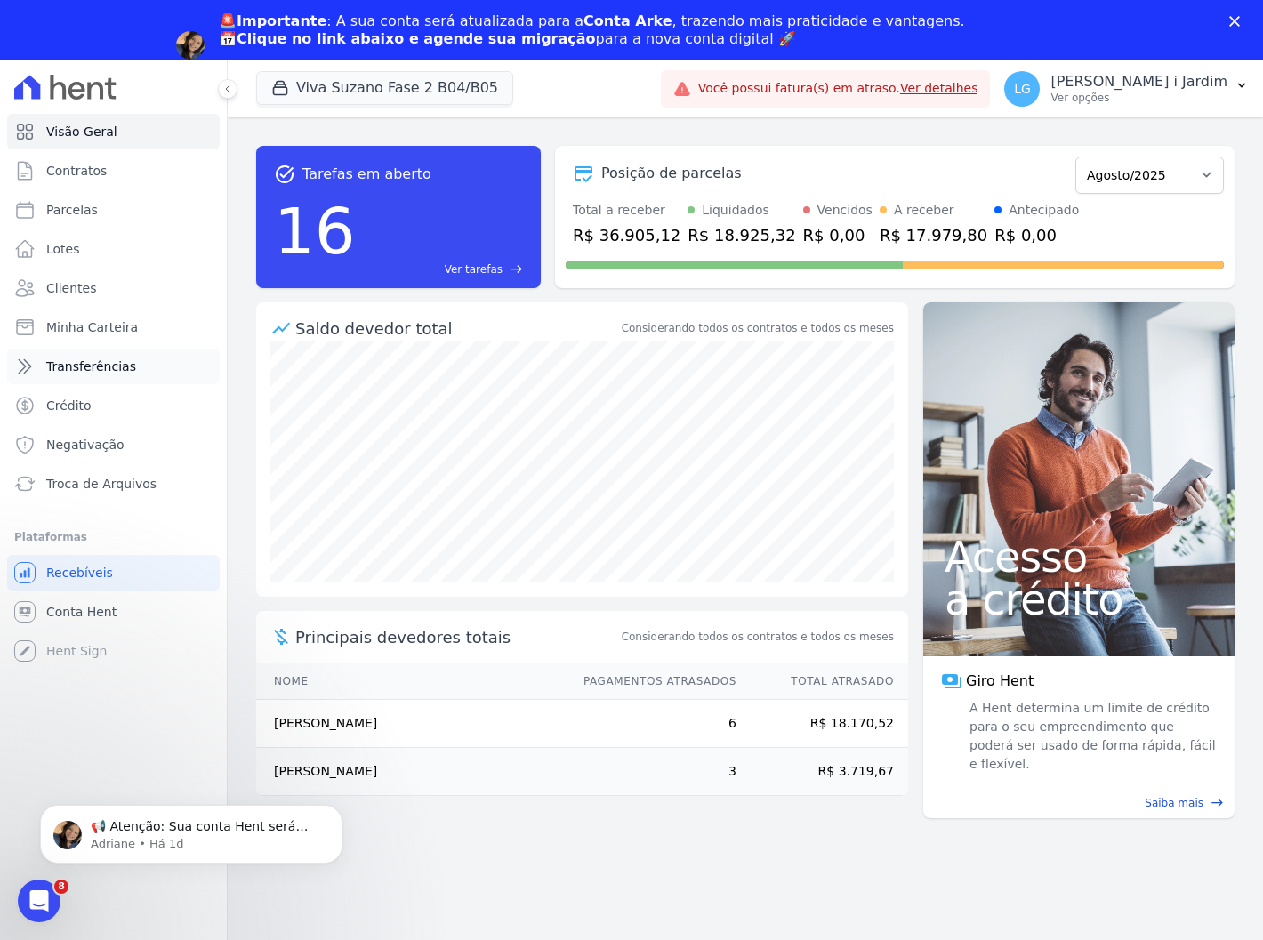
click at [130, 369] on link "Transferências" at bounding box center [113, 367] width 213 height 36
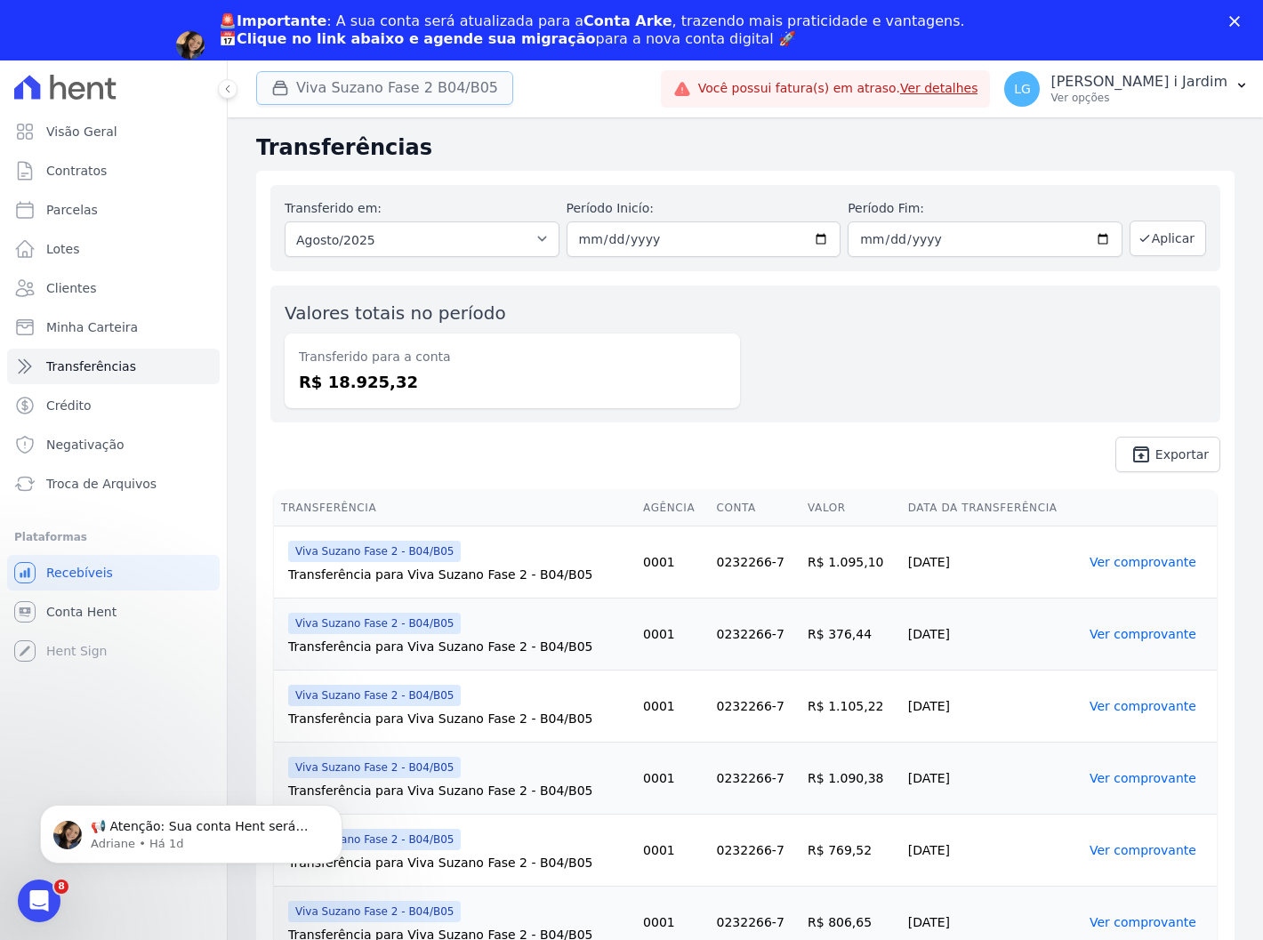
click at [305, 92] on button "Viva Suzano Fase 2 B04/B05" at bounding box center [384, 88] width 257 height 34
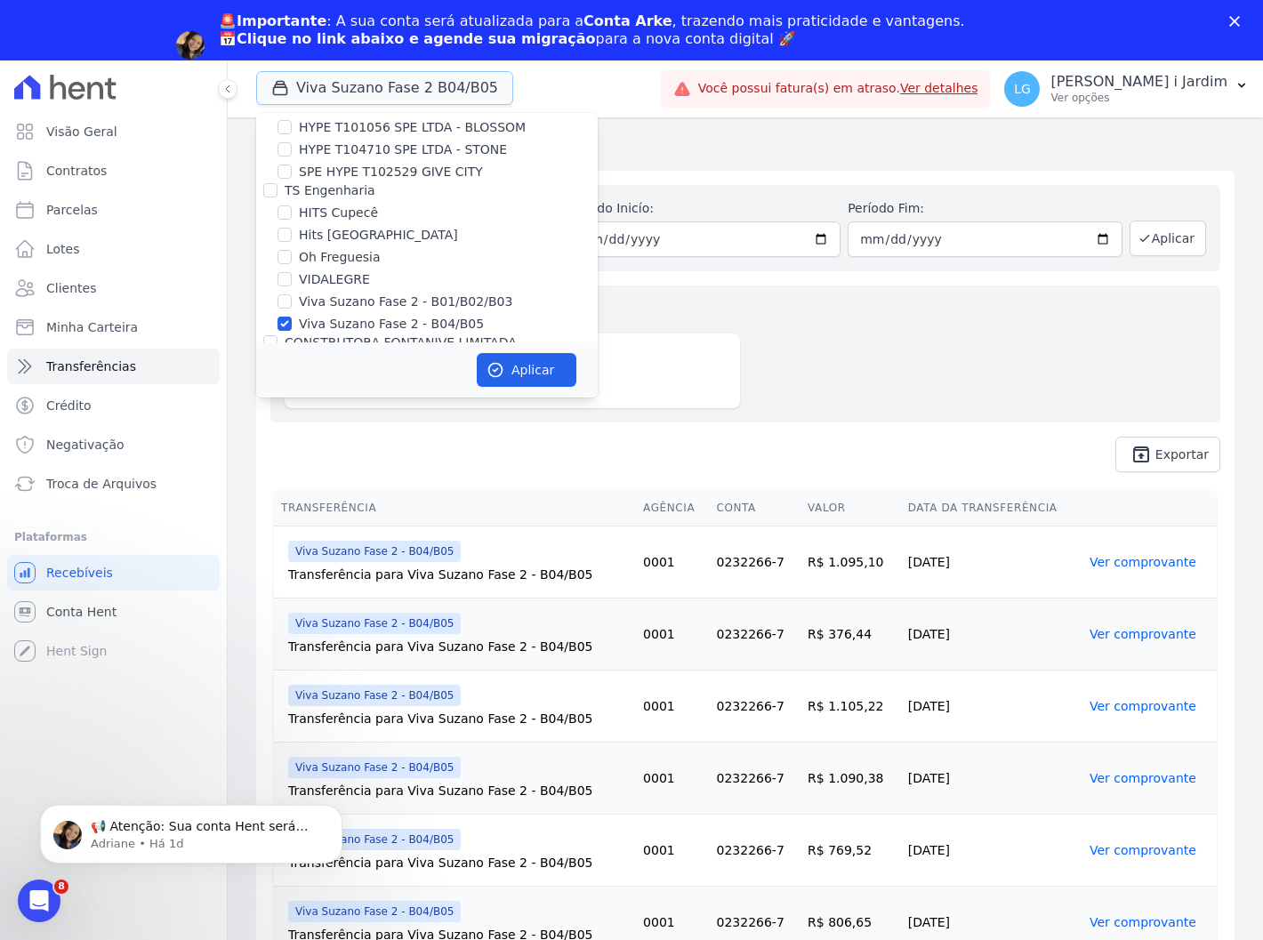
scroll to position [2273, 0]
click at [367, 321] on label "Viva Suzano Fase 2 - B04/B05" at bounding box center [391, 330] width 185 height 19
click at [292, 323] on input "Viva Suzano Fase 2 - B04/B05" at bounding box center [285, 330] width 14 height 14
checkbox input "false"
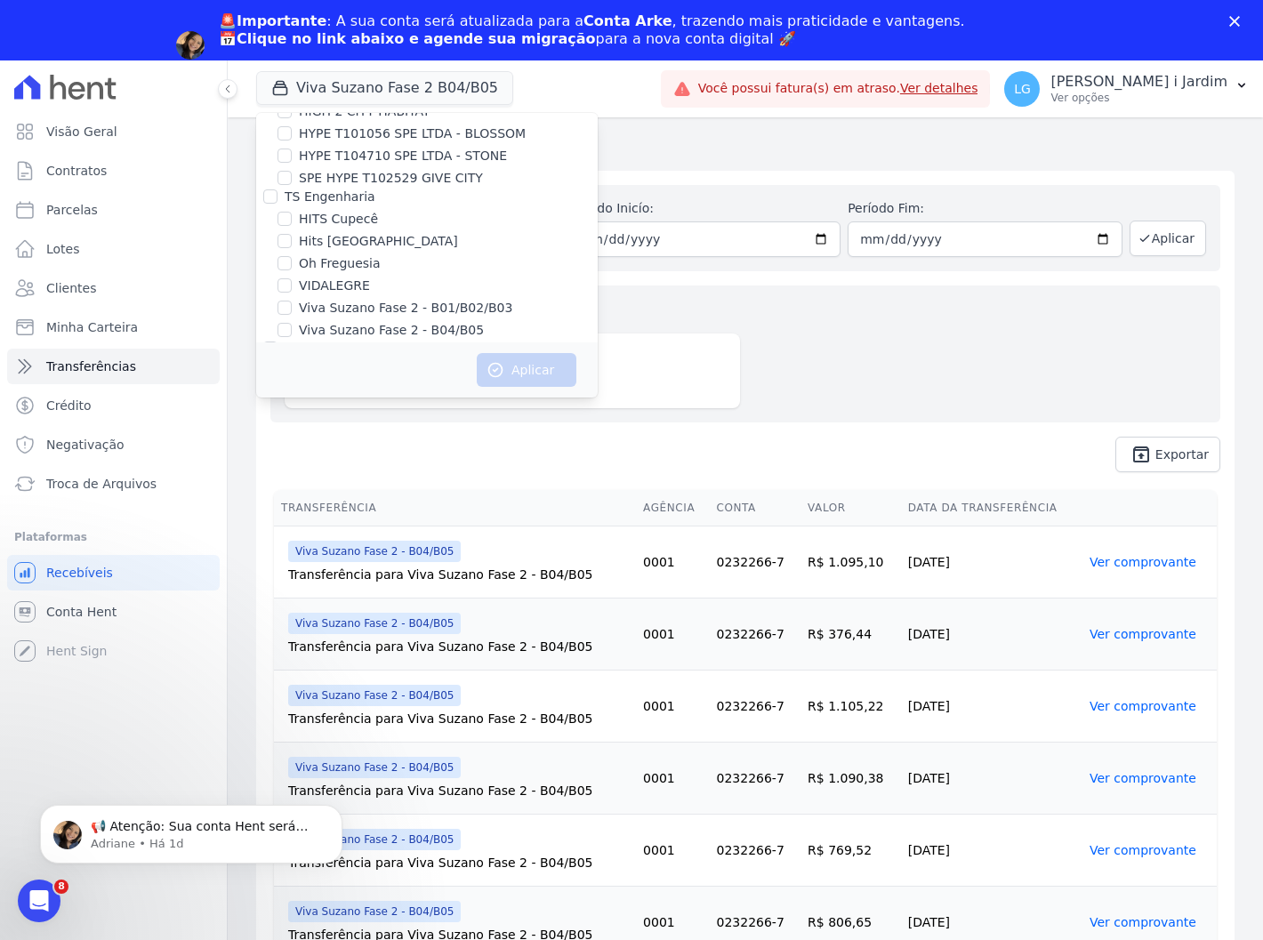
scroll to position [3606, 0]
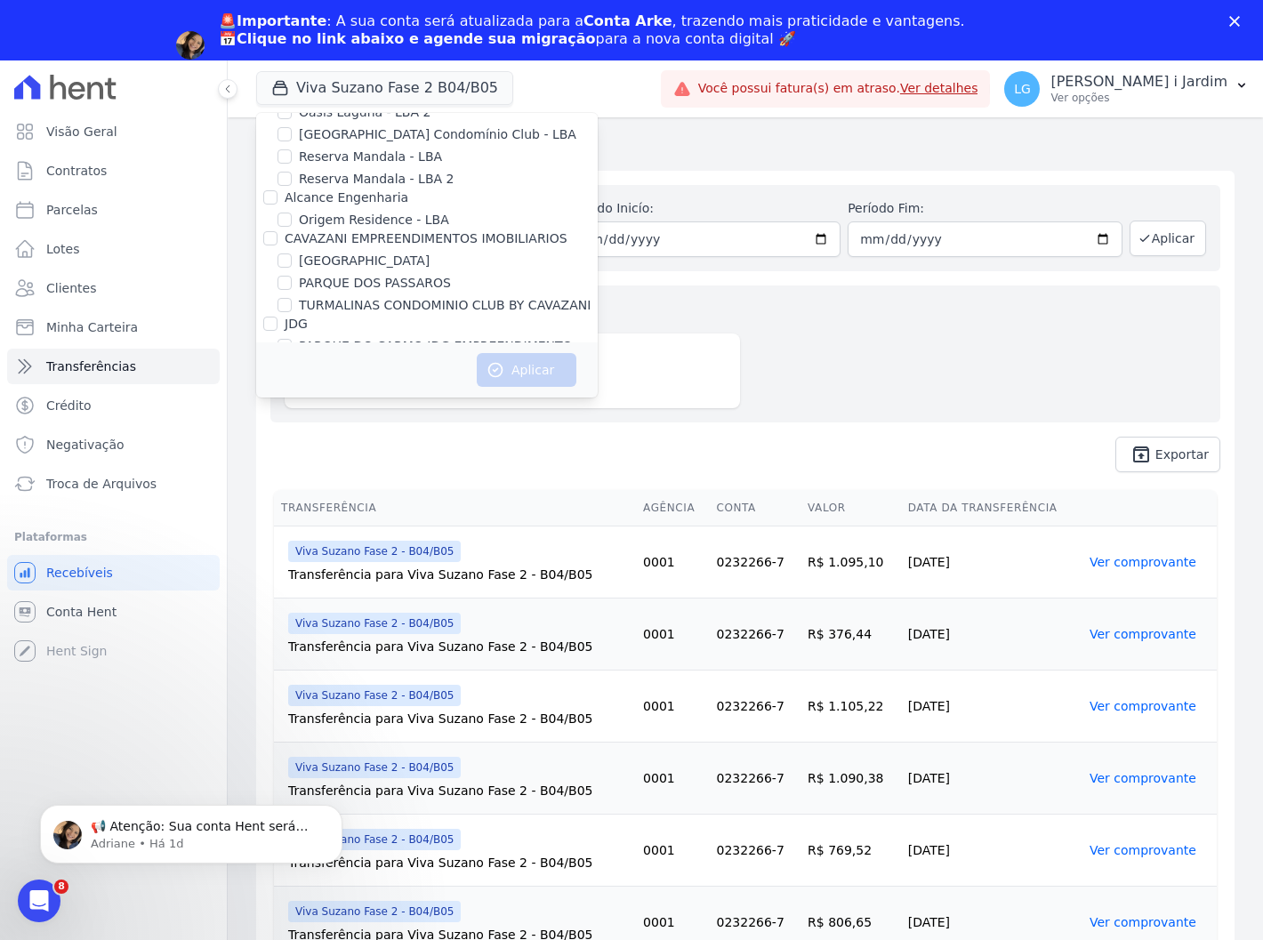
click at [381, 378] on label "VIVENCI GUAIANASES" at bounding box center [366, 387] width 135 height 19
click at [292, 380] on input "VIVENCI GUAIANASES" at bounding box center [285, 387] width 14 height 14
checkbox input "true"
click at [491, 366] on icon "button" at bounding box center [495, 369] width 13 height 13
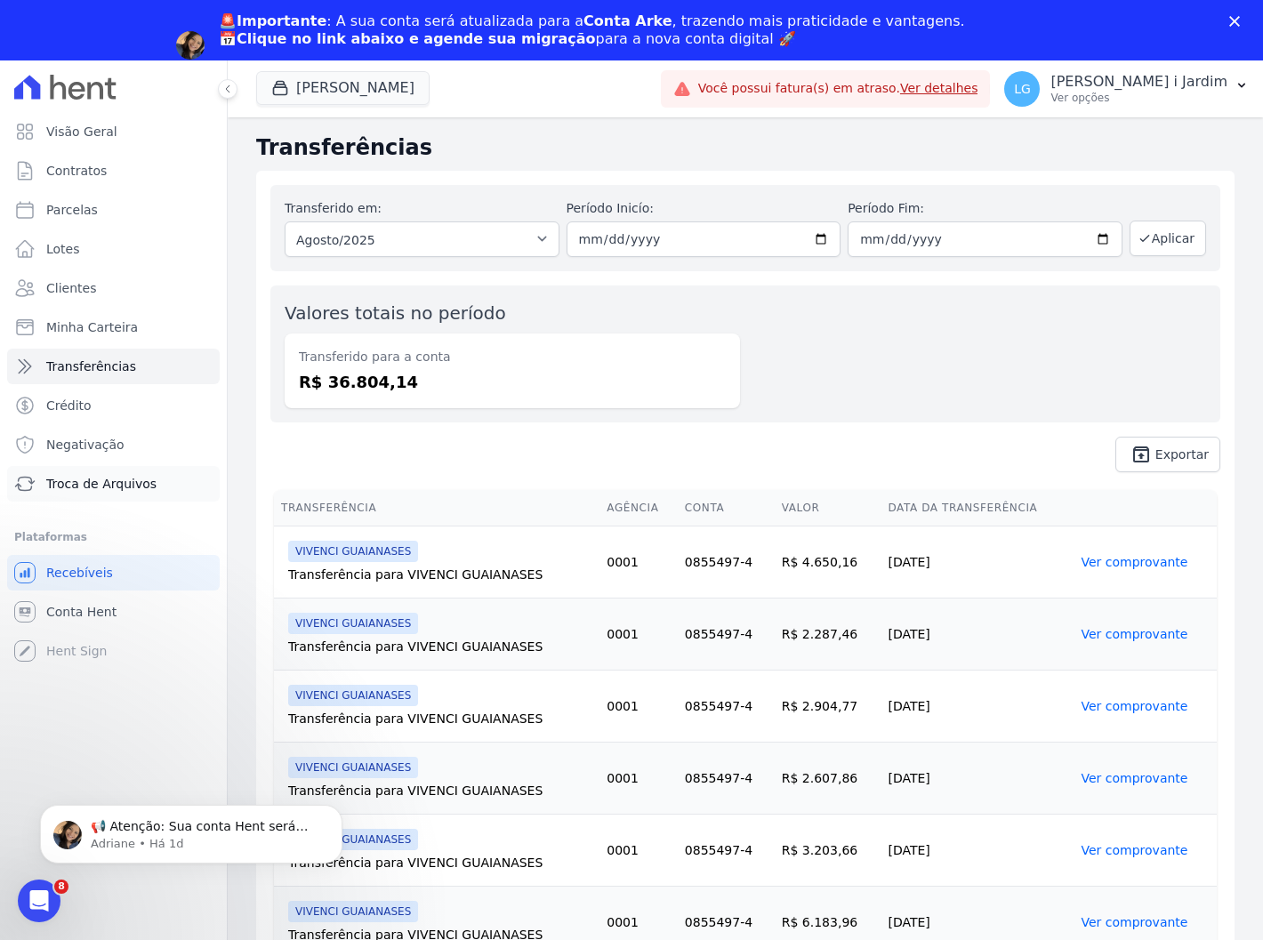
scroll to position [0, 0]
click at [512, 345] on div "Transferido para a conta R$ 36.804,14" at bounding box center [512, 371] width 455 height 75
click at [402, 98] on button "Vivenci Guaianases" at bounding box center [342, 88] width 173 height 34
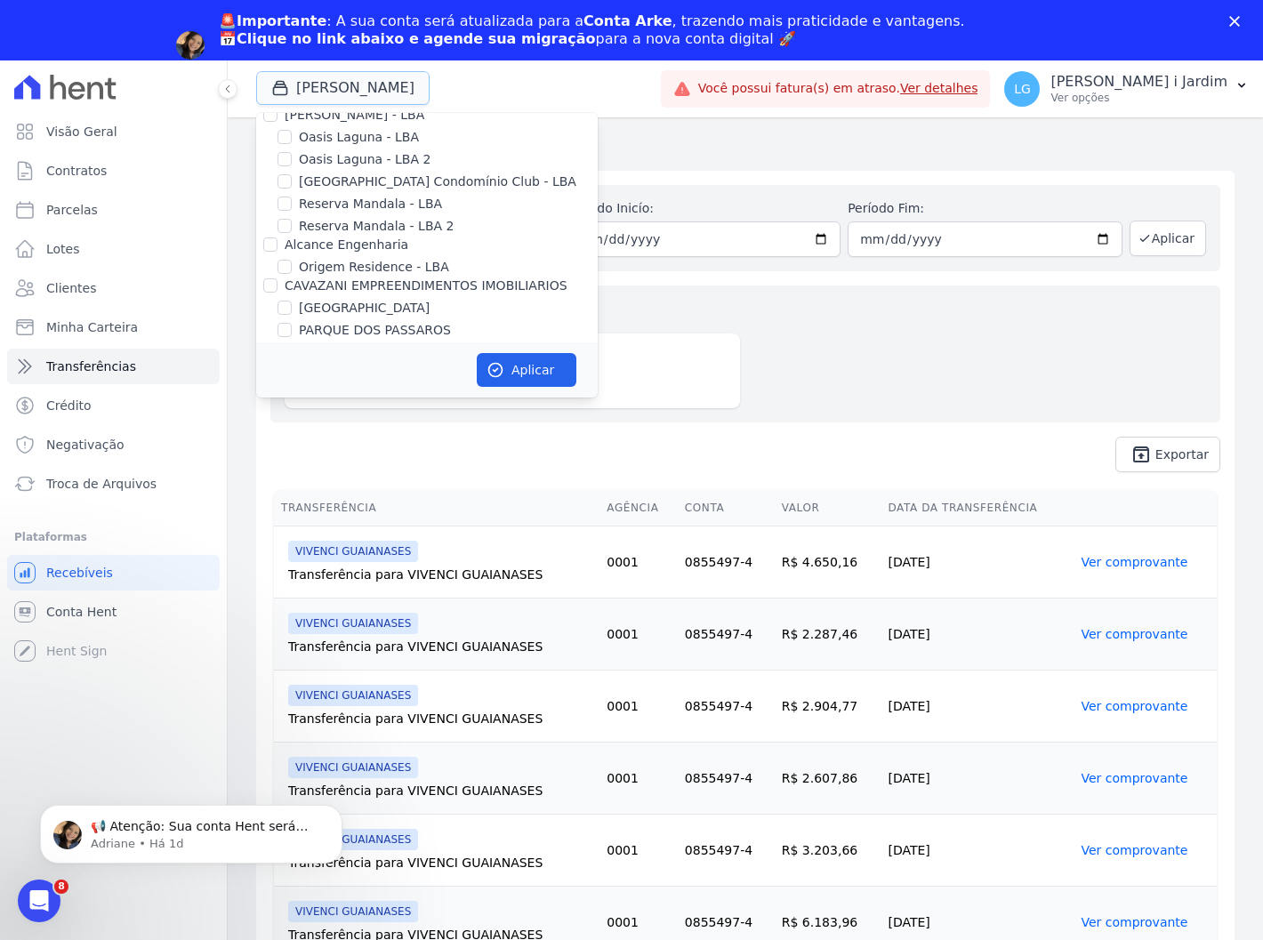
scroll to position [3657, 0]
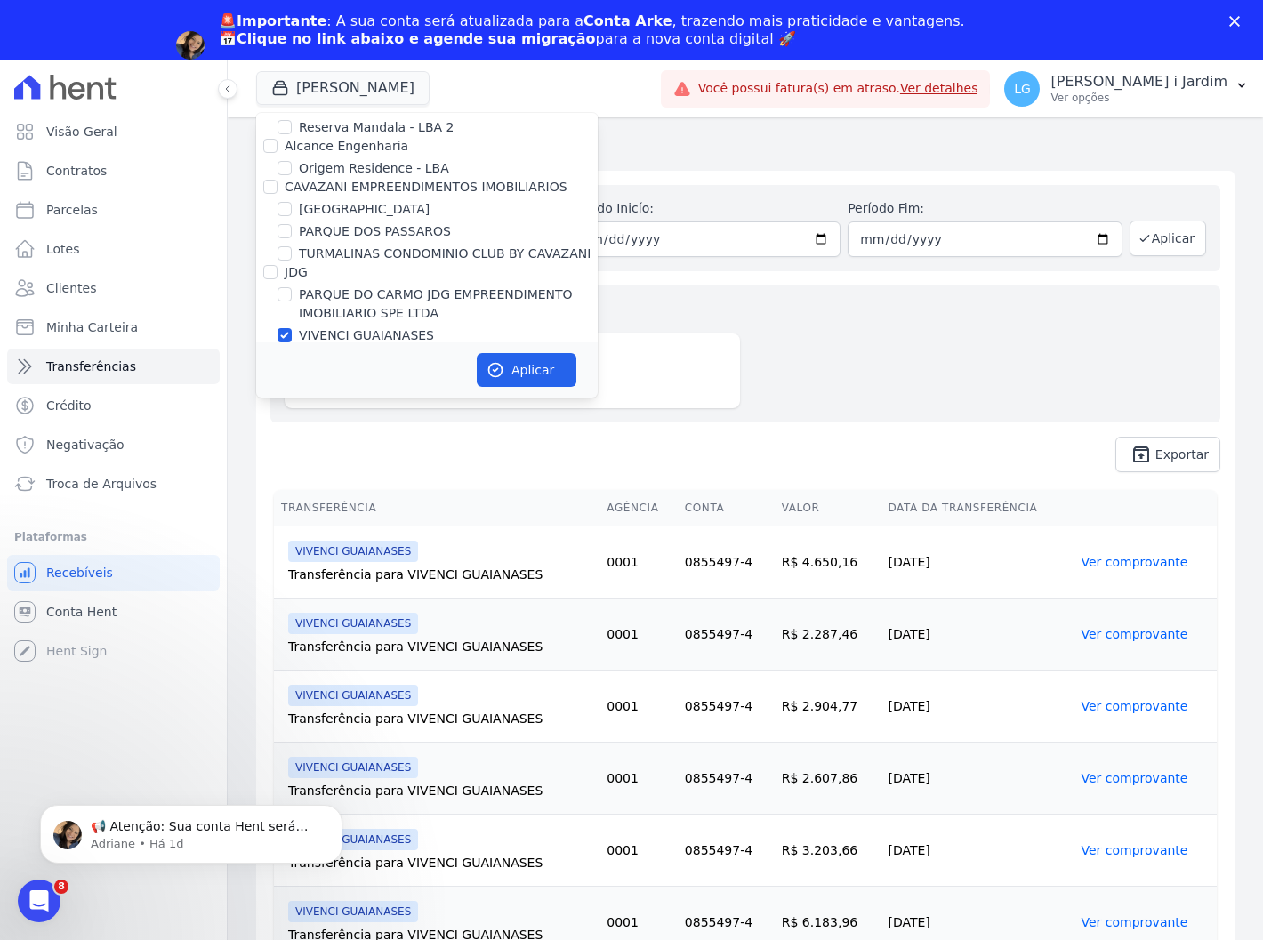
click at [358, 326] on label "VIVENCI GUAIANASES" at bounding box center [366, 335] width 135 height 19
click at [292, 328] on input "VIVENCI GUAIANASES" at bounding box center [285, 335] width 14 height 14
checkbox input "false"
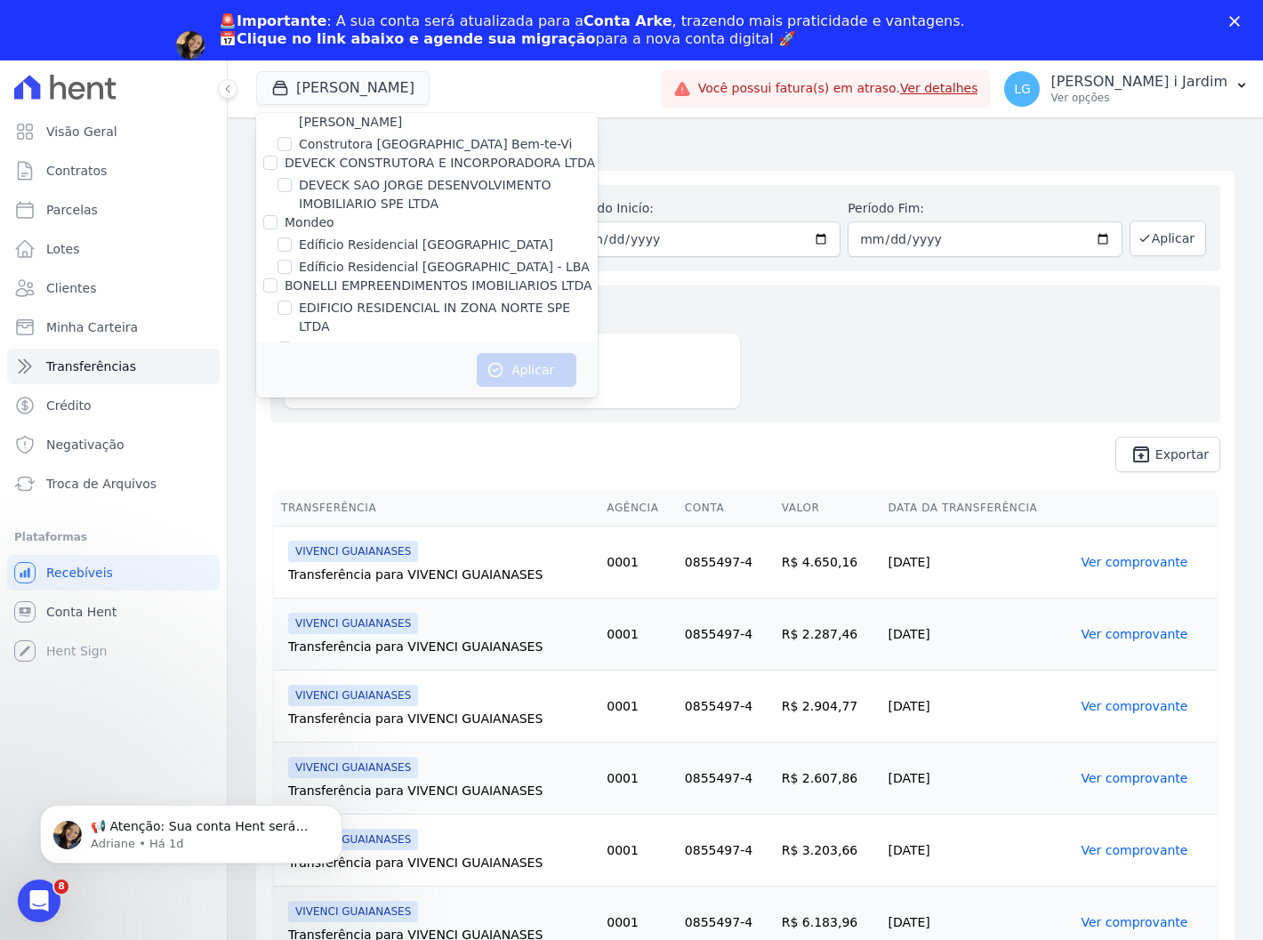
click at [482, 340] on label "IN RESIDENCIAL CLUBE VOTORANTIM SPE LTDA" at bounding box center [446, 349] width 294 height 19
click at [292, 342] on input "IN RESIDENCIAL CLUBE VOTORANTIM SPE LTDA" at bounding box center [285, 349] width 14 height 14
checkbox input "true"
click at [518, 365] on button "Aplicar" at bounding box center [527, 370] width 100 height 34
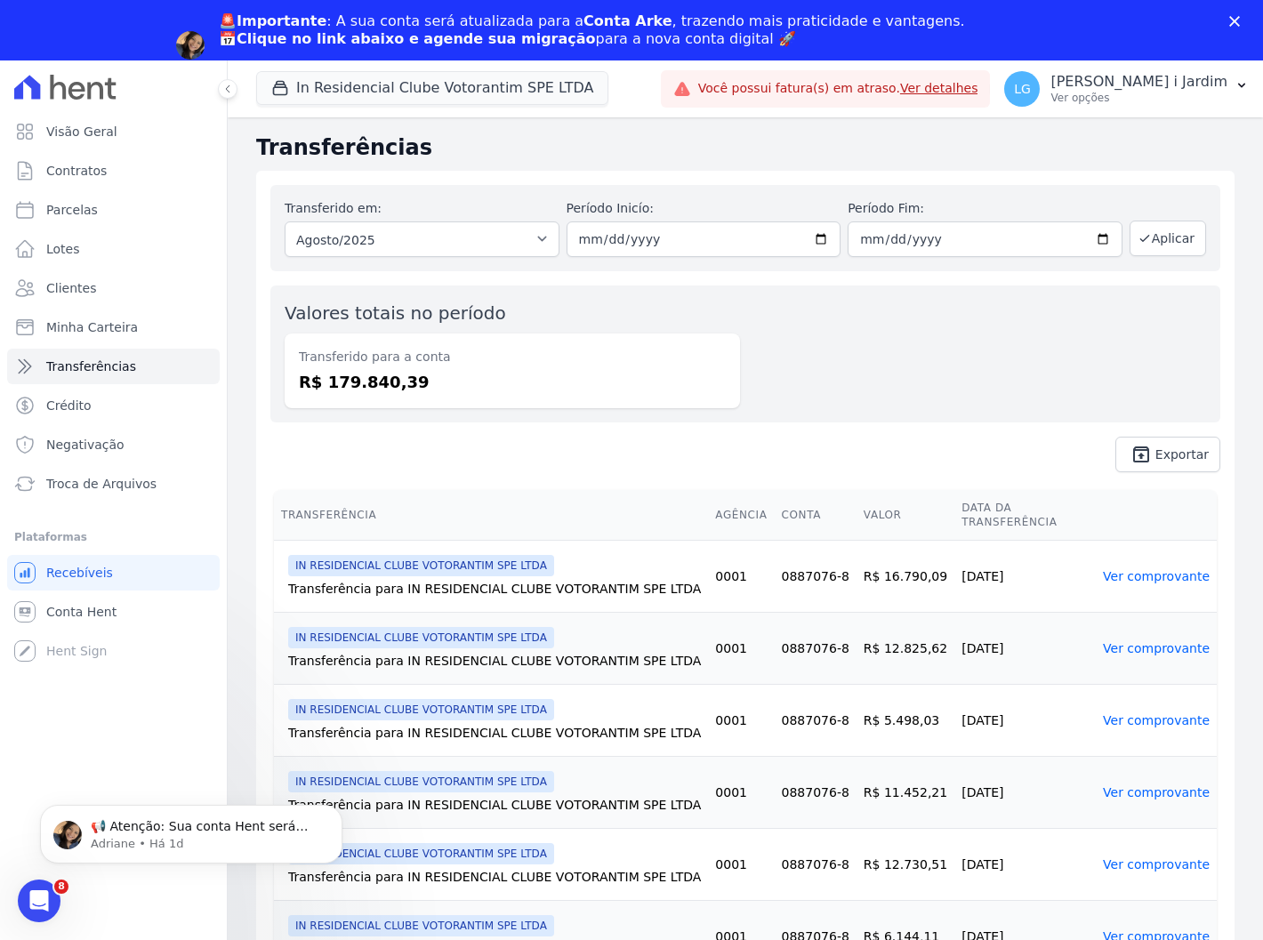
scroll to position [0, 0]
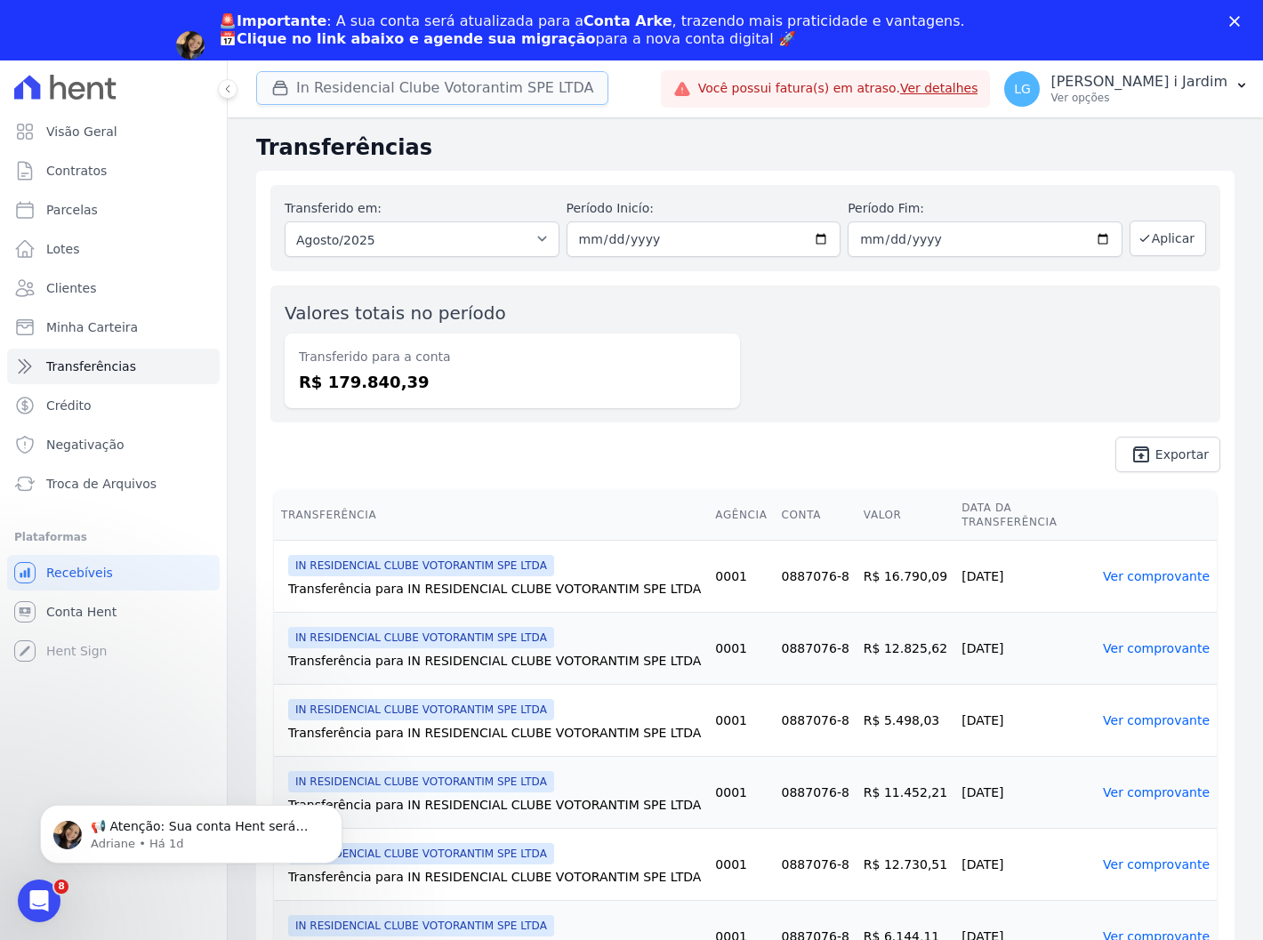
click at [317, 104] on button "In Residencial Clube Votorantim SPE LTDA" at bounding box center [432, 88] width 352 height 34
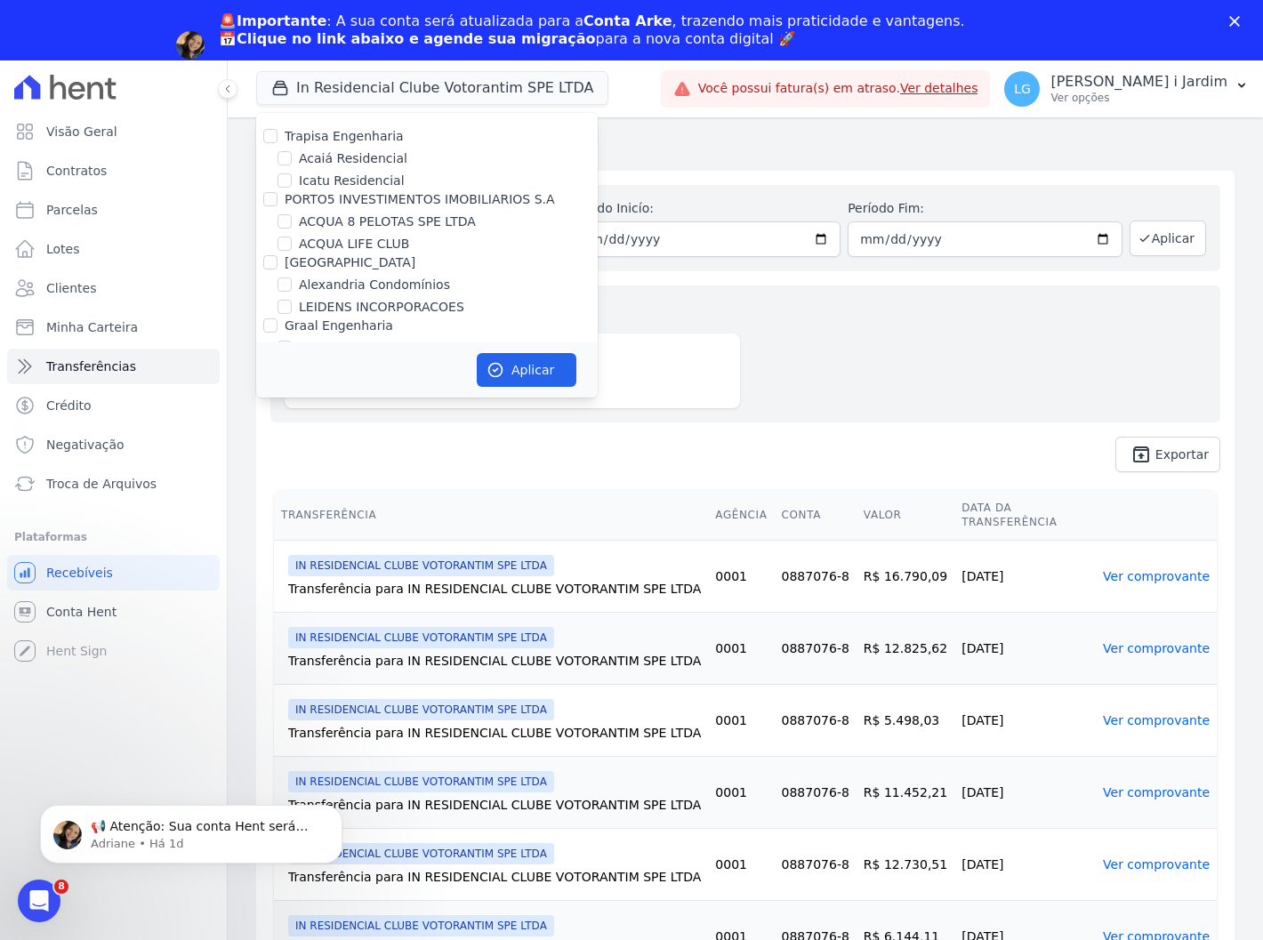
click at [767, 404] on div "Valores totais no período Transferido para a conta R$ 179.840,39" at bounding box center [745, 354] width 950 height 137
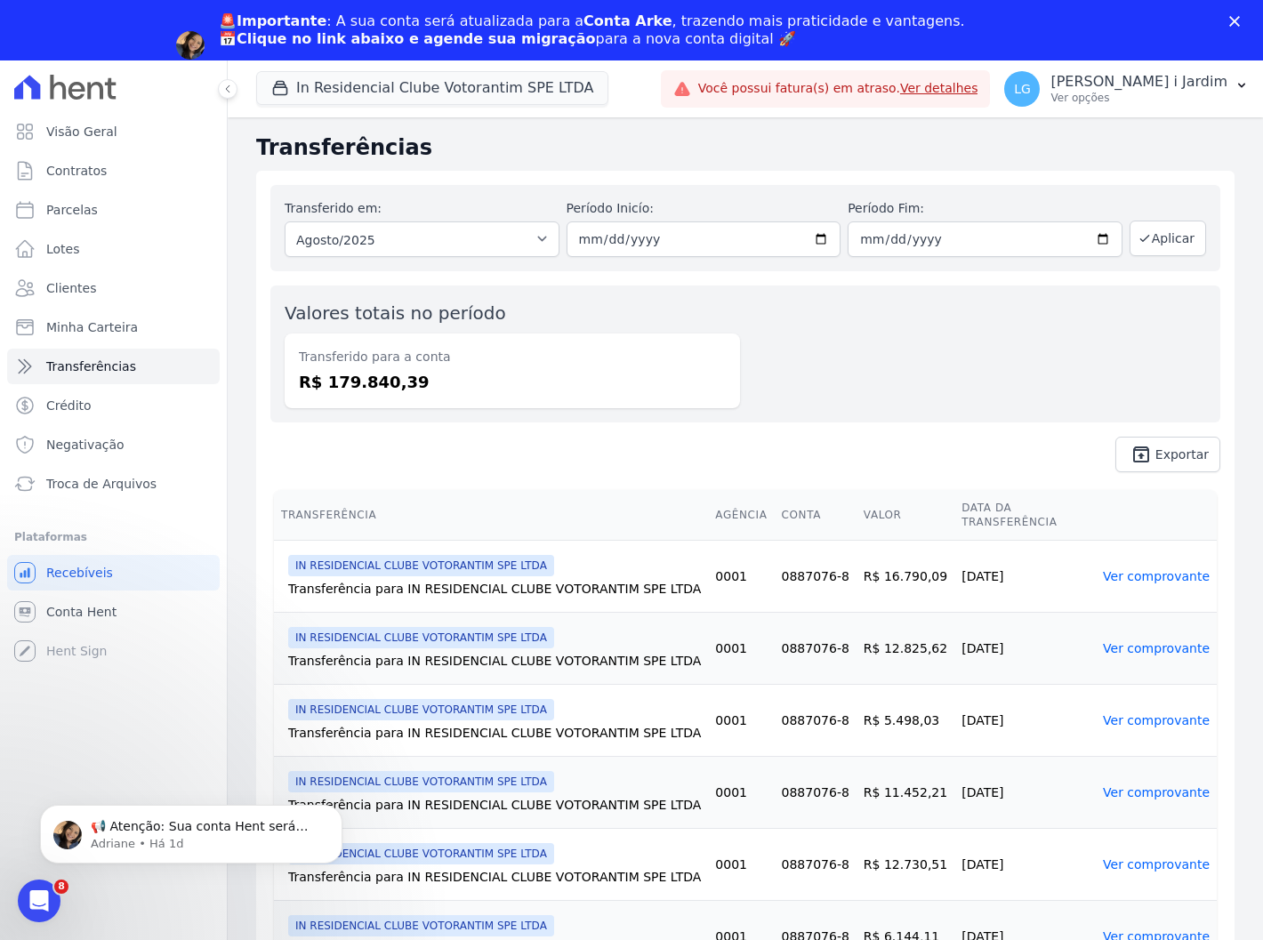
click at [362, 69] on div "In Residencial Clube Votorantim SPE LTDA Trapisa Engenharia Acaiá Residencial I…" at bounding box center [455, 89] width 398 height 59
click at [367, 80] on button "In Residencial Clube Votorantim SPE LTDA" at bounding box center [432, 88] width 352 height 34
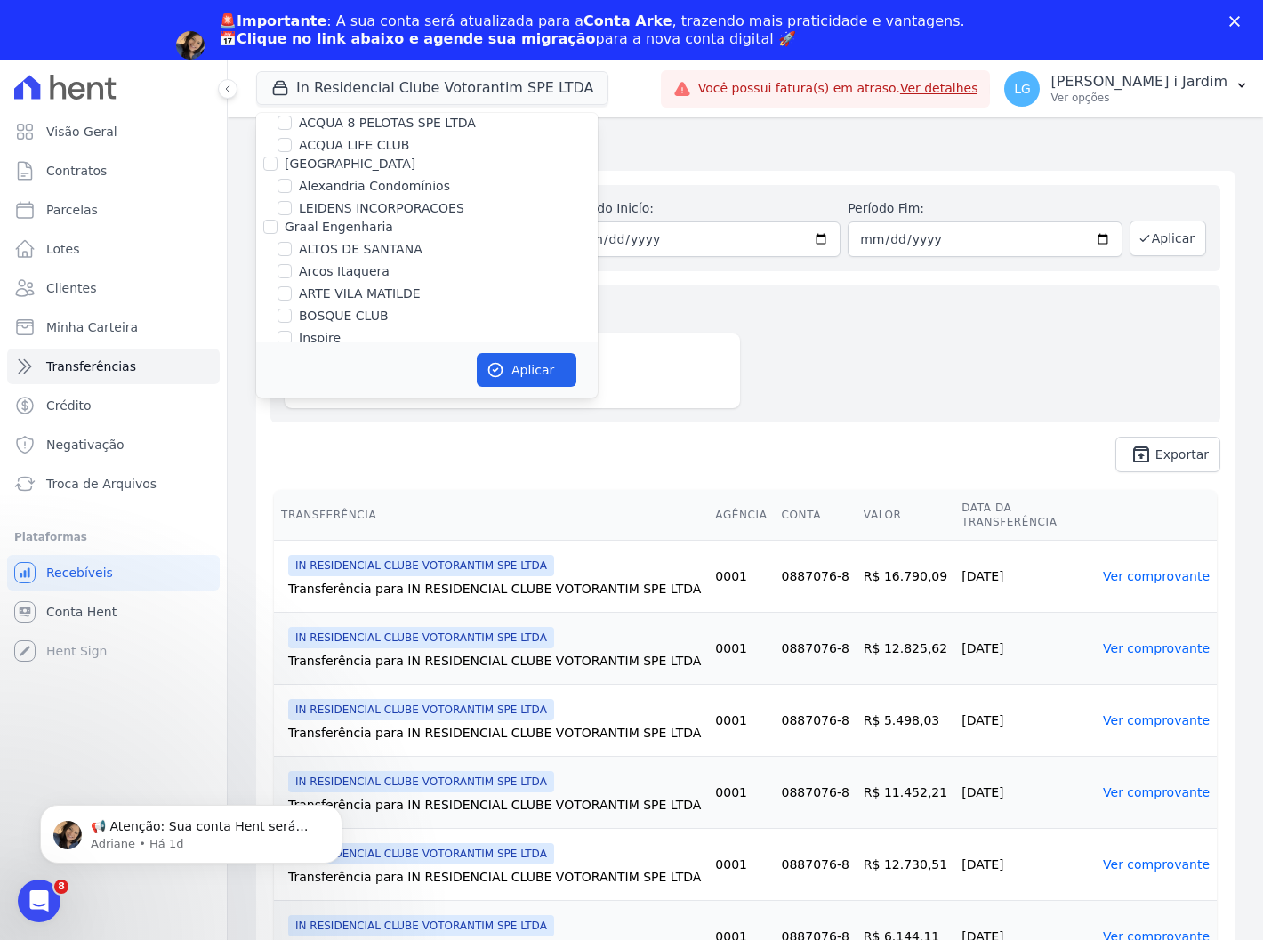
scroll to position [197, 0]
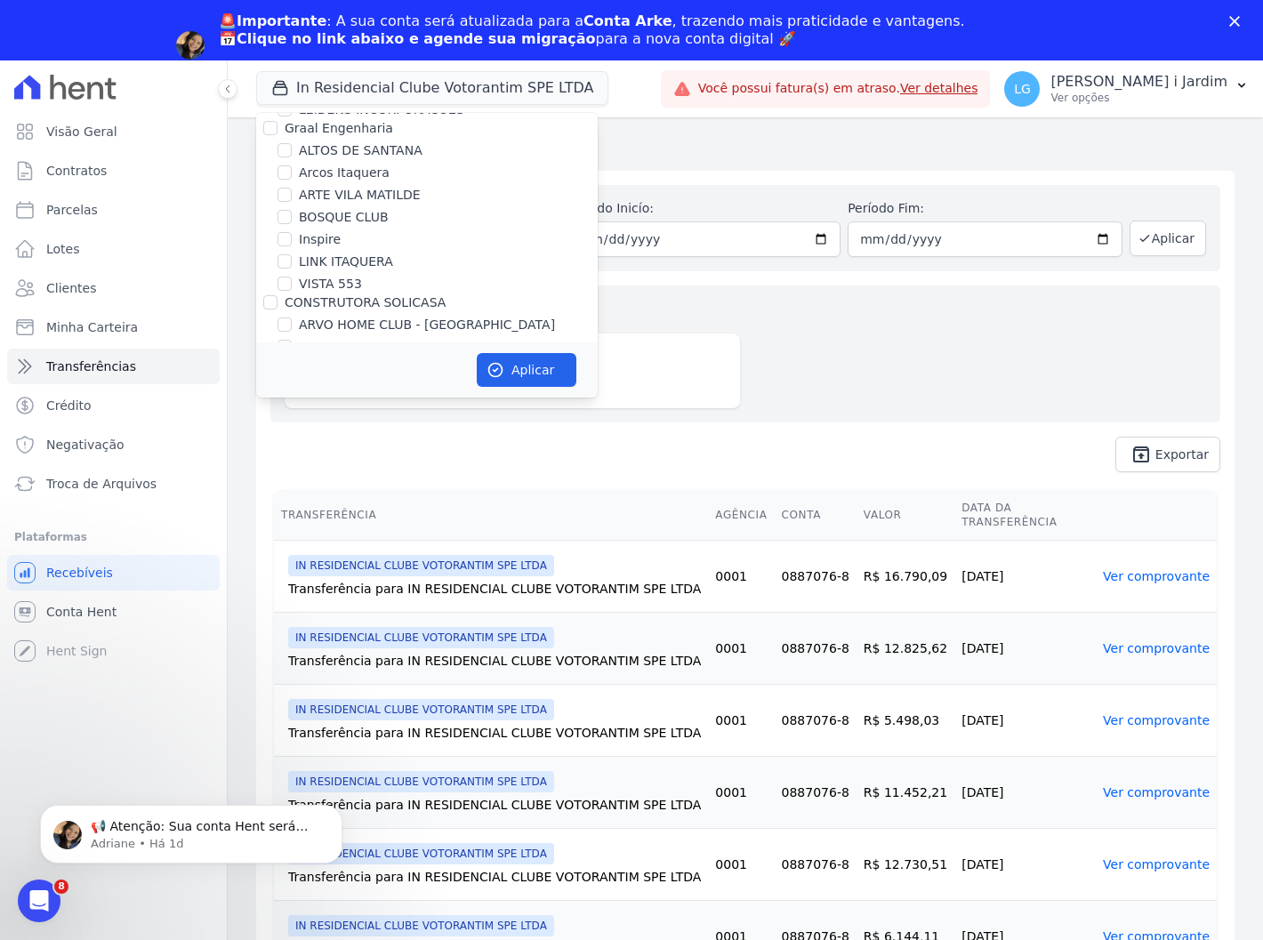
click at [347, 291] on label "VISTA 553" at bounding box center [330, 284] width 63 height 19
click at [292, 291] on input "VISTA 553" at bounding box center [285, 284] width 14 height 14
checkbox input "true"
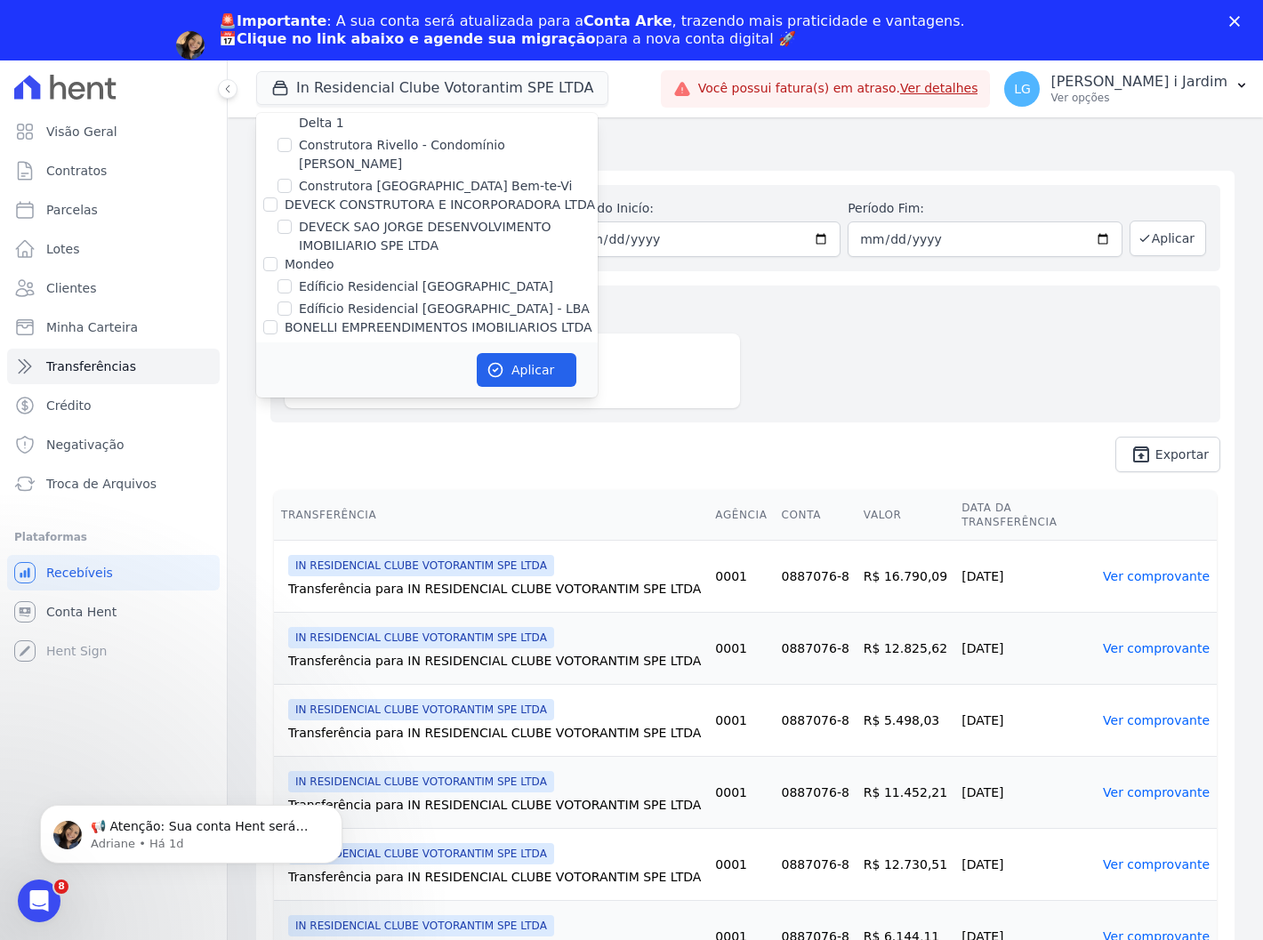
scroll to position [1484, 0]
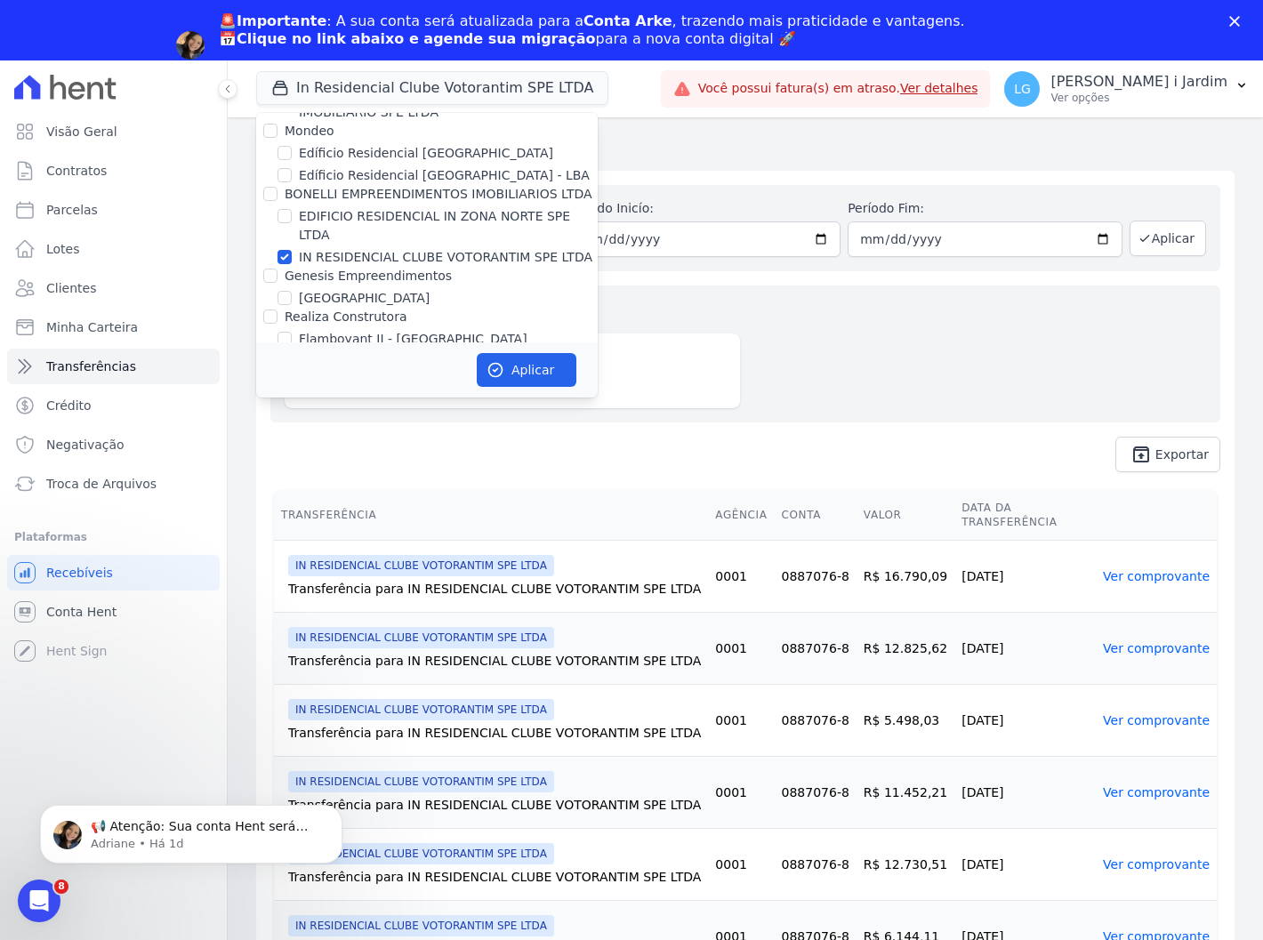
click at [468, 248] on label "IN RESIDENCIAL CLUBE VOTORANTIM SPE LTDA" at bounding box center [446, 257] width 294 height 19
click at [292, 250] on input "IN RESIDENCIAL CLUBE VOTORANTIM SPE LTDA" at bounding box center [285, 257] width 14 height 14
checkbox input "false"
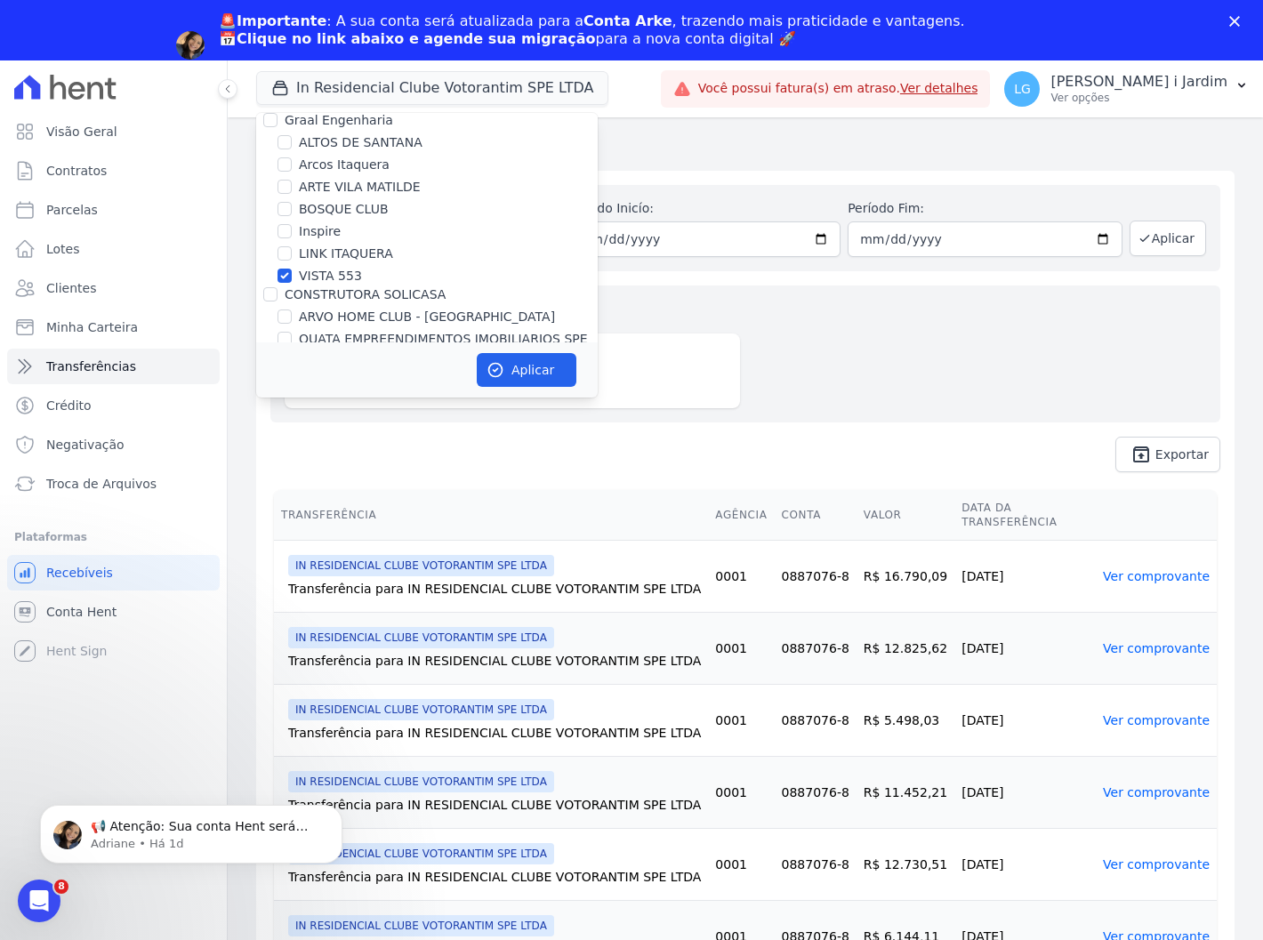
scroll to position [199, 0]
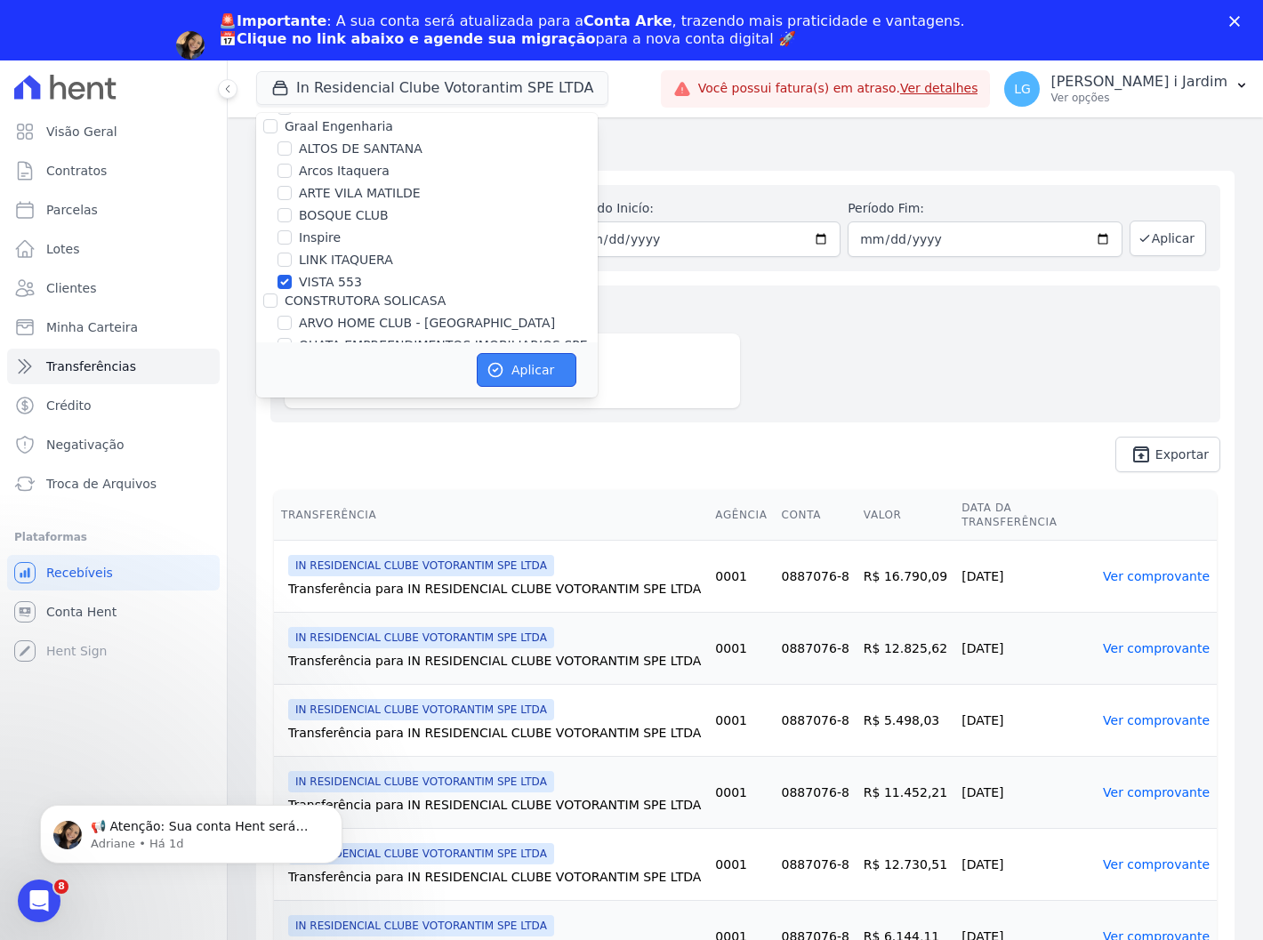
click at [528, 361] on button "Aplicar" at bounding box center [527, 370] width 100 height 34
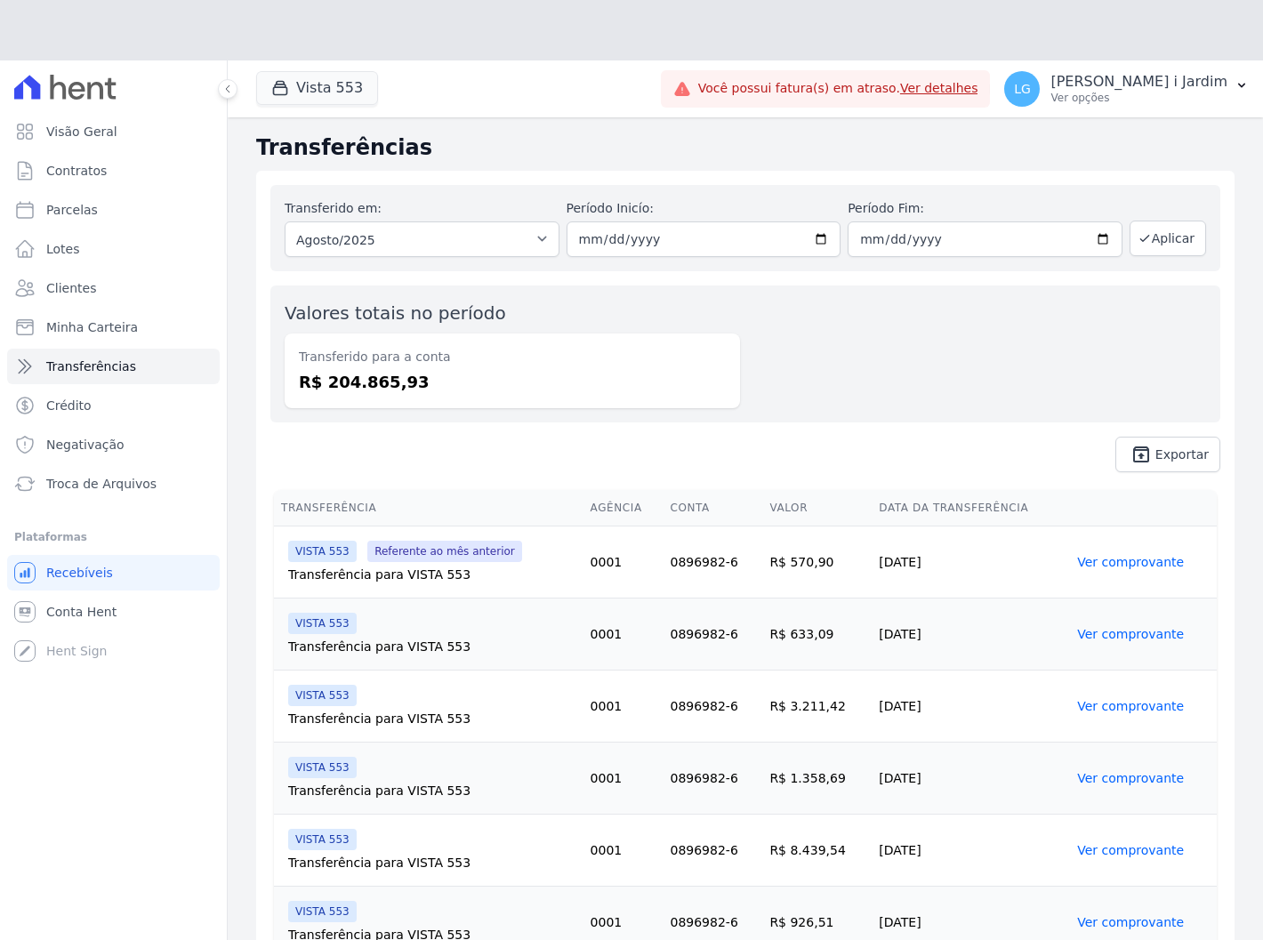
click at [365, 334] on div "Transferido para a conta R$ 204.865,93" at bounding box center [512, 371] width 455 height 75
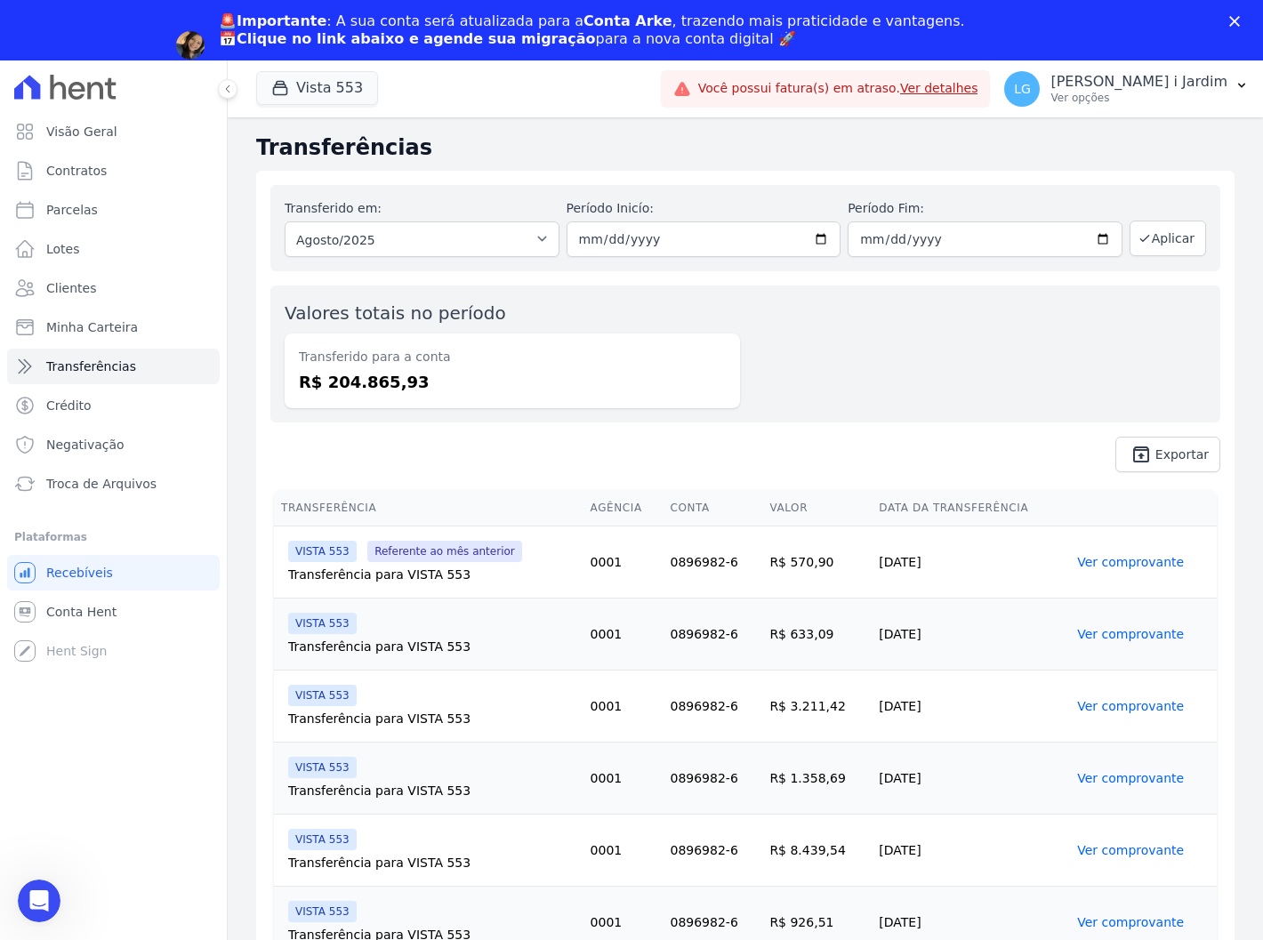
scroll to position [0, 0]
click at [365, 316] on label "Valores totais no período" at bounding box center [396, 312] width 222 height 21
click at [343, 420] on div "Valores totais no período Transferido para a conta R$ 204.865,93" at bounding box center [745, 354] width 950 height 137
click at [360, 385] on dd "R$ 204.865,93" at bounding box center [512, 382] width 427 height 24
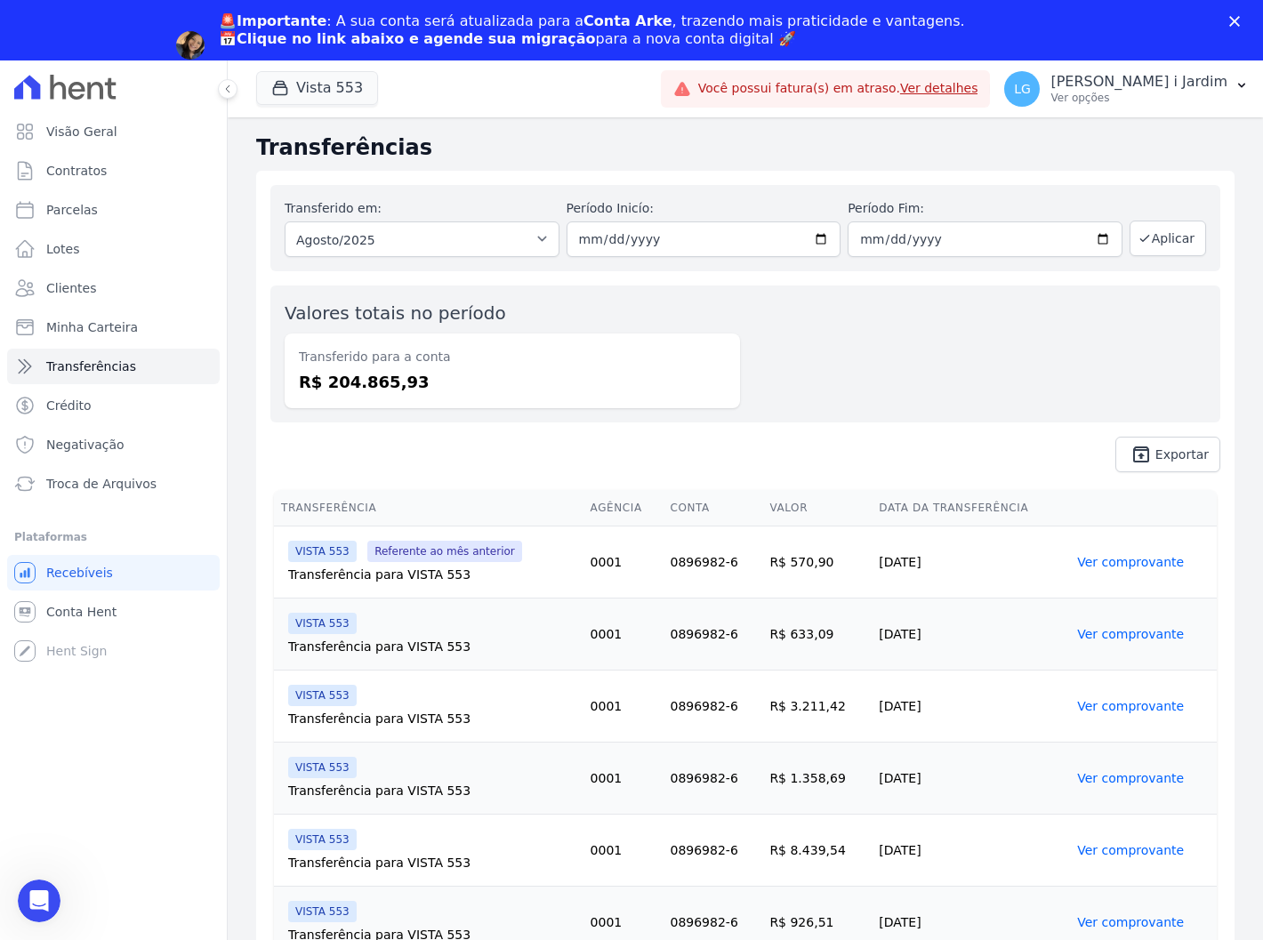
copy dd "204.865,93"
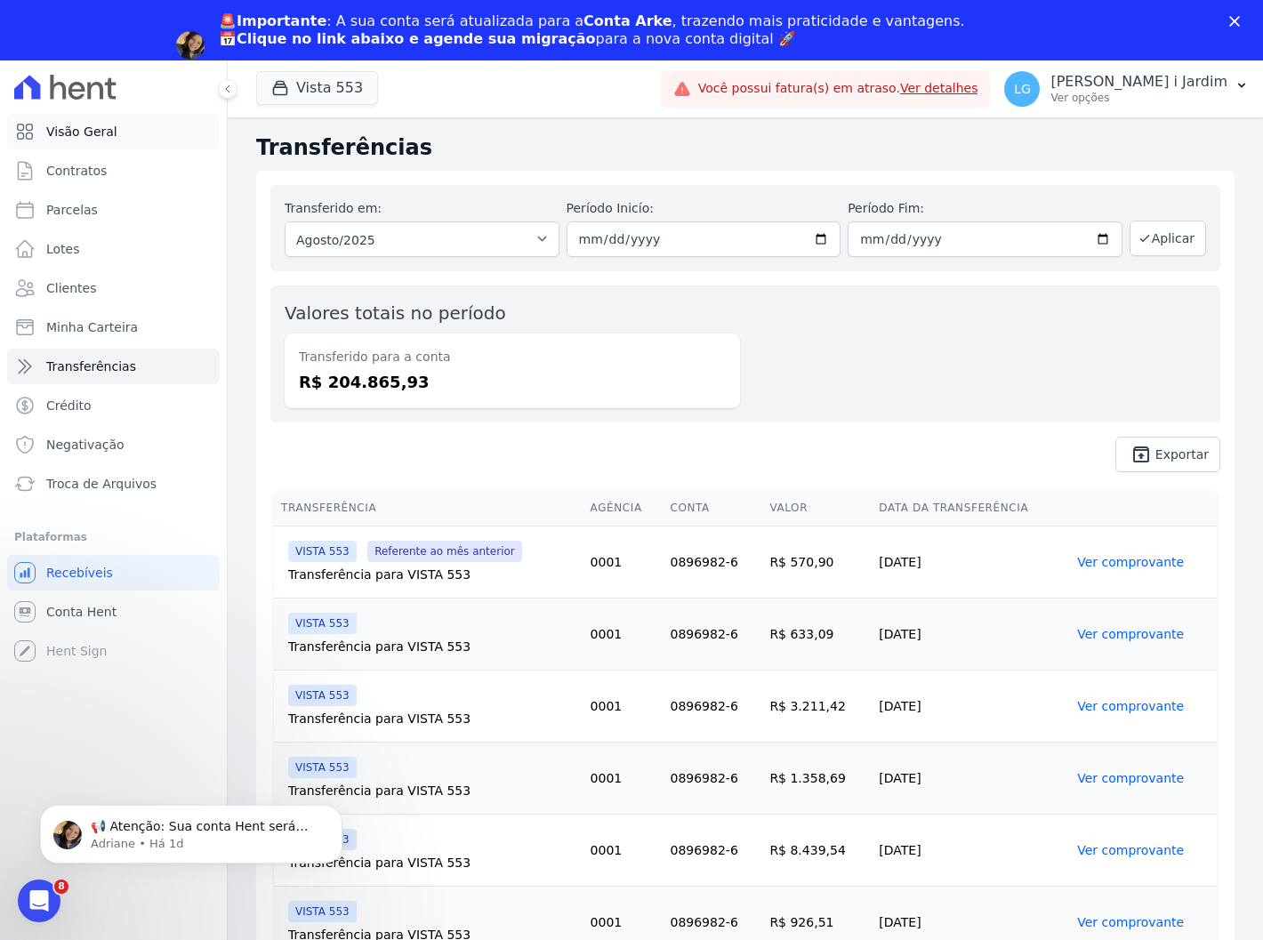
click at [144, 142] on link "Visão Geral" at bounding box center [113, 132] width 213 height 36
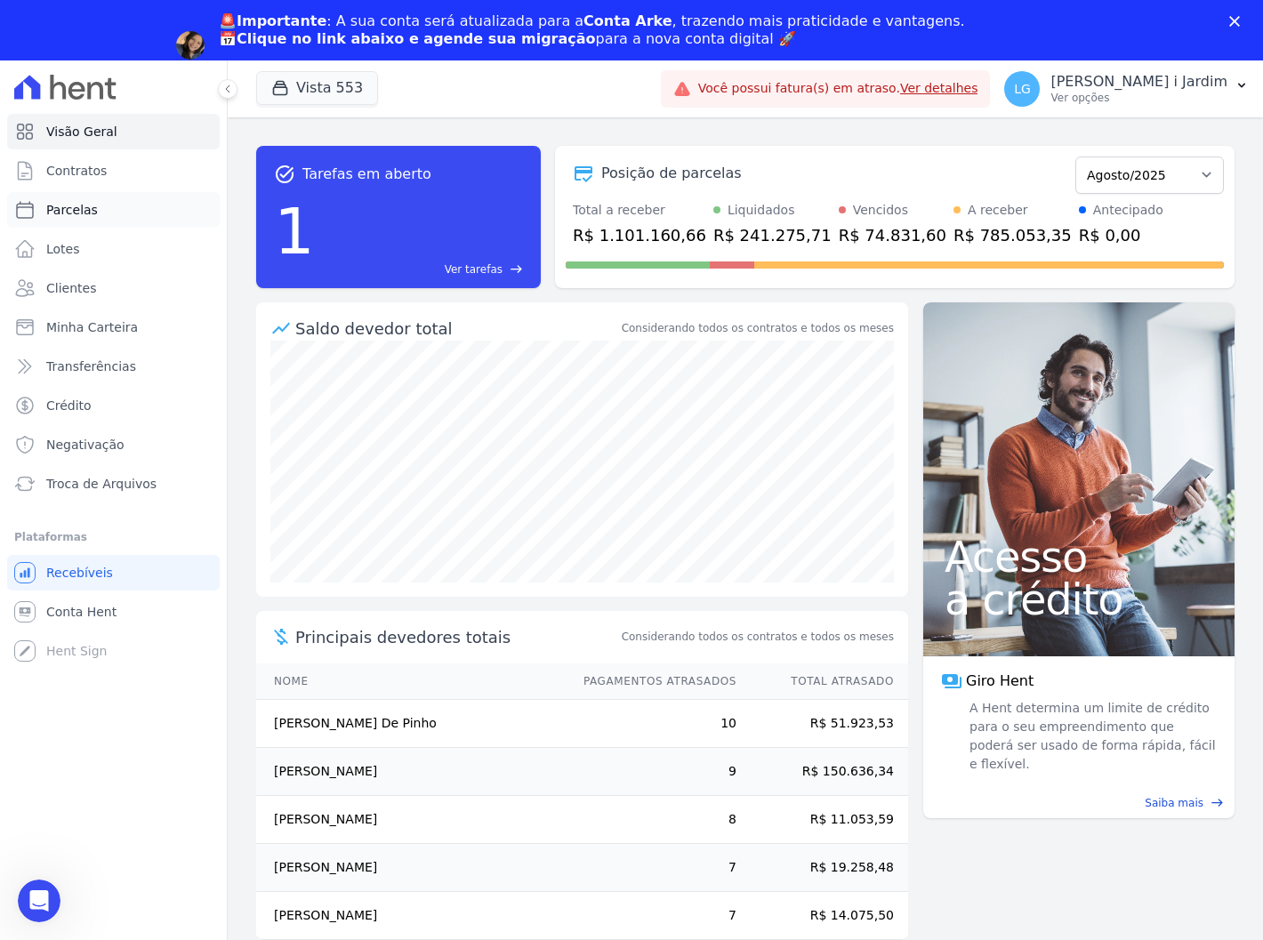
click at [145, 216] on link "Parcelas" at bounding box center [113, 210] width 213 height 36
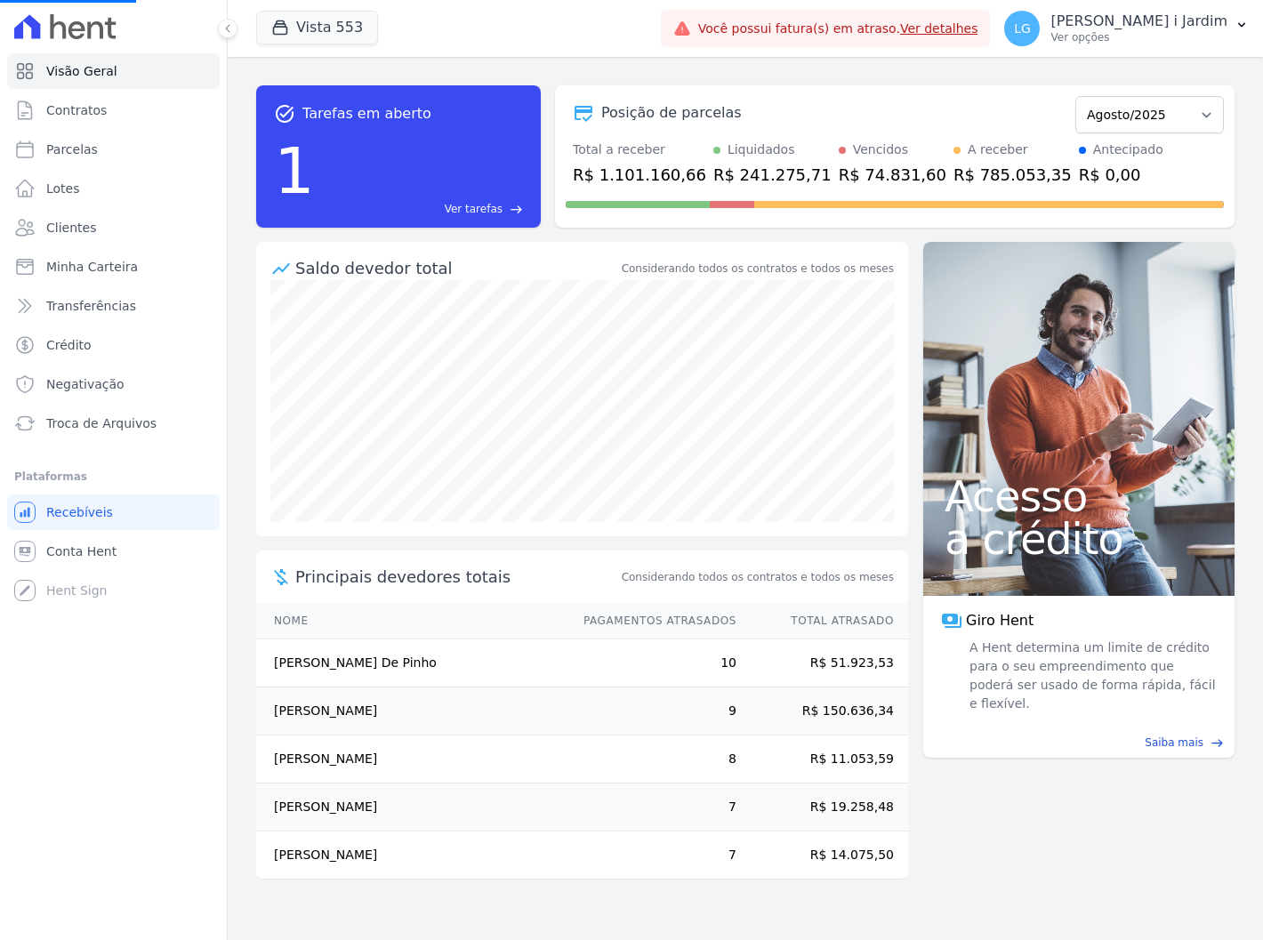
select select
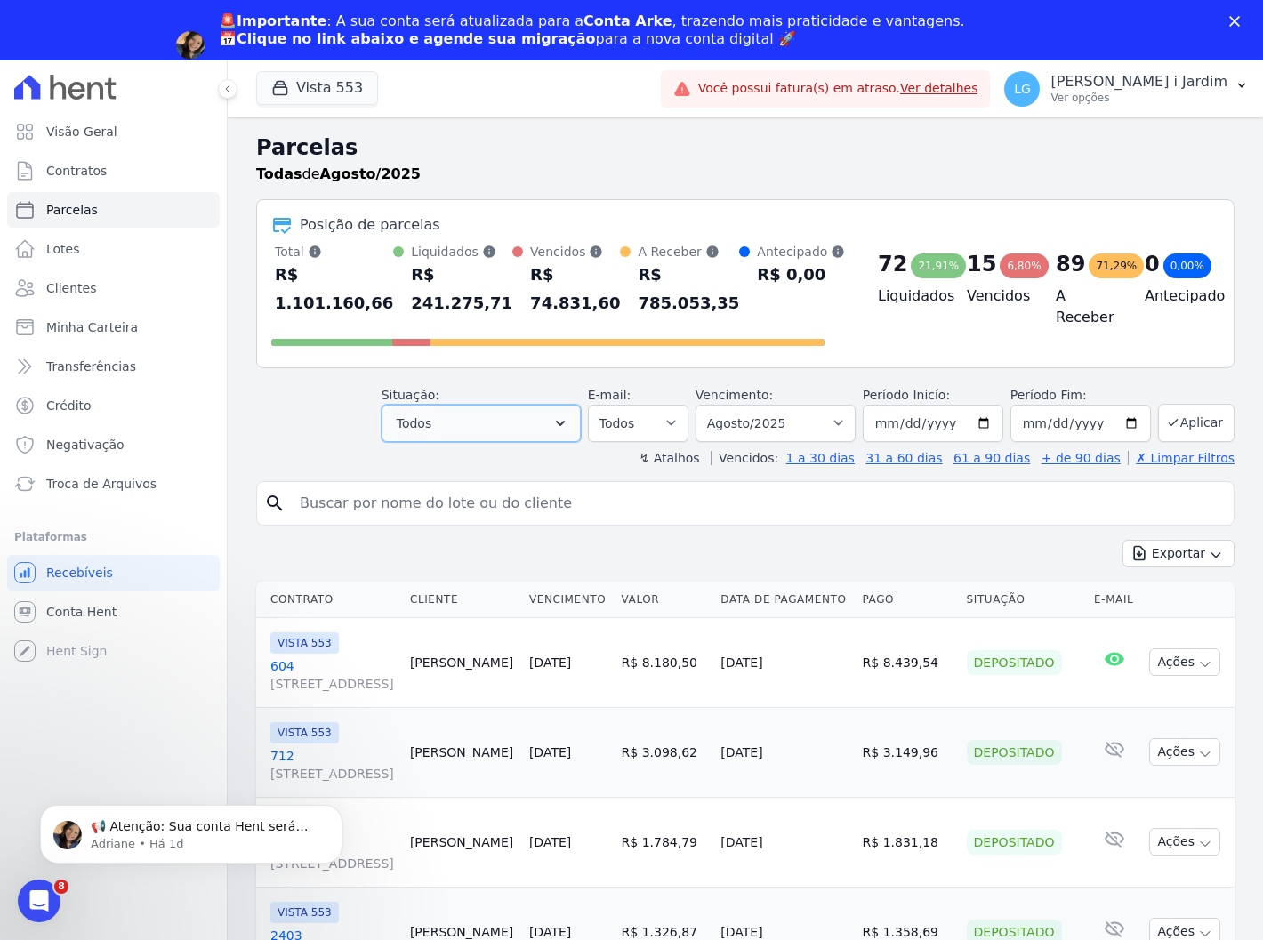
click at [541, 432] on button "Todos" at bounding box center [481, 423] width 199 height 37
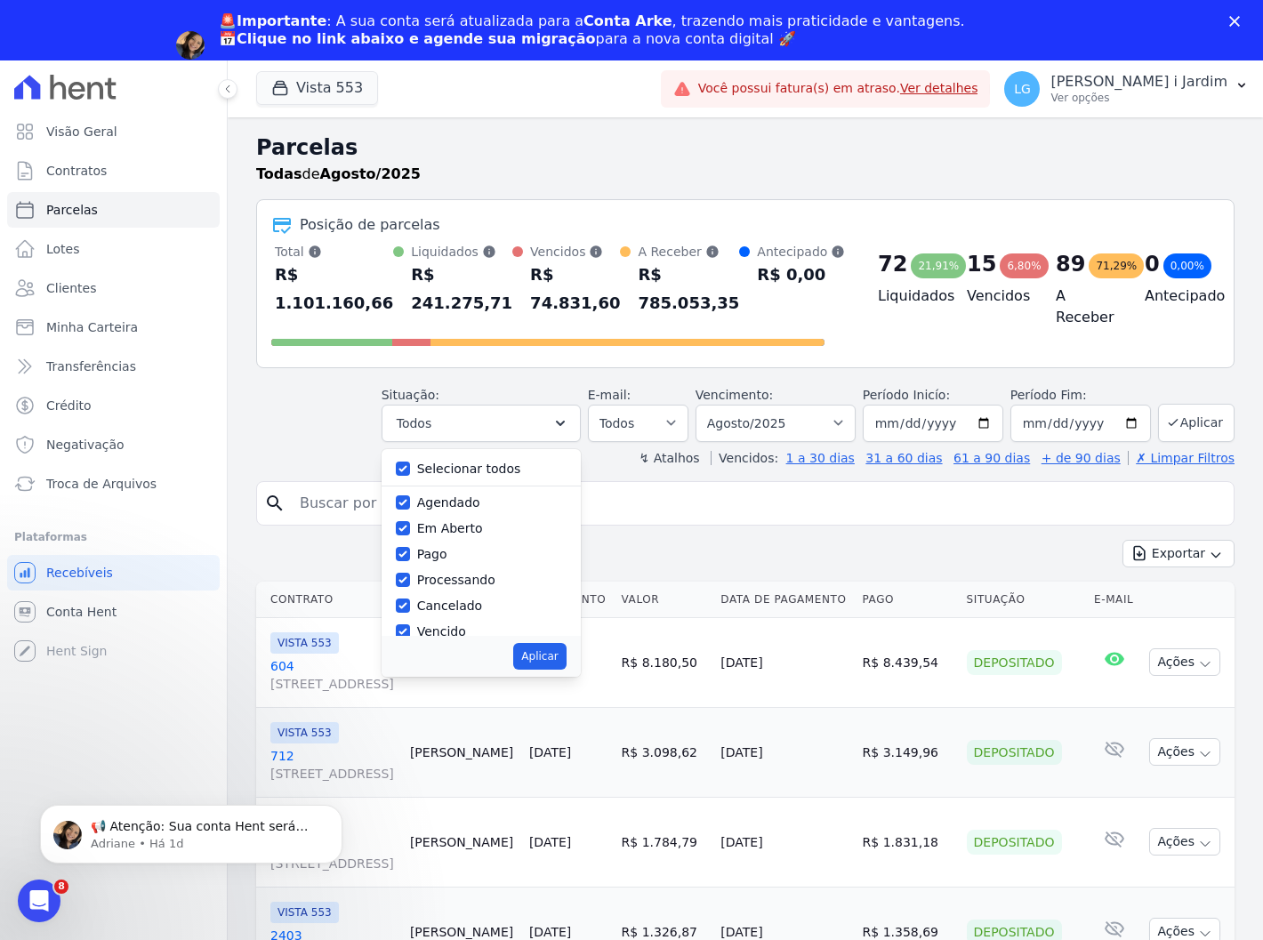
drag, startPoint x: 479, startPoint y: 467, endPoint x: 472, endPoint y: 481, distance: 15.5
click at [478, 467] on label "Selecionar todos" at bounding box center [469, 469] width 104 height 14
click at [423, 459] on div "Selecionar todos" at bounding box center [481, 469] width 171 height 26
click at [410, 460] on div at bounding box center [403, 469] width 14 height 18
click at [410, 467] on input "Selecionar todos" at bounding box center [403, 469] width 14 height 14
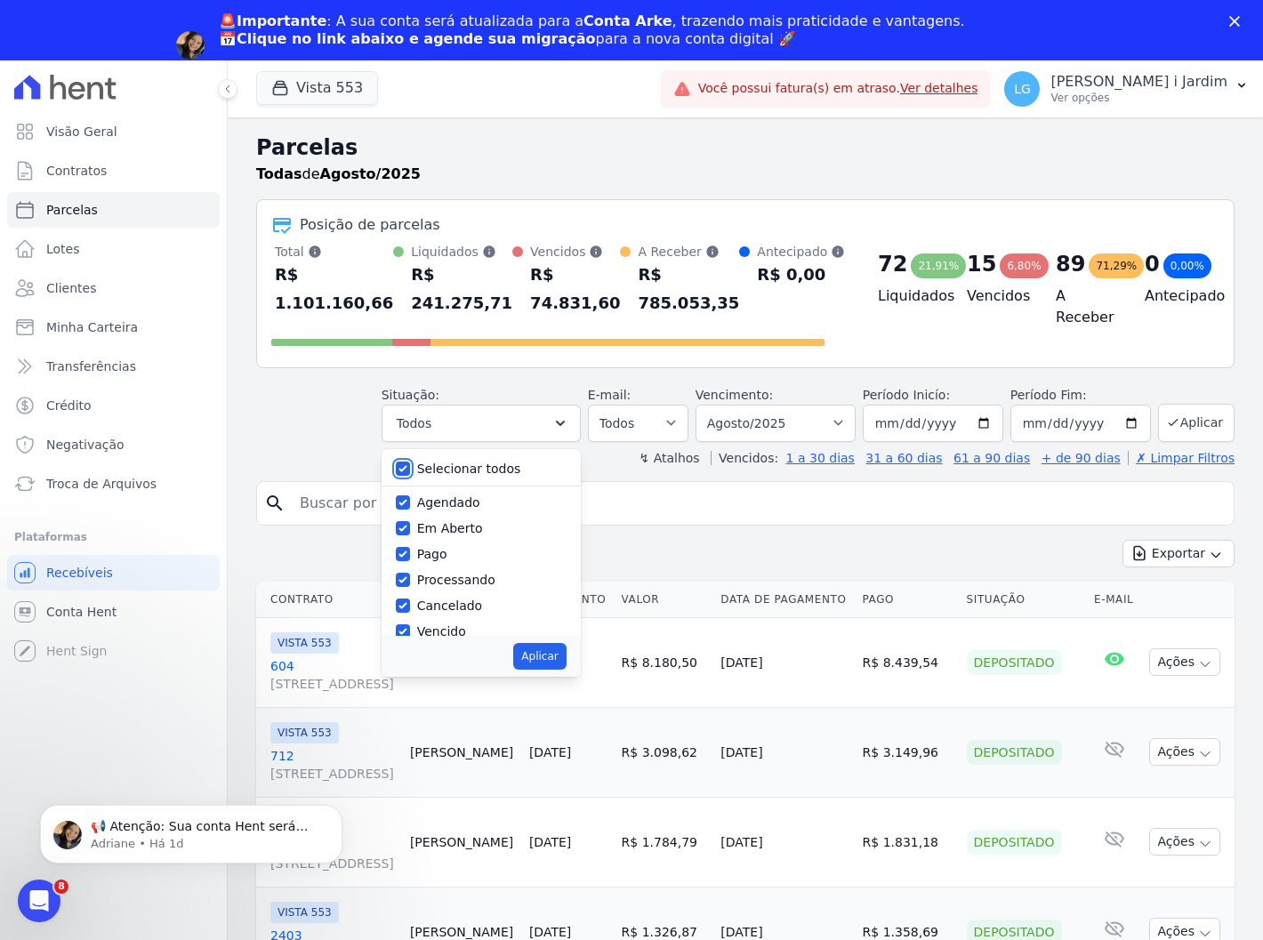
checkbox input "false"
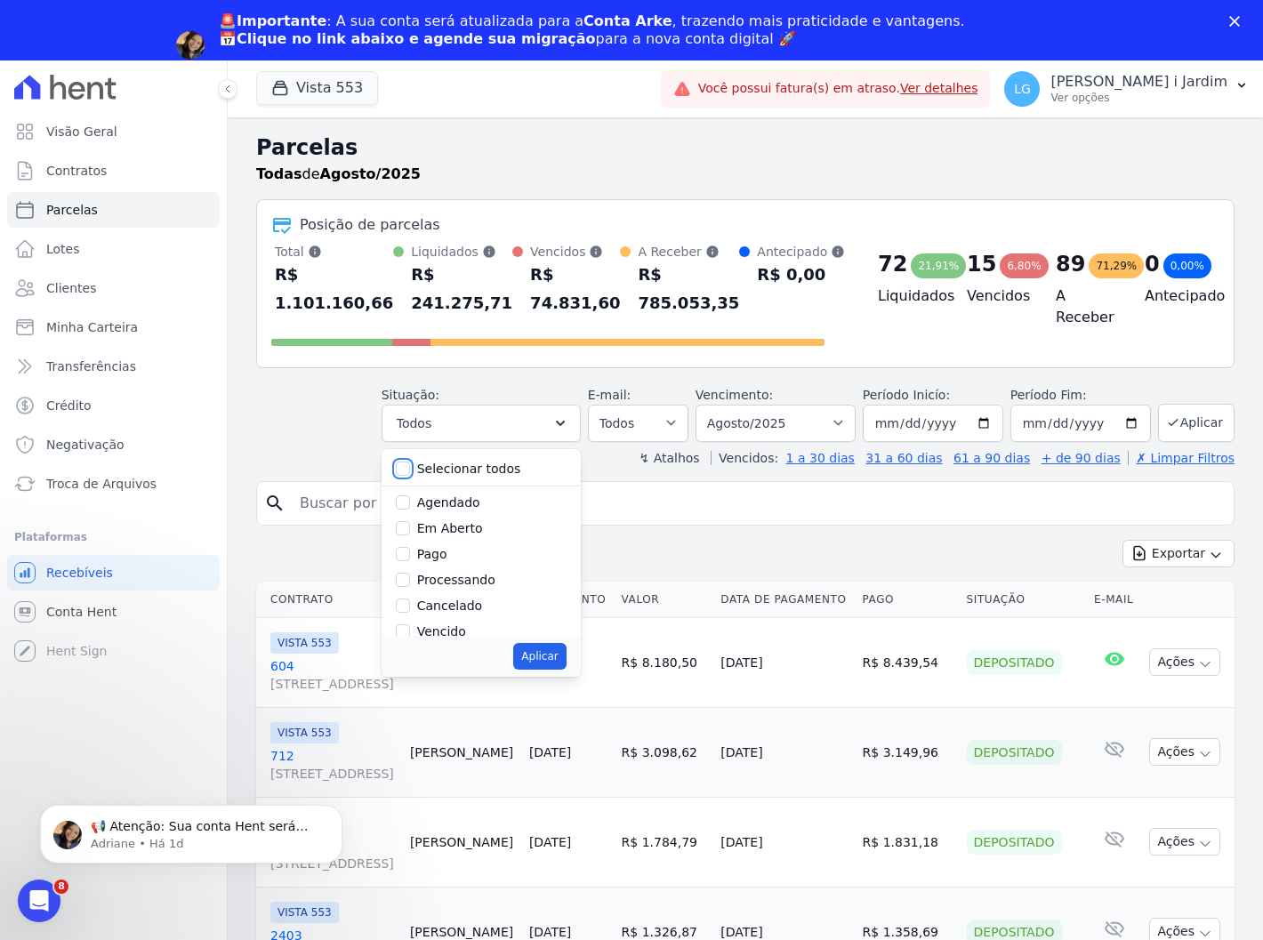
checkbox input "false"
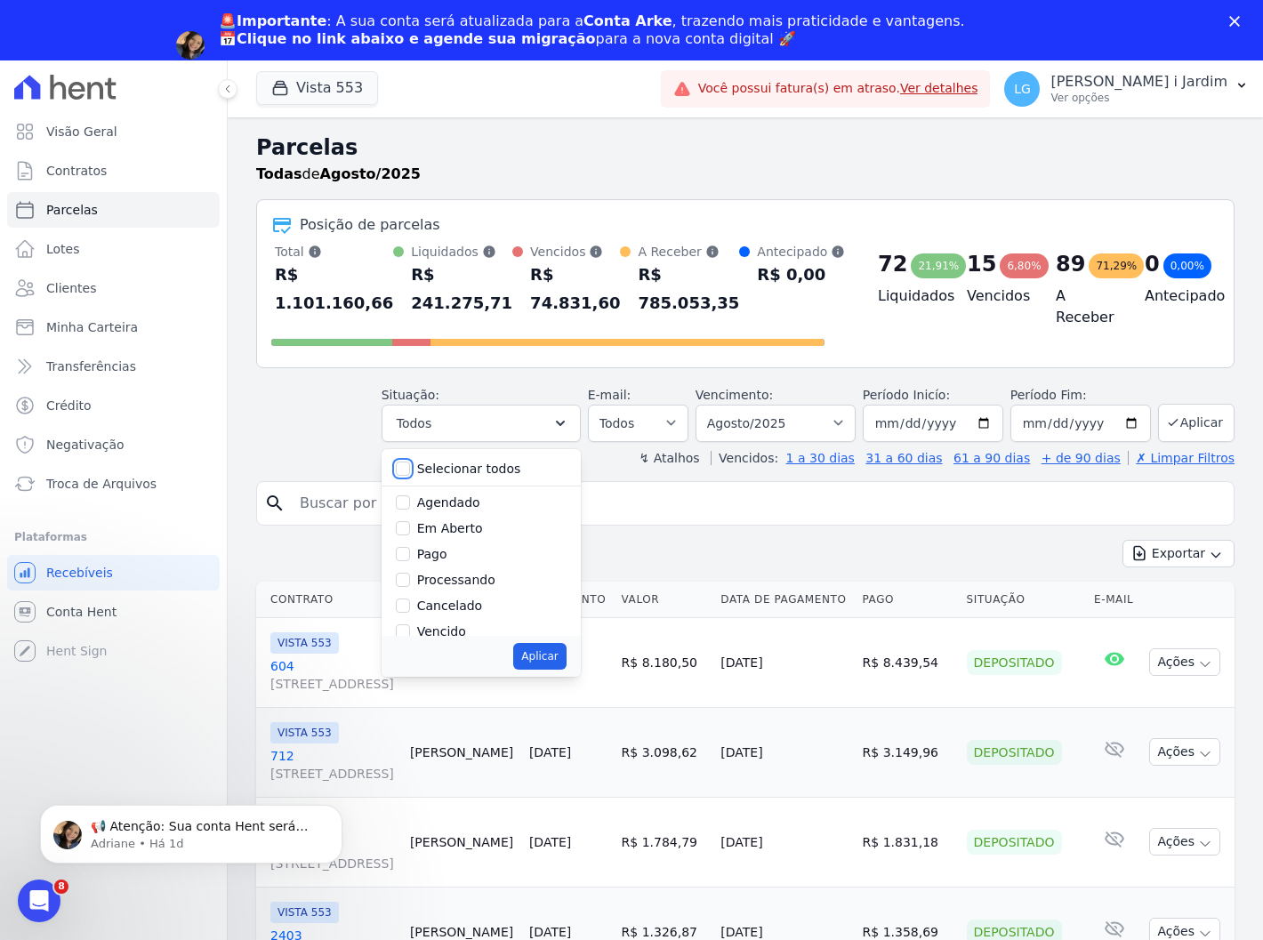
checkbox input "false"
click at [431, 522] on label "Em Aberto" at bounding box center [450, 528] width 66 height 14
click at [470, 527] on label "Em Aberto" at bounding box center [450, 528] width 66 height 14
click at [410, 527] on input "Em Aberto" at bounding box center [403, 528] width 14 height 14
checkbox input "true"
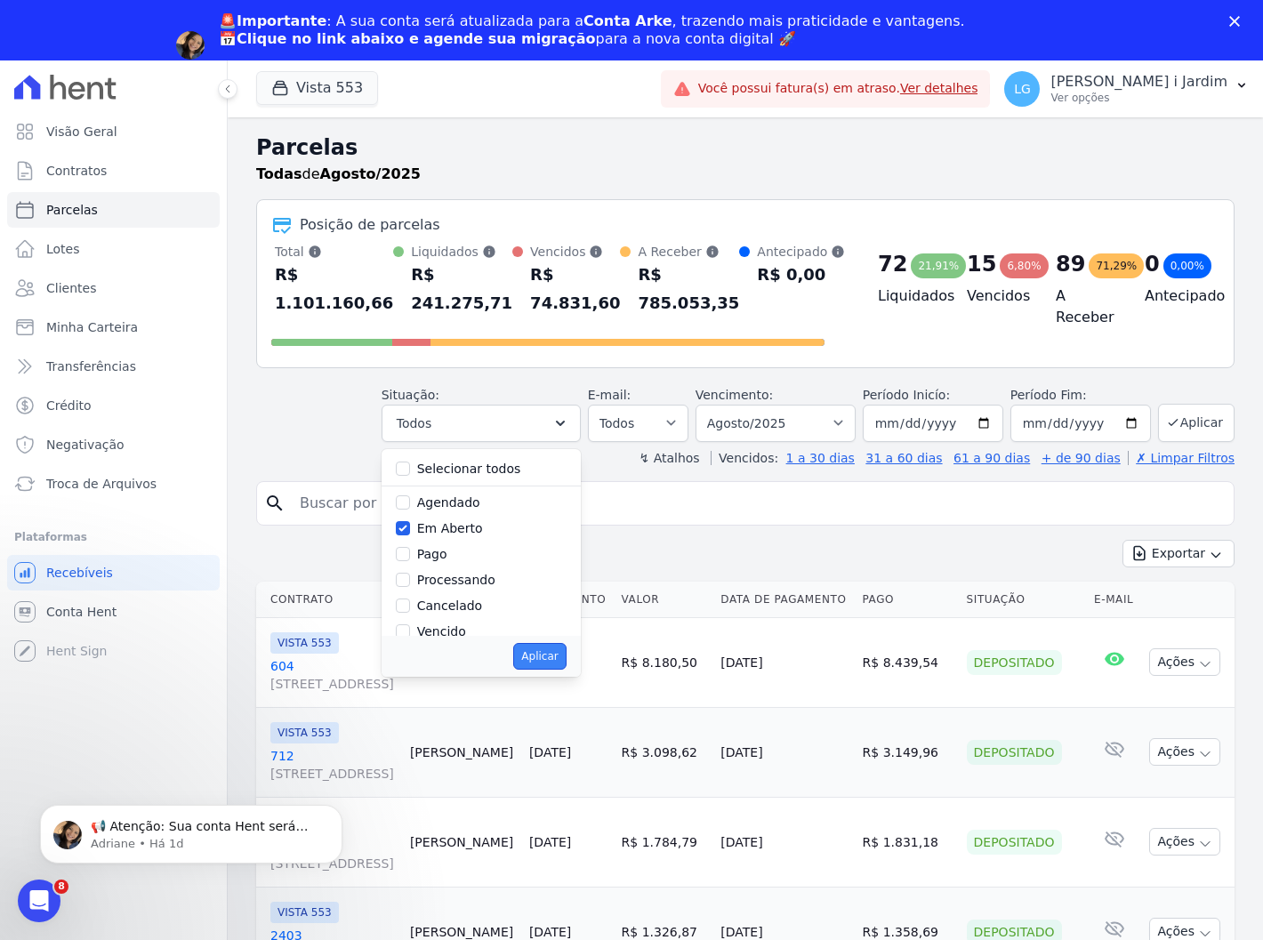
click at [552, 664] on button "Aplicar" at bounding box center [539, 656] width 52 height 27
select select "pending"
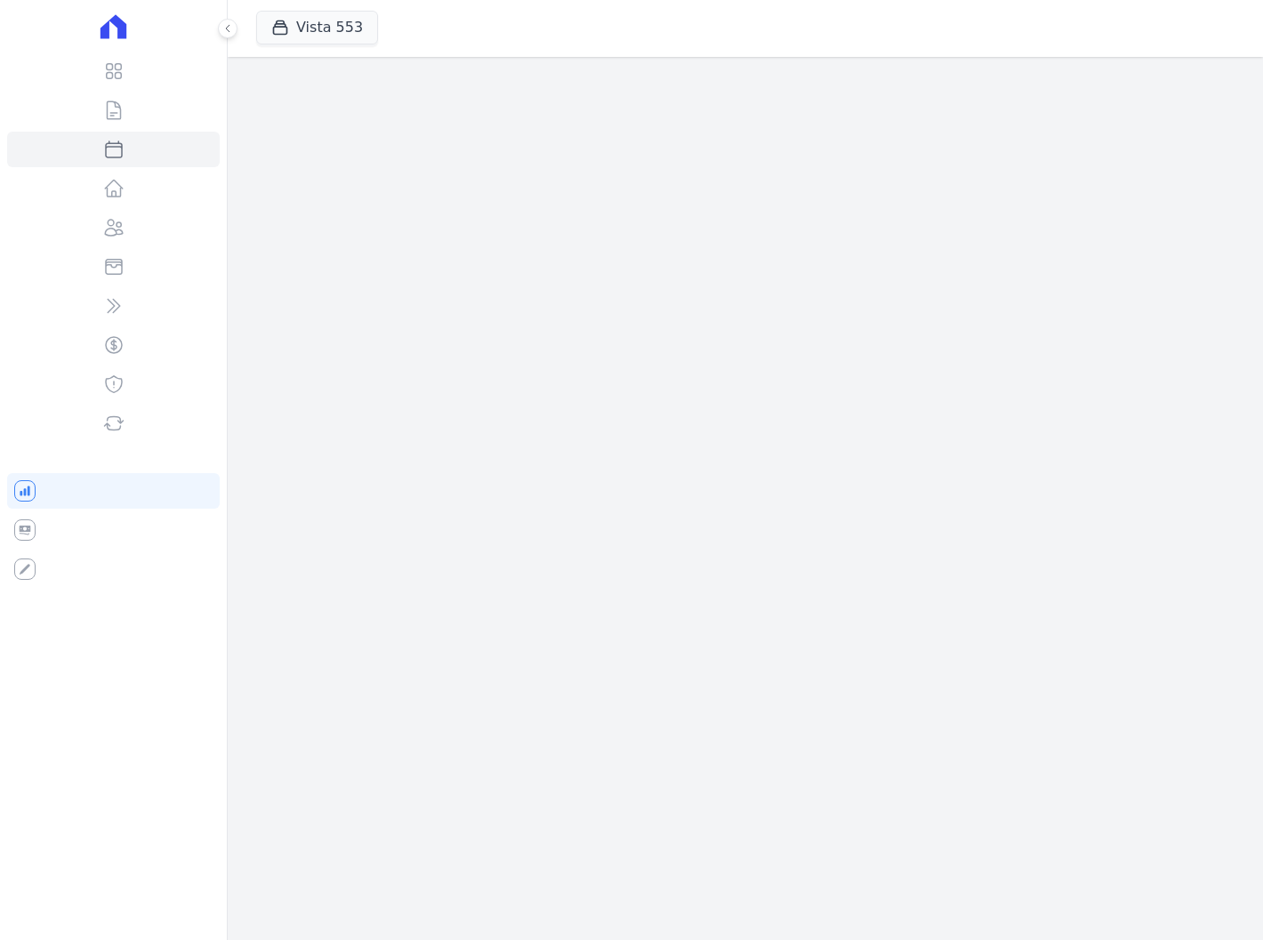
select select
